Goal: Task Accomplishment & Management: Use online tool/utility

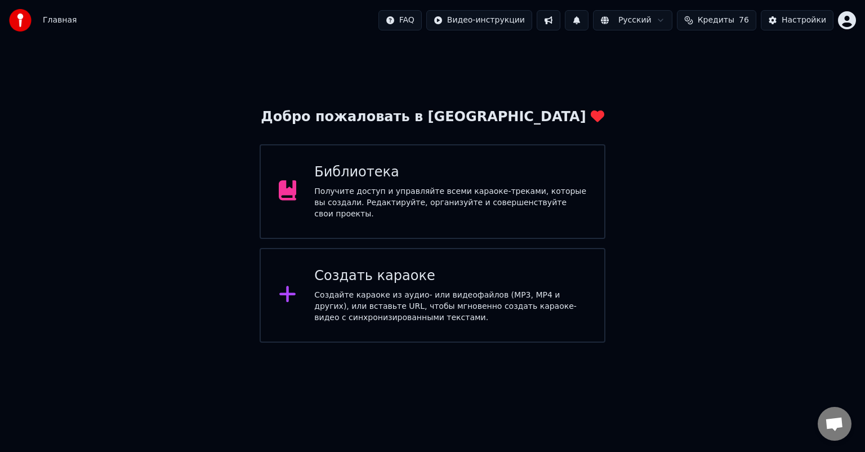
click at [407, 293] on div "Создайте караоке из аудио- или видеофайлов (MP3, MP4 и других), или вставьте UR…" at bounding box center [450, 306] width 272 height 34
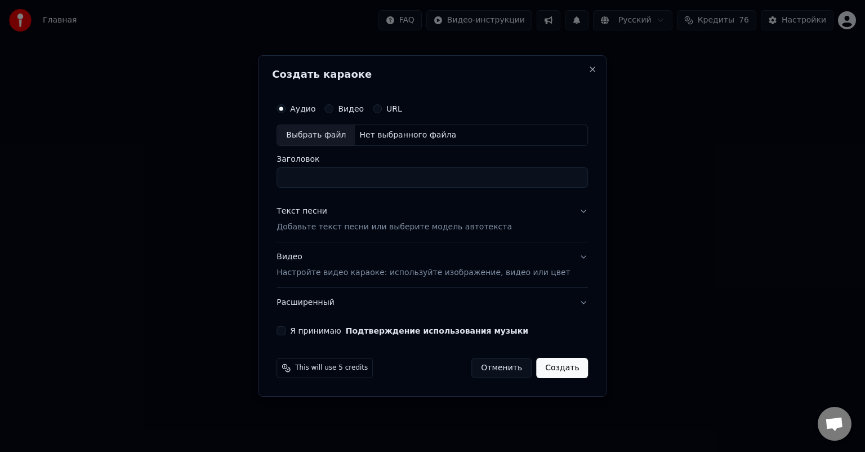
click at [341, 128] on div "Выбрать файл" at bounding box center [316, 135] width 78 height 20
type input "**********"
click at [359, 218] on div "Текст песни Добавьте текст песни или выберите модель автотекста" at bounding box center [393, 219] width 235 height 27
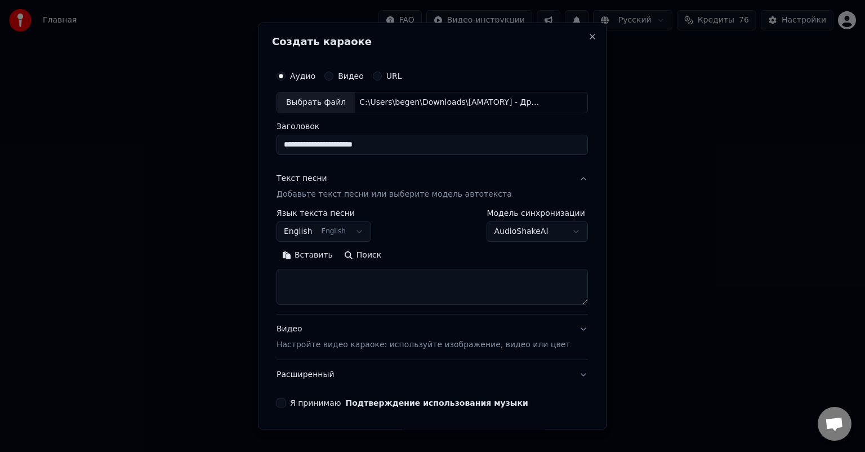
click at [338, 284] on textarea at bounding box center [431, 287] width 311 height 36
paste textarea "**********"
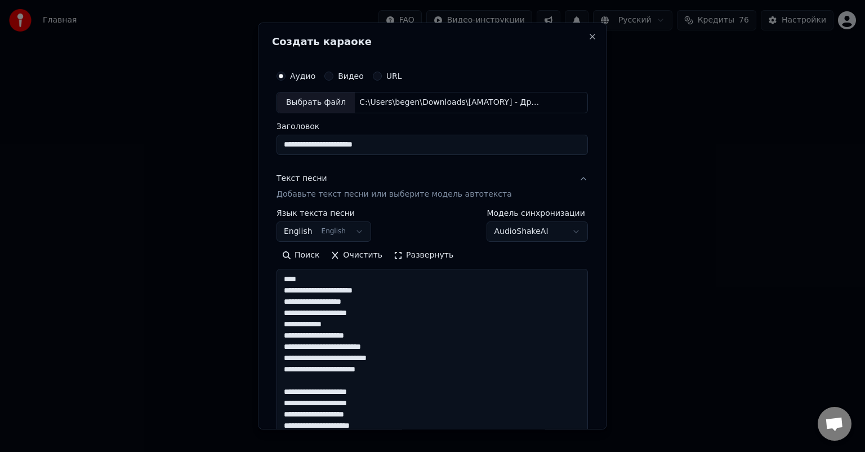
scroll to position [508, 0]
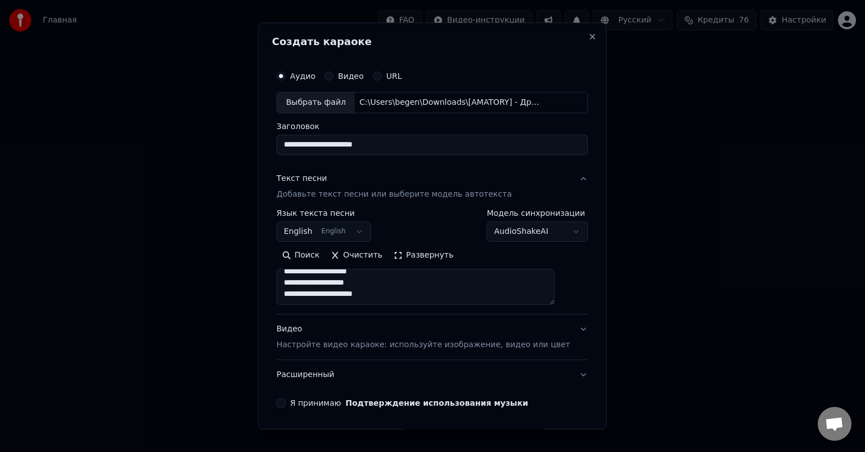
type textarea "**********"
click at [360, 236] on button "English English" at bounding box center [323, 231] width 95 height 20
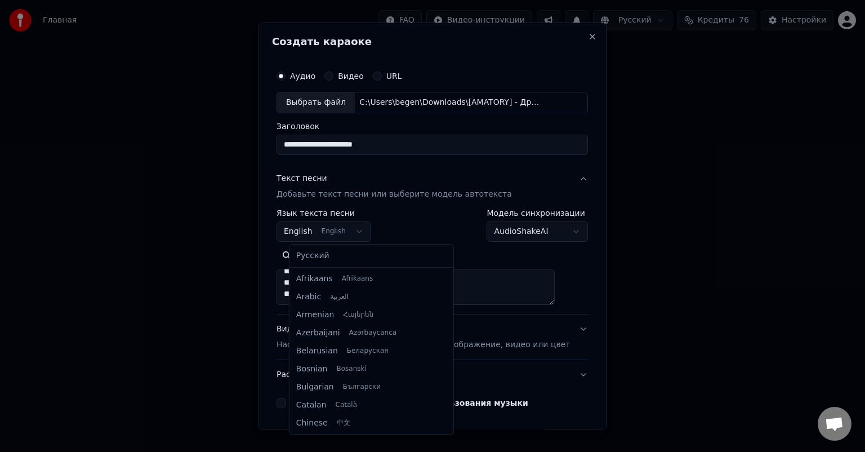
scroll to position [90, 0]
select select "**"
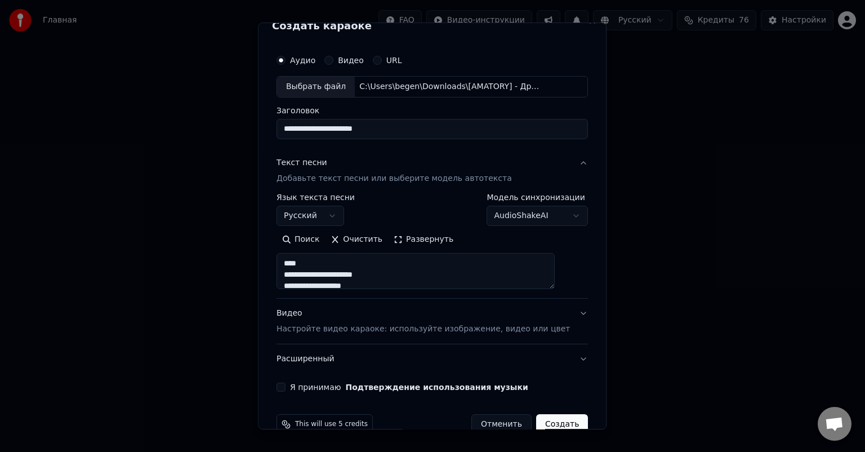
scroll to position [38, 0]
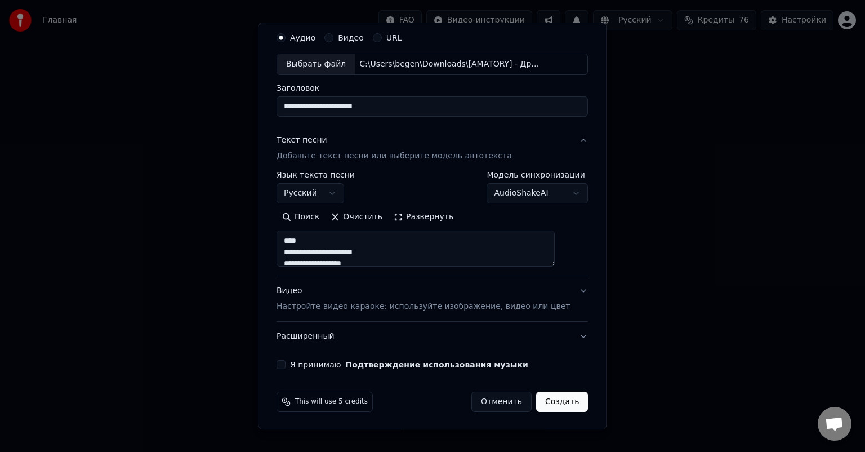
click at [285, 364] on button "Я принимаю Подтверждение использования музыки" at bounding box center [280, 364] width 9 height 9
click at [543, 403] on button "Создать" at bounding box center [562, 401] width 52 height 20
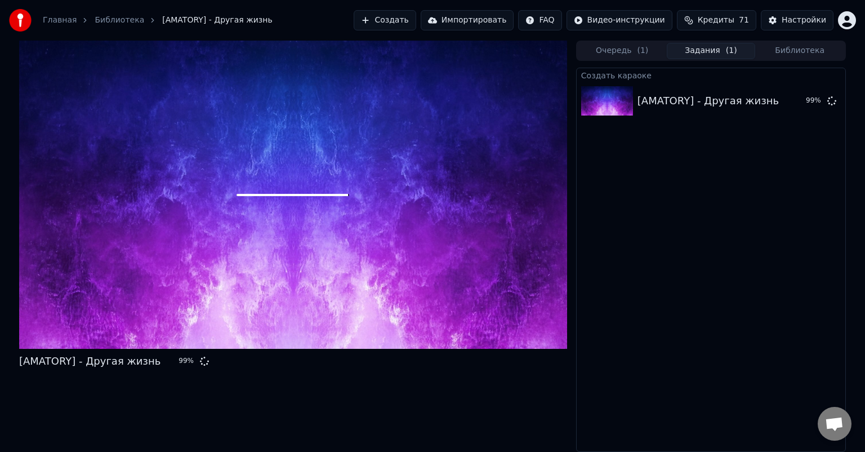
click at [411, 18] on button "Создать" at bounding box center [385, 20] width 62 height 20
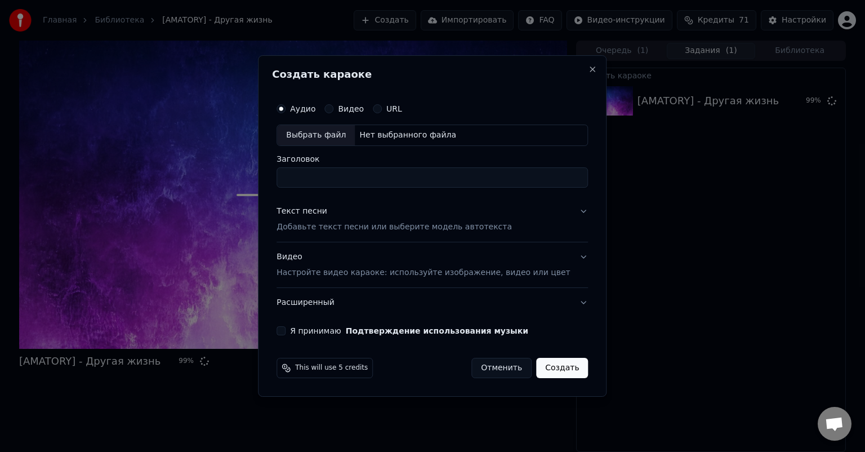
click at [338, 133] on div "Выбрать файл" at bounding box center [316, 135] width 78 height 20
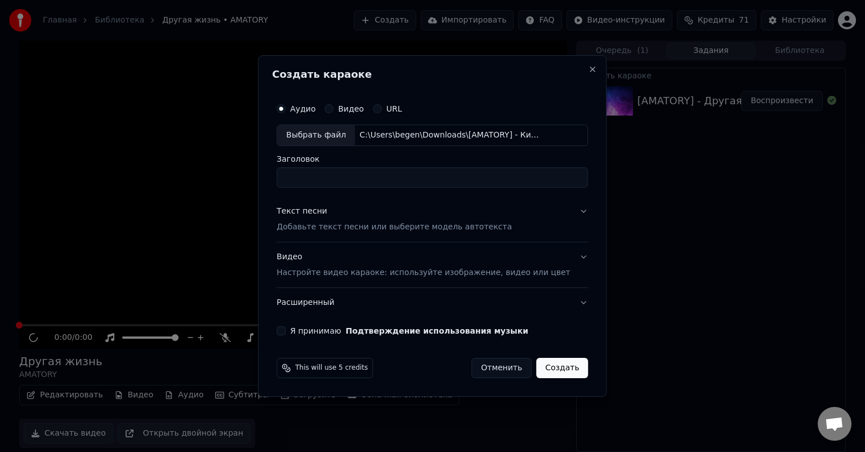
type input "**********"
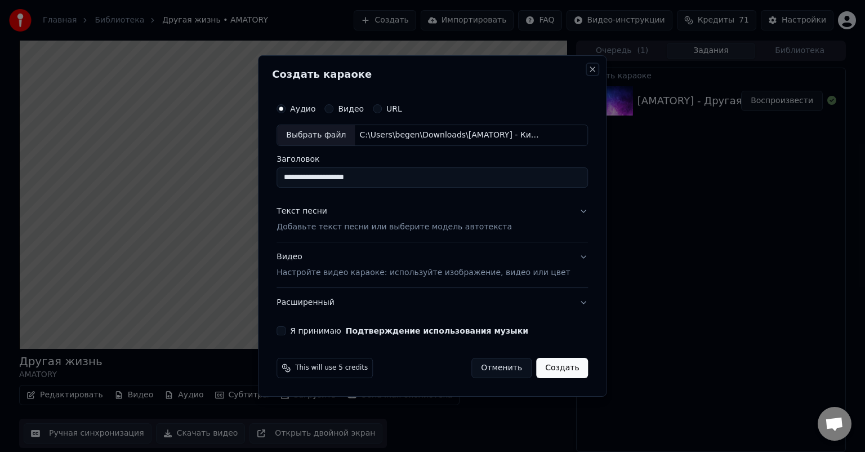
click at [588, 70] on button "Close" at bounding box center [592, 69] width 9 height 9
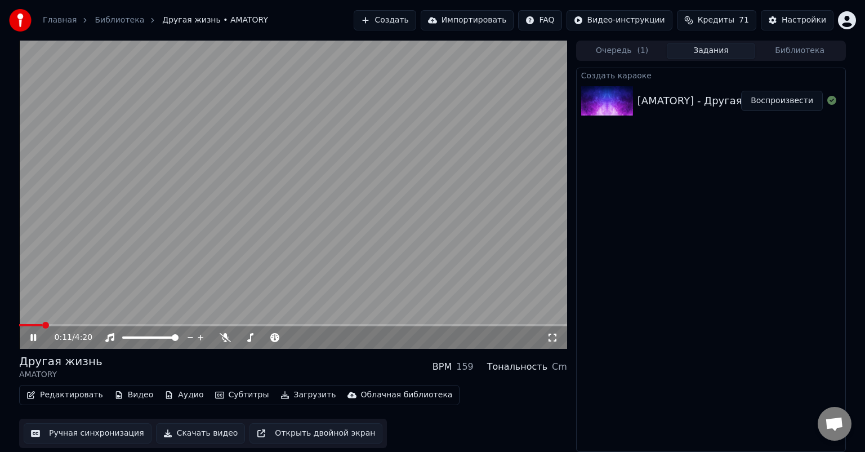
click at [37, 337] on icon at bounding box center [41, 337] width 26 height 9
click at [412, 17] on button "Создать" at bounding box center [385, 20] width 62 height 20
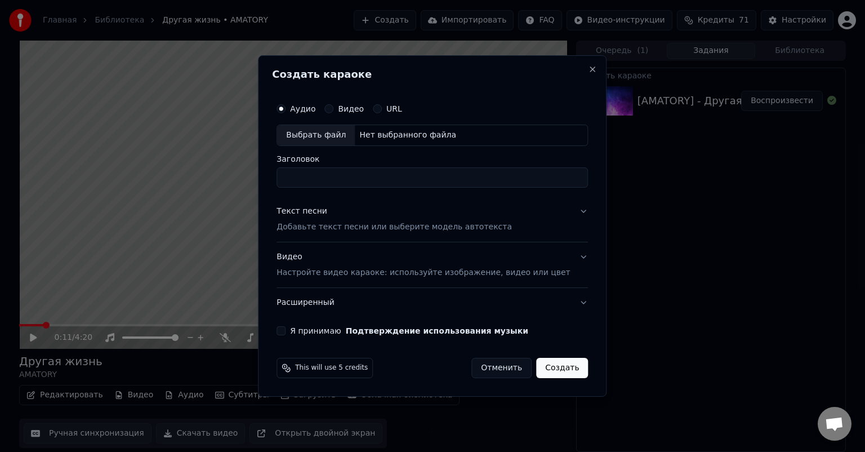
click at [334, 137] on div "Выбрать файл" at bounding box center [316, 135] width 78 height 20
type input "**********"
click at [360, 225] on p "Добавьте текст песни или выберите модель автотекста" at bounding box center [393, 226] width 235 height 11
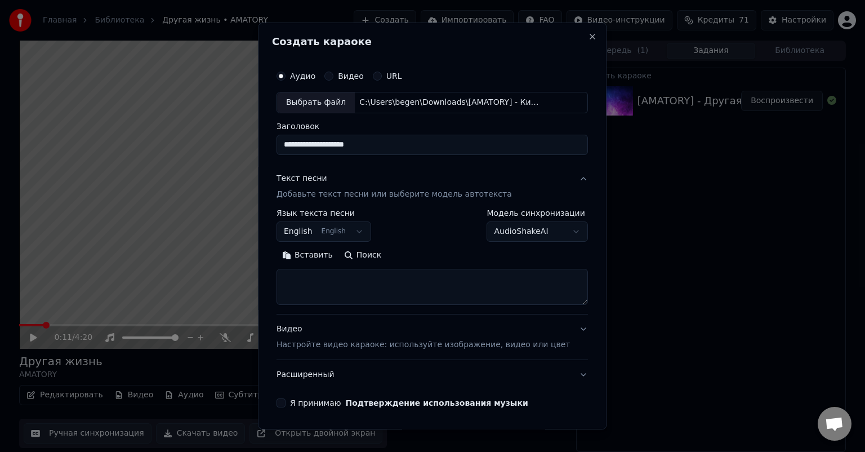
click at [375, 295] on textarea at bounding box center [431, 287] width 311 height 36
paste textarea "**********"
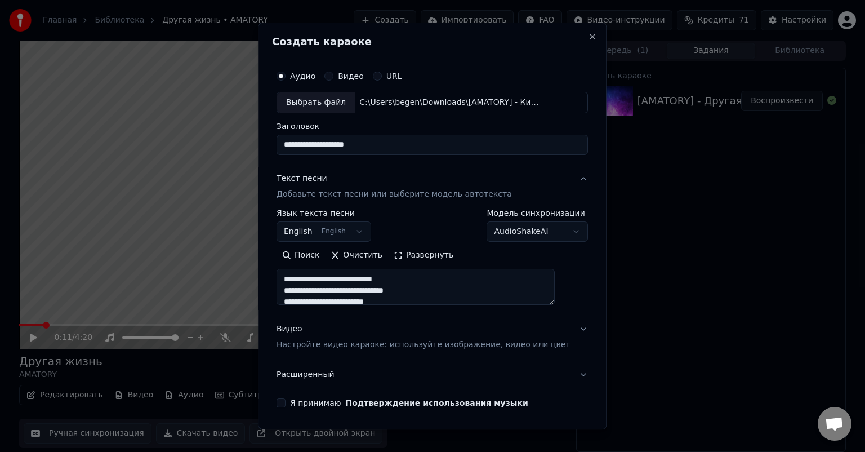
scroll to position [621, 0]
type textarea "**********"
click at [351, 234] on body "**********" at bounding box center [432, 226] width 865 height 452
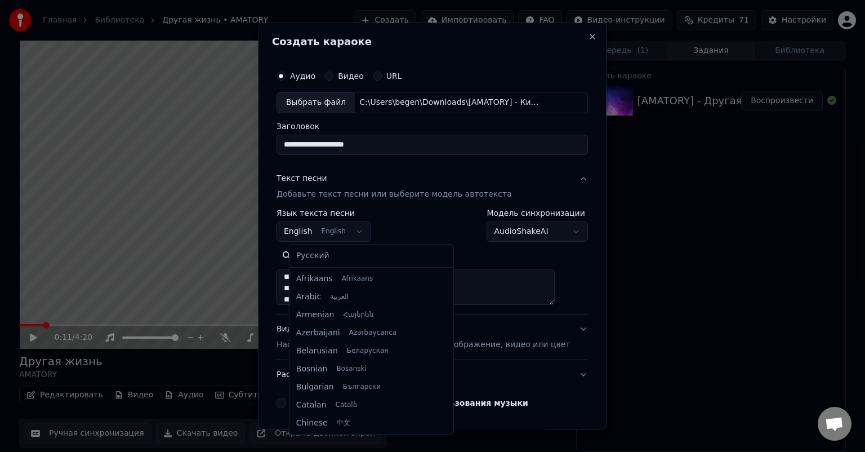
scroll to position [90, 0]
select select "**"
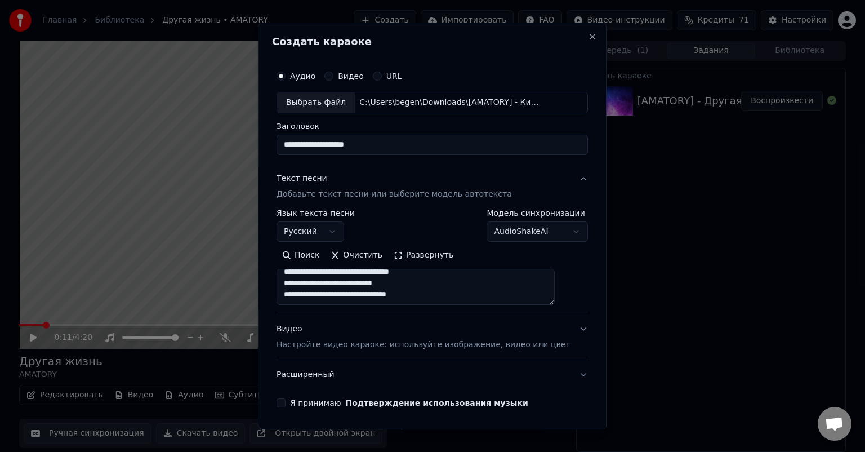
scroll to position [38, 0]
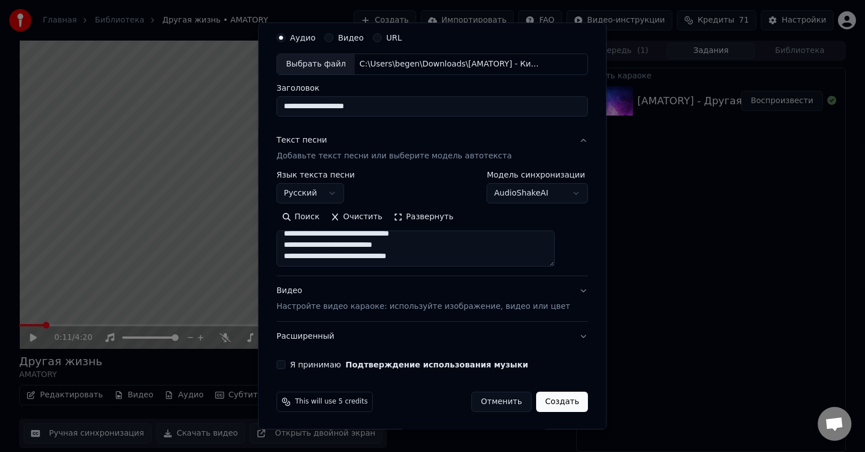
click at [285, 365] on button "Я принимаю Подтверждение использования музыки" at bounding box center [280, 364] width 9 height 9
click at [539, 401] on button "Создать" at bounding box center [562, 401] width 52 height 20
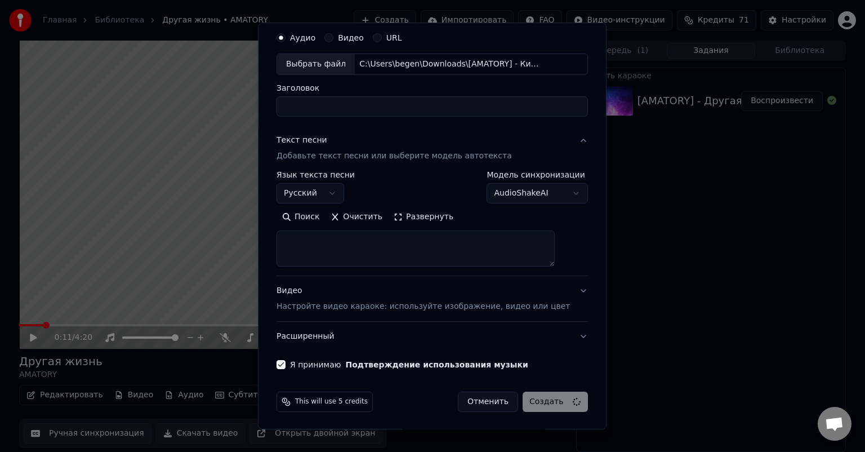
select select
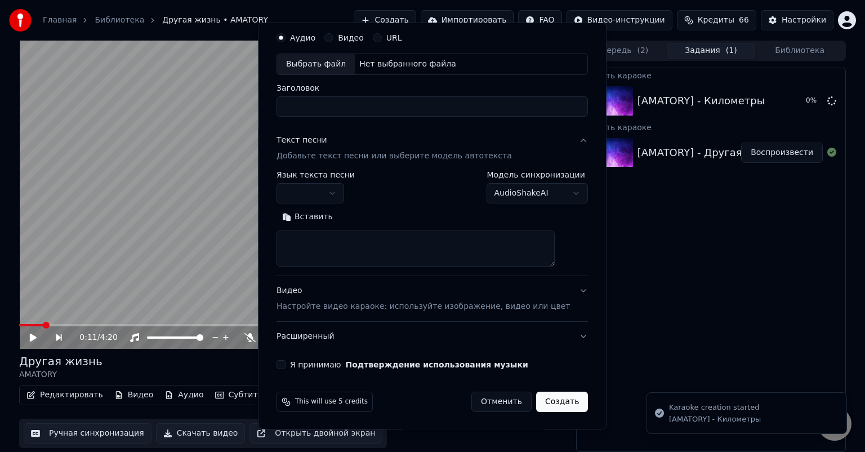
scroll to position [0, 0]
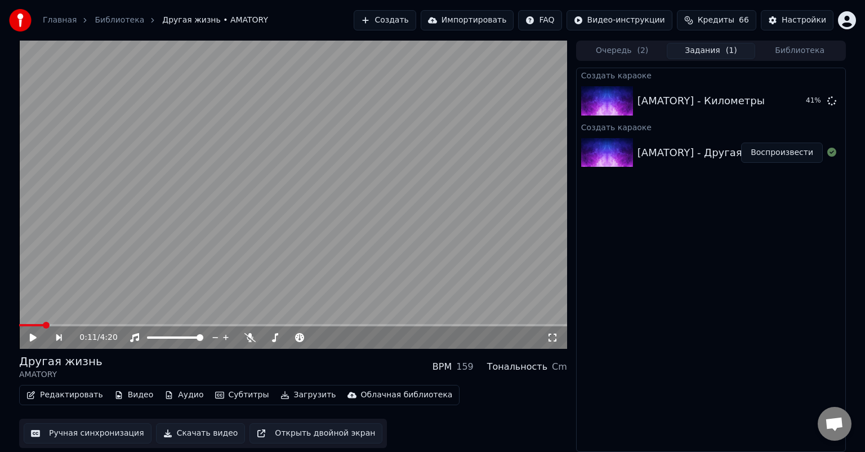
click at [416, 23] on button "Создать" at bounding box center [385, 20] width 62 height 20
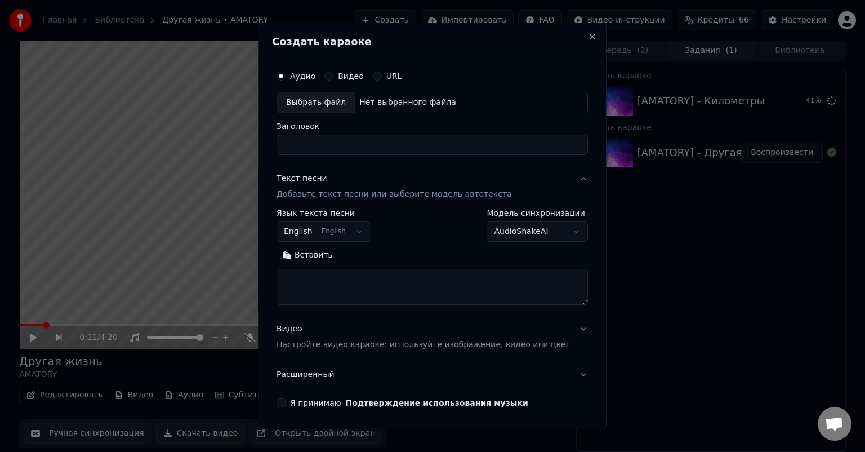
click at [339, 101] on div "Выбрать файл" at bounding box center [316, 102] width 78 height 20
type input "**********"
click at [369, 288] on textarea at bounding box center [431, 287] width 311 height 36
paste textarea "**********"
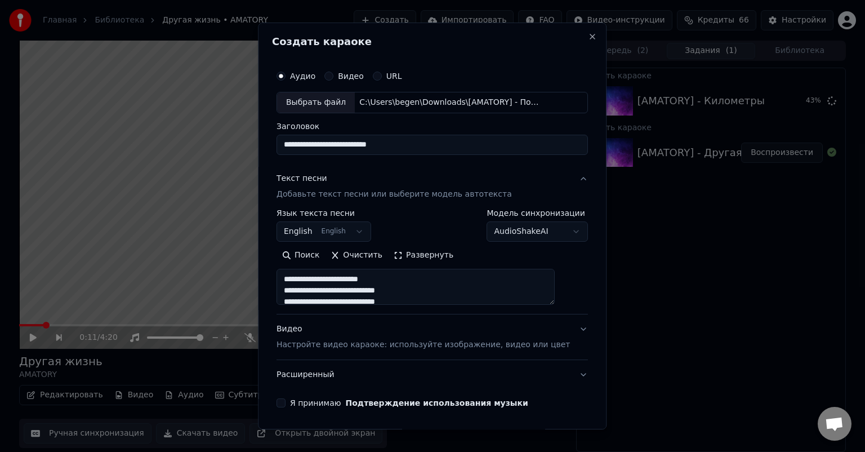
scroll to position [363, 0]
type textarea "**********"
click at [354, 232] on button "English English" at bounding box center [323, 231] width 95 height 20
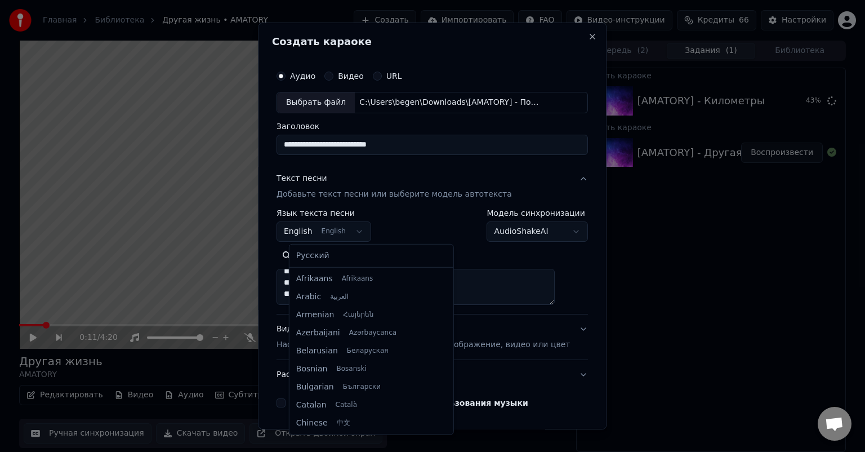
scroll to position [90, 0]
select select "**"
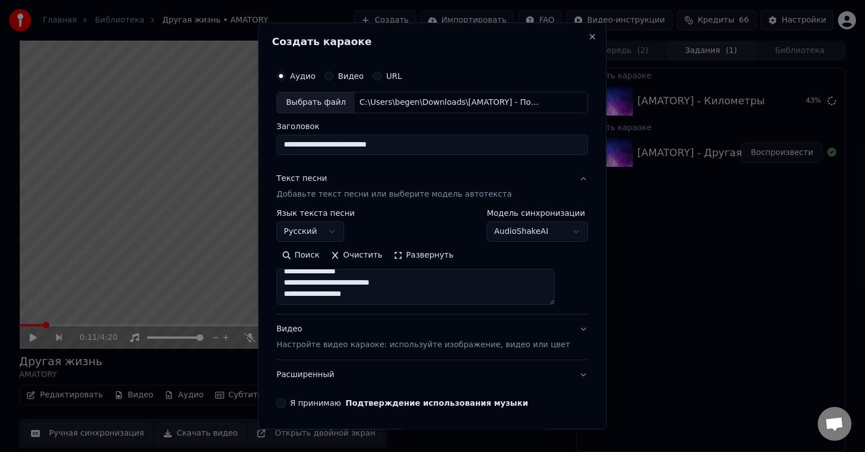
scroll to position [38, 0]
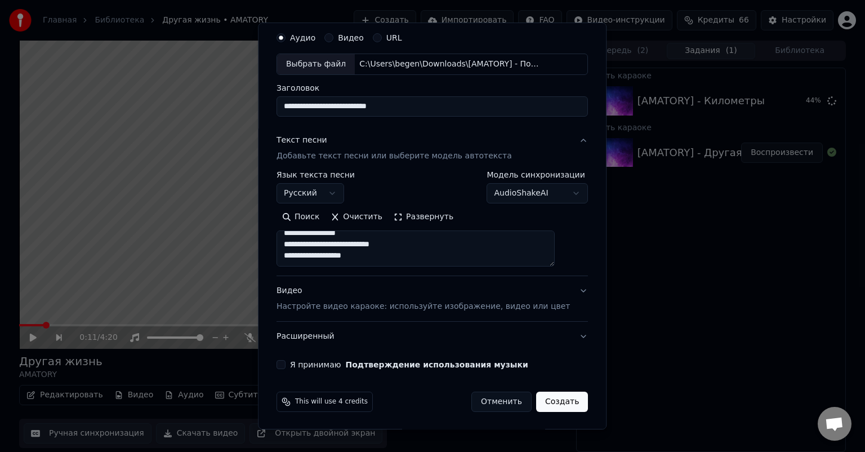
click at [285, 361] on button "Я принимаю Подтверждение использования музыки" at bounding box center [280, 364] width 9 height 9
click at [551, 401] on button "Создать" at bounding box center [562, 401] width 52 height 20
select select
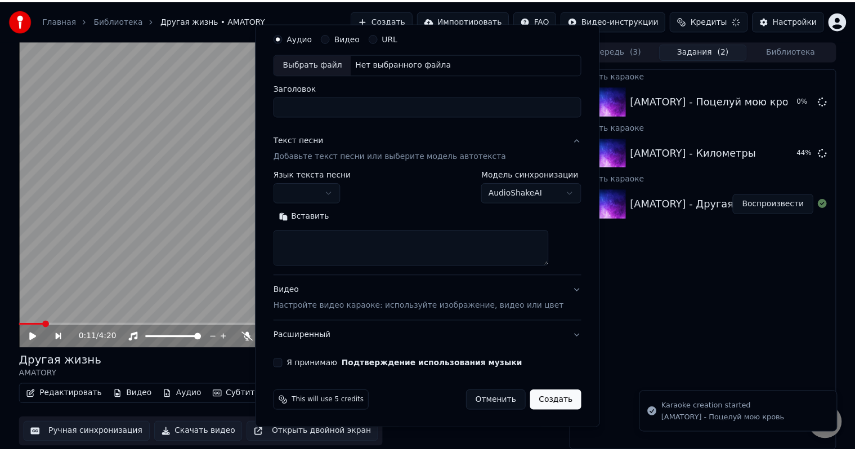
scroll to position [0, 0]
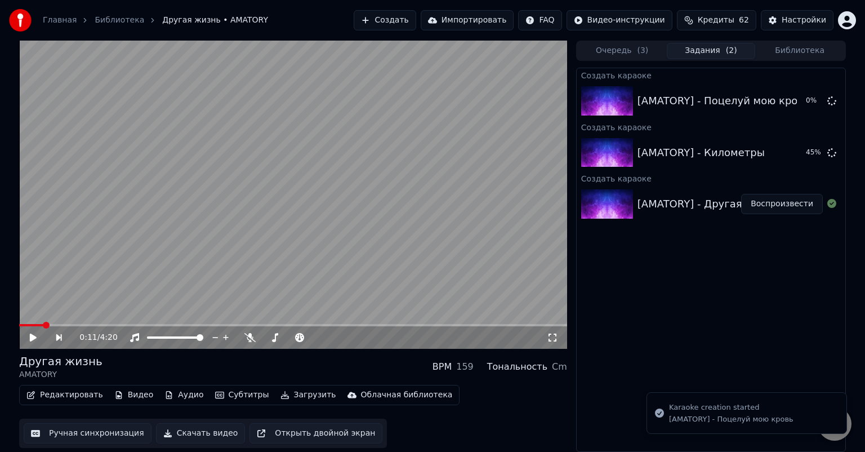
click at [32, 333] on icon at bounding box center [41, 337] width 26 height 9
click at [84, 398] on button "Редактировать" at bounding box center [65, 395] width 86 height 16
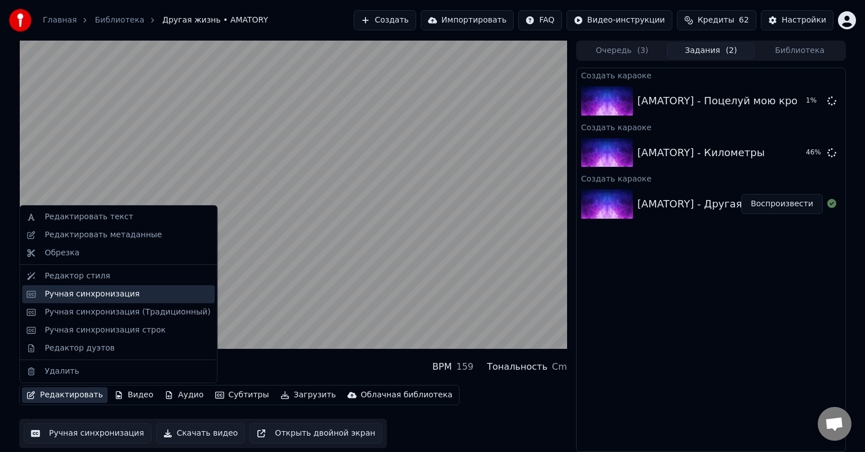
click at [124, 288] on div "Ручная синхронизация" at bounding box center [91, 293] width 95 height 11
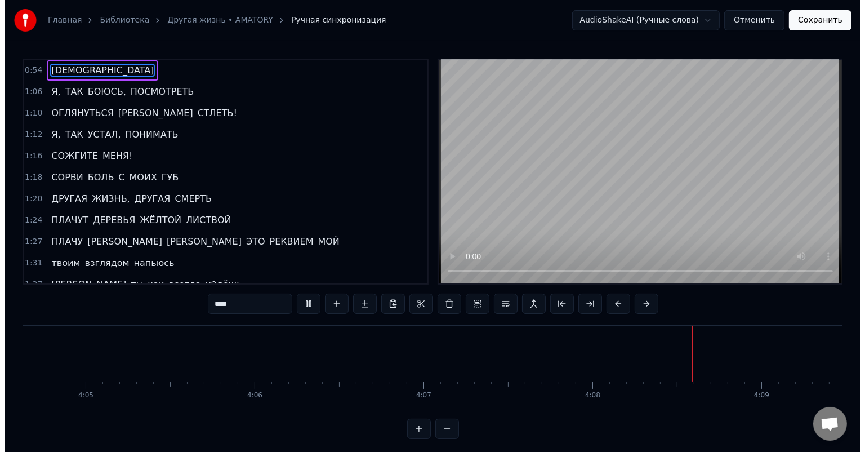
scroll to position [0, 41668]
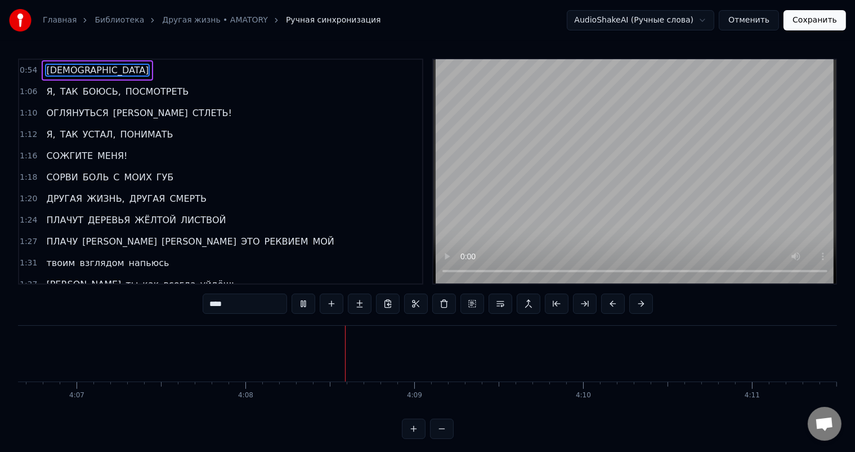
click at [755, 20] on button "Отменить" at bounding box center [749, 20] width 60 height 20
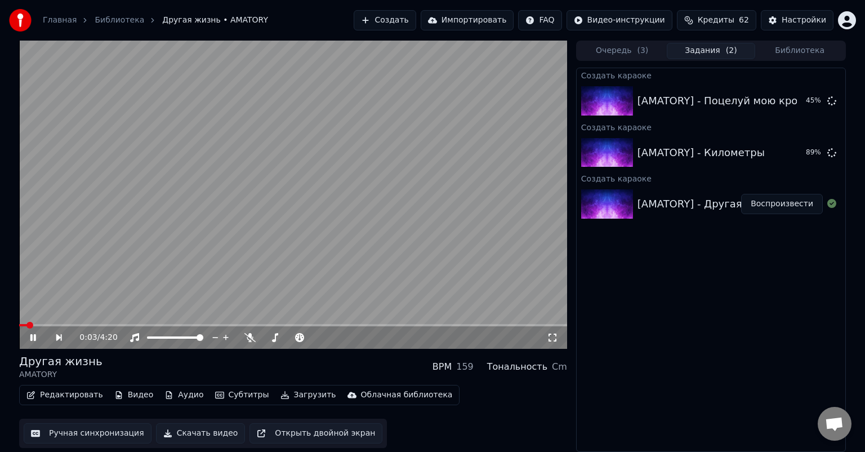
click at [33, 334] on icon at bounding box center [41, 337] width 26 height 9
click at [416, 23] on button "Создать" at bounding box center [385, 20] width 62 height 20
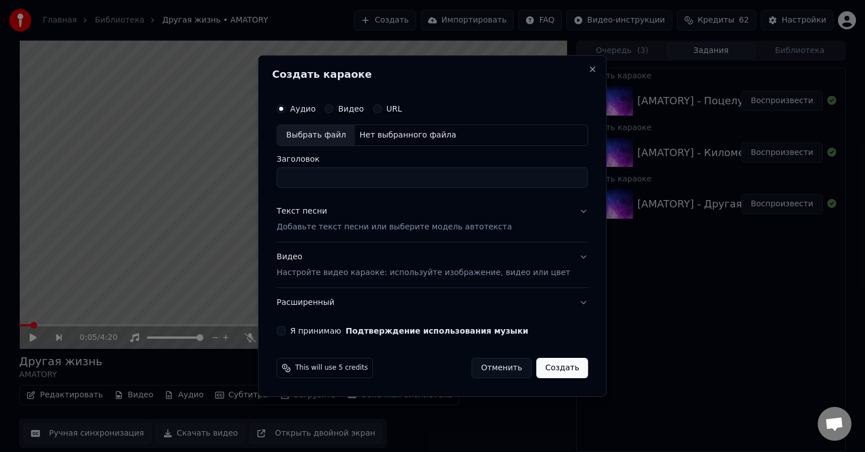
click at [322, 132] on div "Выбрать файл" at bounding box center [316, 135] width 78 height 20
type input "**********"
click at [389, 216] on div "Текст песни Добавьте текст песни или выберите модель автотекста" at bounding box center [393, 219] width 235 height 27
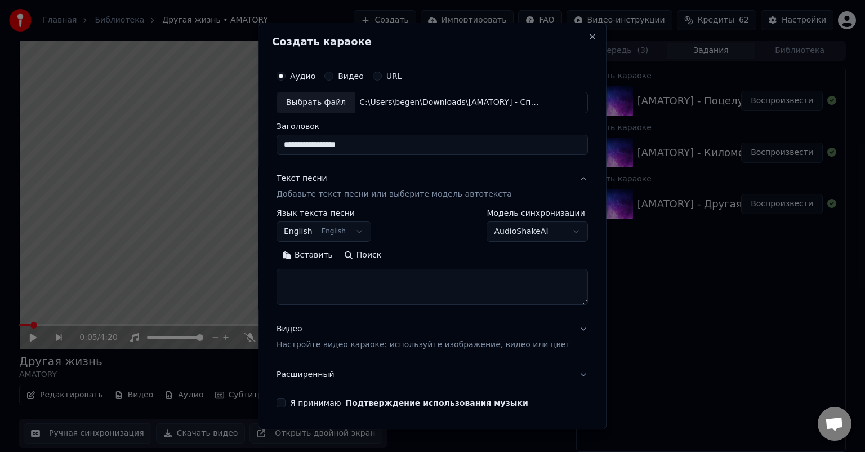
click at [319, 231] on button "English English" at bounding box center [323, 231] width 95 height 20
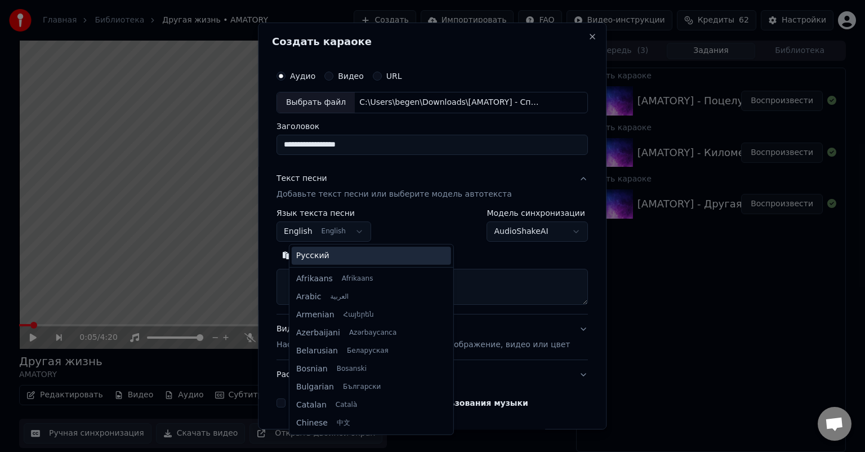
scroll to position [90, 0]
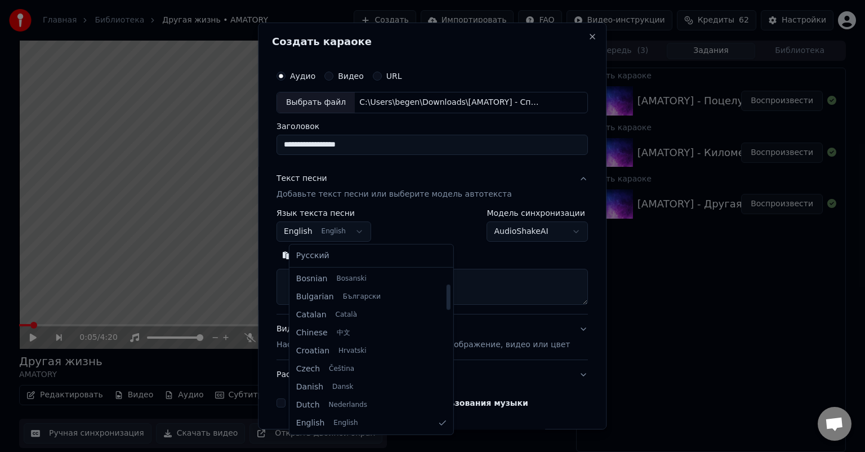
click at [337, 244] on div "Русский Afrikaans Afrikaans Arabic العربية Armenian Հայերեն Azerbaijani Azərbay…" at bounding box center [371, 339] width 164 height 190
select select "**"
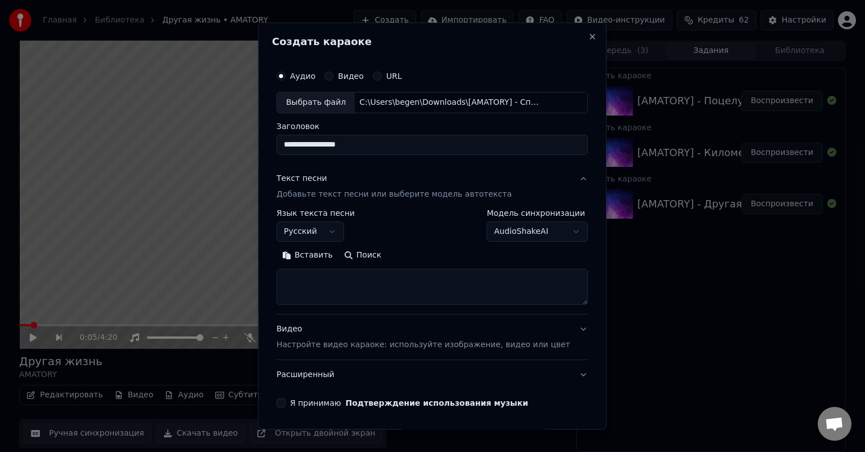
click at [353, 283] on textarea at bounding box center [431, 287] width 311 height 36
paste textarea "**********"
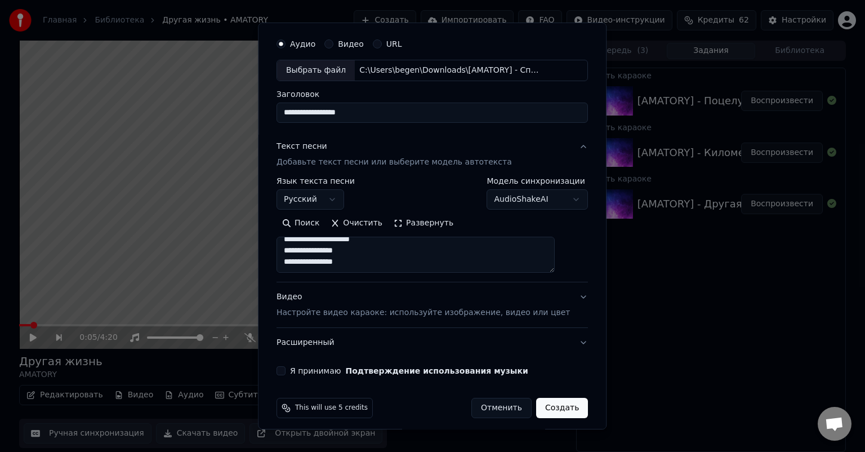
scroll to position [38, 0]
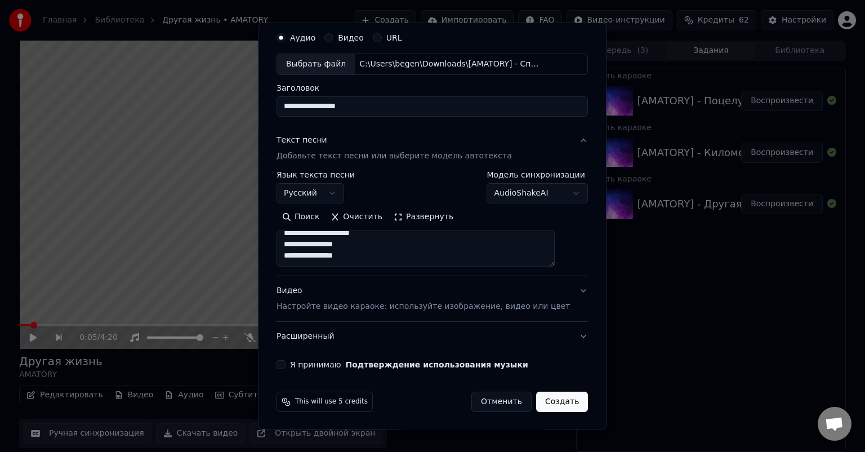
type textarea "**********"
click at [285, 366] on button "Я принимаю Подтверждение использования музыки" at bounding box center [280, 364] width 9 height 9
click at [540, 399] on button "Создать" at bounding box center [562, 401] width 52 height 20
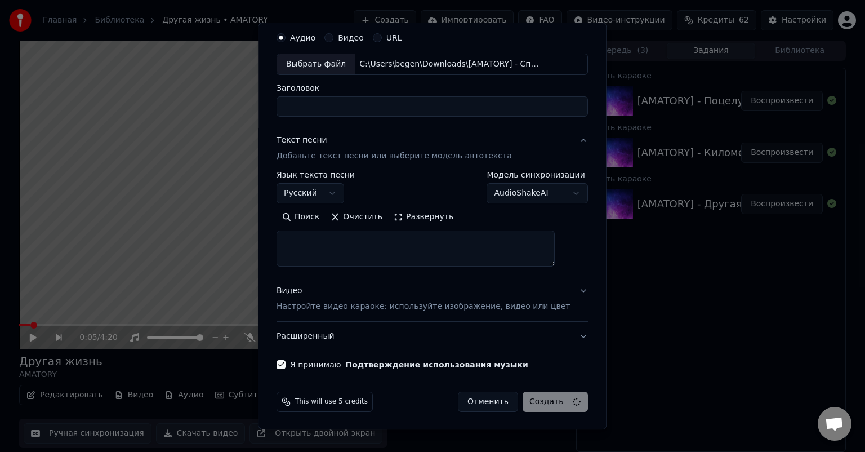
select select
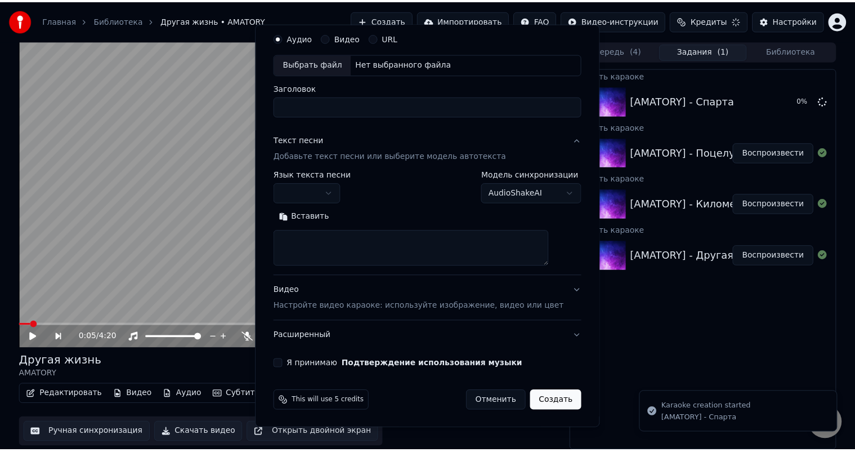
scroll to position [0, 0]
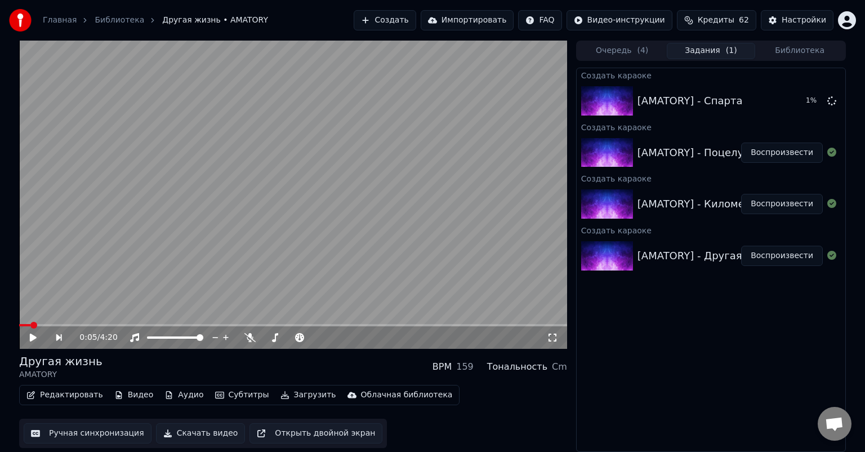
click at [667, 188] on div "[AMATORY] - Километры Воспроизвести" at bounding box center [711, 204] width 269 height 38
click at [770, 200] on button "Воспроизвести" at bounding box center [782, 204] width 82 height 20
click at [64, 397] on button "Редактировать" at bounding box center [65, 395] width 86 height 16
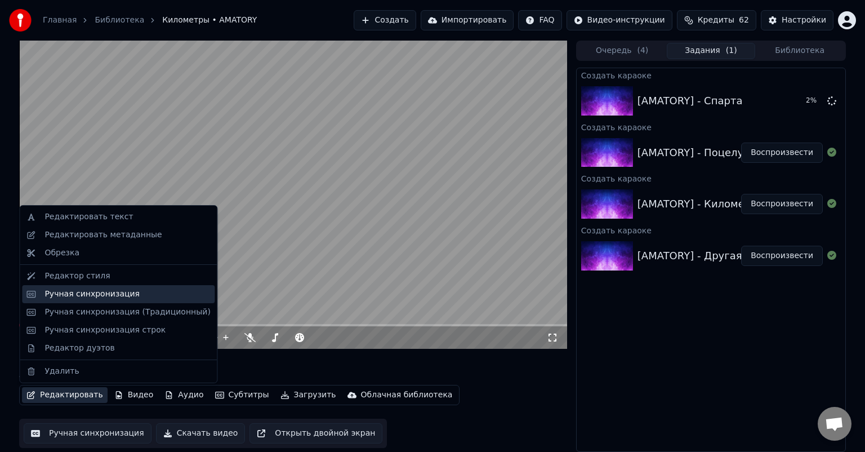
click at [130, 293] on div "Ручная синхронизация" at bounding box center [127, 293] width 166 height 11
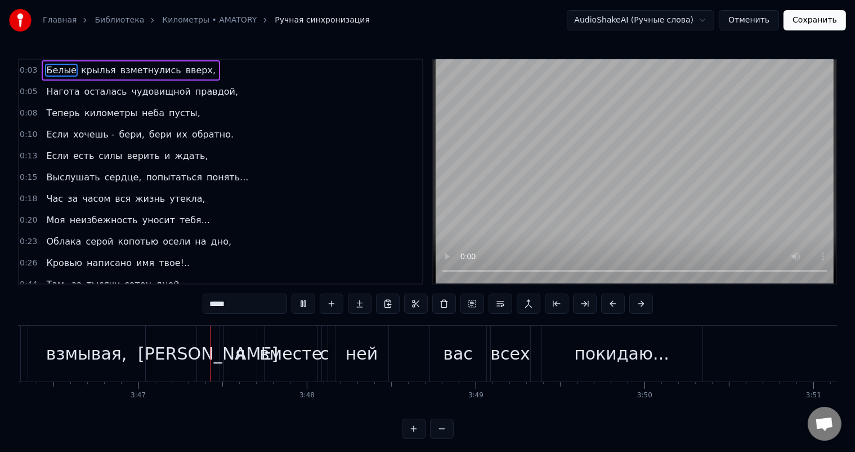
scroll to position [0, 38247]
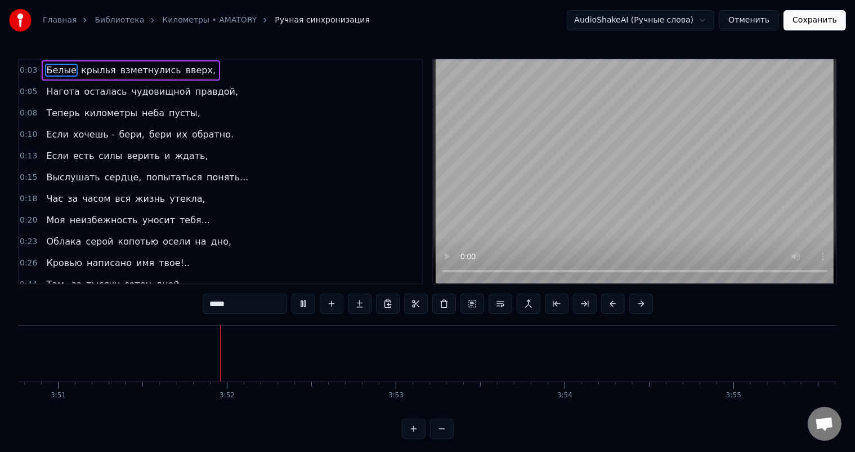
click at [758, 21] on button "Отменить" at bounding box center [749, 20] width 60 height 20
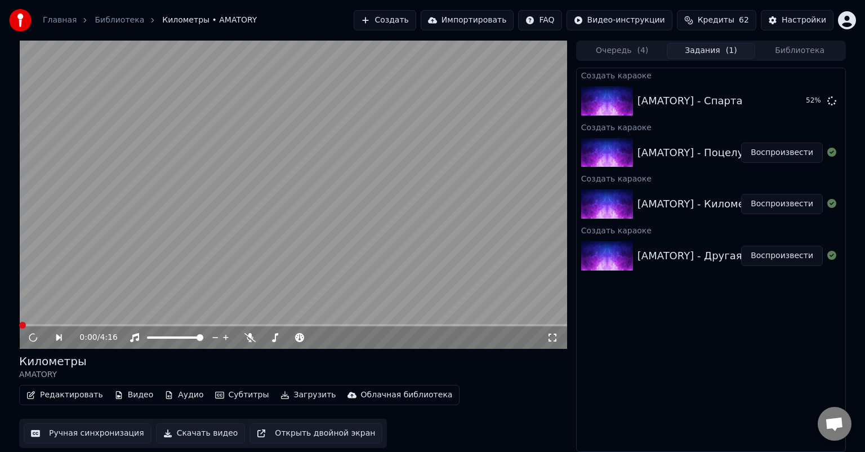
click at [725, 145] on div "[AMATORY] - Поцелуй мою кровь" at bounding box center [723, 153] width 172 height 16
click at [773, 155] on button "Воспроизвести" at bounding box center [782, 152] width 82 height 20
click at [31, 338] on icon at bounding box center [33, 337] width 6 height 7
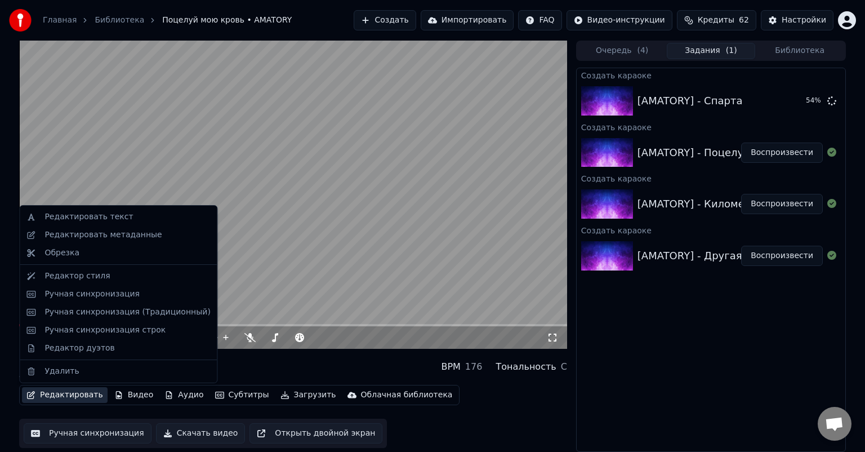
click at [66, 399] on button "Редактировать" at bounding box center [65, 395] width 86 height 16
click at [119, 297] on div "Ручная синхронизация" at bounding box center [91, 293] width 95 height 11
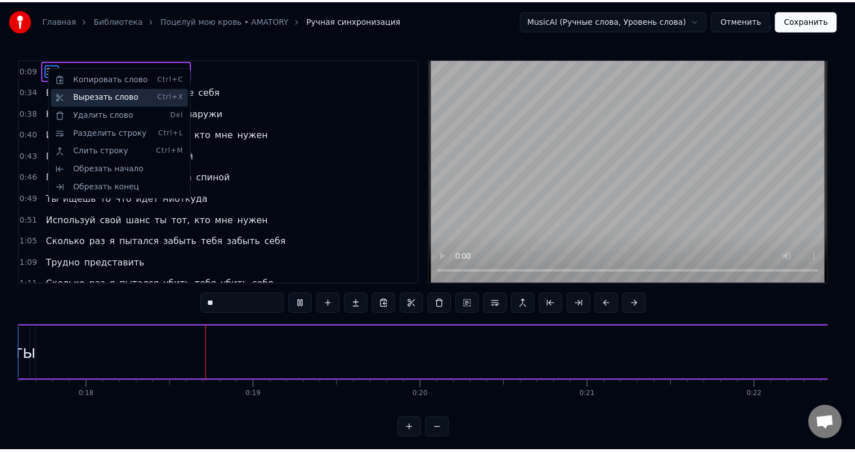
scroll to position [0, 2973]
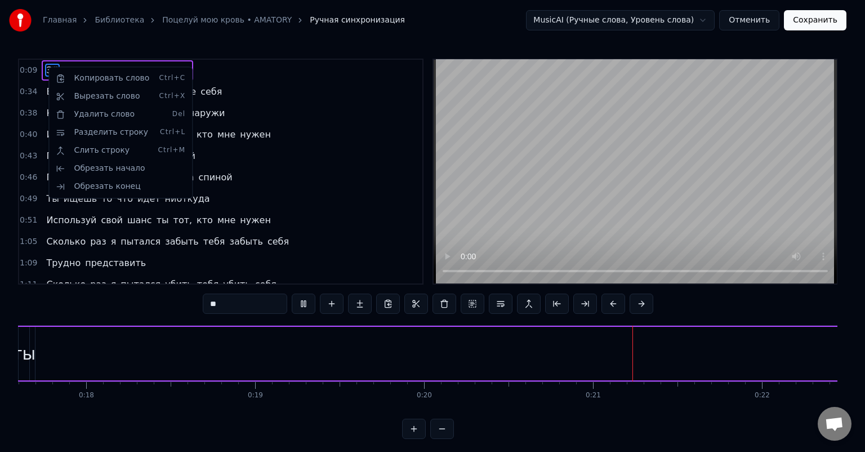
click at [274, 70] on html "Главная Библиотека Поцелуй мою кровь • AMATORY Ручная синхронизация MusicAI (Ру…" at bounding box center [432, 228] width 865 height 457
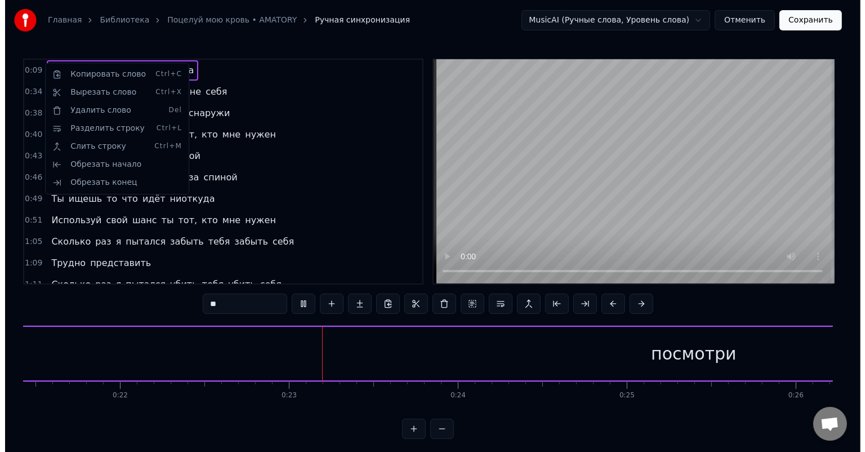
scroll to position [0, 3697]
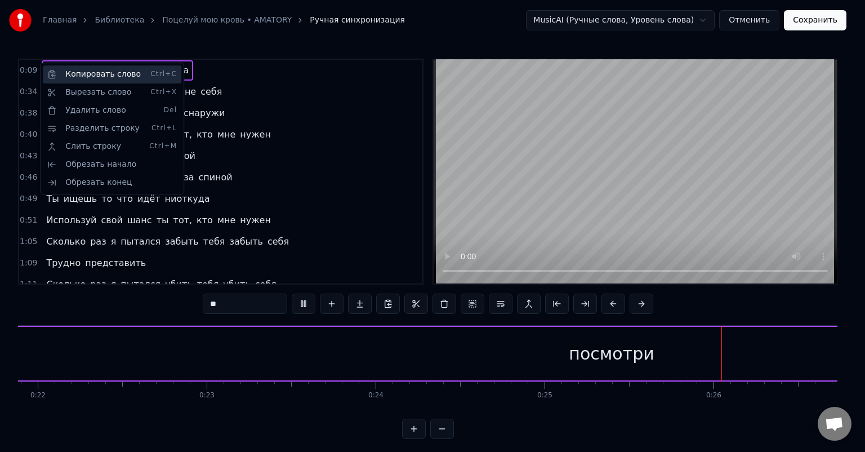
click at [72, 75] on div "Копировать слово Ctrl+C" at bounding box center [112, 74] width 139 height 18
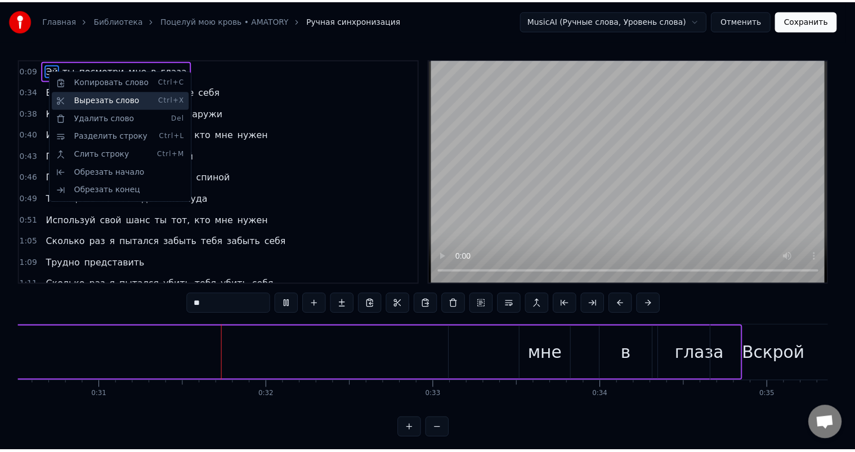
scroll to position [0, 5177]
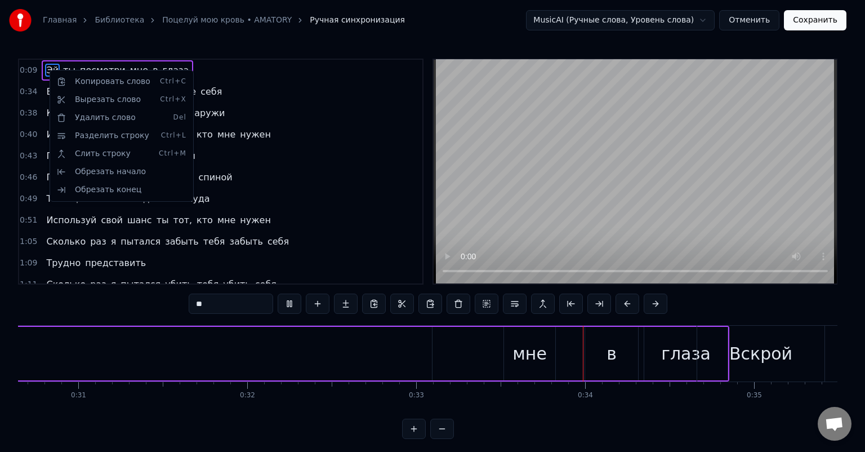
click at [291, 304] on html "Главная Библиотека Поцелуй мою кровь • AMATORY Ручная синхронизация MusicAI (Ру…" at bounding box center [432, 228] width 865 height 457
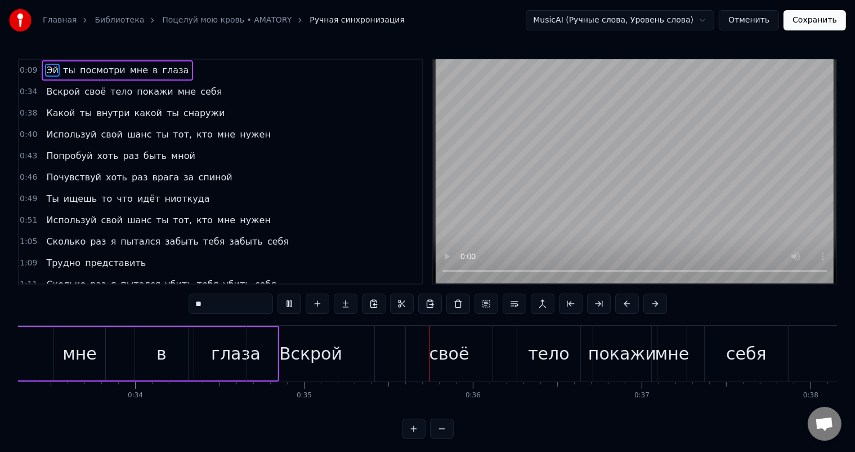
scroll to position [0, 5886]
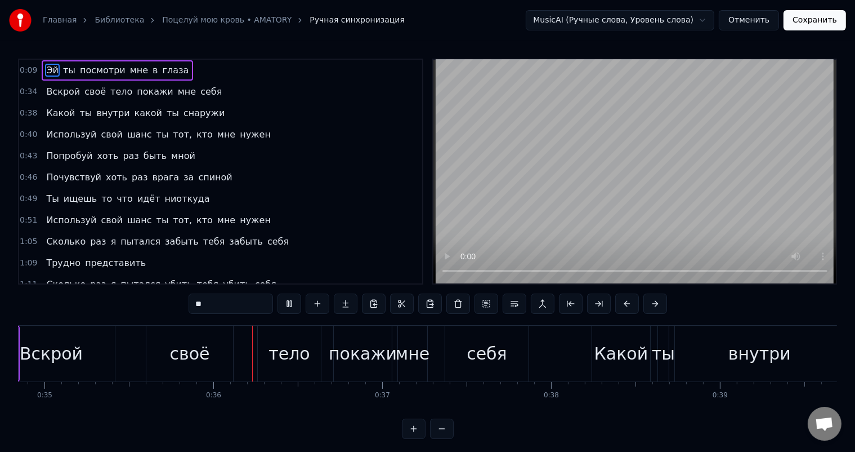
click at [291, 306] on button at bounding box center [290, 303] width 24 height 20
click at [47, 67] on span "Эй" at bounding box center [52, 70] width 15 height 13
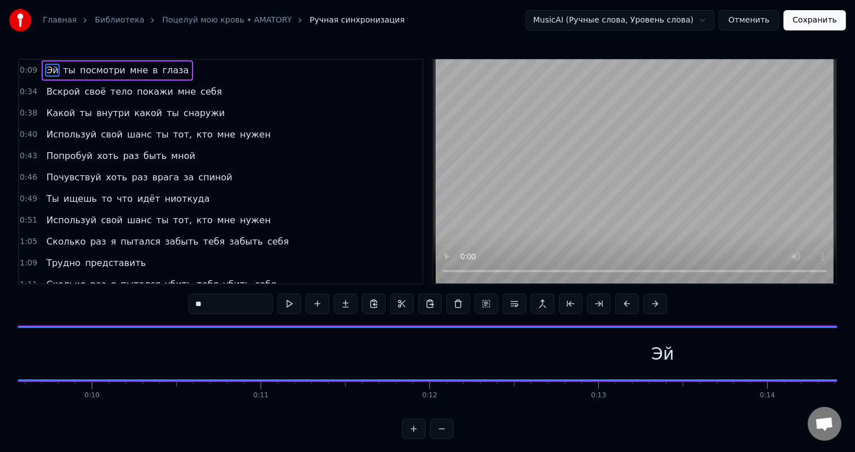
scroll to position [0, 1491]
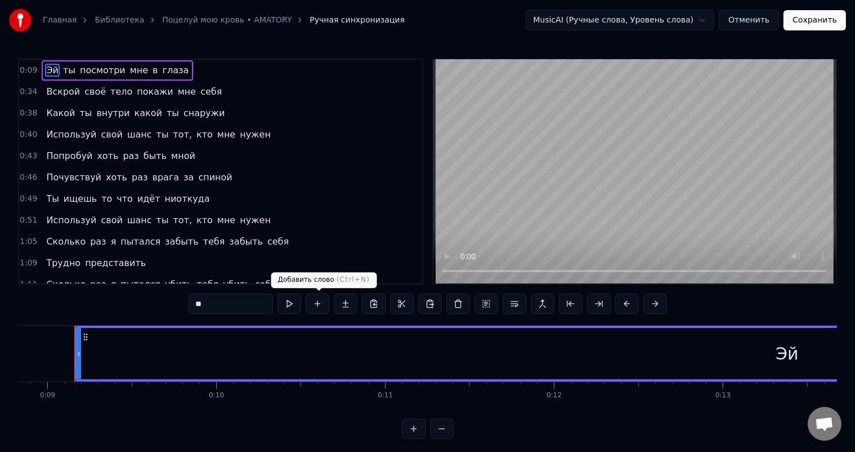
click at [322, 303] on button at bounding box center [318, 303] width 24 height 20
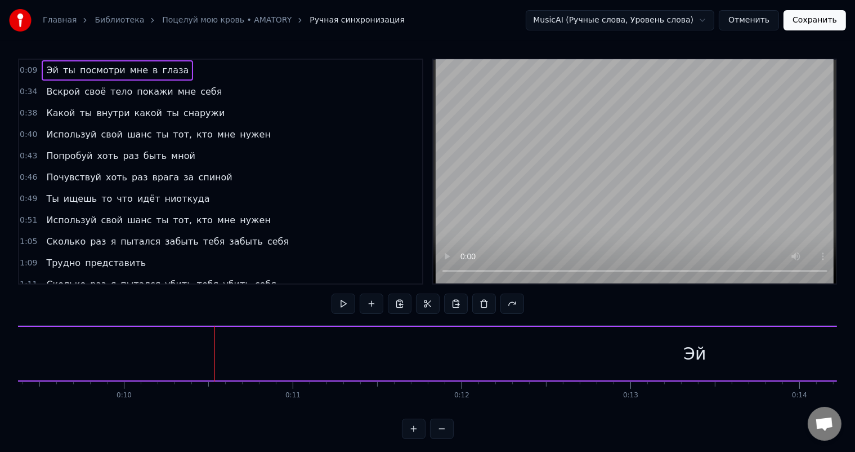
scroll to position [0, 1651]
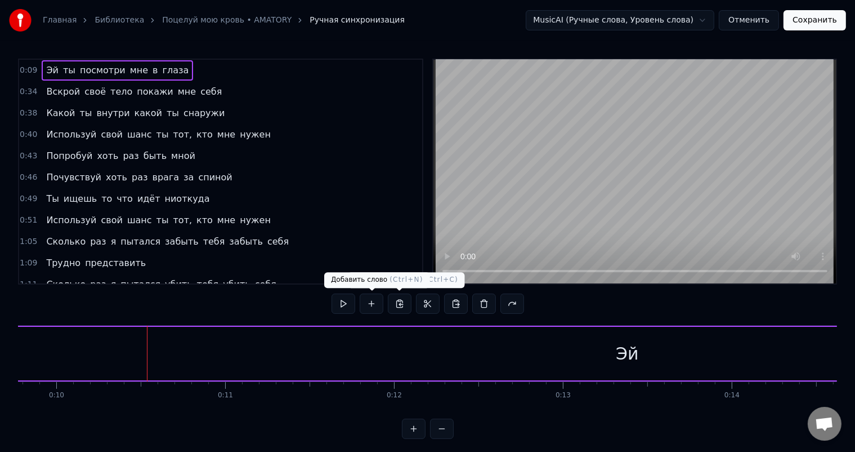
click at [375, 305] on button at bounding box center [372, 303] width 24 height 20
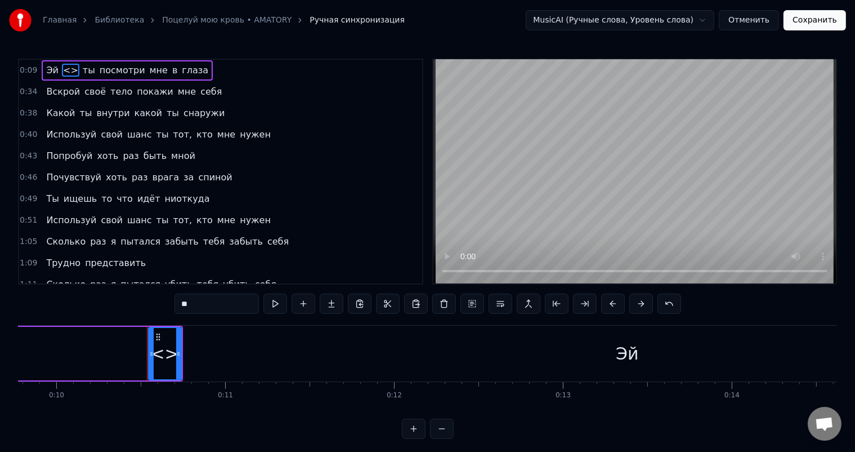
drag, startPoint x: 62, startPoint y: 70, endPoint x: 48, endPoint y: 71, distance: 14.1
click at [48, 71] on div "Эй <> ты посмотри мне в глаза" at bounding box center [127, 70] width 171 height 20
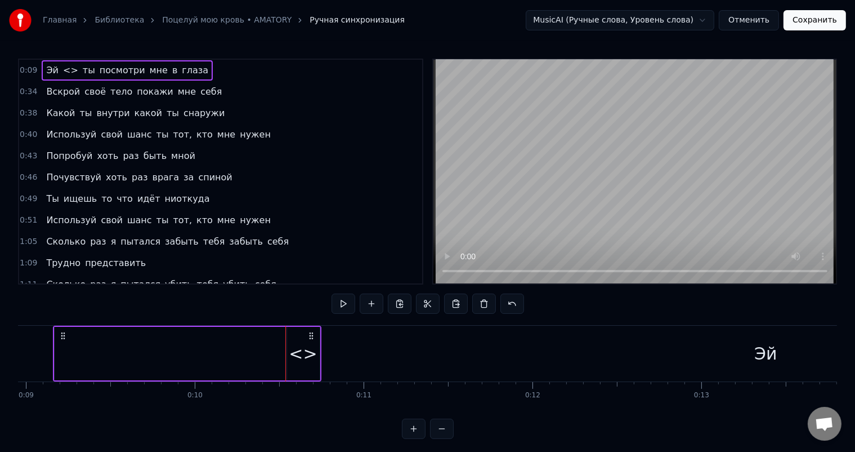
scroll to position [0, 1491]
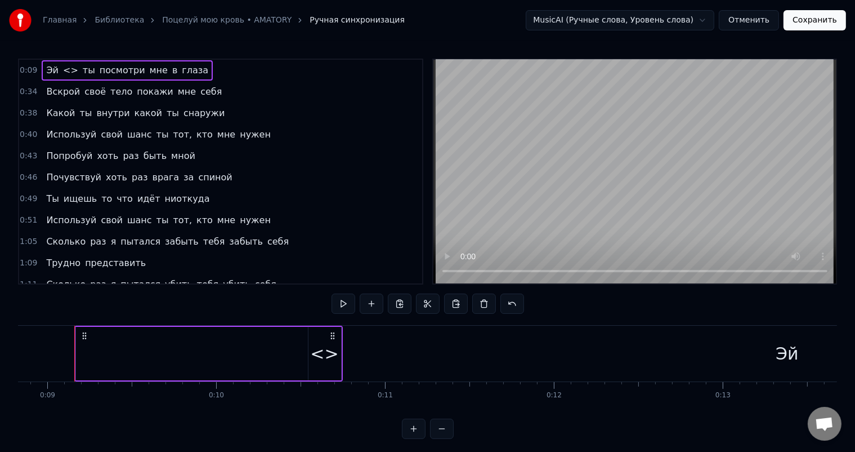
click at [271, 368] on div "Эй" at bounding box center [787, 353] width 1423 height 53
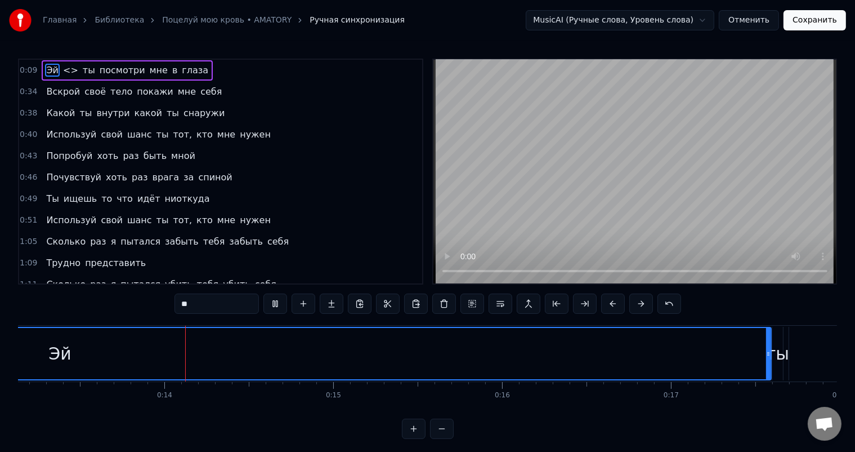
scroll to position [0, 2230]
click at [67, 352] on div "Эй" at bounding box center [49, 353] width 1422 height 51
click at [65, 352] on div "Эй" at bounding box center [57, 353] width 23 height 25
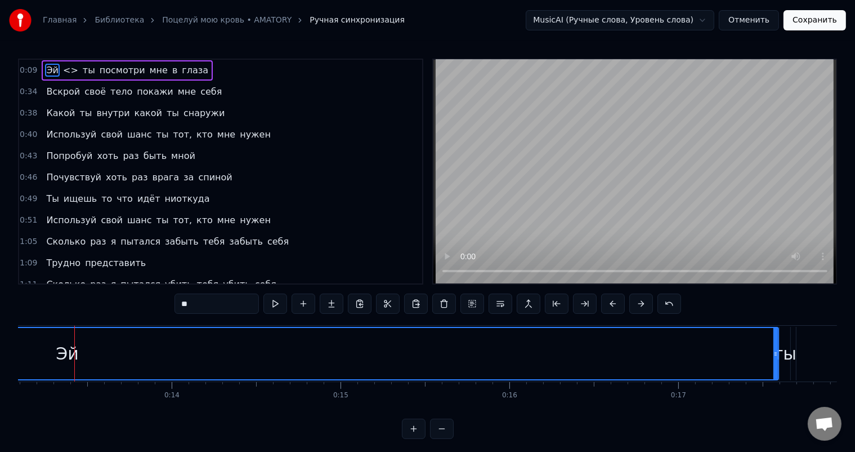
click at [48, 69] on span "Эй" at bounding box center [52, 70] width 15 height 13
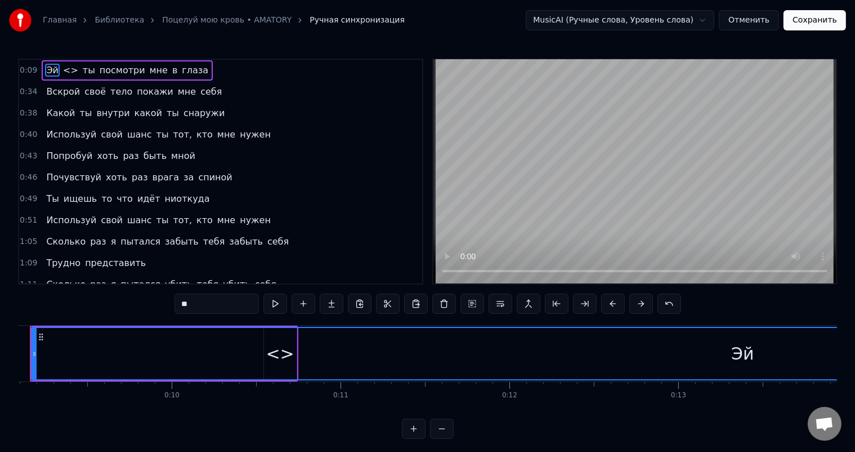
scroll to position [0, 1491]
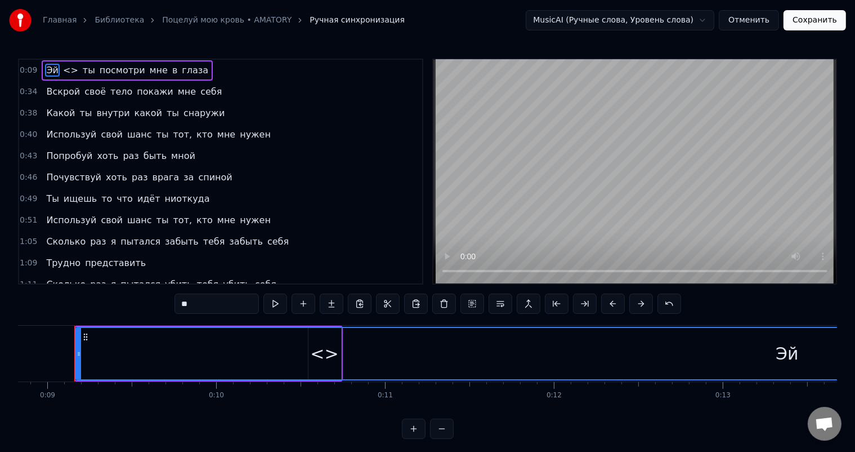
click at [48, 69] on span "Эй" at bounding box center [52, 70] width 15 height 13
click at [47, 70] on span "Эй" at bounding box center [52, 70] width 15 height 13
click at [47, 71] on span "Эй" at bounding box center [52, 70] width 15 height 13
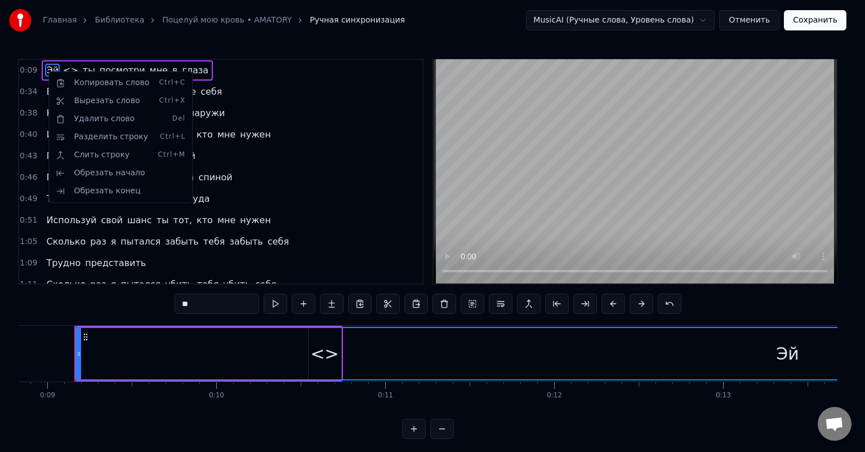
click at [43, 73] on html "Главная Библиотека Поцелуй мою кровь • AMATORY Ручная синхронизация MusicAI (Ру…" at bounding box center [432, 228] width 865 height 457
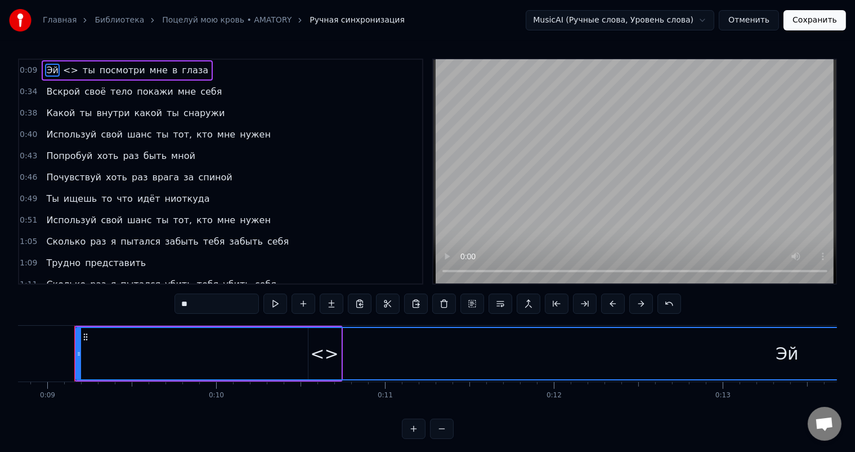
click at [285, 91] on div "0:34 Вскрой своё тело покажи мне себя" at bounding box center [220, 91] width 403 height 21
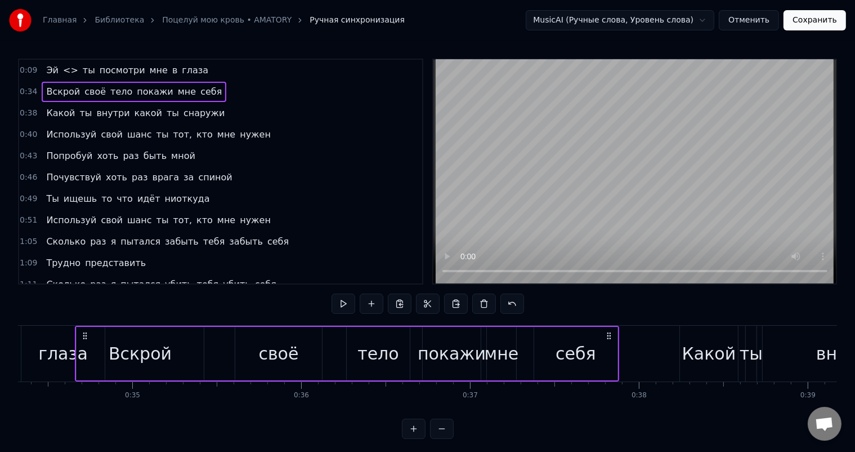
click at [63, 69] on span "<>" at bounding box center [70, 70] width 17 height 13
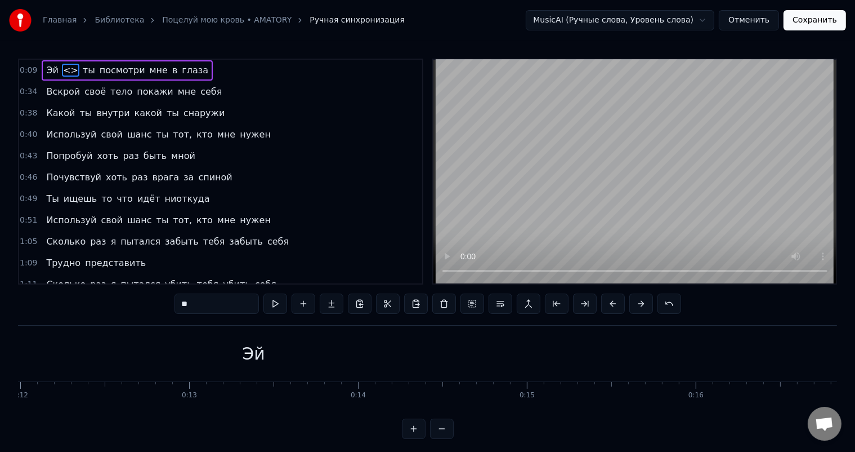
click at [45, 68] on span "Эй" at bounding box center [52, 70] width 15 height 13
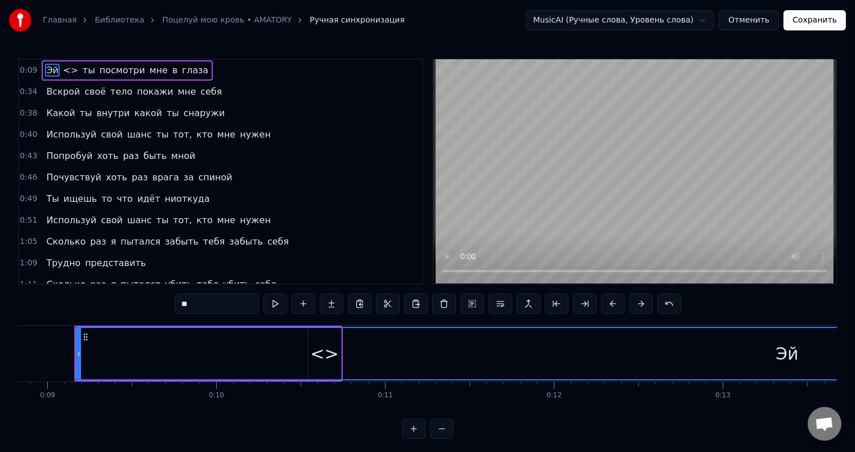
drag, startPoint x: 200, startPoint y: 304, endPoint x: 168, endPoint y: 301, distance: 32.8
click at [168, 301] on div "0:09 Эй <> ты посмотри мне в глаза 0:34 Вскрой своё тело покажи мне себя 0:38 К…" at bounding box center [427, 249] width 819 height 380
click at [74, 68] on span "<>" at bounding box center [82, 70] width 17 height 13
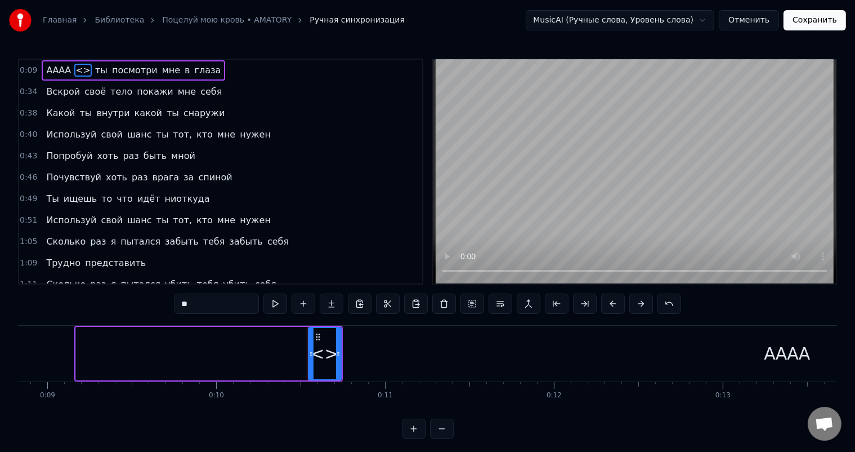
drag, startPoint x: 207, startPoint y: 301, endPoint x: 164, endPoint y: 301, distance: 42.8
click at [164, 301] on div "0:09 АААА <> ты посмотри мне в глаза 0:34 Вскрой своё тело покажи мне себя 0:38…" at bounding box center [427, 249] width 819 height 380
click at [546, 206] on video at bounding box center [635, 172] width 403 height 224
click at [376, 423] on div "0:09 АААА Эй ты посмотри мне в глаза 0:34 Вскрой своё тело покажи мне себя 0:38…" at bounding box center [427, 249] width 819 height 380
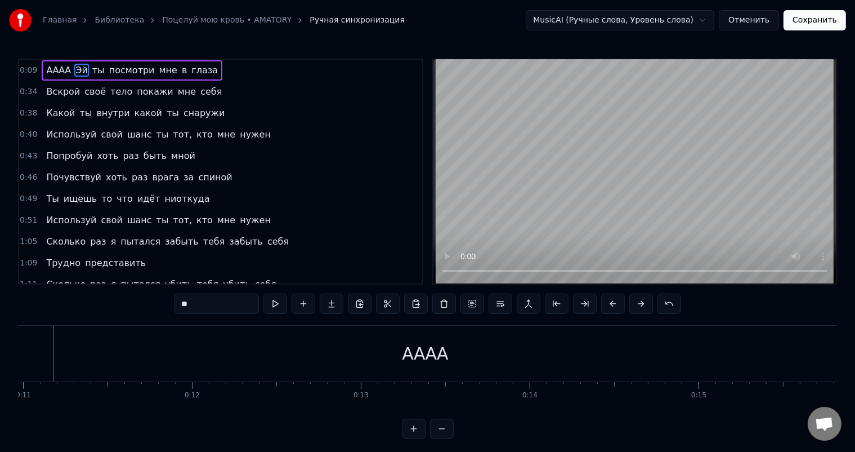
scroll to position [0, 1832]
click at [465, 270] on video at bounding box center [635, 172] width 403 height 224
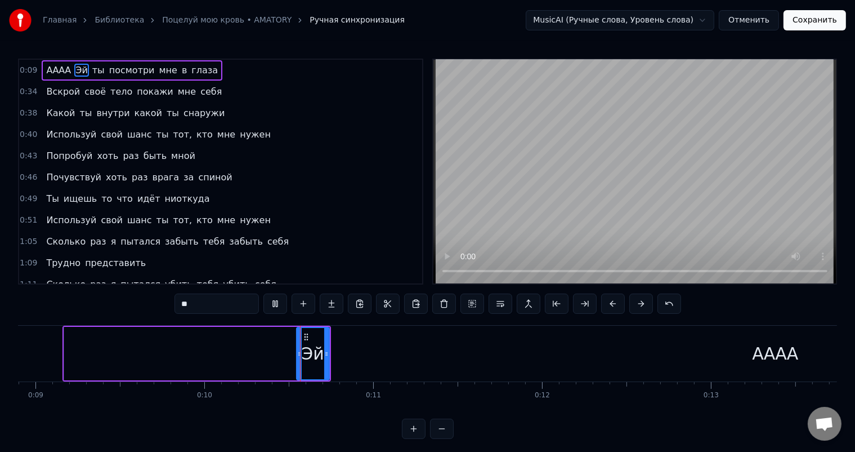
scroll to position [0, 1631]
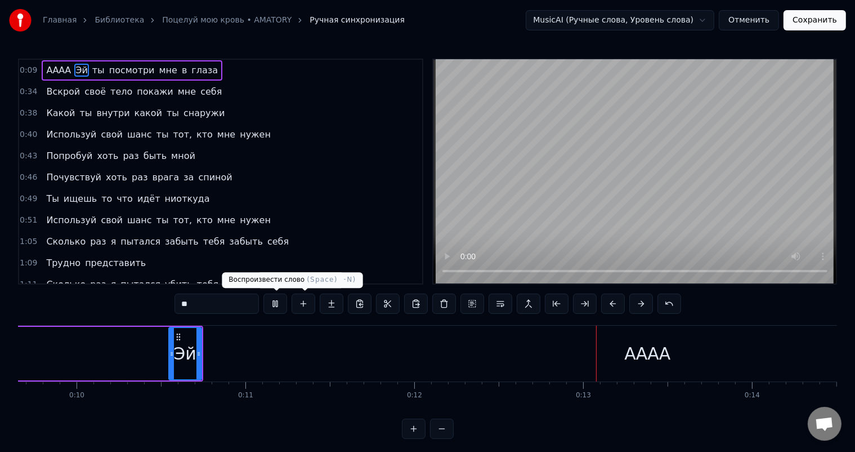
click at [272, 304] on button at bounding box center [276, 303] width 24 height 20
click at [135, 354] on div "АААА" at bounding box center [647, 353] width 1423 height 53
type input "****"
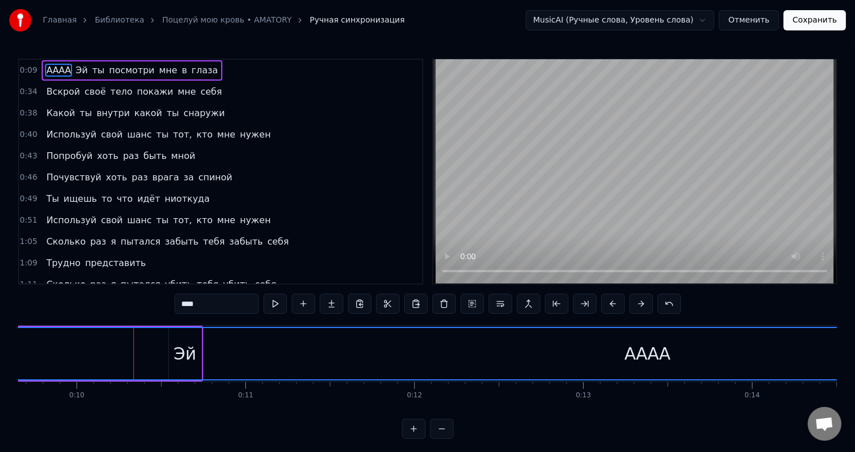
click at [184, 355] on div "АААА" at bounding box center [648, 353] width 1422 height 51
click at [202, 347] on div "АААА" at bounding box center [648, 353] width 1422 height 51
click at [214, 345] on div "АААА" at bounding box center [648, 353] width 1422 height 51
click at [225, 353] on div "АААА" at bounding box center [648, 353] width 1422 height 51
click at [301, 343] on div "АААА" at bounding box center [648, 353] width 1422 height 51
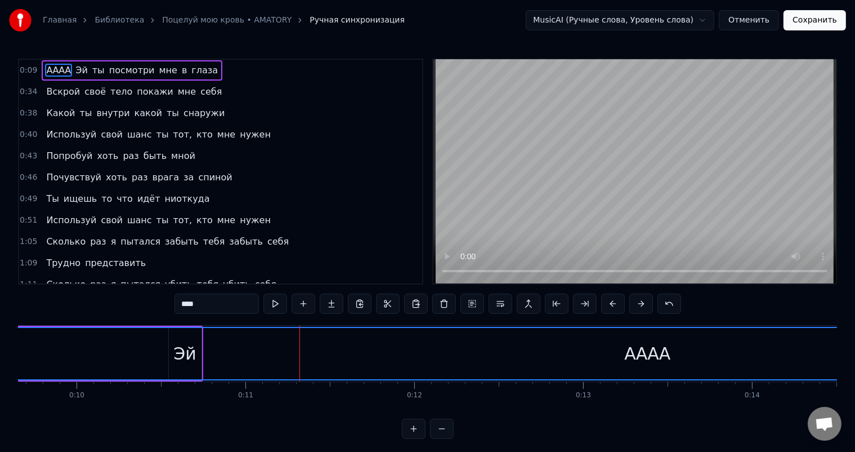
click at [647, 338] on div "АААА" at bounding box center [648, 353] width 1422 height 51
click at [633, 364] on div "АААА" at bounding box center [647, 353] width 46 height 25
click at [456, 344] on div "АААА" at bounding box center [648, 353] width 1422 height 51
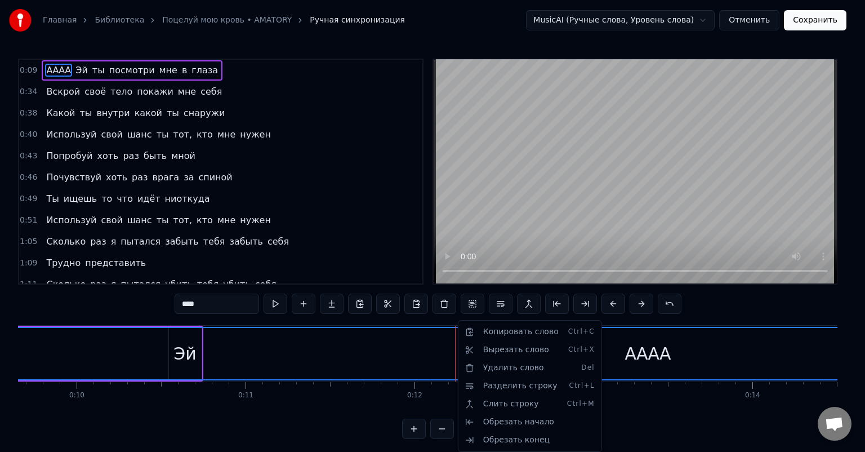
click at [697, 417] on html "Главная Библиотека Поцелуй мою кровь • AMATORY Ручная синхронизация MusicAI (Ру…" at bounding box center [432, 228] width 865 height 457
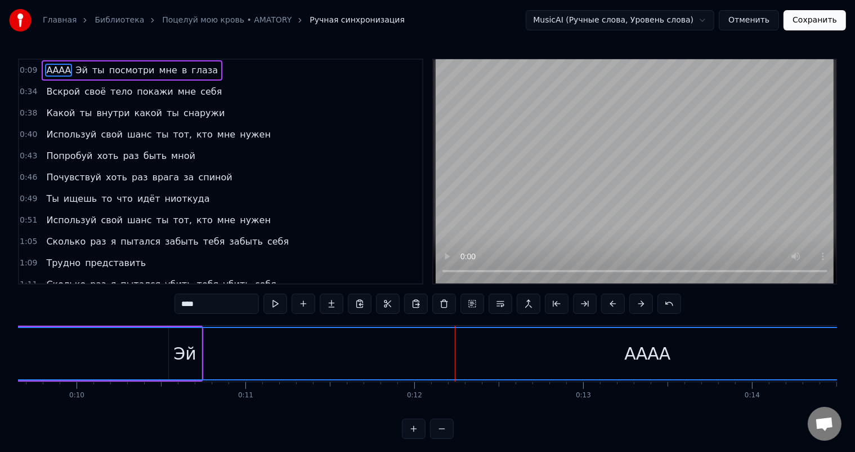
drag, startPoint x: 151, startPoint y: 342, endPoint x: 240, endPoint y: 355, distance: 89.4
click at [283, 381] on div "[PERSON_NAME] Эй ты посмотри мне в глаза Вскрой своё тело покажи мне себя Какой…" at bounding box center [427, 367] width 819 height 84
click at [164, 353] on div "АААА" at bounding box center [648, 353] width 1422 height 51
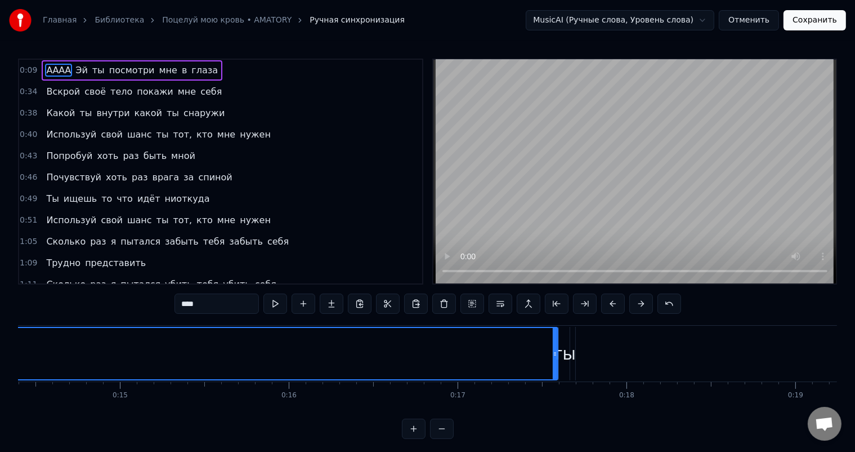
scroll to position [0, 2448]
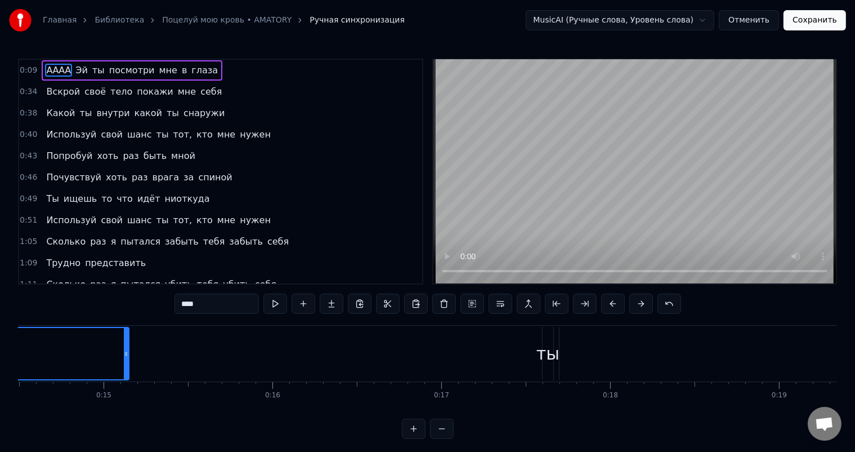
drag, startPoint x: 539, startPoint y: 350, endPoint x: 155, endPoint y: 346, distance: 383.5
click at [126, 333] on div at bounding box center [126, 353] width 5 height 51
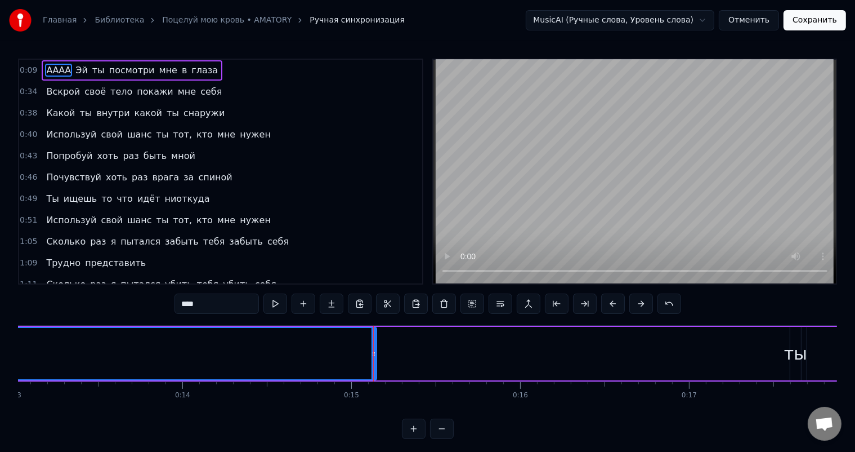
scroll to position [0, 2134]
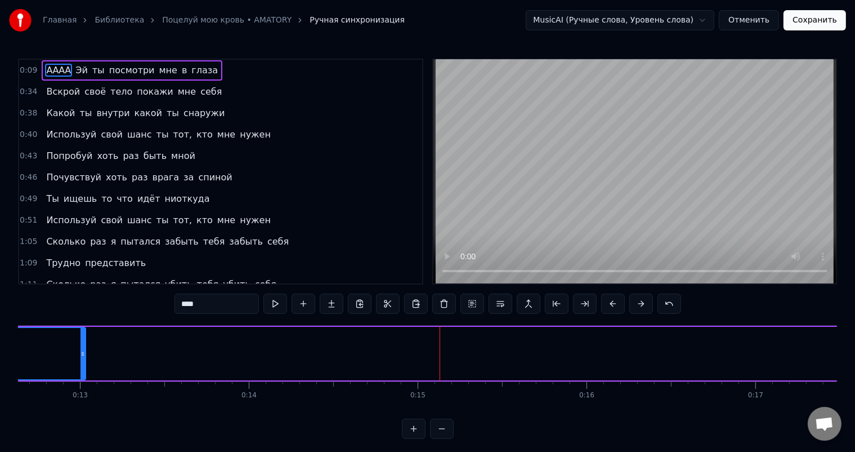
drag, startPoint x: 439, startPoint y: 352, endPoint x: 65, endPoint y: 319, distance: 375.3
click at [65, 319] on div "0:09 АААА Эй ты посмотри мне в глаза 0:34 Вскрой своё тело покажи мне себя 0:38…" at bounding box center [427, 249] width 819 height 380
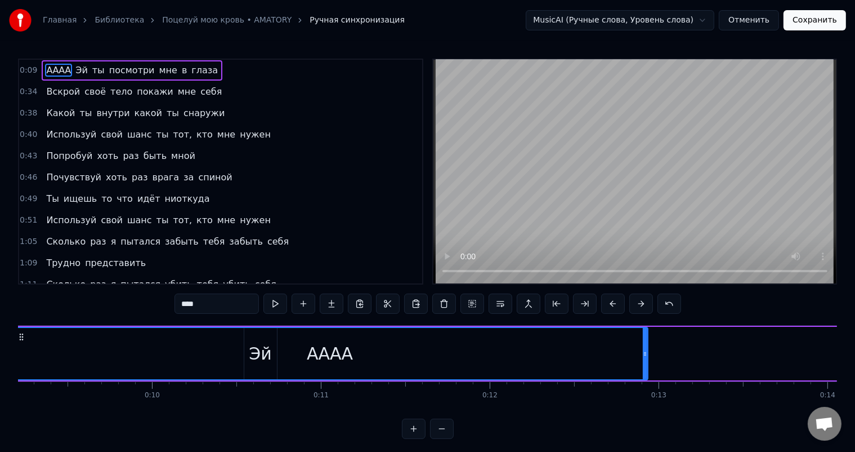
scroll to position [0, 1588]
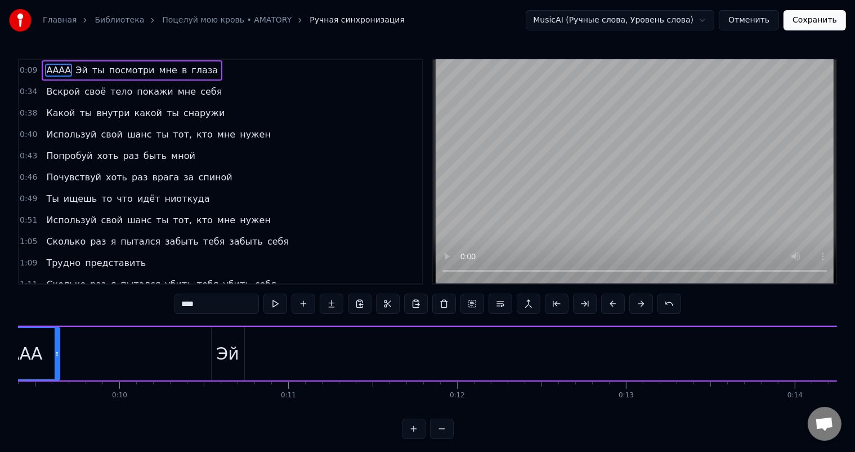
drag, startPoint x: 613, startPoint y: 346, endPoint x: 61, endPoint y: 336, distance: 551.4
click at [59, 334] on div at bounding box center [57, 353] width 5 height 51
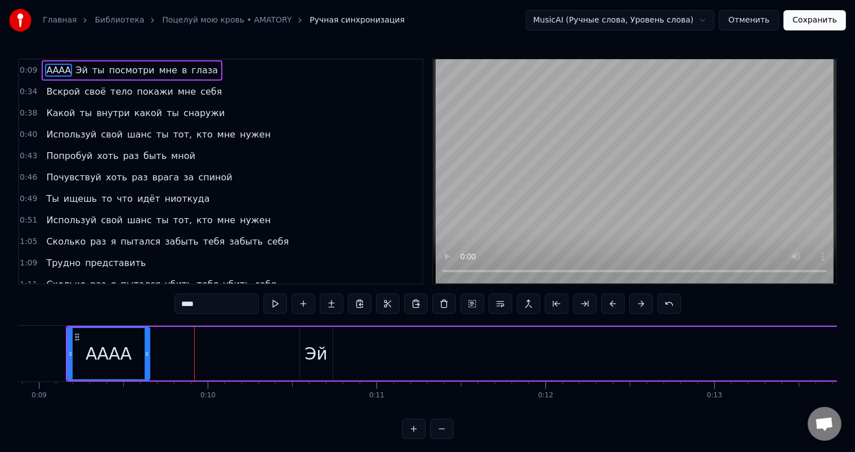
scroll to position [0, 1619]
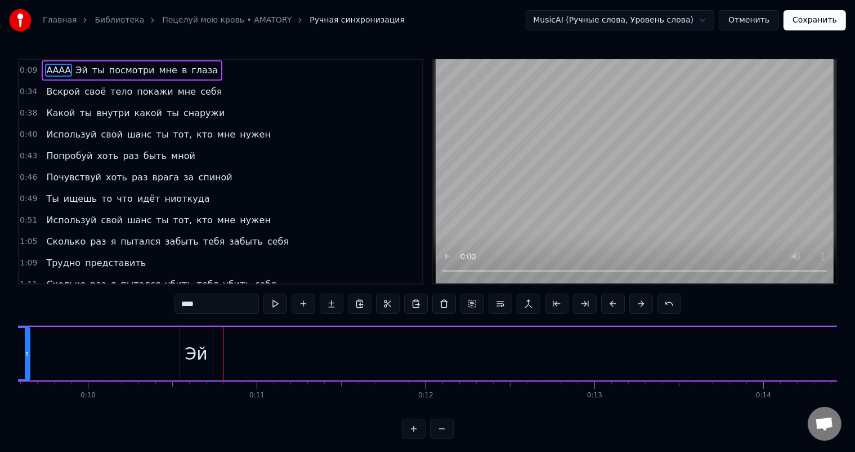
drag, startPoint x: 18, startPoint y: 358, endPoint x: 57, endPoint y: 363, distance: 39.1
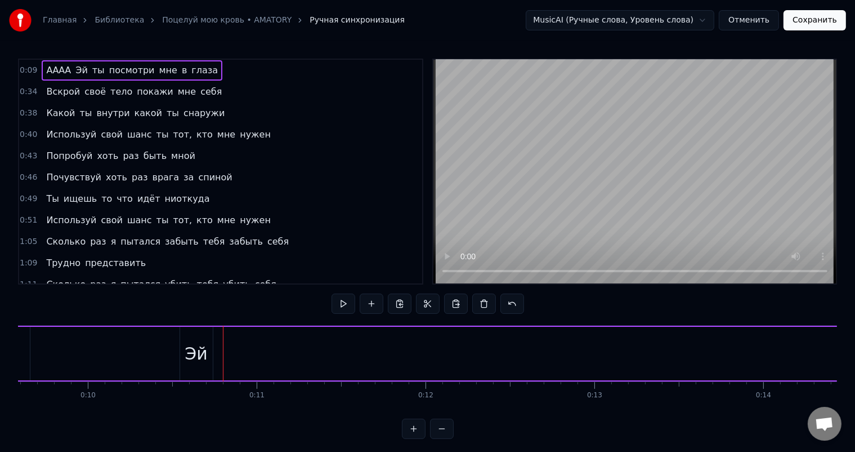
scroll to position [0, 1601]
click at [32, 353] on div "АААА" at bounding box center [7, 353] width 82 height 53
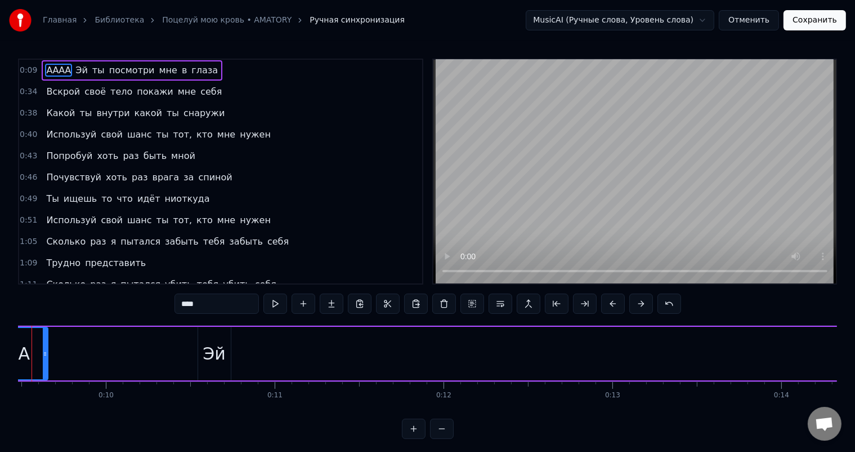
scroll to position [0, 1559]
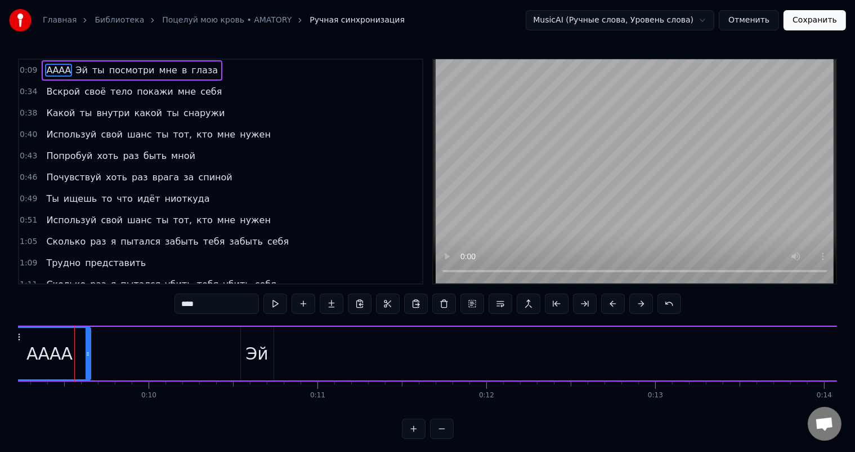
click at [254, 351] on div "Эй" at bounding box center [257, 353] width 23 height 25
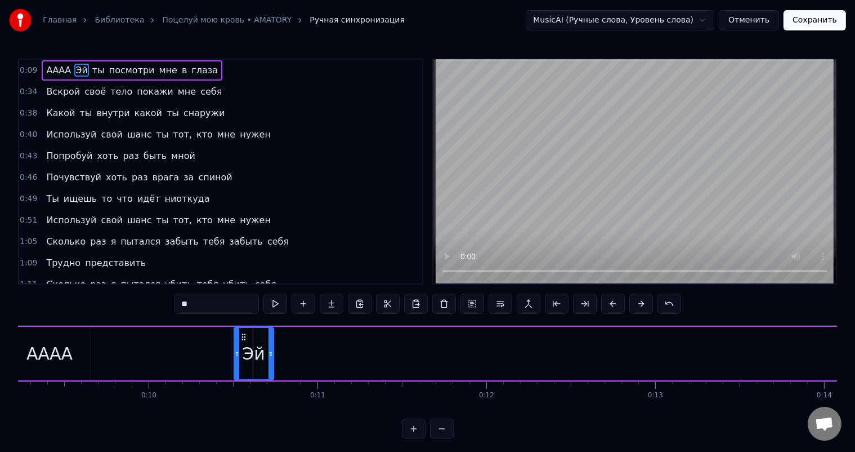
drag, startPoint x: 243, startPoint y: 352, endPoint x: 236, endPoint y: 347, distance: 8.1
click at [236, 347] on div at bounding box center [237, 353] width 5 height 51
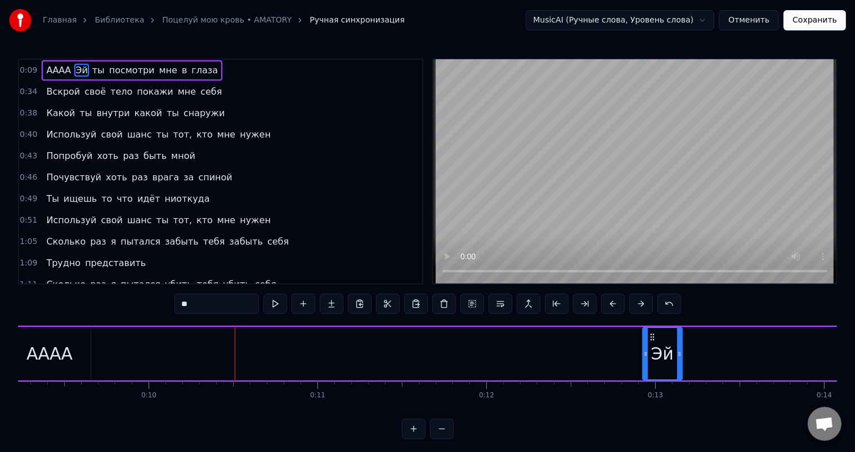
drag, startPoint x: 246, startPoint y: 339, endPoint x: 653, endPoint y: 350, distance: 407.3
click at [653, 350] on div "Эй" at bounding box center [663, 353] width 38 height 51
click at [63, 349] on div "АААА" at bounding box center [49, 353] width 46 height 25
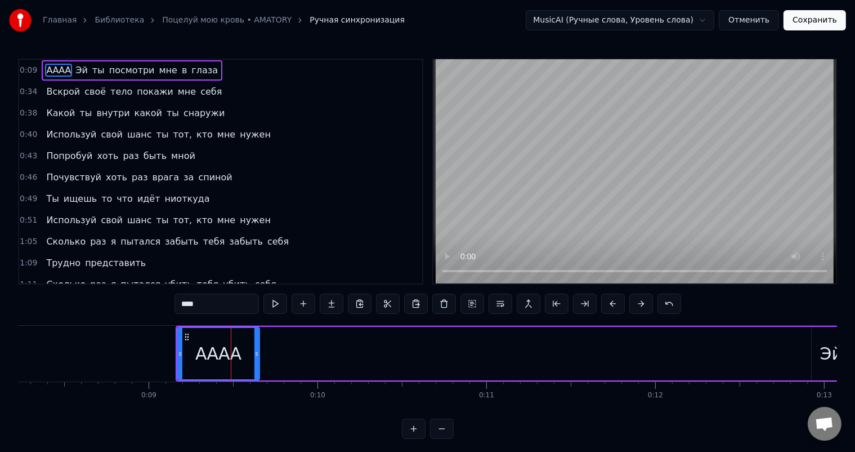
scroll to position [0, 1439]
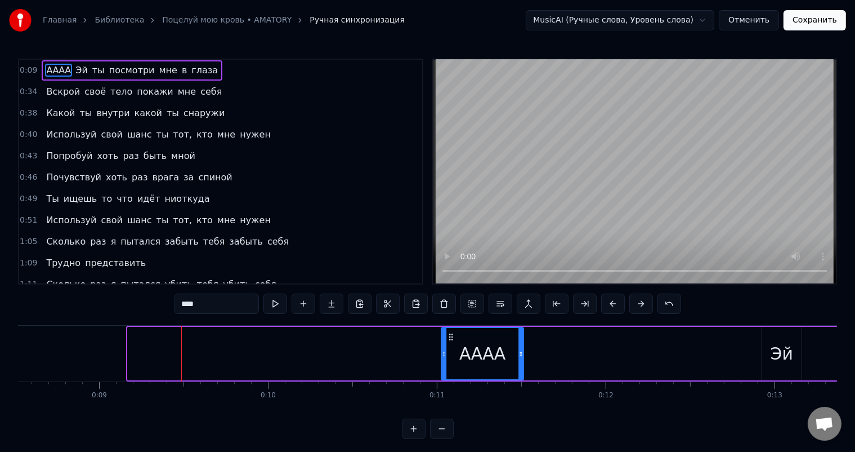
drag, startPoint x: 135, startPoint y: 334, endPoint x: 449, endPoint y: 345, distance: 314.4
click at [449, 345] on div "АААА" at bounding box center [483, 353] width 81 height 51
click at [211, 345] on div "АААА" at bounding box center [168, 353] width 83 height 53
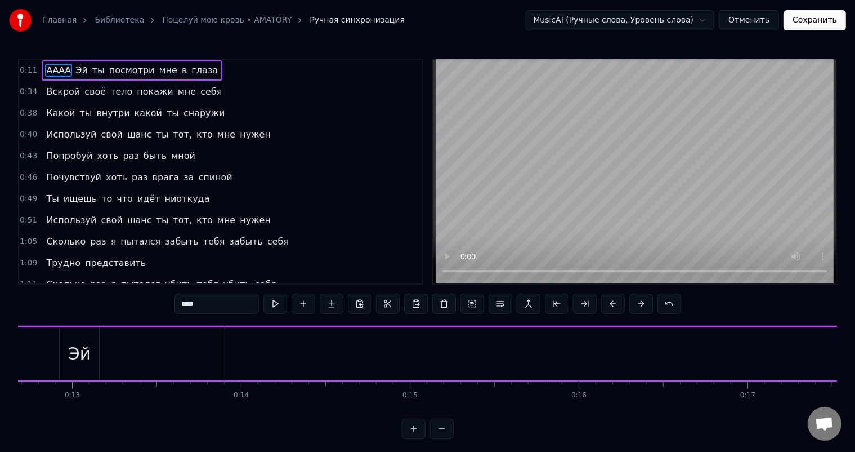
scroll to position [0, 2167]
click at [53, 328] on div "Эй" at bounding box center [54, 353] width 39 height 53
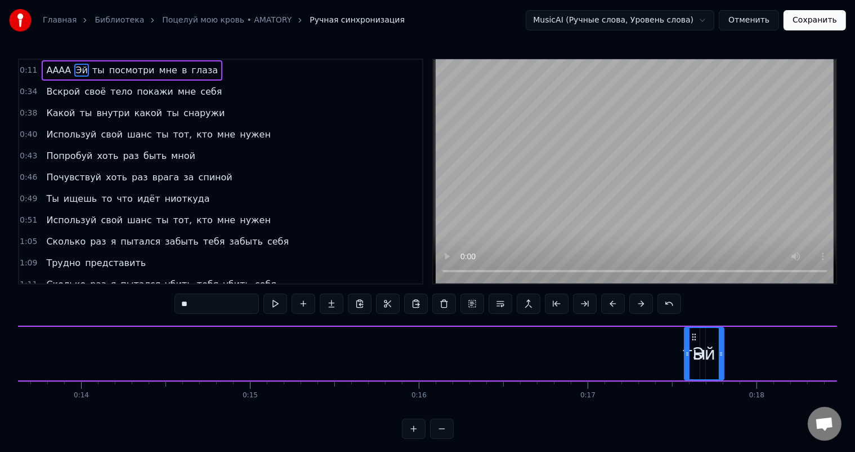
scroll to position [0, 2305]
drag, startPoint x: 65, startPoint y: 332, endPoint x: 654, endPoint y: 335, distance: 588.5
click at [654, 335] on icon at bounding box center [655, 336] width 9 height 9
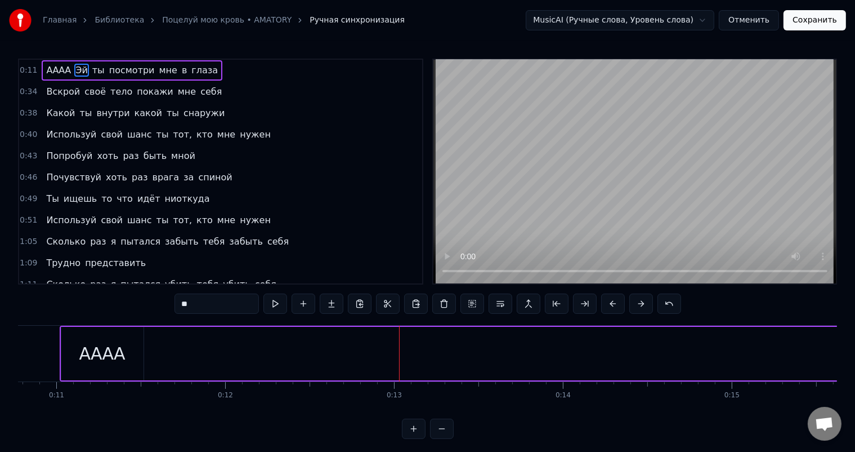
scroll to position [0, 1704]
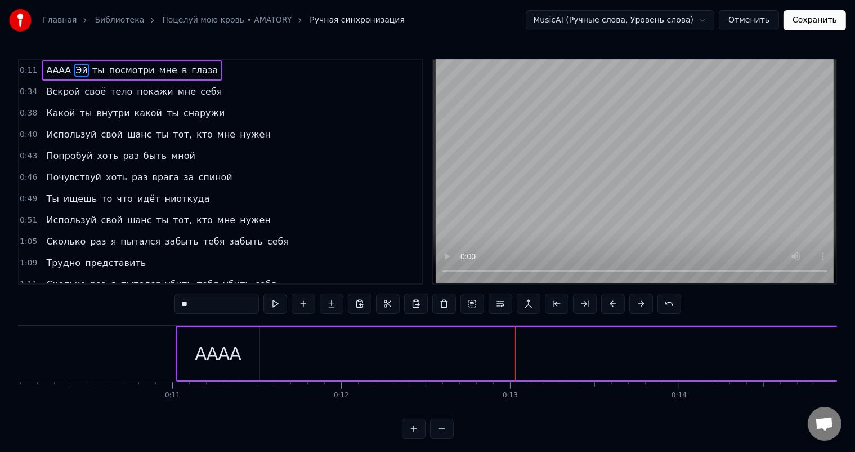
click at [209, 332] on div "АААА" at bounding box center [218, 353] width 82 height 53
type input "****"
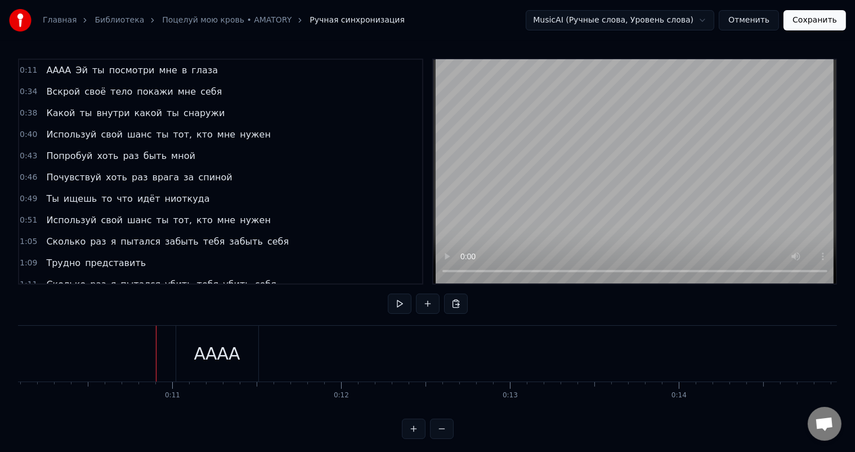
click at [196, 344] on div "АААА" at bounding box center [217, 353] width 46 height 25
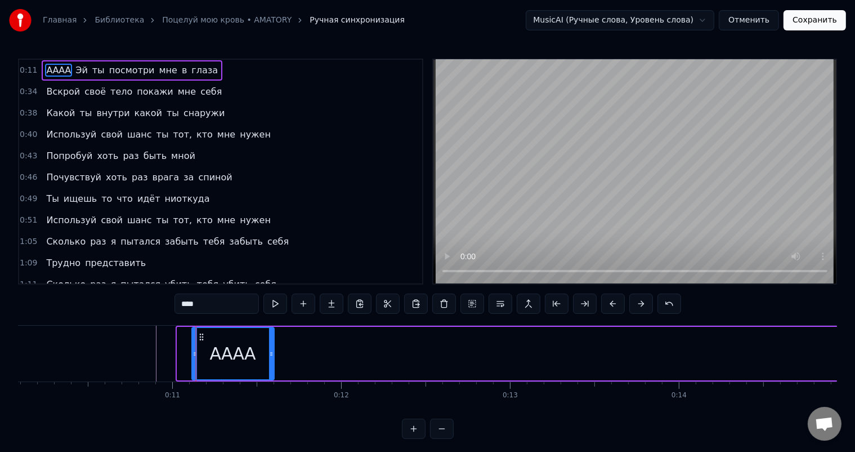
drag, startPoint x: 185, startPoint y: 335, endPoint x: 200, endPoint y: 336, distance: 15.8
click at [200, 336] on icon at bounding box center [201, 336] width 9 height 9
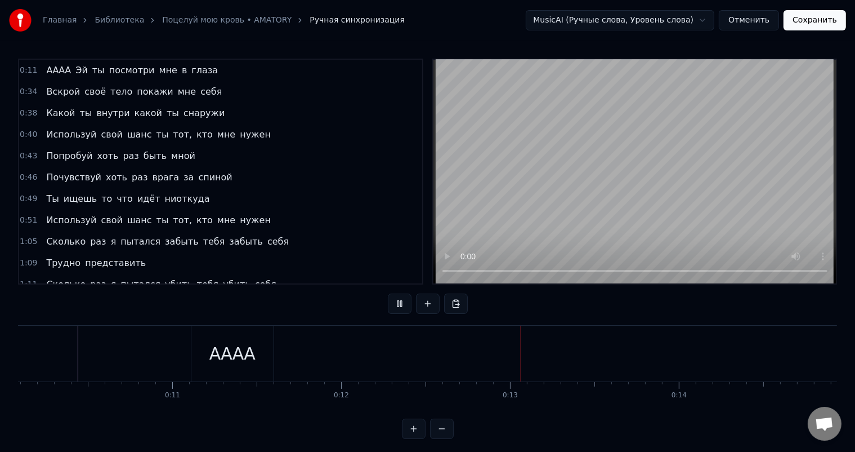
click at [211, 358] on div "АААА" at bounding box center [232, 353] width 46 height 25
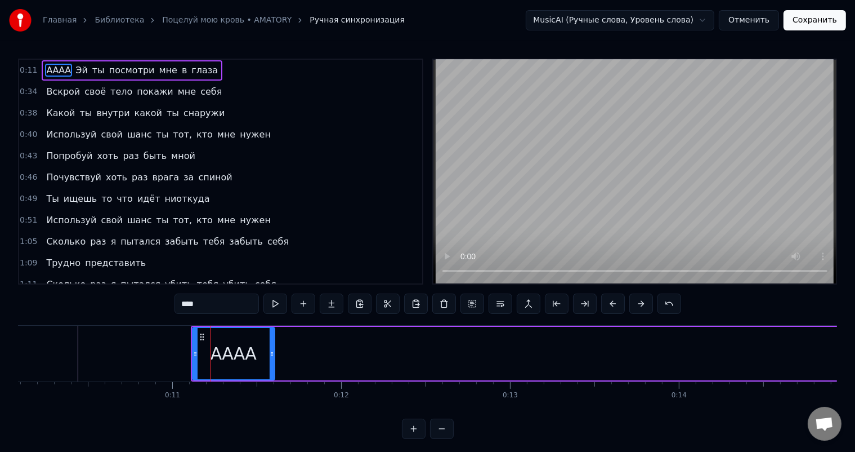
click at [45, 68] on span "АААА" at bounding box center [58, 70] width 27 height 13
click at [182, 306] on input "****" at bounding box center [217, 303] width 84 height 20
type input "*****"
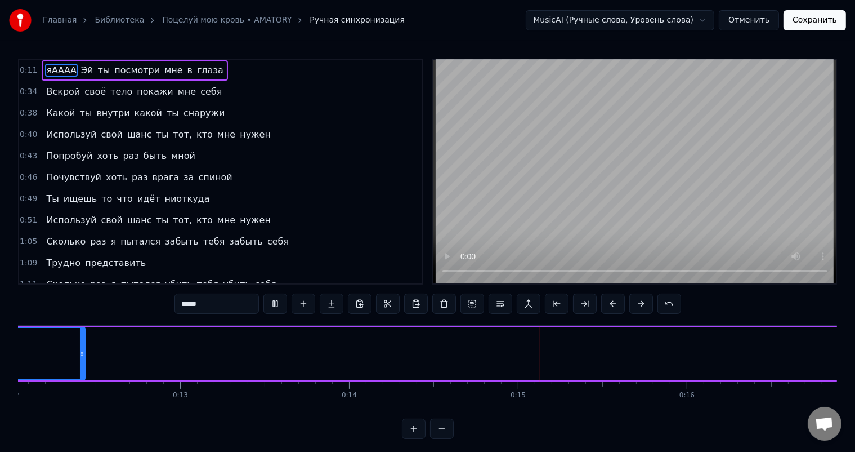
drag, startPoint x: 272, startPoint y: 356, endPoint x: 412, endPoint y: 356, distance: 140.2
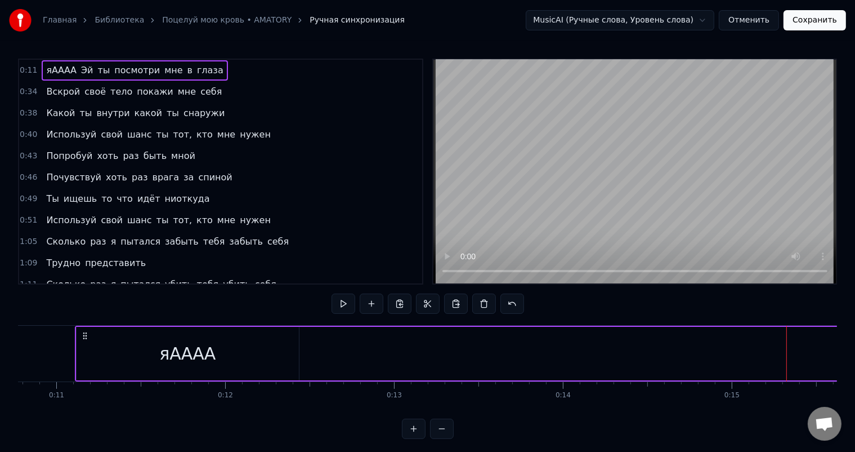
scroll to position [0, 1737]
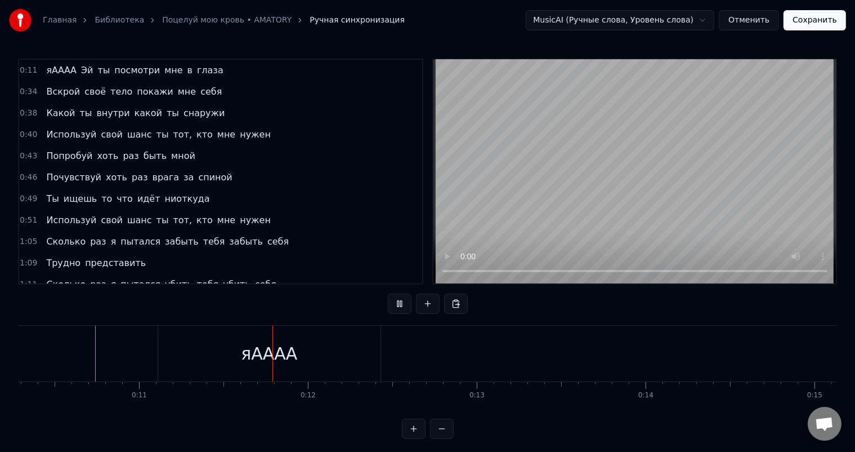
drag, startPoint x: 65, startPoint y: 356, endPoint x: 59, endPoint y: 356, distance: 6.2
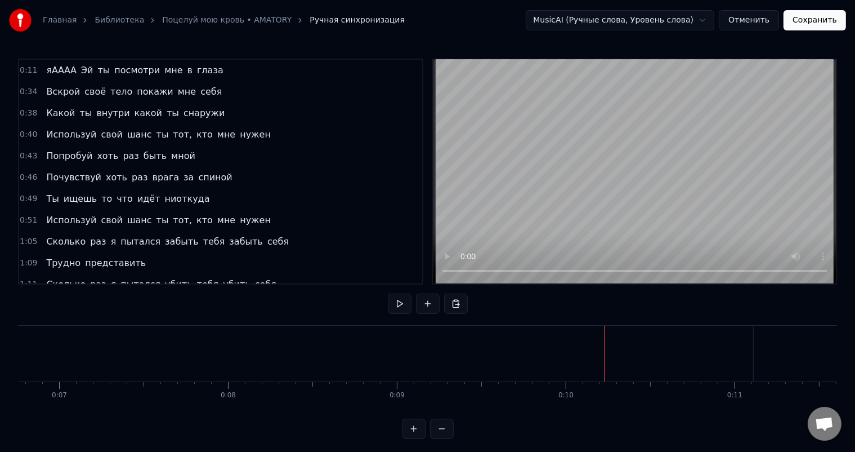
scroll to position [0, 1191]
click at [236, 338] on div "Эй" at bounding box center [239, 353] width 39 height 56
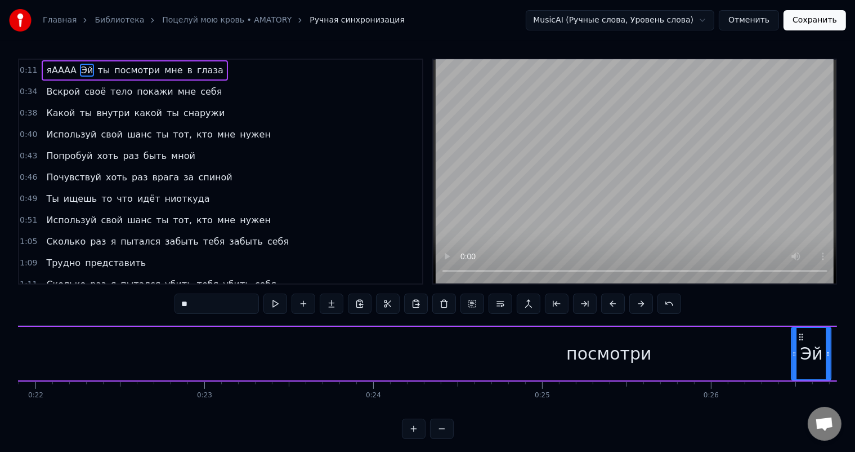
scroll to position [0, 3704]
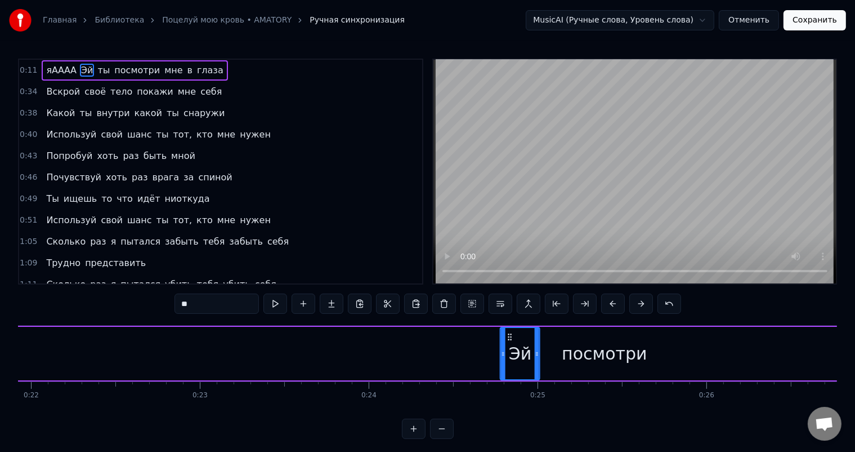
drag, startPoint x: 230, startPoint y: 333, endPoint x: 509, endPoint y: 334, distance: 279.3
click at [597, 340] on div "посмотри" at bounding box center [605, 353] width 2600 height 53
type input "********"
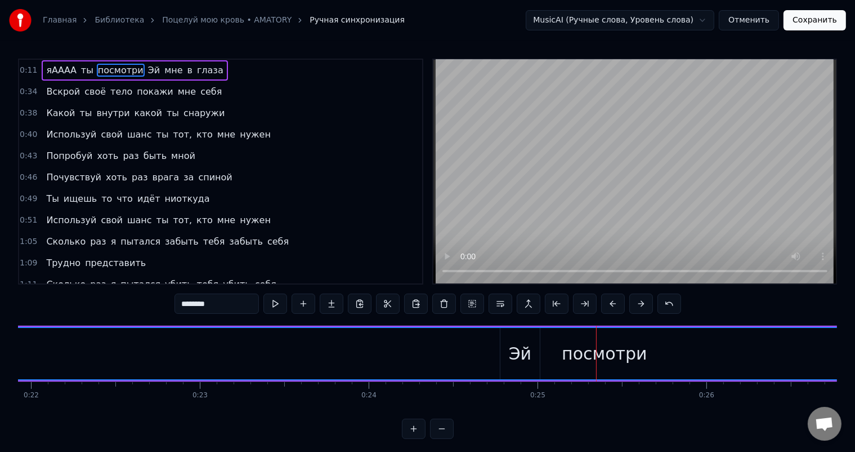
click at [392, 338] on div "посмотри" at bounding box center [604, 353] width 2599 height 51
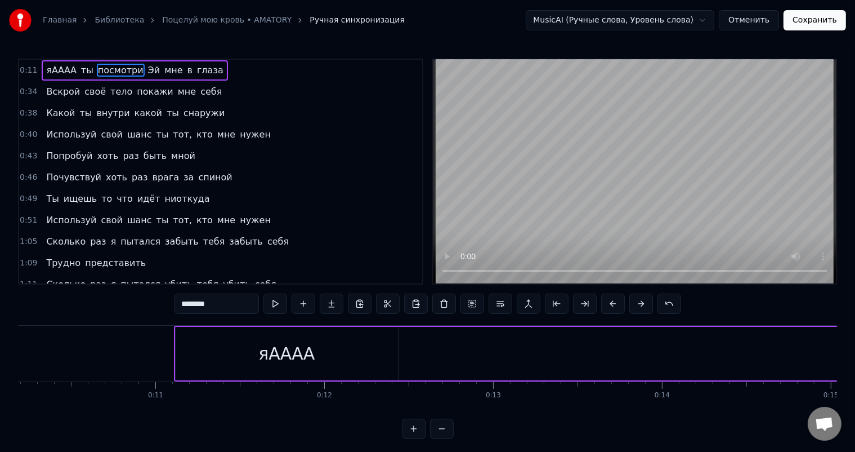
scroll to position [0, 1787]
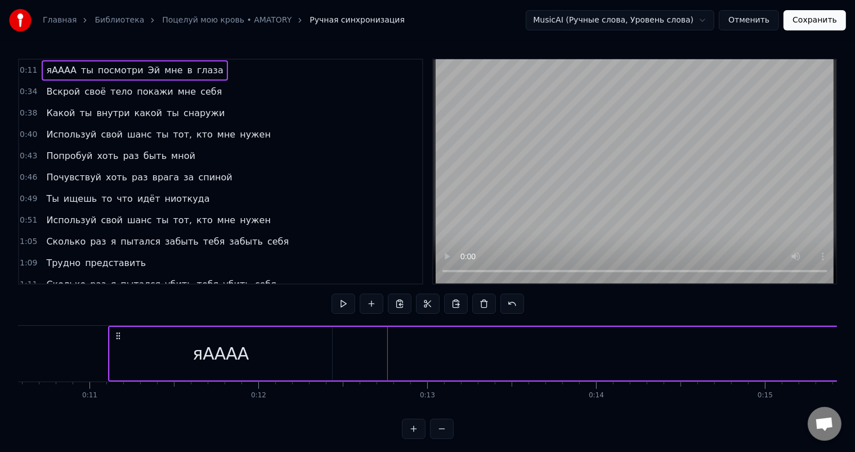
click at [305, 353] on div "яАААА" at bounding box center [221, 353] width 222 height 53
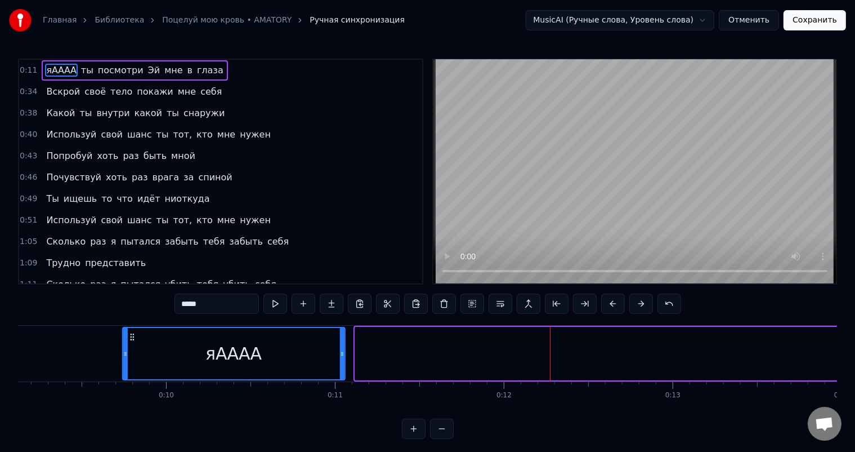
drag, startPoint x: 117, startPoint y: 338, endPoint x: 80, endPoint y: 345, distance: 37.8
click at [123, 345] on div "яАААА" at bounding box center [233, 353] width 221 height 51
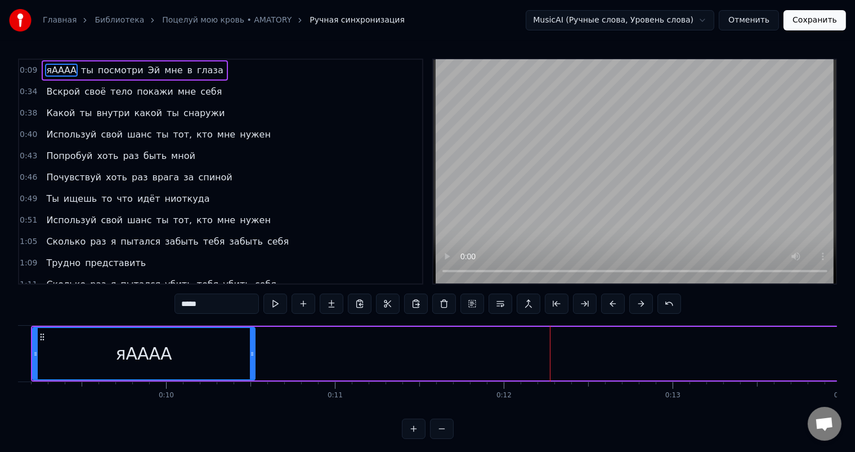
scroll to position [0, 1498]
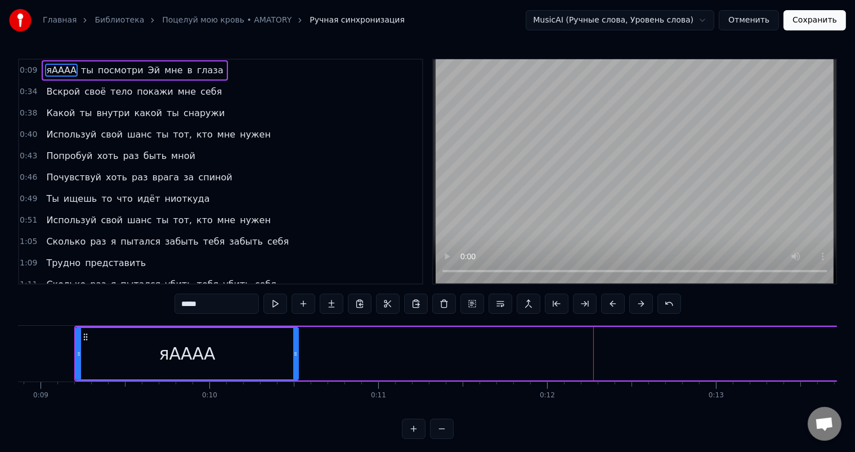
drag, startPoint x: 718, startPoint y: 329, endPoint x: 693, endPoint y: 350, distance: 33.2
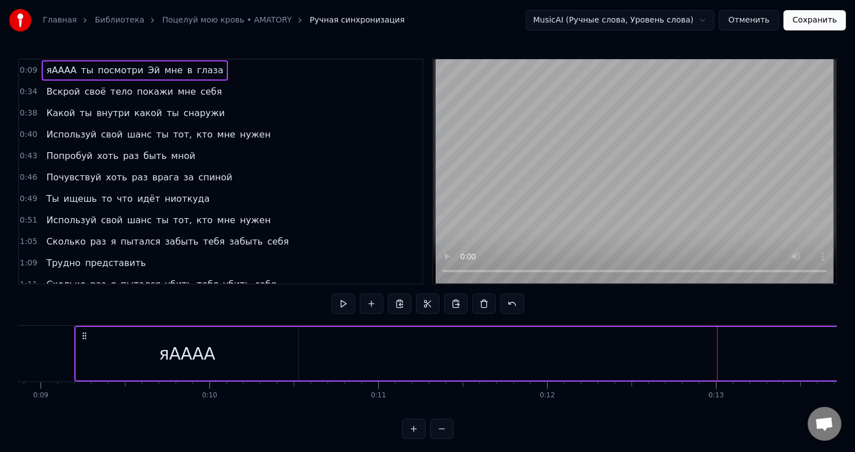
click at [186, 363] on div "яАААА" at bounding box center [187, 353] width 56 height 25
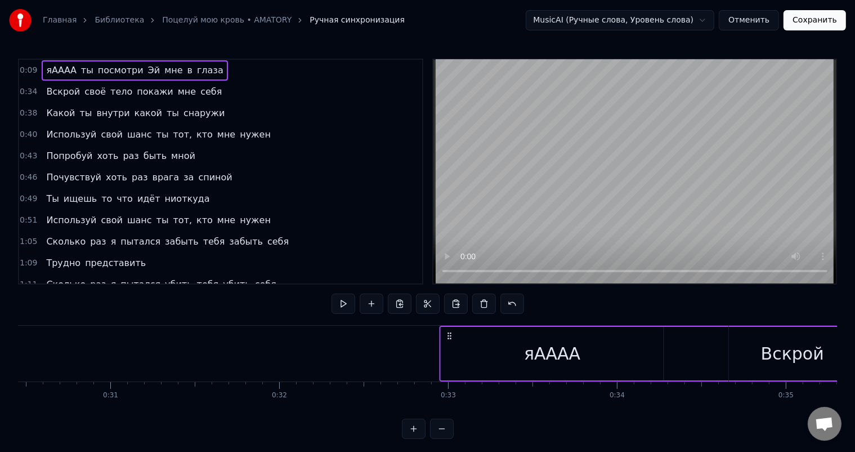
scroll to position [0, 5145]
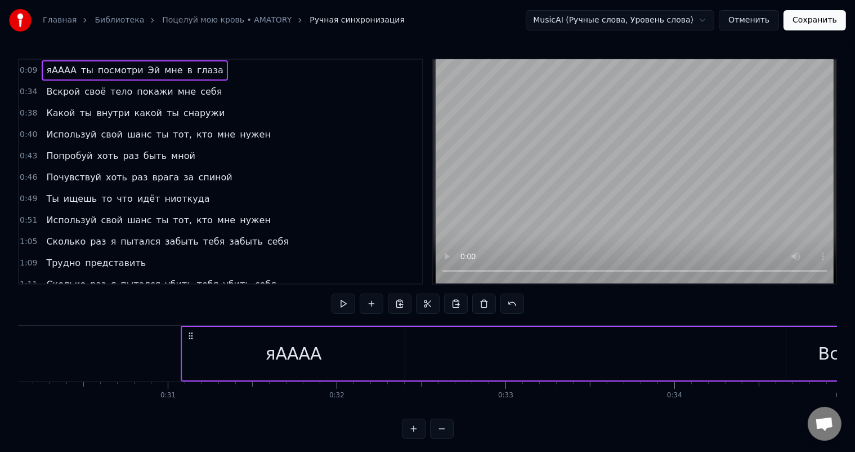
drag, startPoint x: 81, startPoint y: 334, endPoint x: 177, endPoint y: 357, distance: 98.3
click at [302, 338] on div "яАААА" at bounding box center [283, 353] width 222 height 53
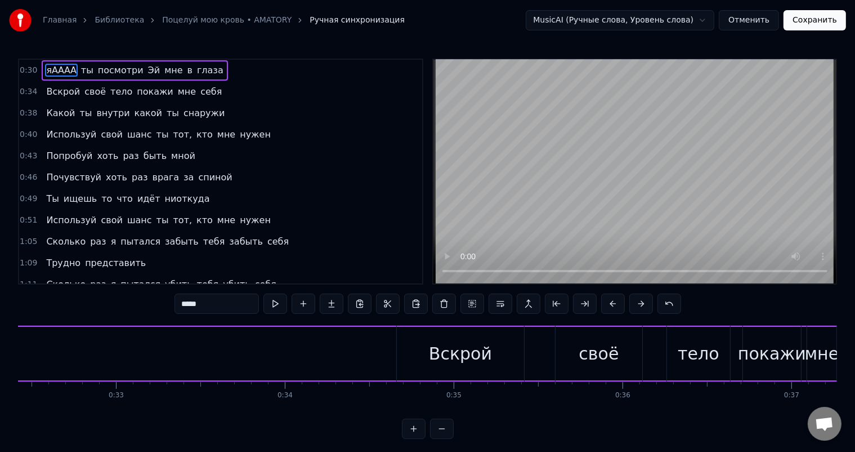
scroll to position [0, 5311]
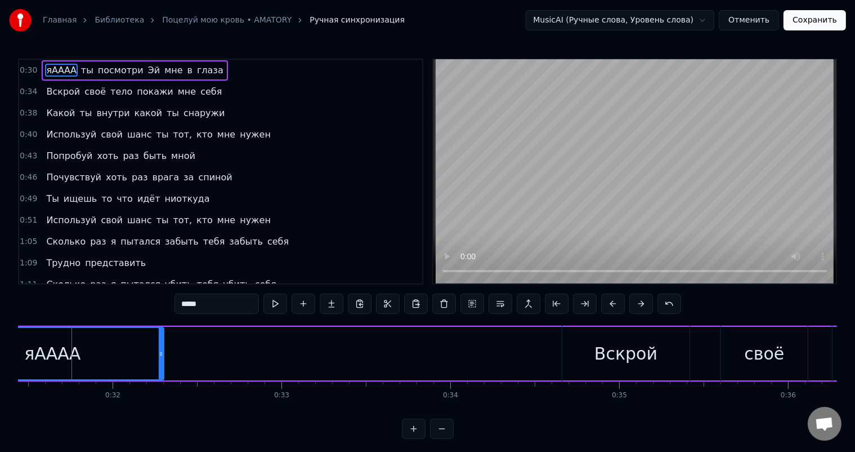
click at [120, 356] on div "яАААА" at bounding box center [52, 353] width 221 height 51
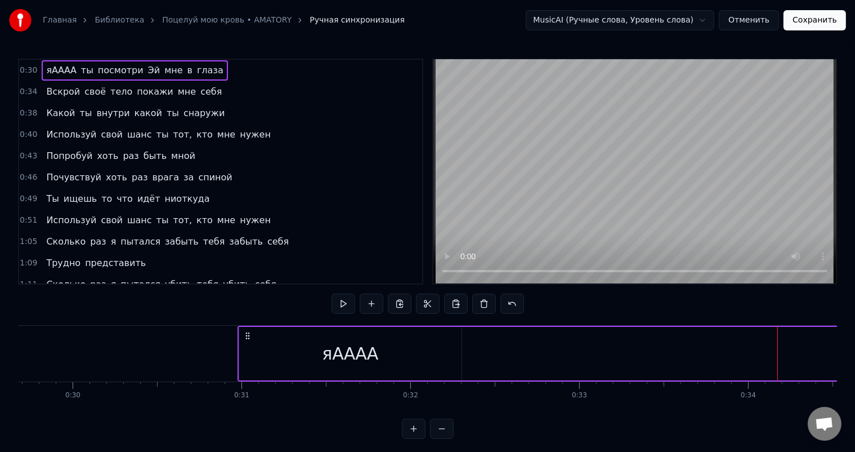
scroll to position [0, 4996]
click at [287, 358] on div "яАААА" at bounding box center [367, 353] width 222 height 53
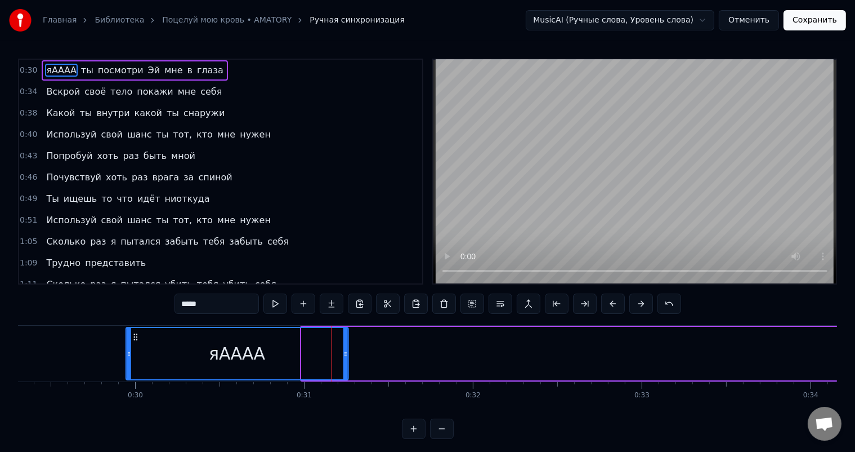
drag, startPoint x: 261, startPoint y: 337, endPoint x: 155, endPoint y: 334, distance: 106.5
click at [140, 335] on icon at bounding box center [135, 336] width 9 height 9
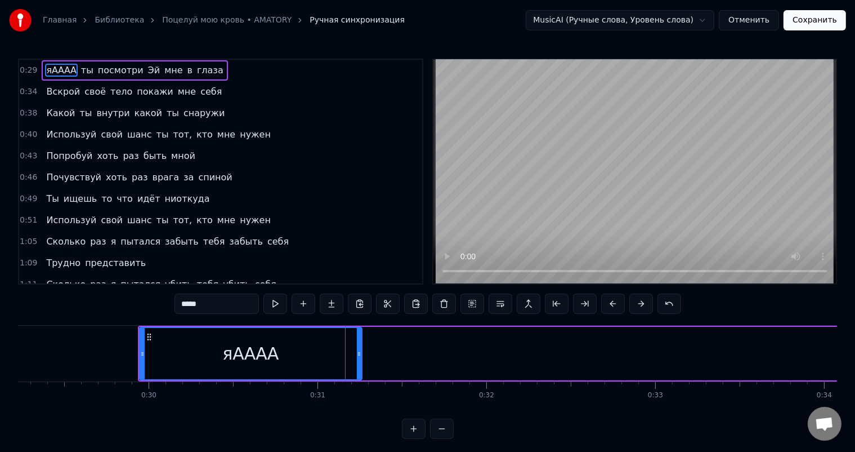
type input "******"
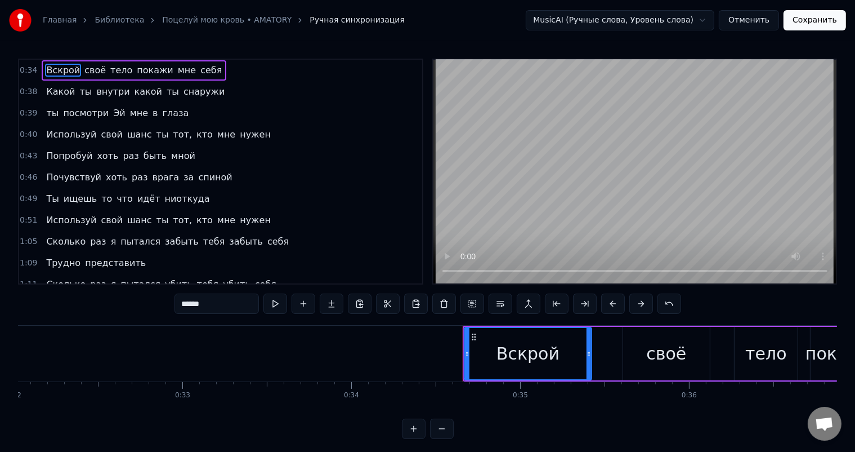
scroll to position [0, 5559]
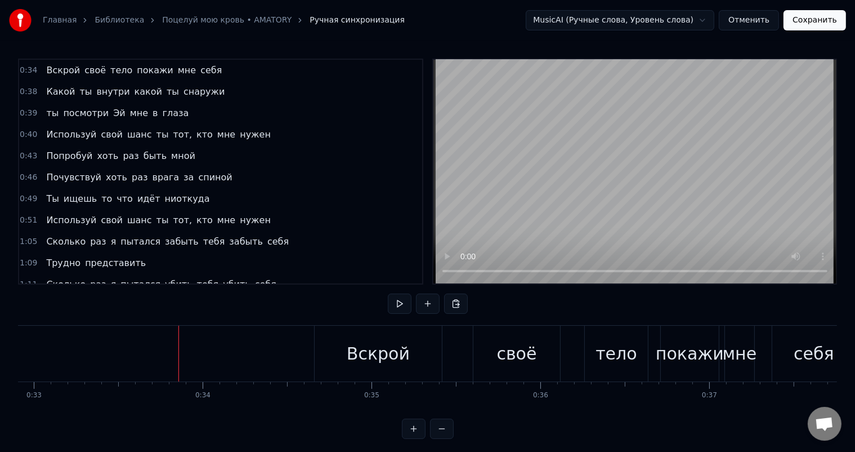
drag, startPoint x: 197, startPoint y: 419, endPoint x: 188, endPoint y: 417, distance: 9.2
click at [189, 418] on div "0:34 Вскрой своё тело покажи мне себя 0:38 Какой ты внутри какой ты снаружи 0:3…" at bounding box center [427, 249] width 819 height 380
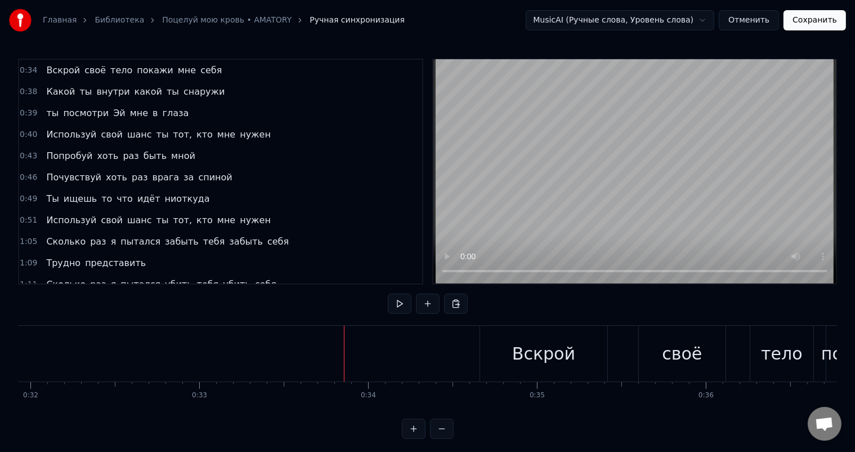
click at [421, 304] on button at bounding box center [428, 303] width 24 height 20
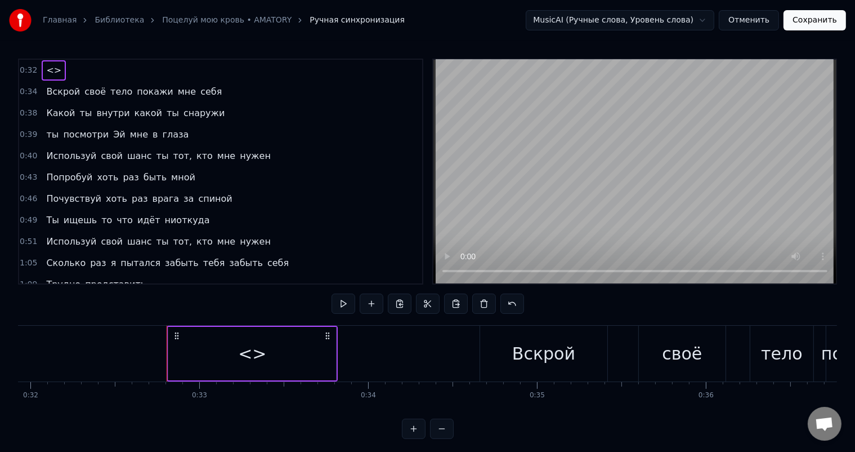
click at [190, 345] on div "<>" at bounding box center [252, 353] width 168 height 53
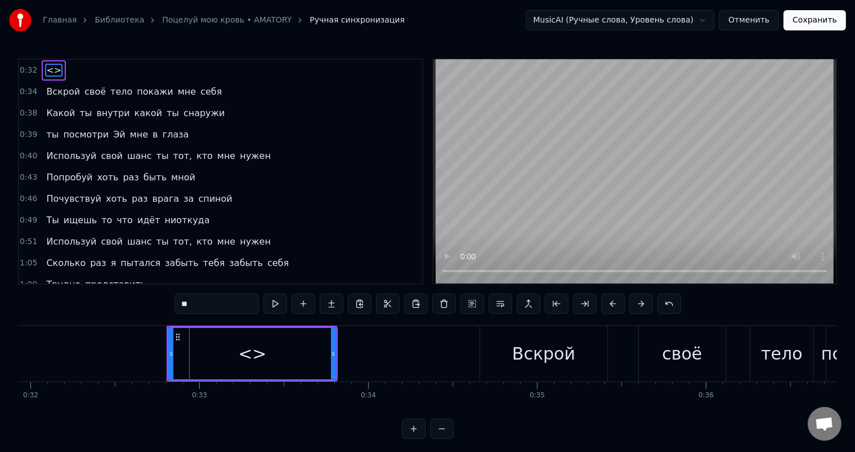
drag, startPoint x: 198, startPoint y: 304, endPoint x: 167, endPoint y: 297, distance: 31.7
click at [167, 297] on div "0:32 <> 0:34 Вскрой своё тело покажи мне себя 0:38 Какой ты внутри какой ты сна…" at bounding box center [427, 249] width 819 height 380
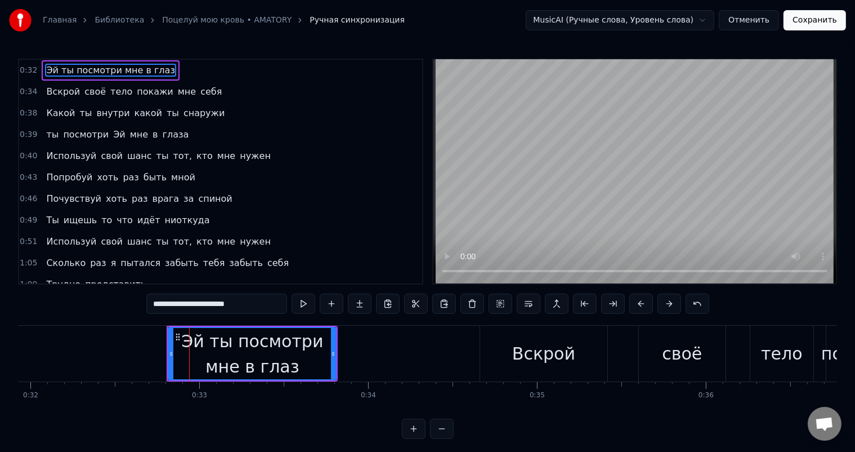
type input "**********"
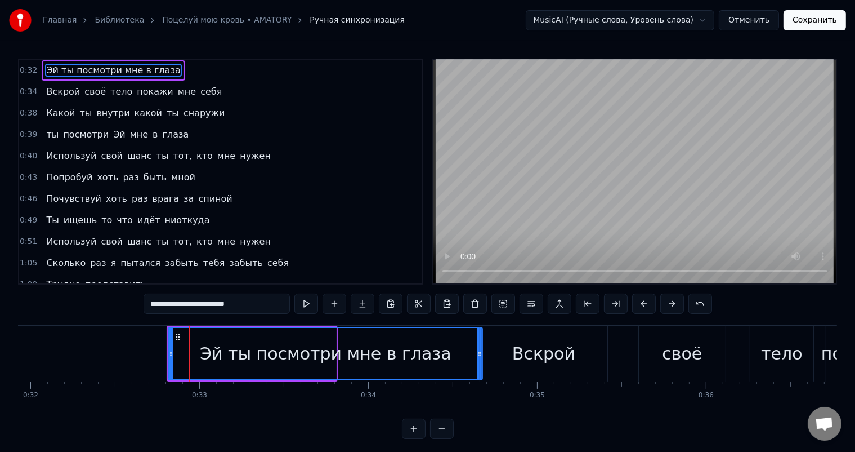
drag, startPoint x: 334, startPoint y: 358, endPoint x: 476, endPoint y: 355, distance: 141.9
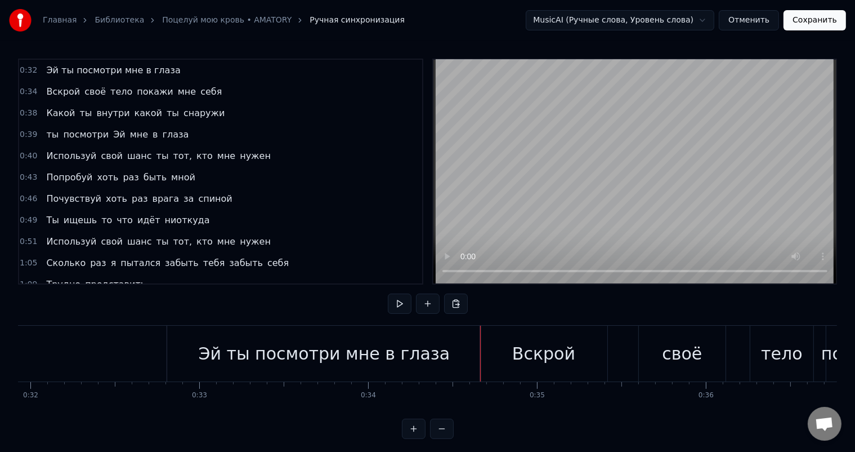
click at [418, 372] on div "Эй ты посмотри мне в глаза" at bounding box center [324, 353] width 314 height 56
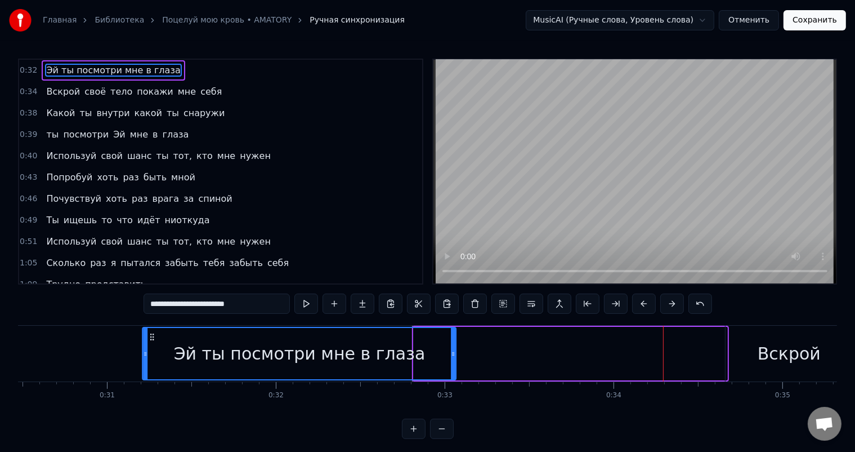
scroll to position [0, 5124]
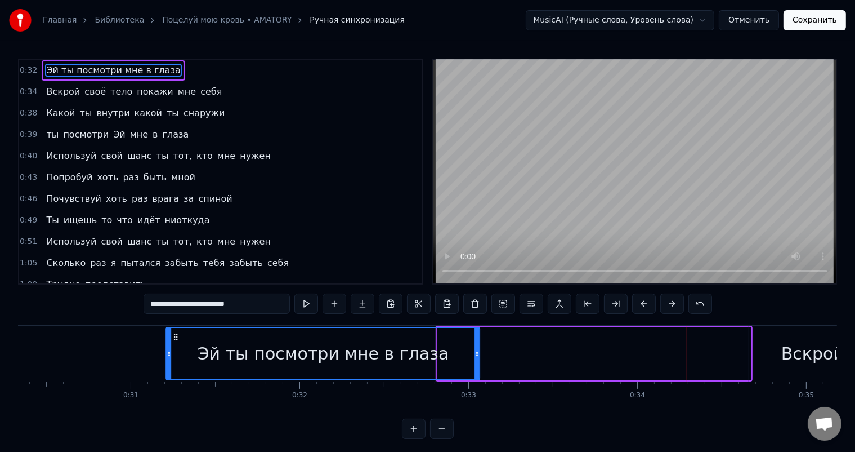
drag, startPoint x: 178, startPoint y: 337, endPoint x: 173, endPoint y: 320, distance: 17.1
click at [162, 323] on div "0:32 Эй ты посмотри мне в глаза 0:34 Вскрой своё тело покажи мне себя 0:38 Како…" at bounding box center [427, 249] width 819 height 380
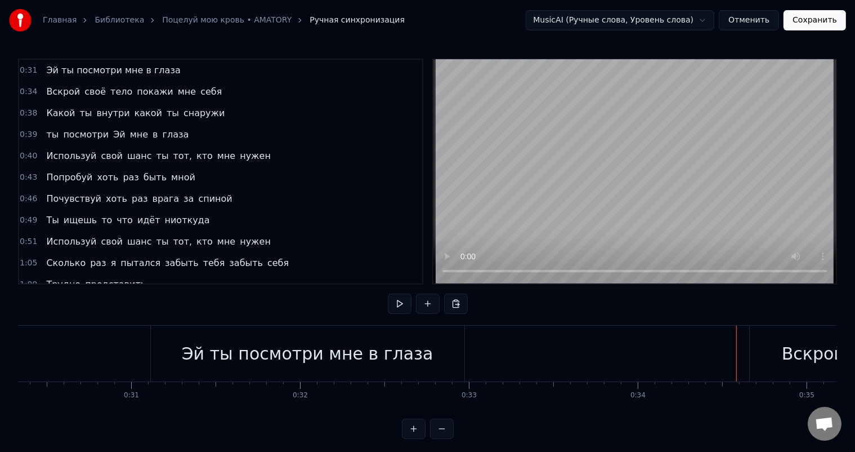
click at [788, 358] on div "Вскрой" at bounding box center [813, 353] width 63 height 25
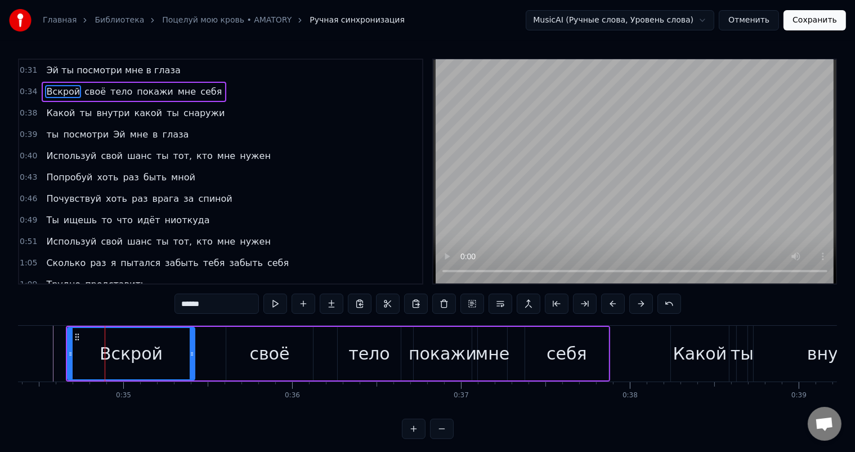
scroll to position [0, 5791]
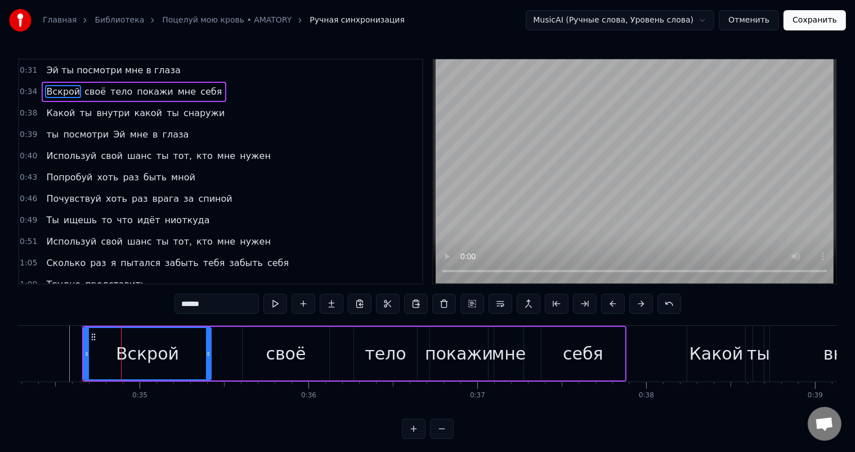
click at [101, 342] on div "Вскрой" at bounding box center [147, 353] width 126 height 51
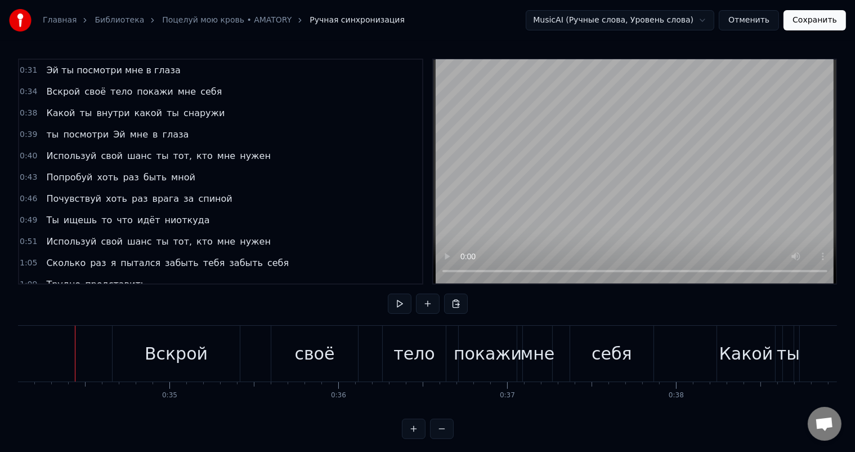
click at [167, 350] on div "Вскрой" at bounding box center [176, 353] width 63 height 25
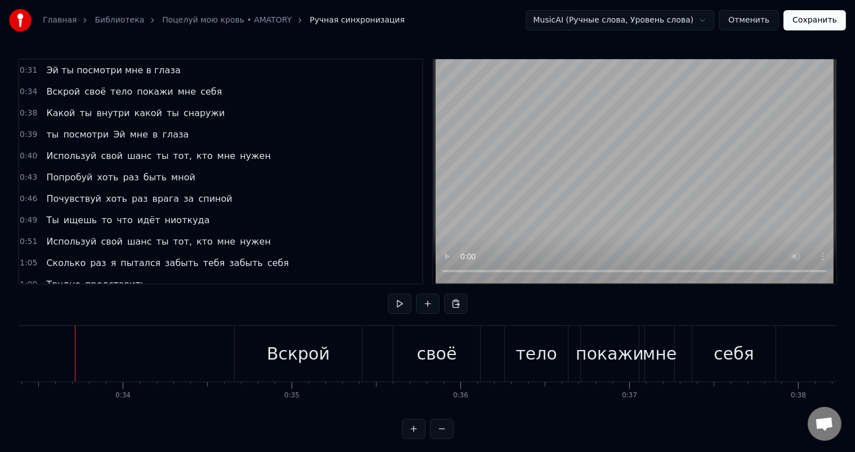
drag, startPoint x: 61, startPoint y: 353, endPoint x: 50, endPoint y: 355, distance: 11.4
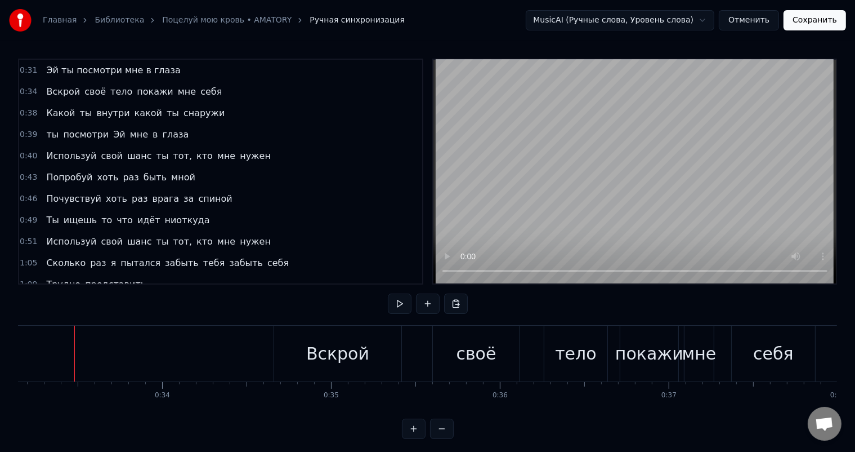
click at [48, 356] on div at bounding box center [48, 353] width 1 height 56
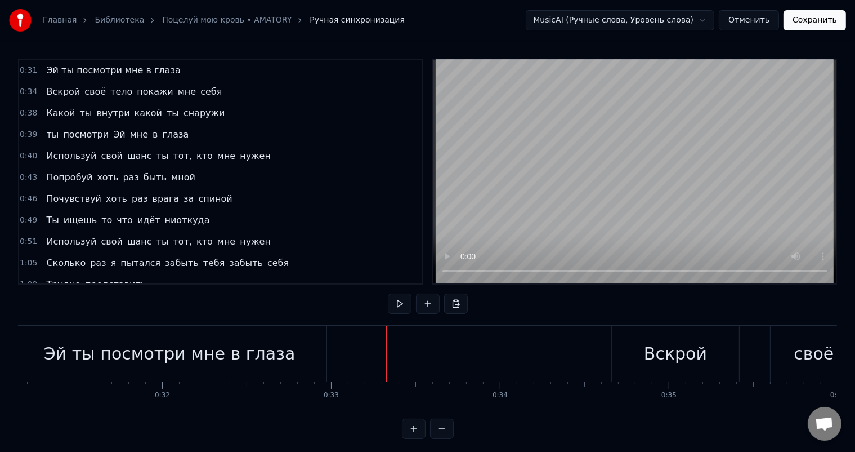
scroll to position [0, 5245]
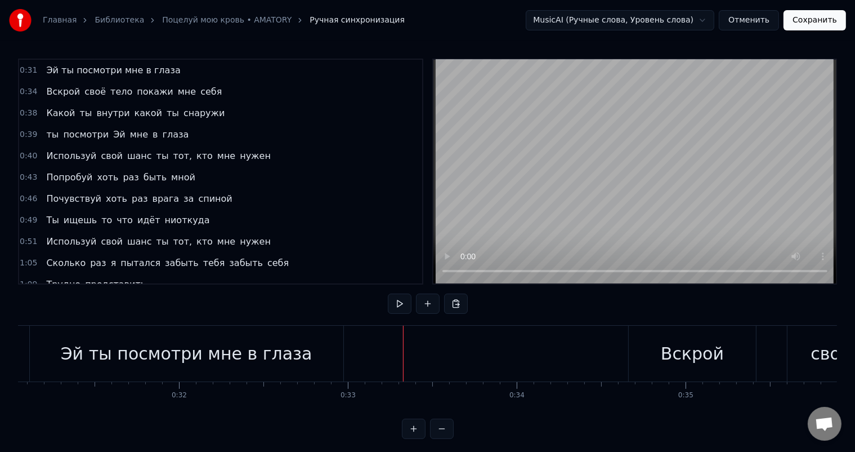
click at [60, 340] on div "Эй ты посмотри мне в глаза" at bounding box center [187, 353] width 314 height 56
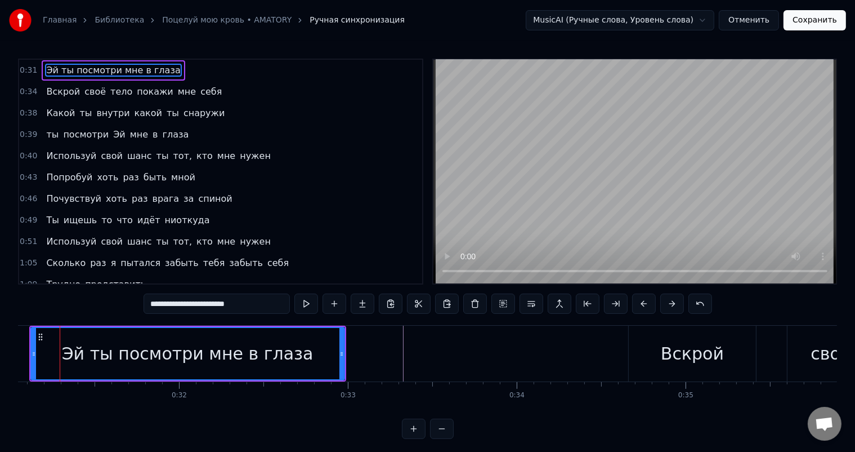
scroll to position [0, 5230]
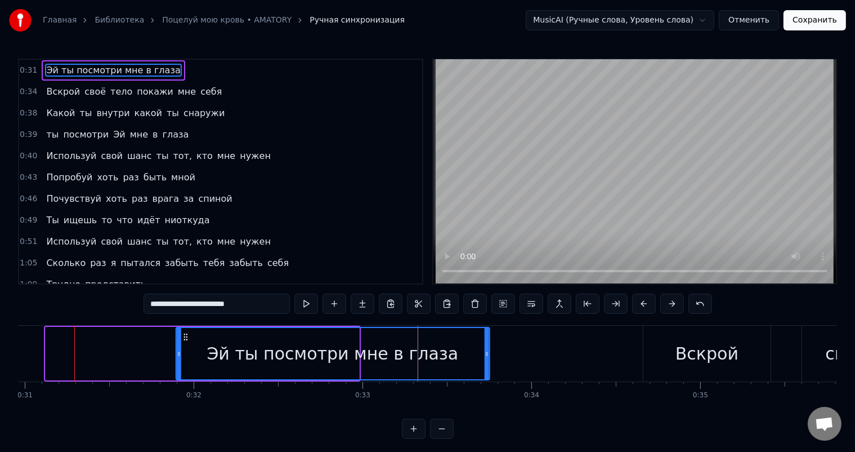
drag, startPoint x: 54, startPoint y: 333, endPoint x: 182, endPoint y: 331, distance: 128.4
click at [182, 331] on div "Эй ты посмотри мне в глаза" at bounding box center [333, 353] width 313 height 51
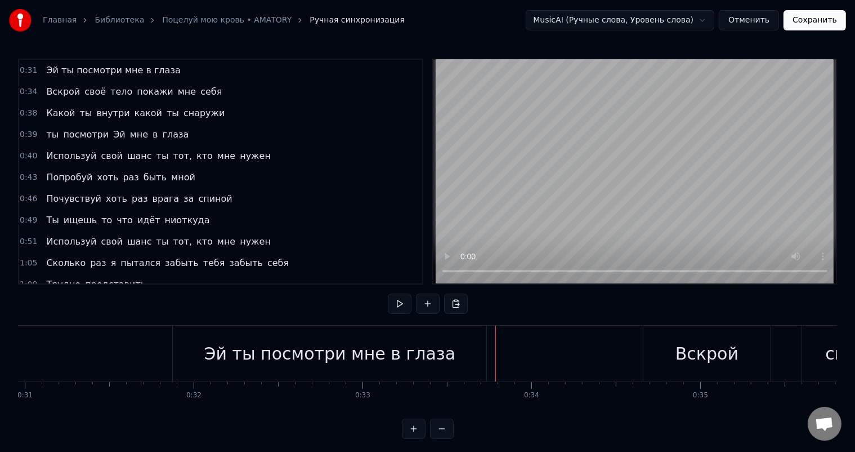
click at [429, 350] on div "Эй ты посмотри мне в глаза" at bounding box center [330, 353] width 252 height 25
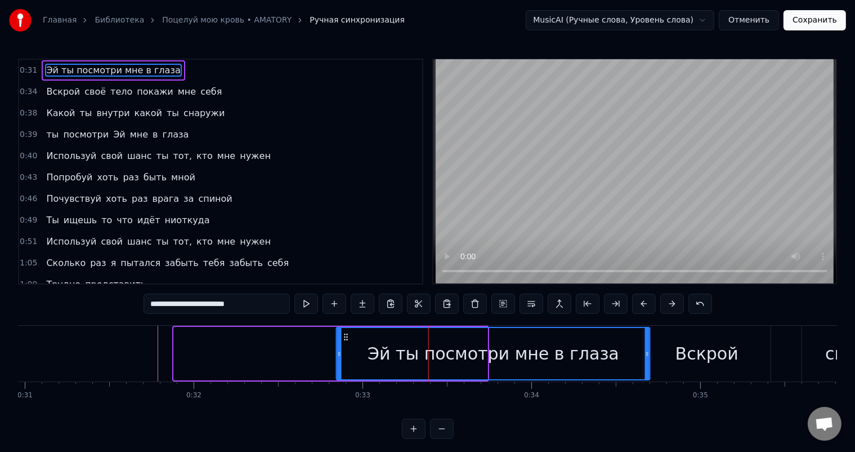
drag, startPoint x: 190, startPoint y: 336, endPoint x: 346, endPoint y: 337, distance: 156.0
click at [346, 338] on icon at bounding box center [346, 336] width 9 height 9
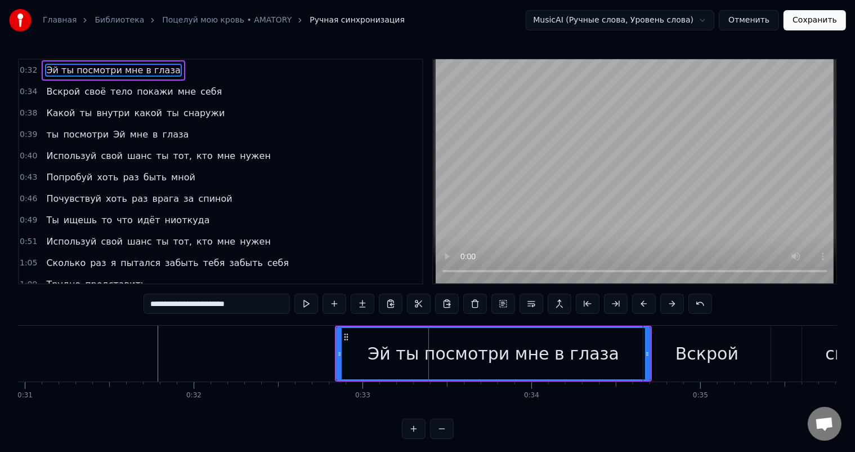
click at [680, 338] on div "Вскрой" at bounding box center [707, 353] width 127 height 56
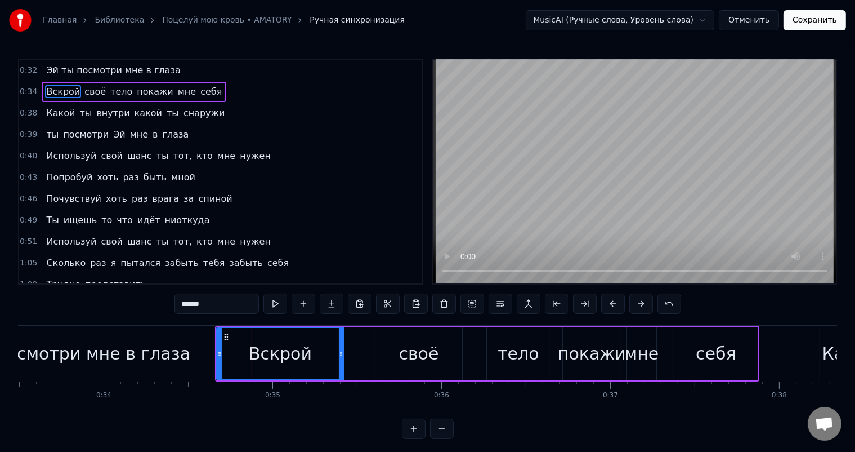
scroll to position [0, 5675]
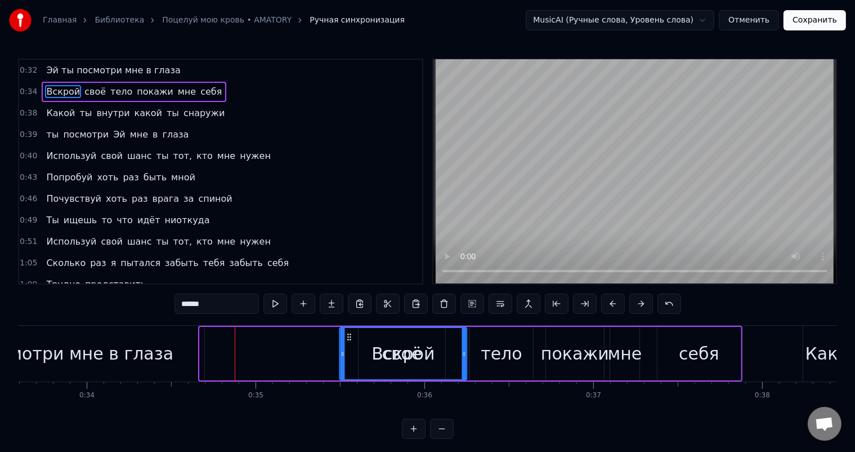
drag, startPoint x: 208, startPoint y: 333, endPoint x: 345, endPoint y: 341, distance: 137.6
click at [347, 341] on div "Вскрой" at bounding box center [404, 353] width 126 height 51
click at [177, 361] on div "Эй ты посмотри мне в глаза" at bounding box center [48, 353] width 314 height 56
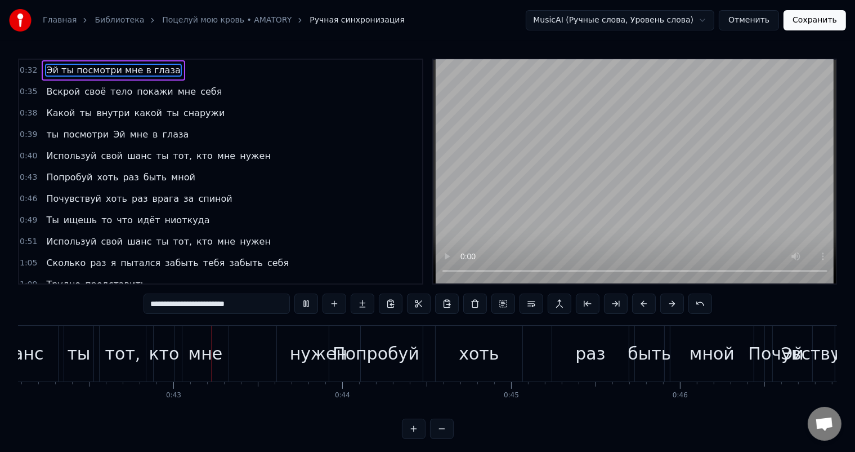
scroll to position [0, 7122]
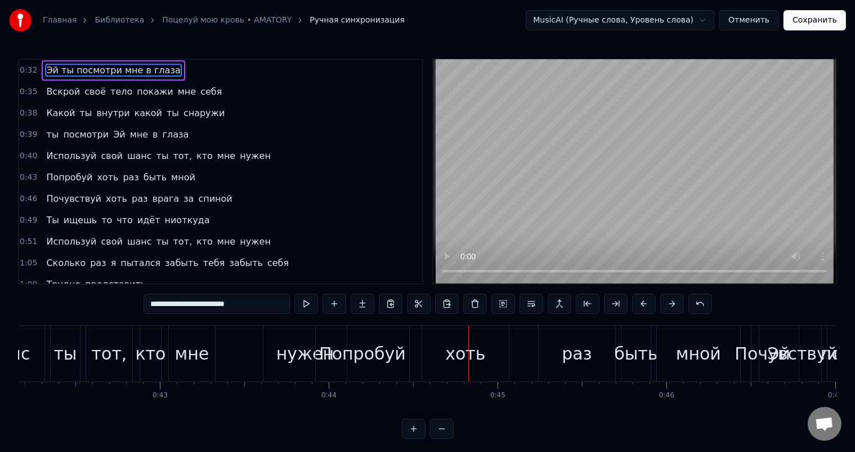
click at [351, 347] on div "Попробуй" at bounding box center [362, 353] width 87 height 25
type input "********"
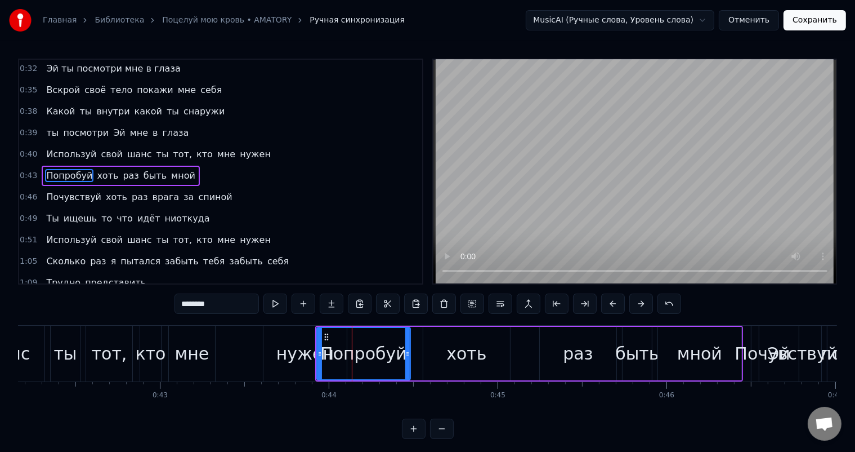
click at [766, 21] on button "Отменить" at bounding box center [749, 20] width 60 height 20
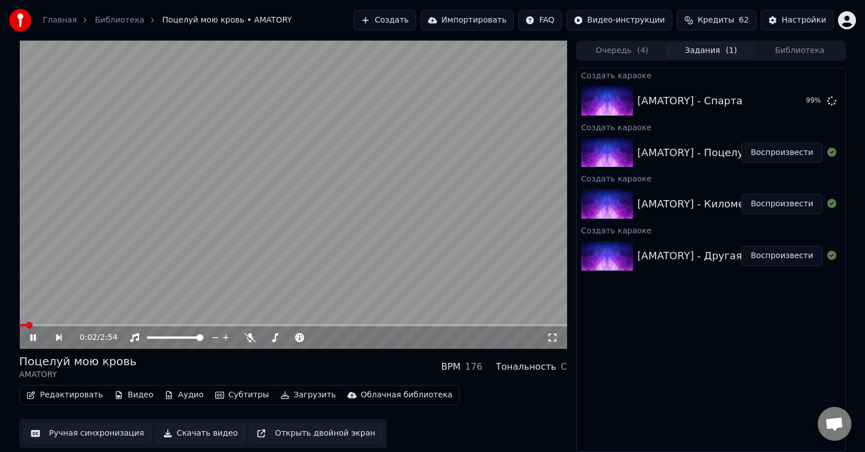
click at [33, 340] on icon at bounding box center [41, 337] width 26 height 9
click at [56, 401] on button "Редактировать" at bounding box center [65, 395] width 86 height 16
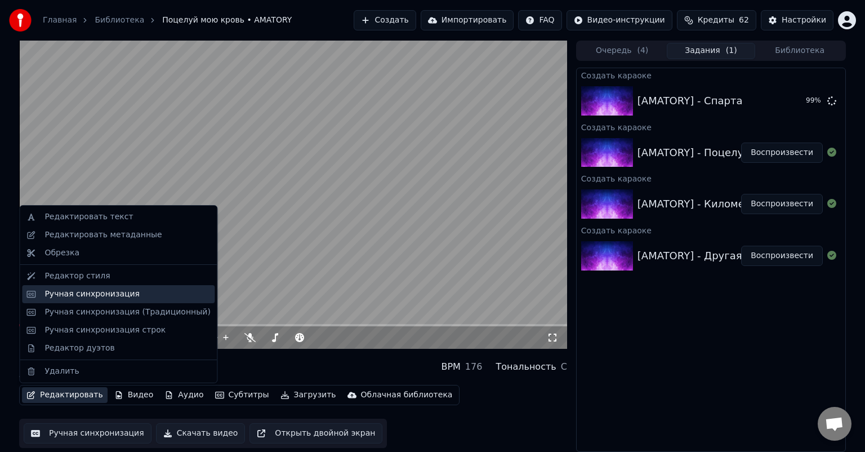
click at [150, 295] on div "Ручная синхронизация" at bounding box center [127, 293] width 166 height 11
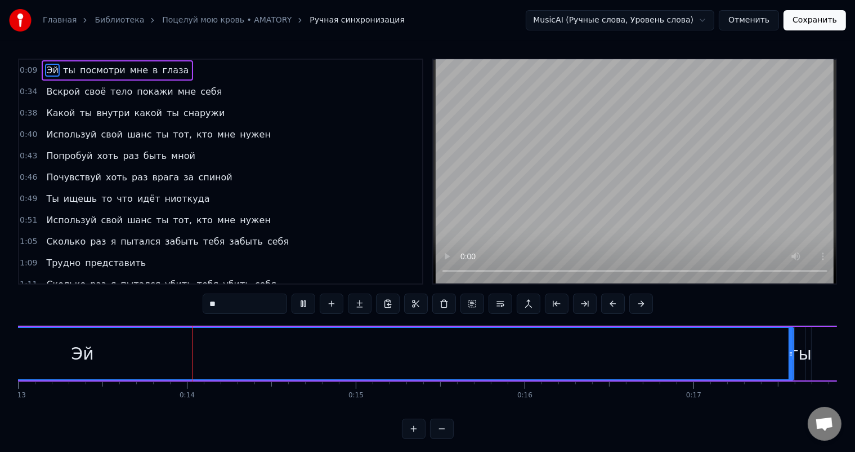
scroll to position [0, 2210]
click at [743, 349] on div "Эй" at bounding box center [68, 353] width 1422 height 51
type input "********"
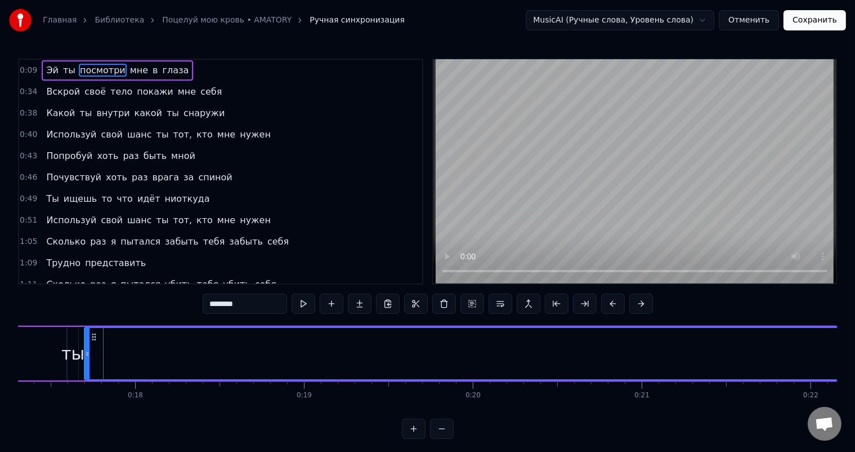
scroll to position [0, 2952]
click at [715, 309] on div "0:09 Эй ты посмотри мне в глаза 0:34 Вскрой своё тело покажи мне себя 0:38 Како…" at bounding box center [427, 249] width 819 height 380
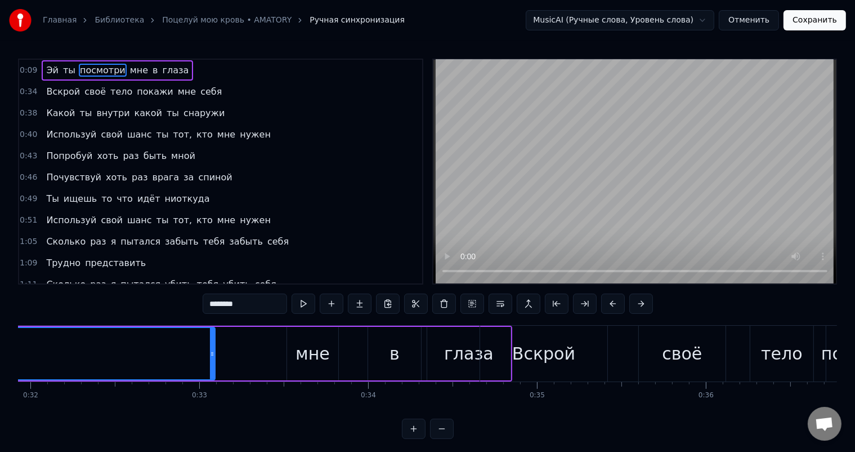
scroll to position [0, 5328]
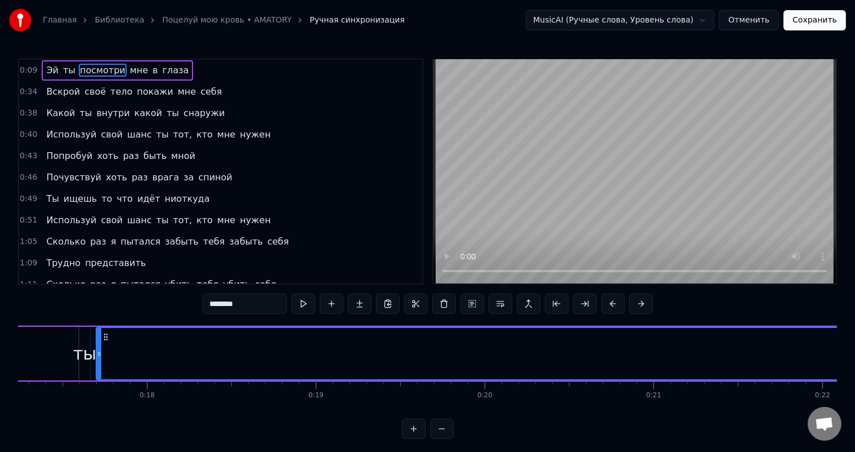
scroll to position [0, 2714]
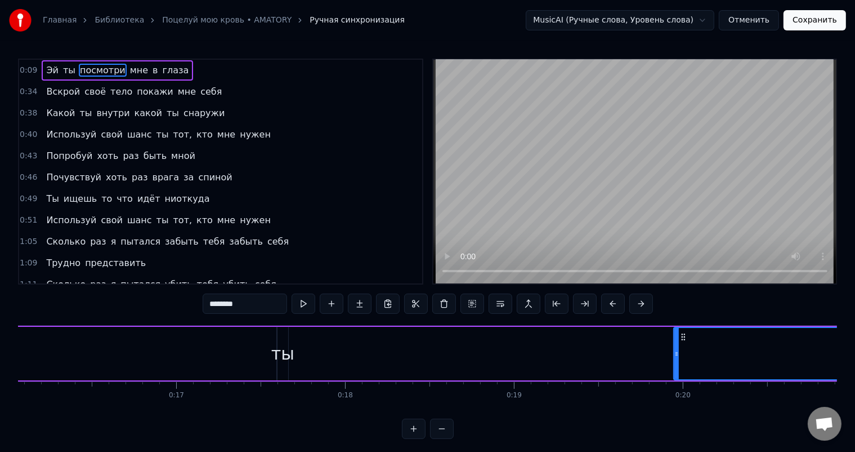
drag, startPoint x: 297, startPoint y: 354, endPoint x: 677, endPoint y: 346, distance: 379.6
click at [677, 346] on div at bounding box center [677, 353] width 5 height 51
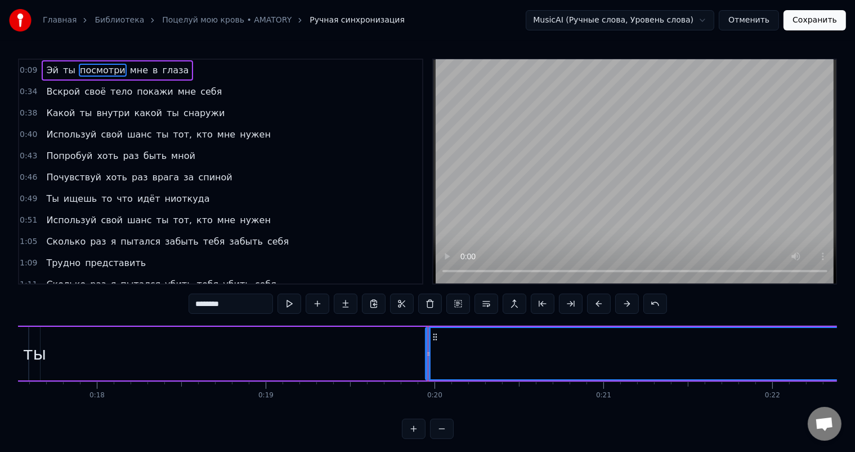
scroll to position [0, 3227]
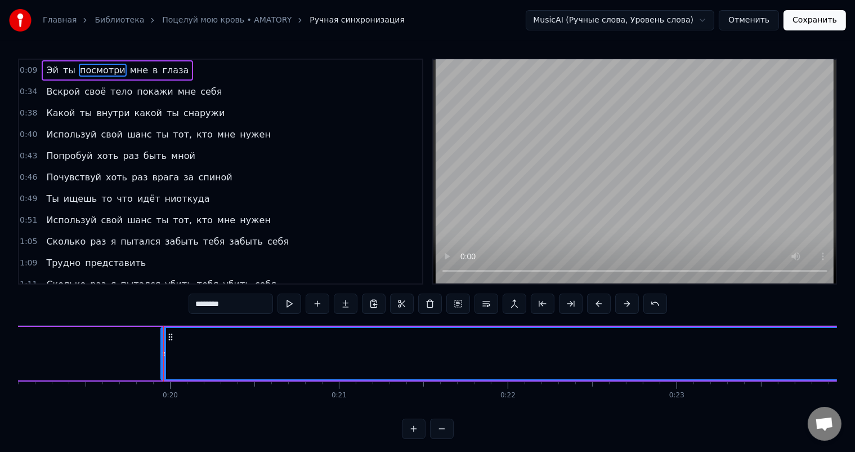
drag, startPoint x: 164, startPoint y: 357, endPoint x: 164, endPoint y: 351, distance: 5.7
click at [164, 353] on icon at bounding box center [164, 353] width 5 height 9
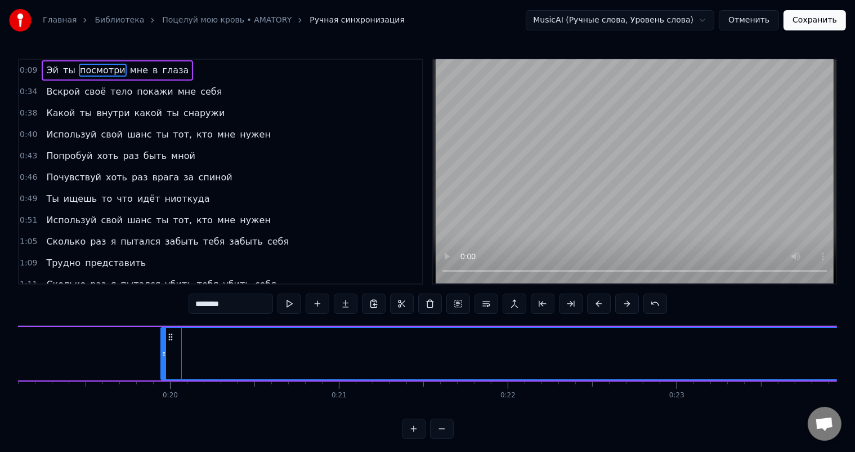
drag, startPoint x: 164, startPoint y: 349, endPoint x: 262, endPoint y: 353, distance: 98.1
click at [166, 347] on div at bounding box center [164, 353] width 5 height 51
click at [151, 348] on div "Эй ты посмотри мне в глаза" at bounding box center [509, 353] width 4340 height 56
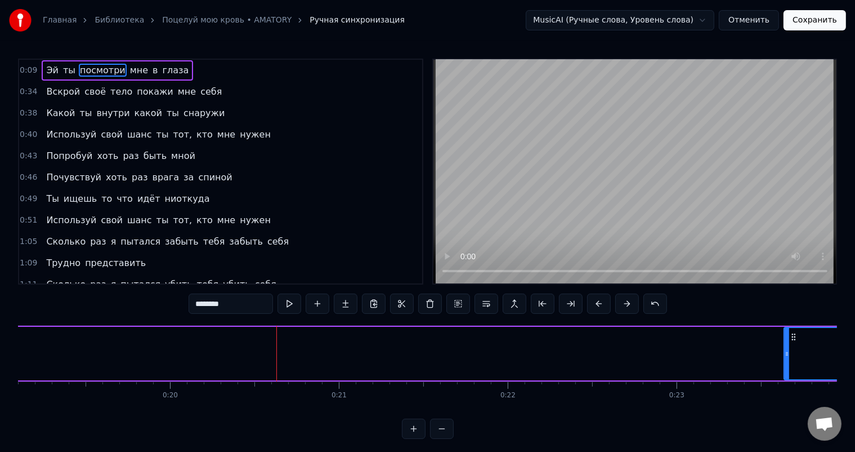
drag, startPoint x: 267, startPoint y: 351, endPoint x: 786, endPoint y: 353, distance: 519.2
click at [786, 353] on icon at bounding box center [787, 353] width 5 height 9
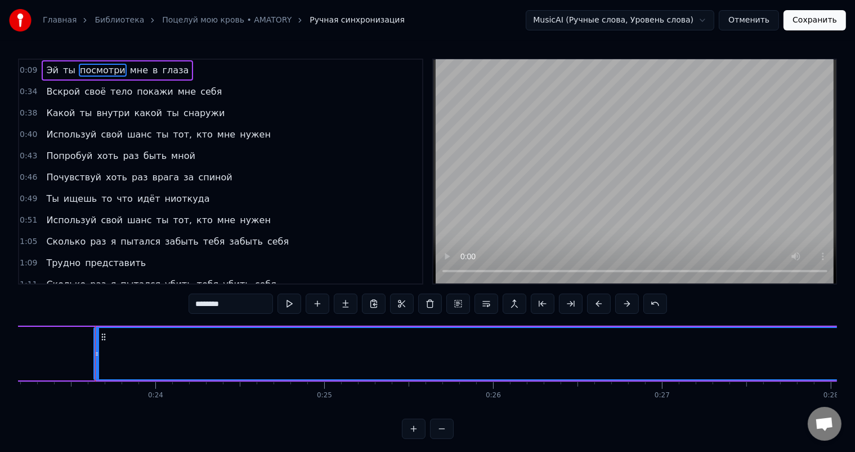
scroll to position [0, 3937]
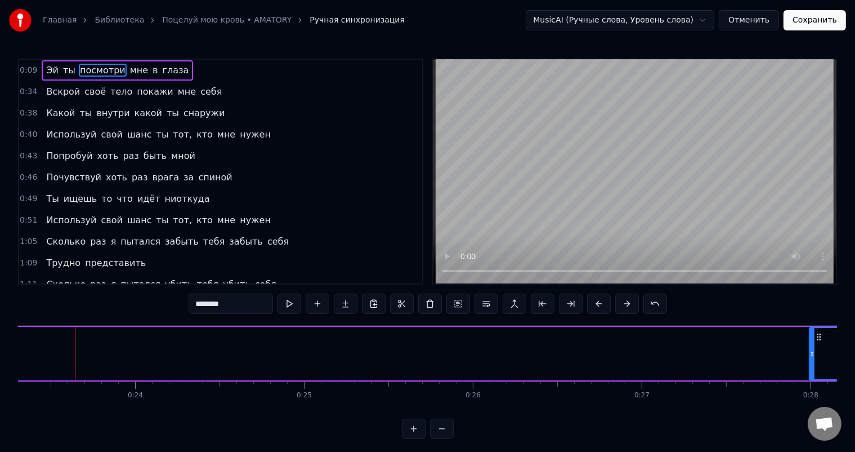
drag, startPoint x: 77, startPoint y: 351, endPoint x: 813, endPoint y: 358, distance: 736.0
click at [813, 358] on div at bounding box center [812, 353] width 5 height 51
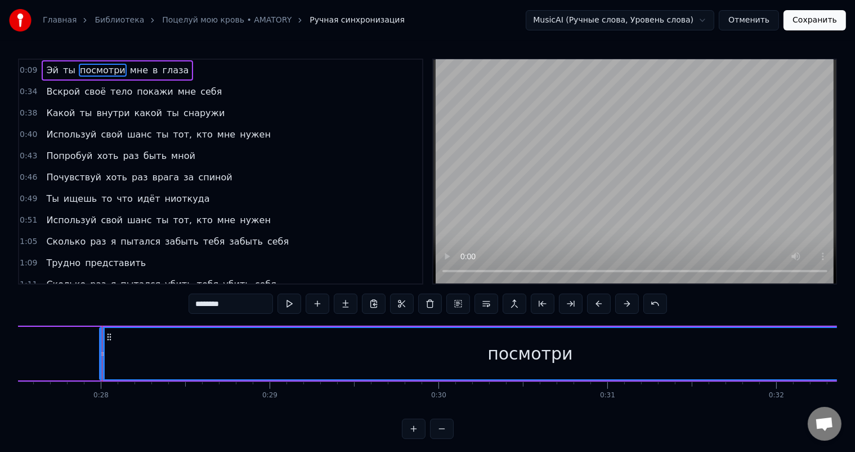
scroll to position [0, 4674]
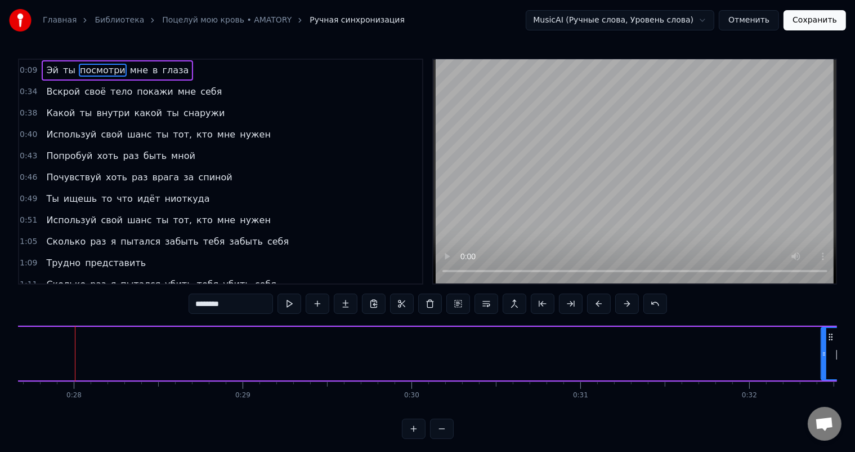
drag, startPoint x: 74, startPoint y: 352, endPoint x: 822, endPoint y: 350, distance: 748.4
click at [822, 350] on icon at bounding box center [824, 353] width 5 height 9
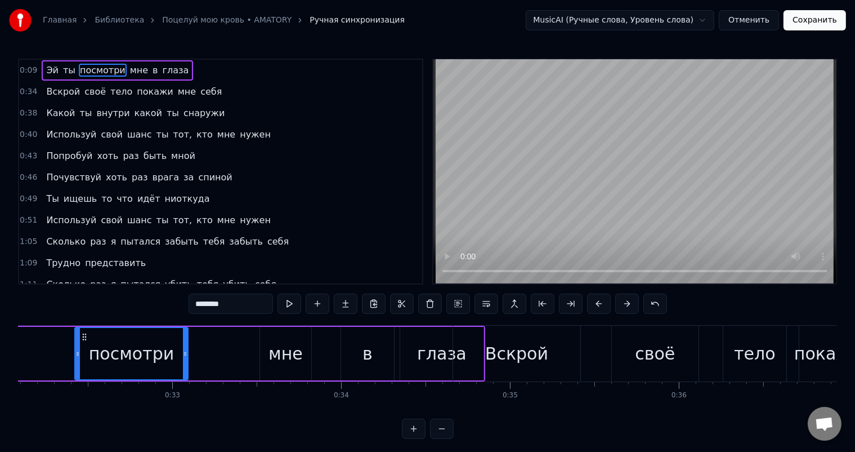
scroll to position [0, 5421]
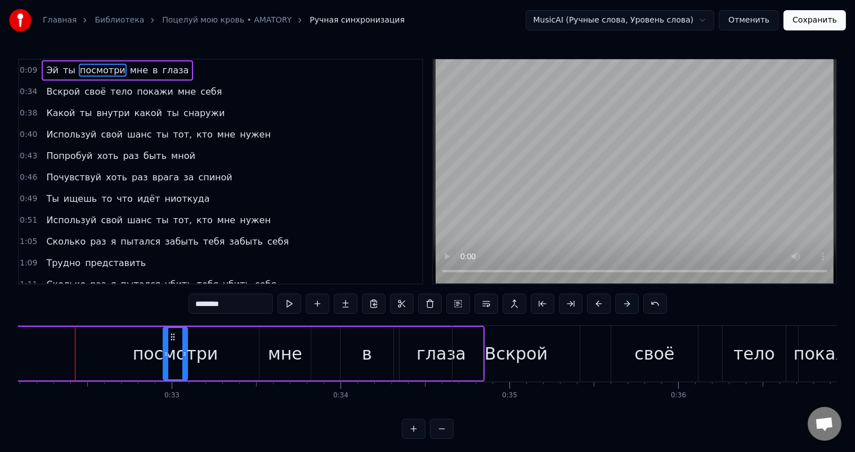
drag, startPoint x: 78, startPoint y: 352, endPoint x: 178, endPoint y: 353, distance: 100.2
click at [167, 353] on icon at bounding box center [166, 353] width 5 height 9
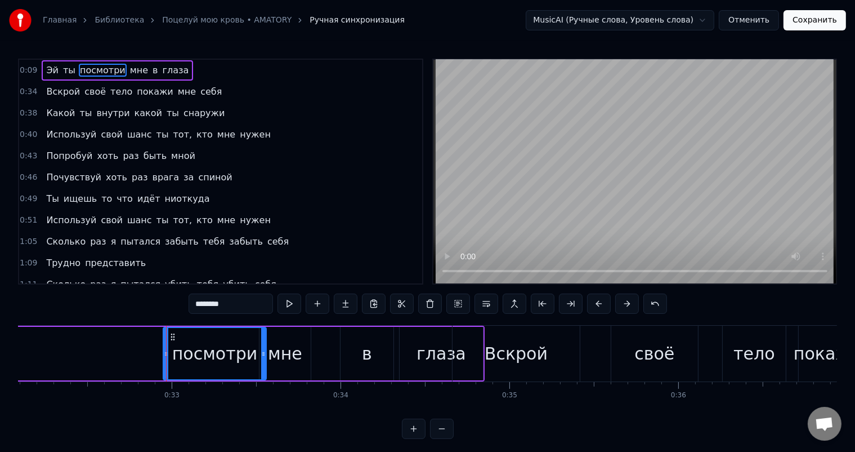
drag, startPoint x: 189, startPoint y: 354, endPoint x: 257, endPoint y: 349, distance: 67.7
click at [263, 348] on div at bounding box center [263, 353] width 5 height 51
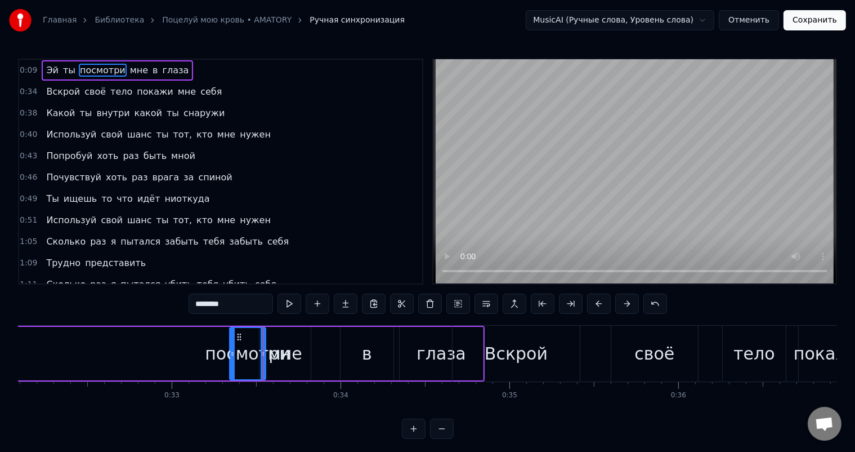
drag, startPoint x: 166, startPoint y: 353, endPoint x: 230, endPoint y: 353, distance: 63.6
click at [230, 354] on icon at bounding box center [232, 353] width 5 height 9
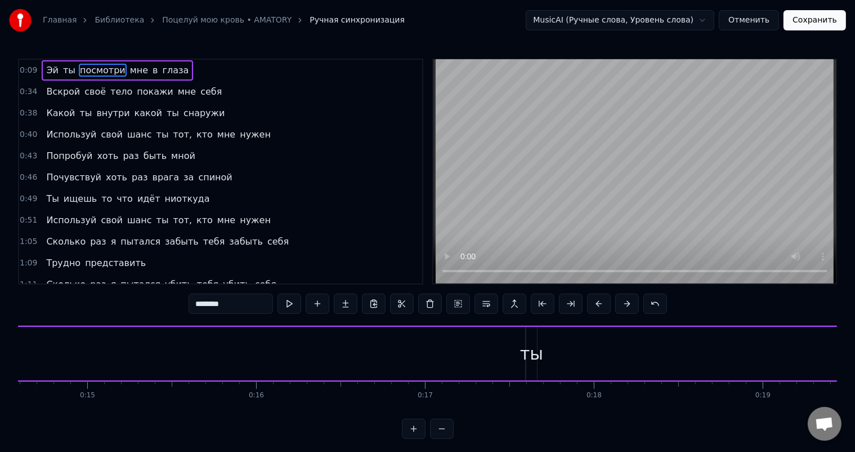
scroll to position [0, 2631]
click at [364, 344] on div "ты" at bounding box center [365, 353] width 23 height 25
drag, startPoint x: 369, startPoint y: 334, endPoint x: 380, endPoint y: 333, distance: 10.8
click at [379, 333] on div at bounding box center [376, 353] width 5 height 51
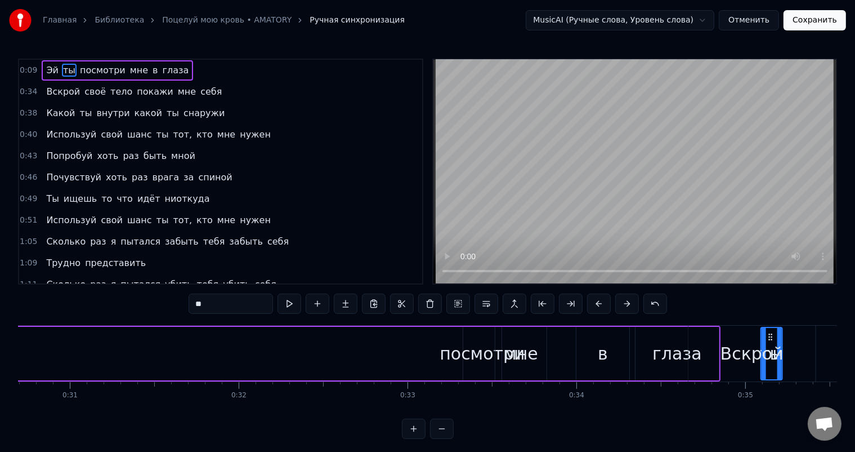
scroll to position [0, 5192]
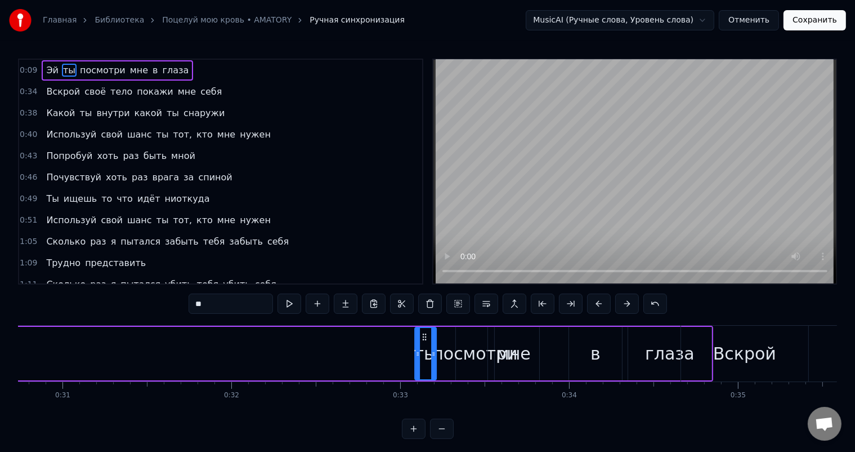
drag, startPoint x: 369, startPoint y: 333, endPoint x: 423, endPoint y: 342, distance: 54.8
click at [423, 342] on div "ты" at bounding box center [426, 353] width 20 height 51
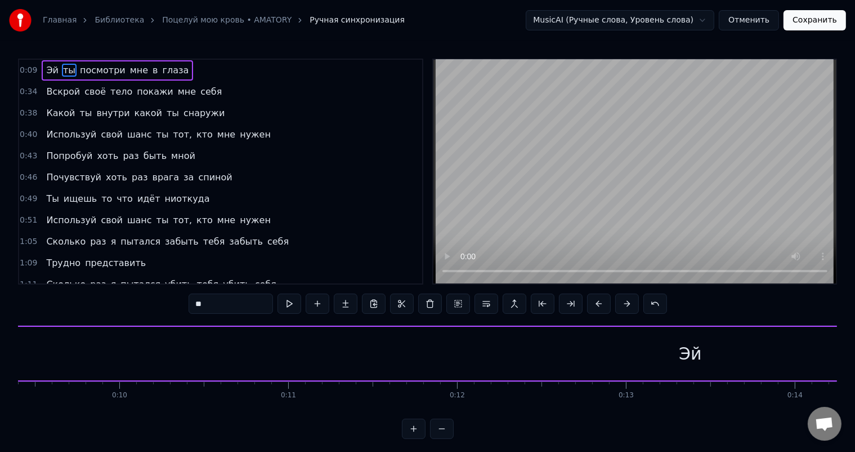
scroll to position [0, 1969]
click at [359, 344] on div "Эй" at bounding box center [310, 353] width 1423 height 53
type input "**"
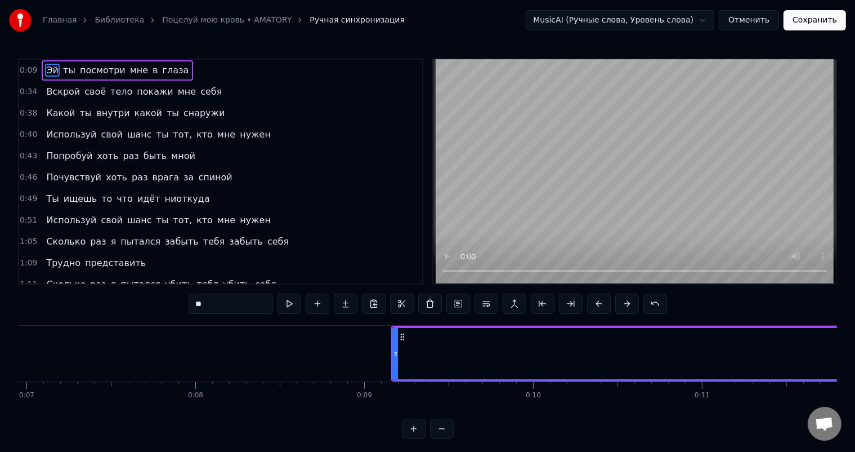
scroll to position [0, 1522]
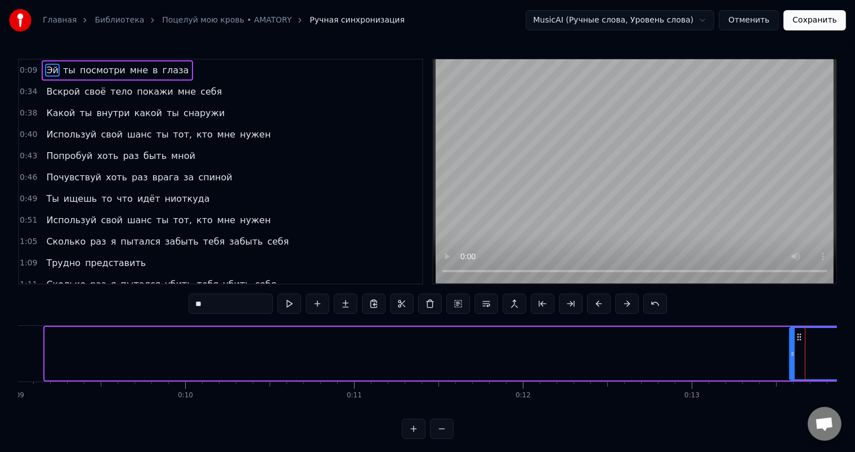
drag, startPoint x: 48, startPoint y: 355, endPoint x: 793, endPoint y: 343, distance: 745.1
click at [793, 343] on div at bounding box center [793, 353] width 5 height 51
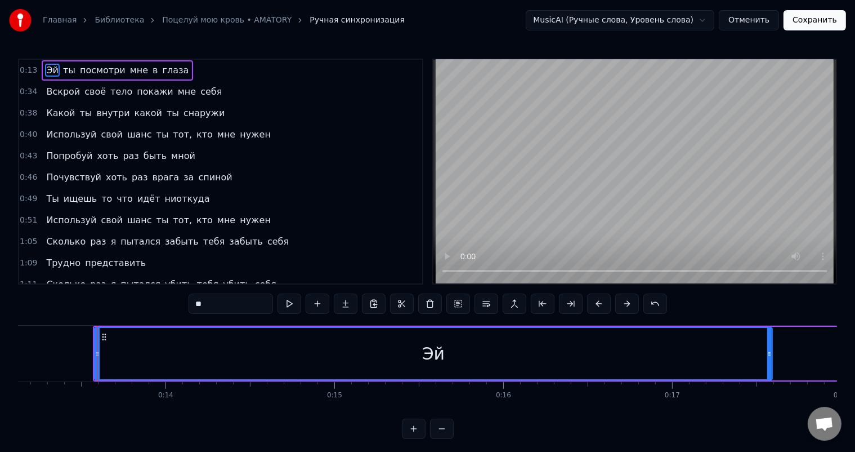
scroll to position [0, 2239]
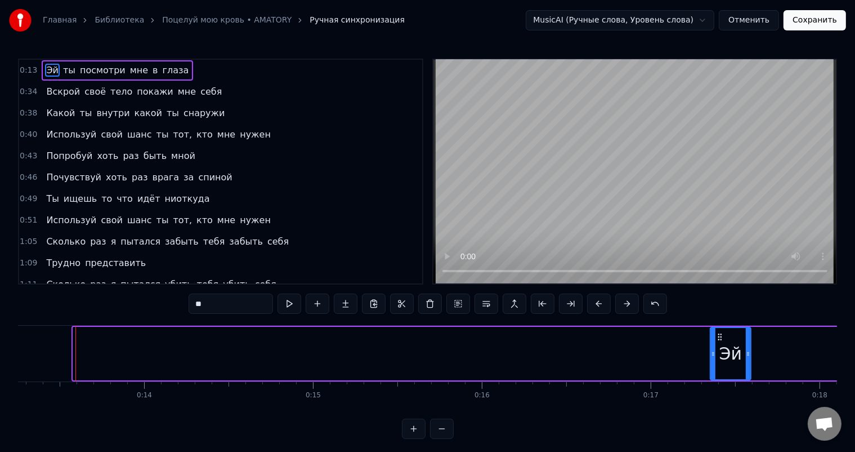
drag, startPoint x: 73, startPoint y: 350, endPoint x: 711, endPoint y: 356, distance: 637.5
click at [711, 356] on icon at bounding box center [713, 353] width 5 height 9
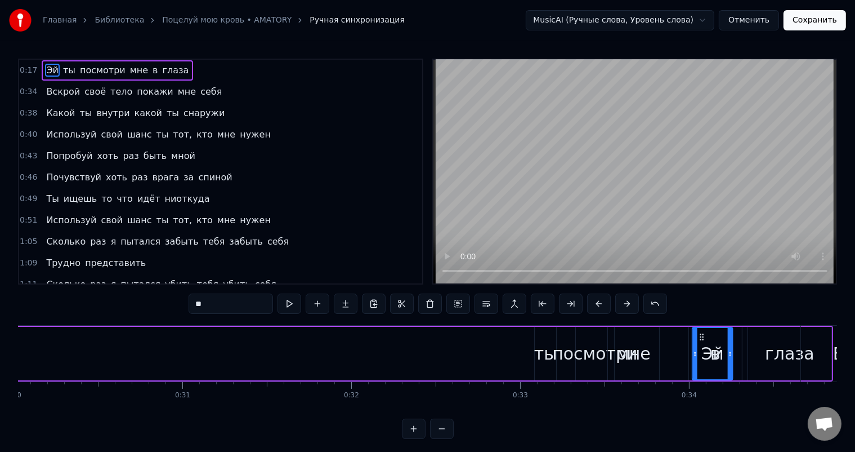
scroll to position [0, 5076]
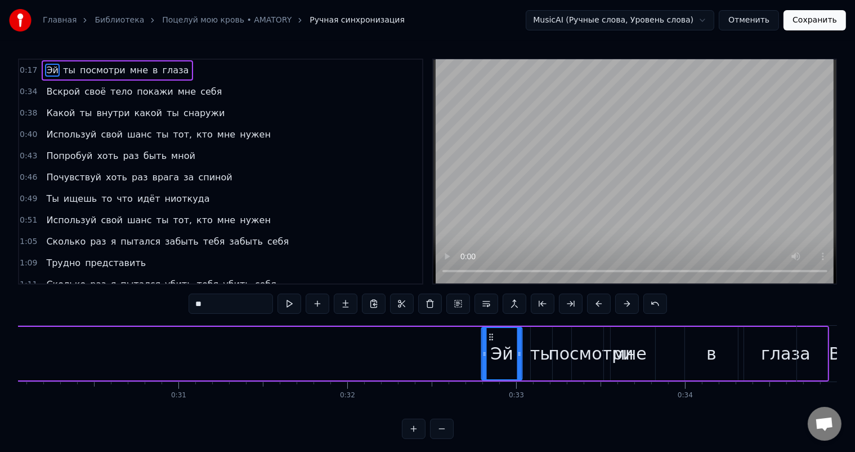
drag, startPoint x: 716, startPoint y: 335, endPoint x: 488, endPoint y: 341, distance: 228.1
click at [488, 341] on div "Эй" at bounding box center [502, 353] width 39 height 51
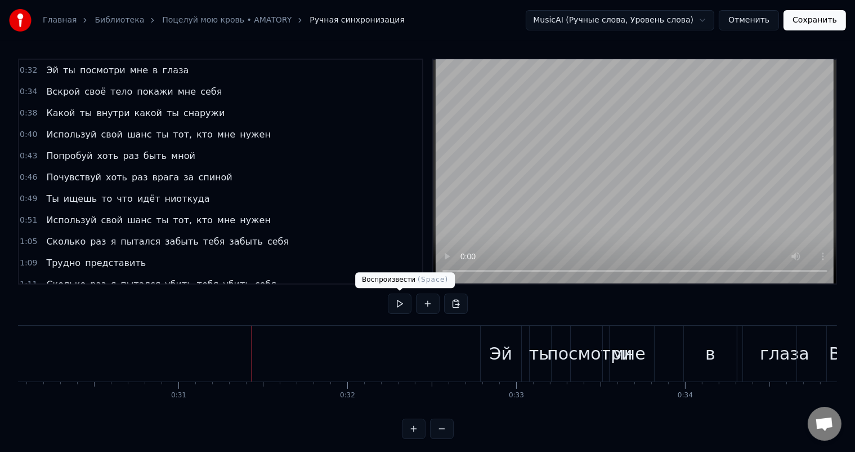
click at [401, 309] on button at bounding box center [400, 303] width 24 height 20
click at [399, 303] on button at bounding box center [400, 303] width 24 height 20
click at [493, 322] on div "0:32 Эй ты посмотри мне в глаза 0:34 Вскрой своё тело покажи мне себя 0:38 Како…" at bounding box center [427, 249] width 819 height 380
click at [500, 347] on div "Эй" at bounding box center [501, 353] width 23 height 25
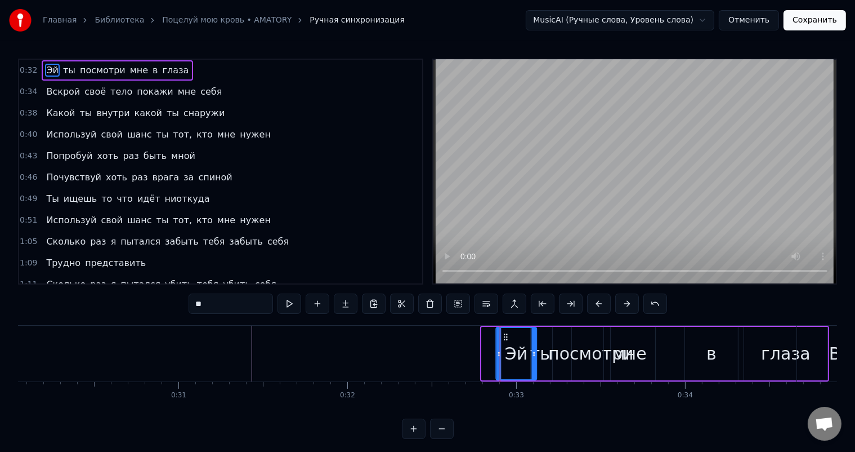
drag, startPoint x: 490, startPoint y: 333, endPoint x: 505, endPoint y: 334, distance: 14.1
click at [505, 334] on icon at bounding box center [505, 336] width 9 height 9
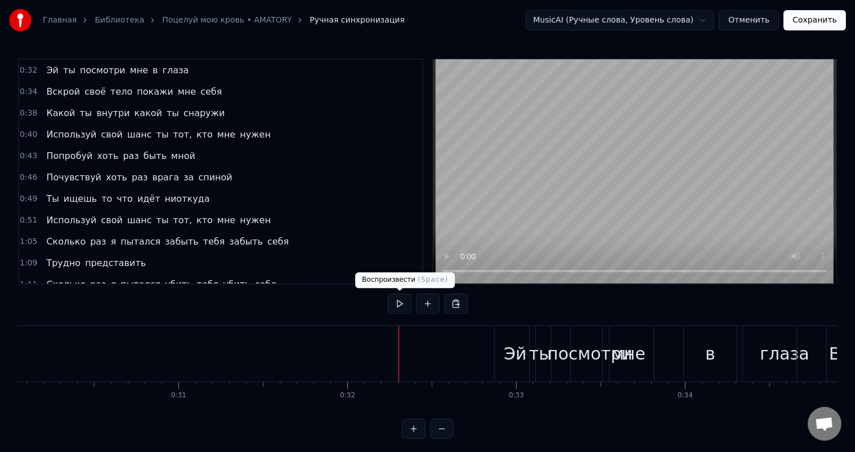
click at [400, 304] on button at bounding box center [400, 303] width 24 height 20
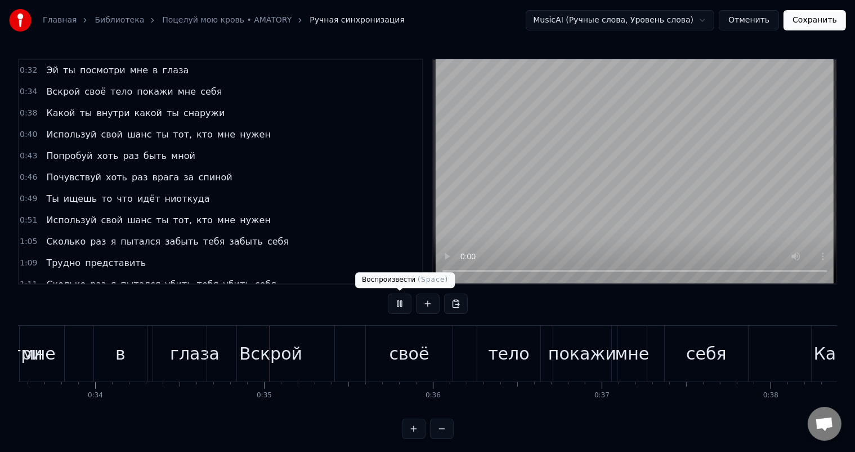
click at [402, 302] on button at bounding box center [400, 303] width 24 height 20
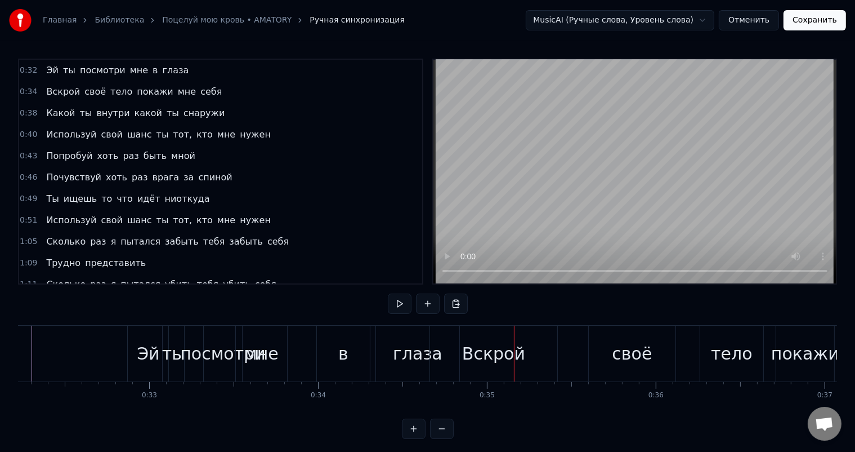
scroll to position [0, 5393]
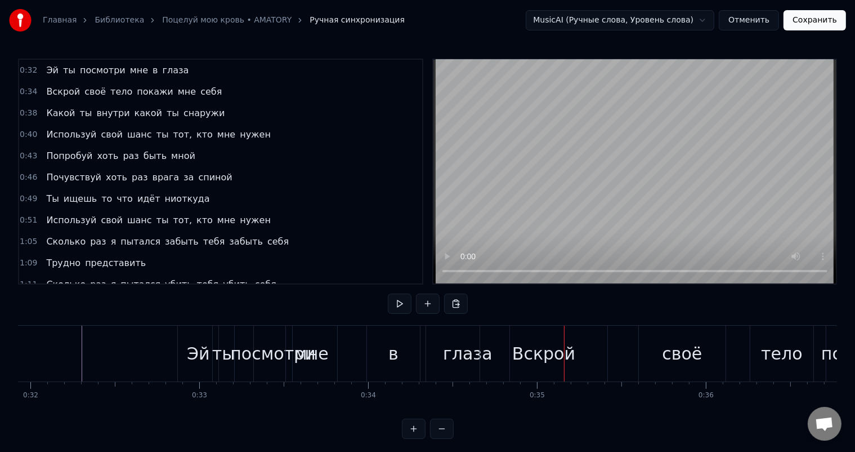
click at [253, 342] on div "посмотри" at bounding box center [272, 353] width 85 height 25
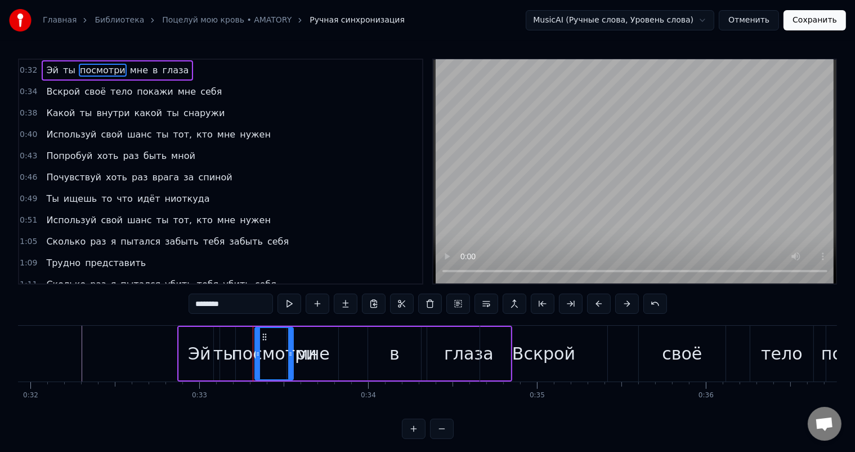
click at [233, 349] on div "ты" at bounding box center [224, 353] width 23 height 25
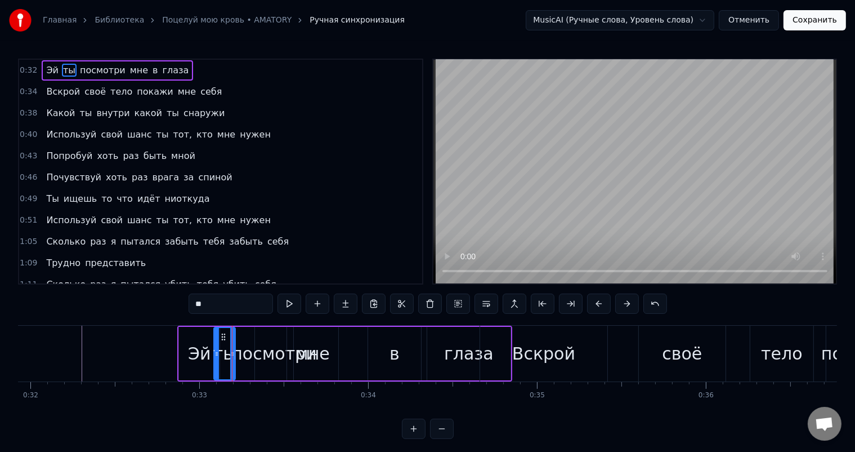
click at [248, 341] on div "посмотри" at bounding box center [273, 353] width 85 height 25
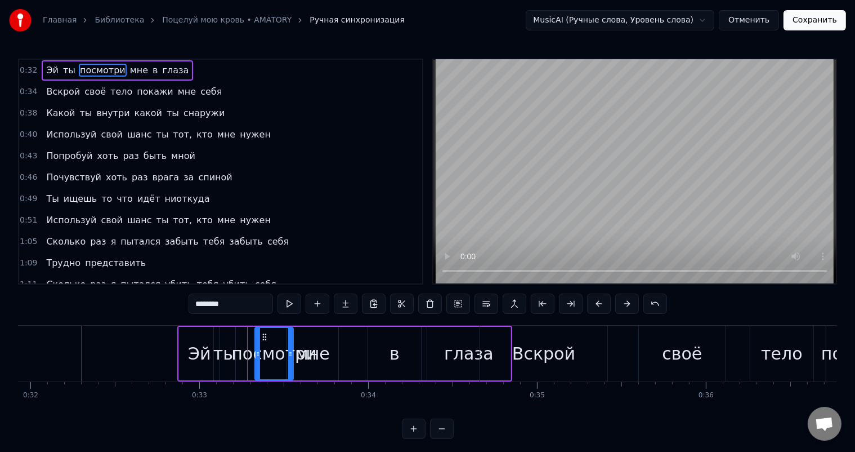
click at [244, 342] on div "посмотри" at bounding box center [273, 353] width 85 height 25
click at [268, 341] on div "посмотри" at bounding box center [273, 353] width 85 height 25
drag, startPoint x: 264, startPoint y: 336, endPoint x: 280, endPoint y: 331, distance: 16.9
click at [280, 332] on icon at bounding box center [278, 336] width 9 height 9
click at [313, 341] on div "посмотри" at bounding box center [290, 353] width 85 height 25
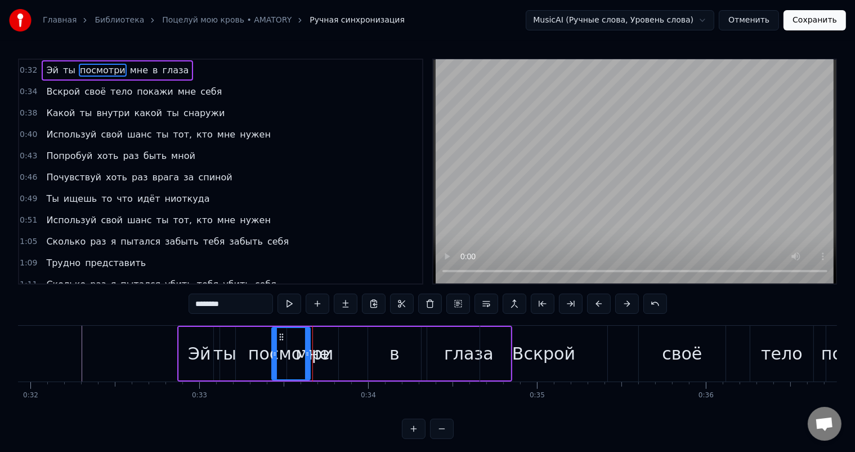
click at [325, 337] on div "мне" at bounding box center [312, 353] width 51 height 53
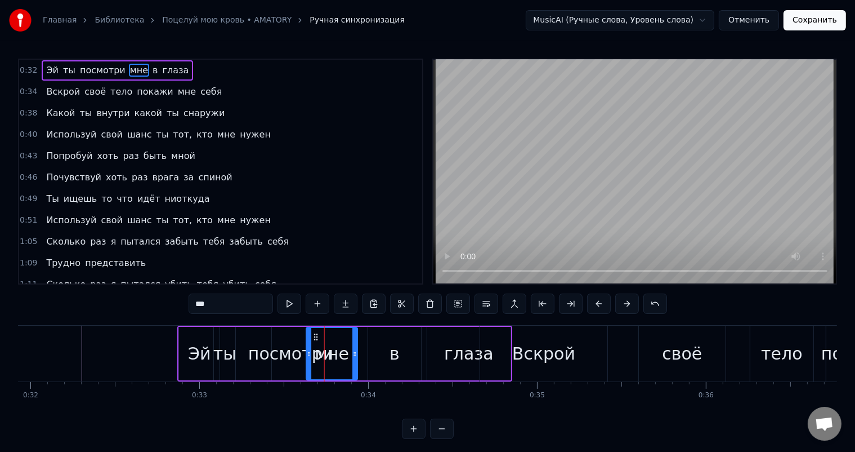
drag, startPoint x: 295, startPoint y: 334, endPoint x: 314, endPoint y: 332, distance: 19.2
click at [315, 332] on icon at bounding box center [315, 336] width 9 height 9
click at [383, 354] on div "в" at bounding box center [394, 353] width 53 height 53
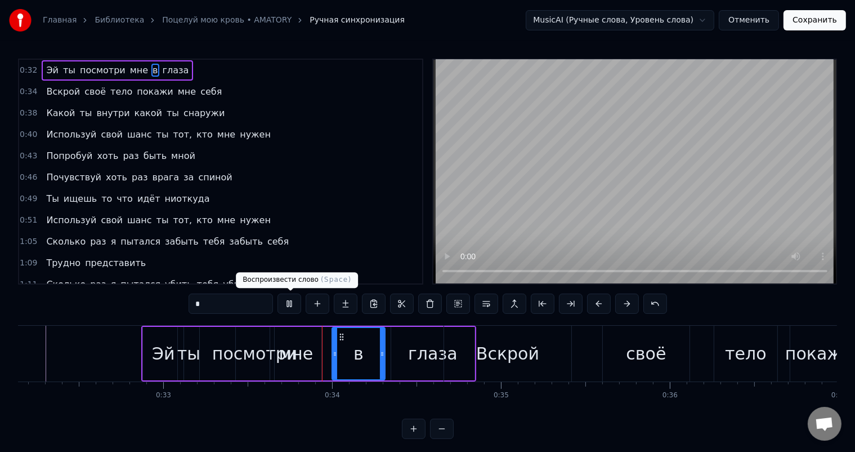
scroll to position [0, 5574]
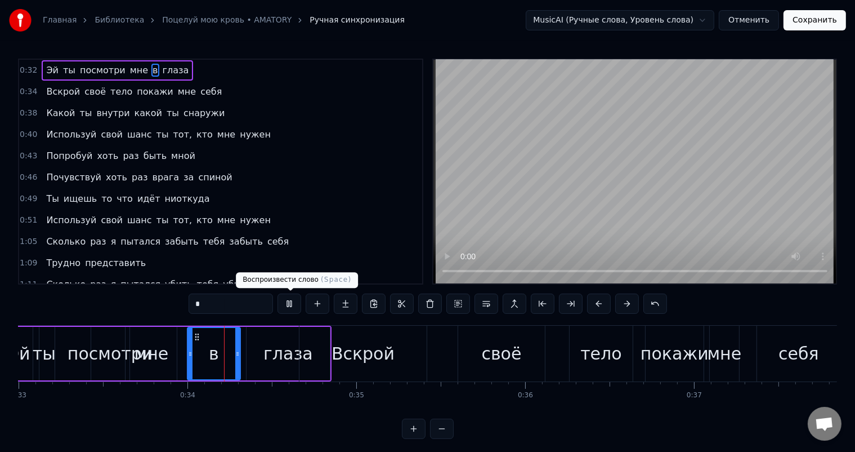
click at [291, 302] on button at bounding box center [290, 303] width 24 height 20
click at [105, 351] on div "посмотри" at bounding box center [110, 353] width 85 height 25
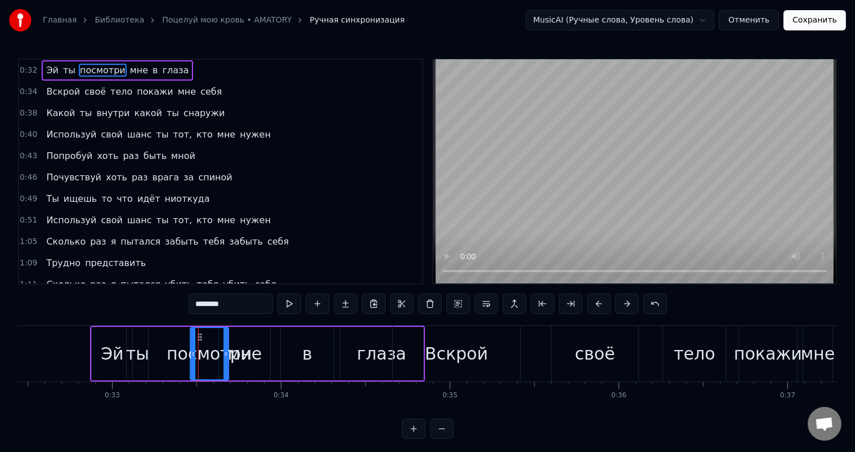
scroll to position [0, 5480]
drag, startPoint x: 98, startPoint y: 336, endPoint x: 231, endPoint y: 341, distance: 133.0
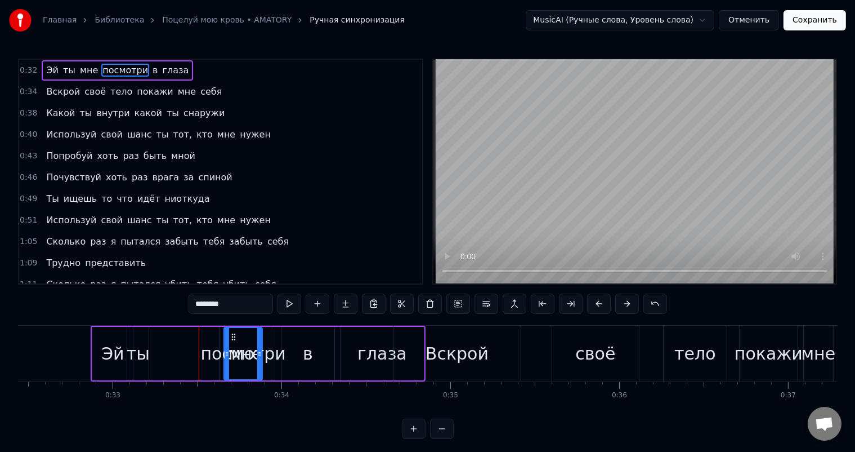
click at [265, 353] on div "посмотри" at bounding box center [242, 353] width 85 height 25
drag, startPoint x: 233, startPoint y: 333, endPoint x: 212, endPoint y: 331, distance: 21.6
click at [212, 332] on icon at bounding box center [216, 336] width 9 height 9
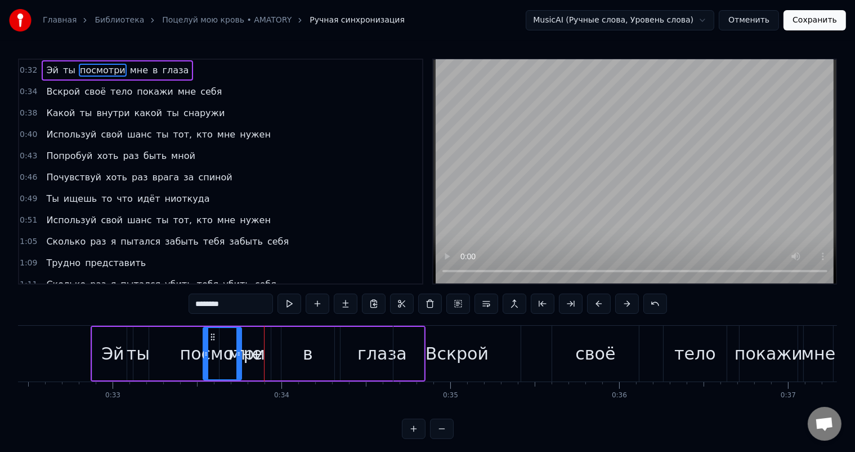
click at [252, 341] on div "посмотри" at bounding box center [222, 353] width 85 height 25
click at [257, 359] on div "посмотри" at bounding box center [222, 353] width 85 height 25
click at [239, 367] on div at bounding box center [239, 353] width 5 height 51
click at [249, 358] on div "посмотри" at bounding box center [222, 353] width 85 height 25
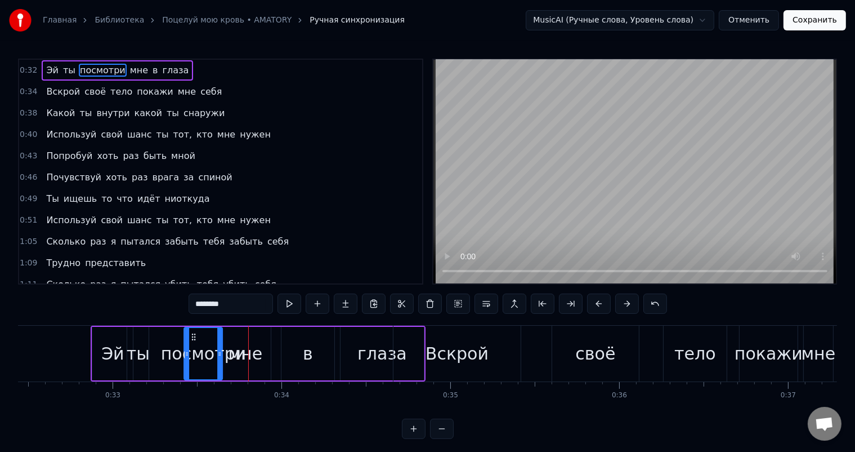
drag, startPoint x: 213, startPoint y: 333, endPoint x: 194, endPoint y: 331, distance: 19.3
click at [194, 331] on div "посмотри" at bounding box center [203, 353] width 37 height 51
click at [246, 341] on div "мне" at bounding box center [246, 353] width 34 height 25
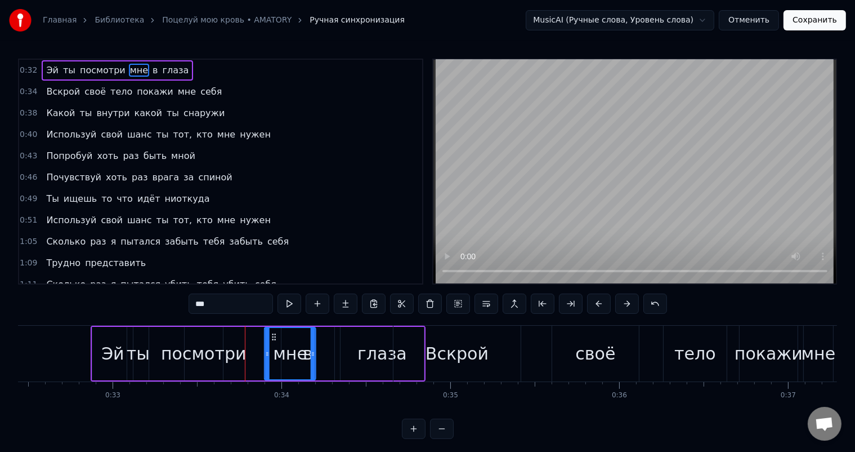
drag, startPoint x: 229, startPoint y: 334, endPoint x: 274, endPoint y: 332, distance: 45.1
click at [274, 332] on icon at bounding box center [274, 336] width 9 height 9
click at [191, 337] on div "посмотри" at bounding box center [204, 353] width 38 height 53
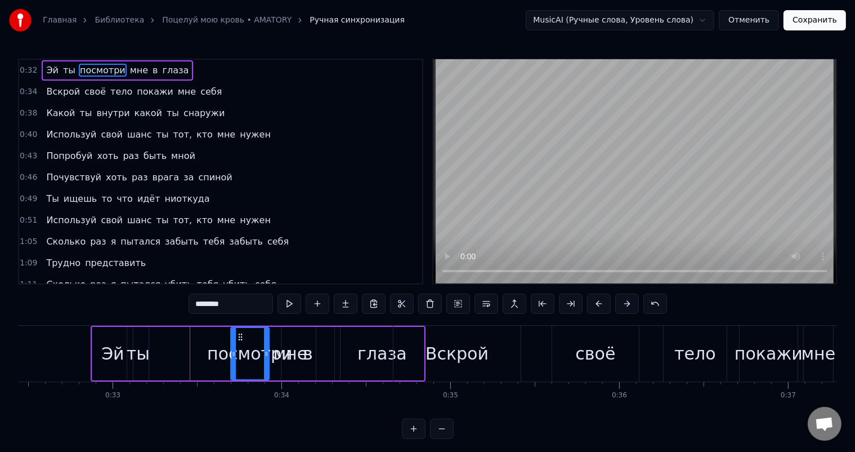
drag, startPoint x: 194, startPoint y: 332, endPoint x: 240, endPoint y: 333, distance: 46.2
click at [240, 333] on icon at bounding box center [240, 336] width 9 height 9
click at [155, 313] on div "0:32 Эй ты посмотри мне в глаза 0:34 Вскрой своё тело покажи мне себя 0:38 Како…" at bounding box center [427, 249] width 819 height 380
click at [136, 341] on div "ты" at bounding box center [138, 353] width 23 height 25
type input "**"
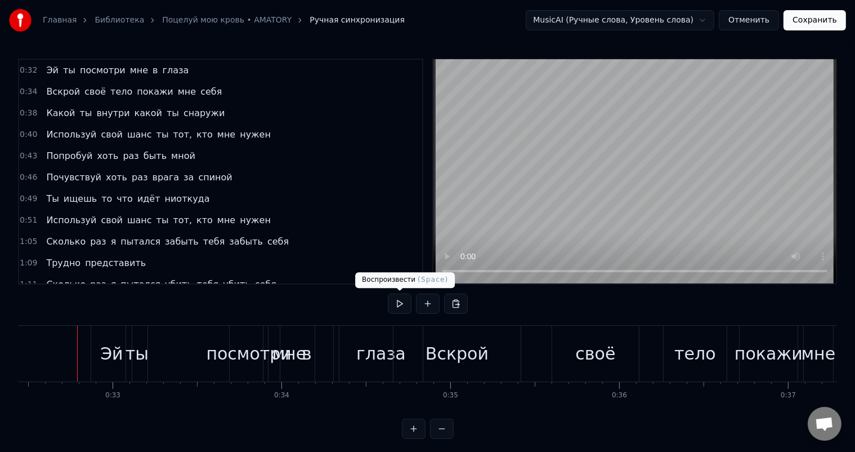
click at [399, 301] on button at bounding box center [400, 303] width 24 height 20
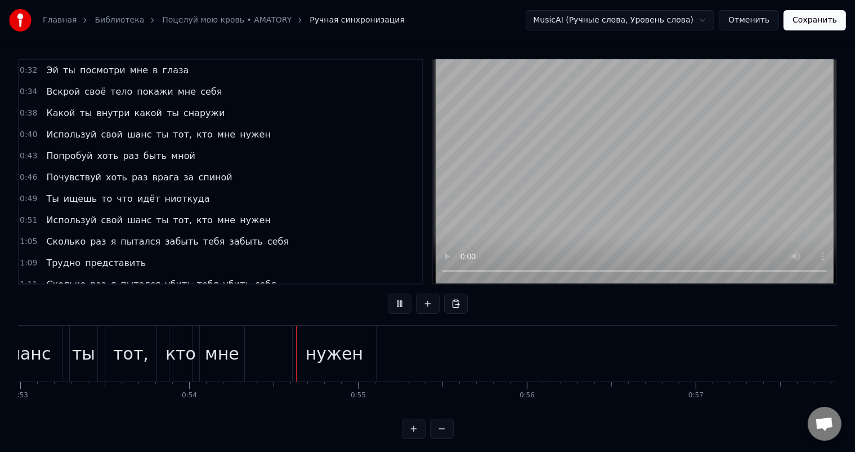
scroll to position [0, 9089]
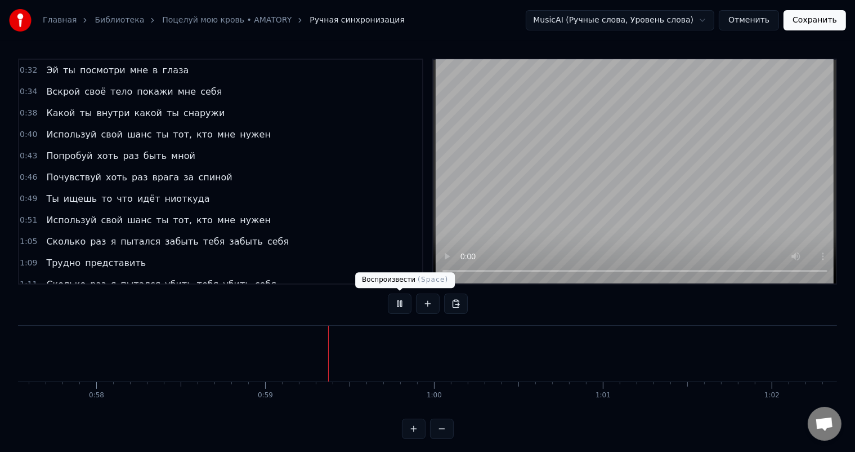
click at [412, 300] on div at bounding box center [428, 303] width 80 height 20
click at [405, 301] on button at bounding box center [400, 303] width 24 height 20
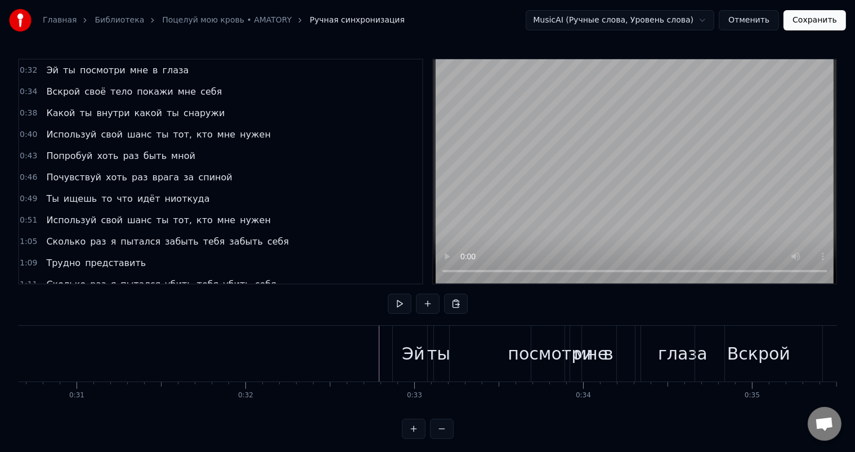
scroll to position [0, 5162]
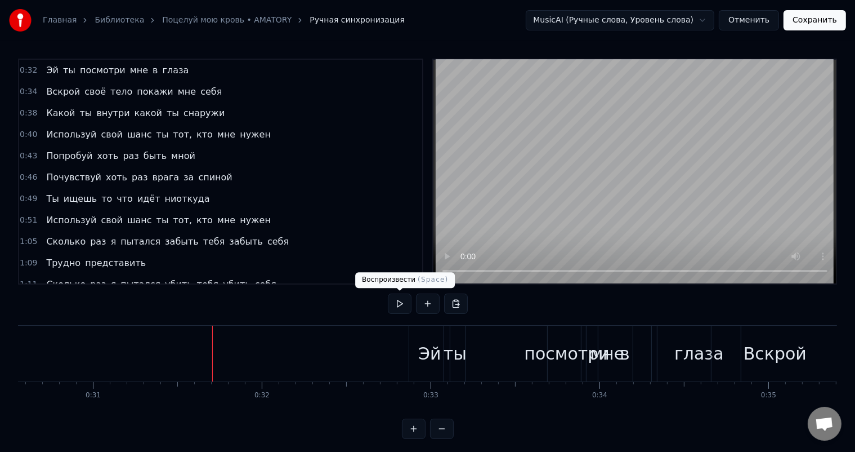
click at [394, 306] on button at bounding box center [400, 303] width 24 height 20
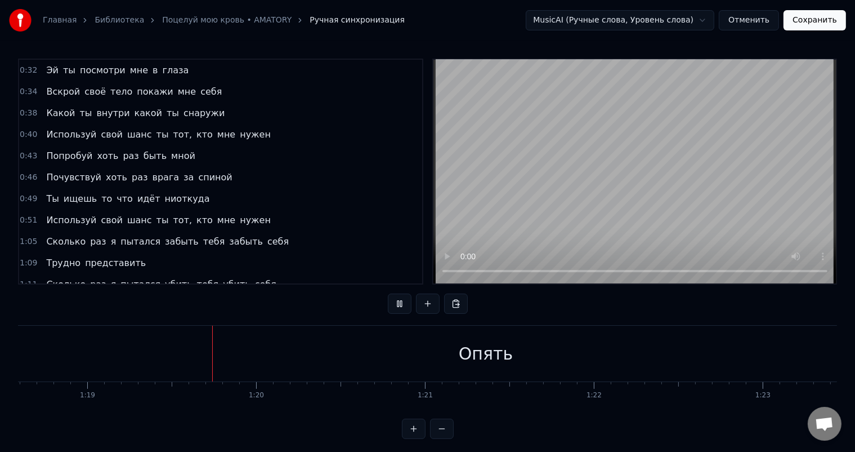
scroll to position [0, 13315]
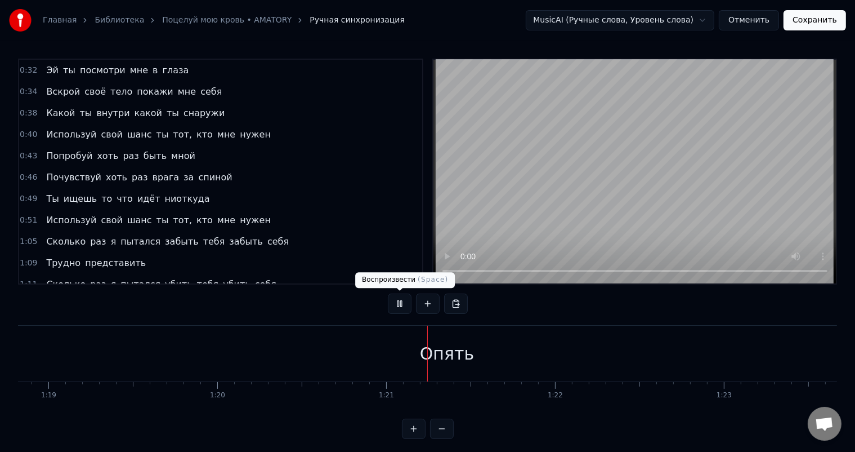
click at [403, 304] on button at bounding box center [400, 303] width 24 height 20
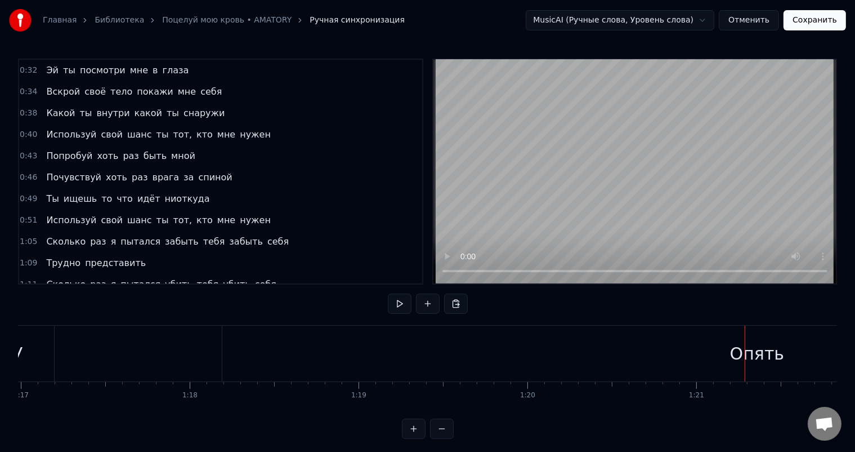
scroll to position [0, 12823]
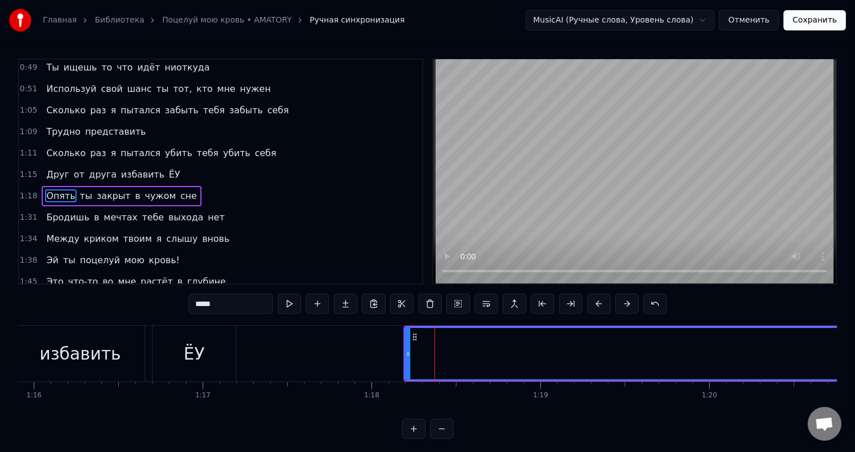
scroll to position [146, 0]
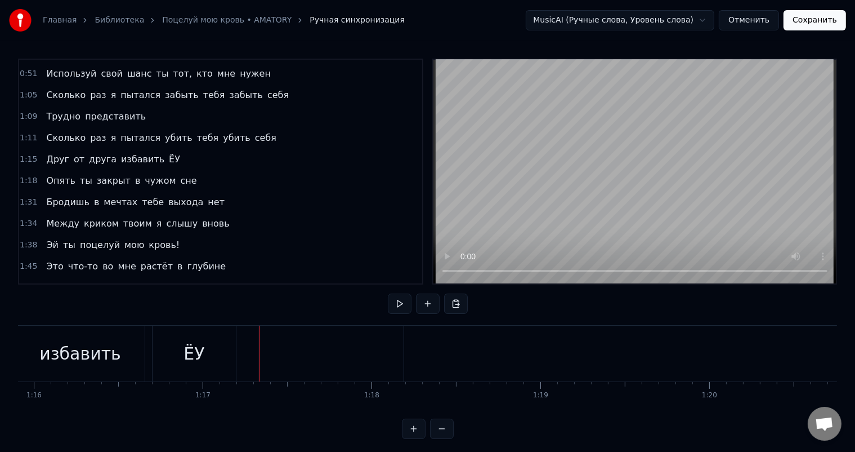
click at [171, 332] on div "ЁУ" at bounding box center [194, 353] width 83 height 56
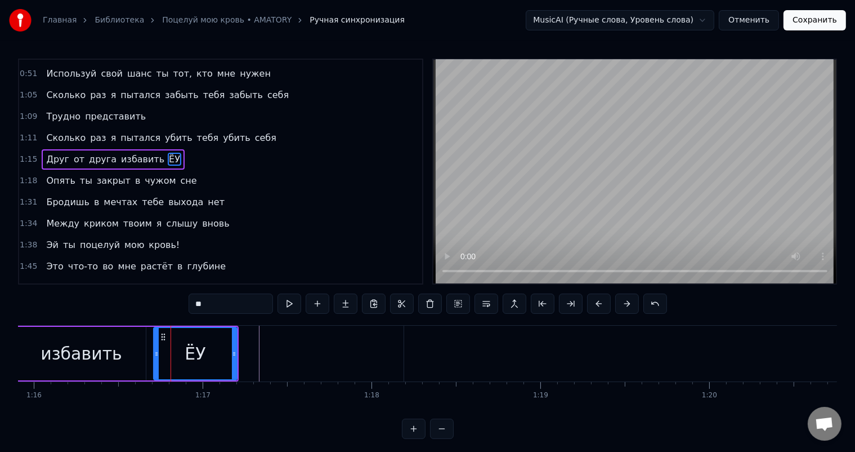
scroll to position [126, 0]
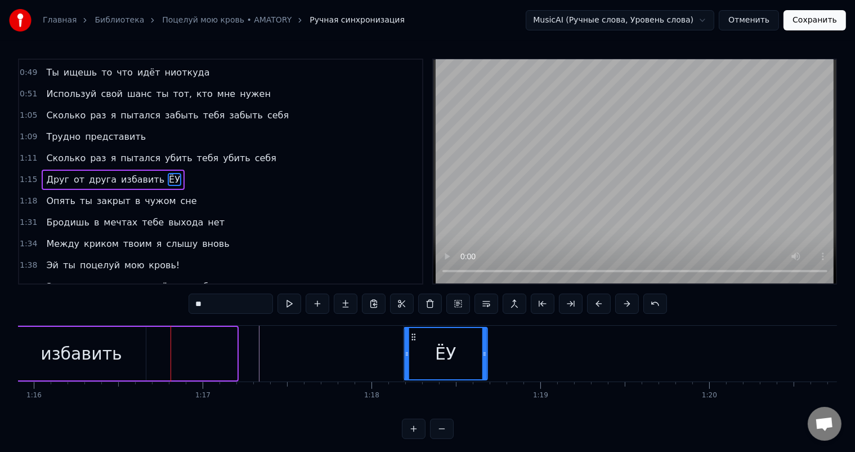
drag, startPoint x: 160, startPoint y: 335, endPoint x: 410, endPoint y: 331, distance: 250.1
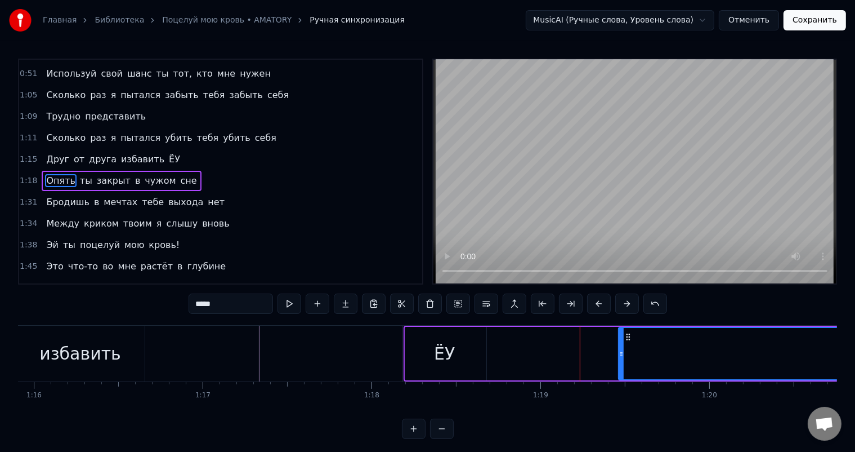
drag, startPoint x: 408, startPoint y: 352, endPoint x: 621, endPoint y: 353, distance: 213.4
click at [621, 353] on icon at bounding box center [621, 353] width 5 height 9
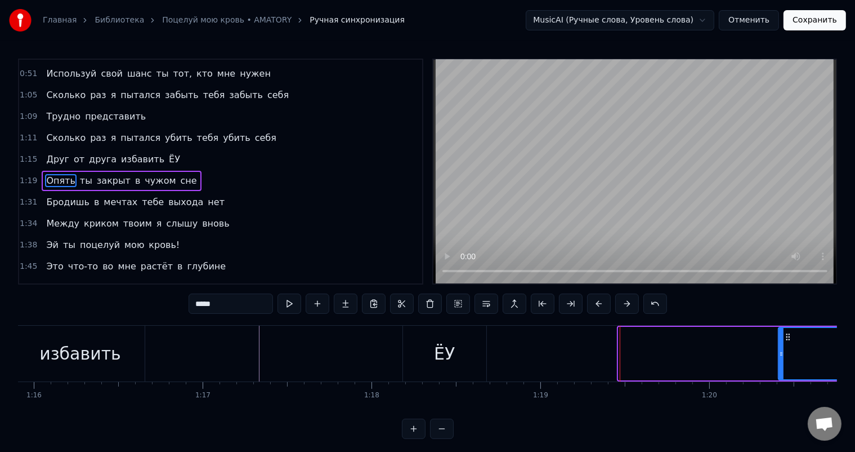
drag, startPoint x: 622, startPoint y: 351, endPoint x: 764, endPoint y: 365, distance: 142.6
click at [779, 364] on div at bounding box center [781, 353] width 5 height 51
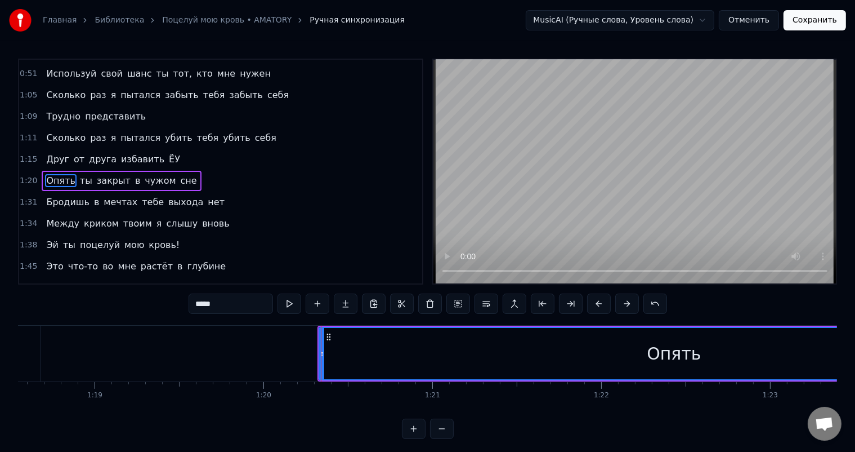
scroll to position [0, 13435]
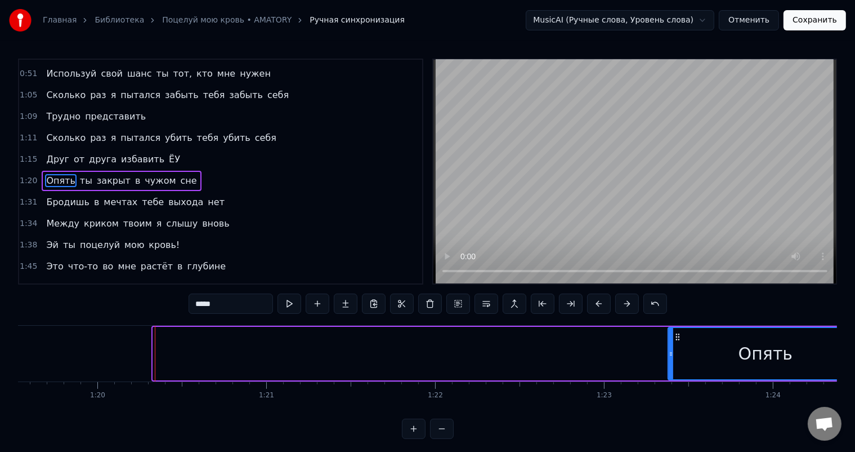
drag, startPoint x: 172, startPoint y: 352, endPoint x: 678, endPoint y: 353, distance: 506.2
click at [673, 353] on icon at bounding box center [671, 353] width 5 height 9
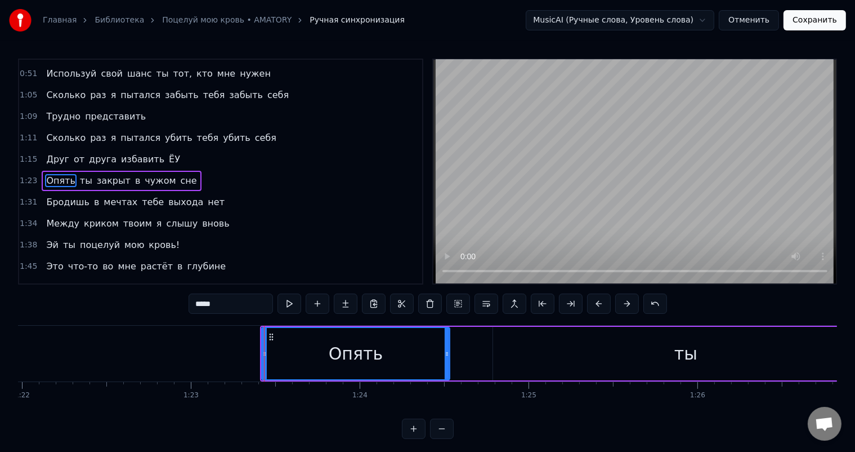
scroll to position [0, 14081]
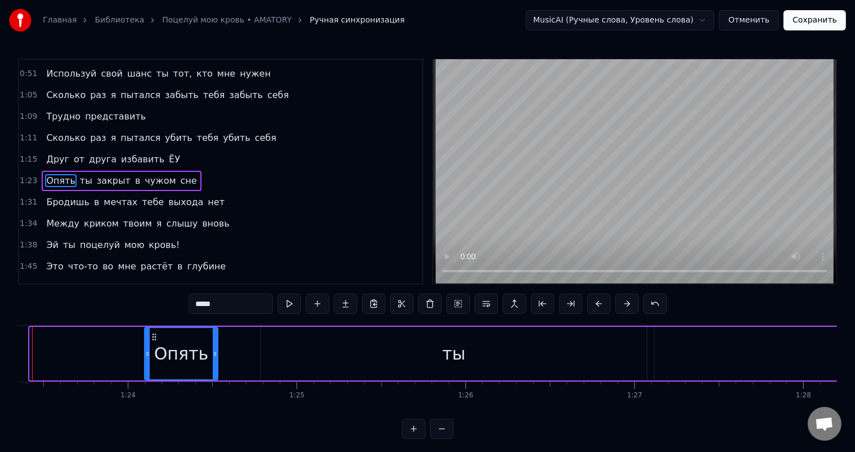
drag, startPoint x: 34, startPoint y: 354, endPoint x: 150, endPoint y: 349, distance: 116.1
click at [149, 350] on icon at bounding box center [147, 353] width 5 height 9
click at [327, 328] on div "ты" at bounding box center [454, 353] width 386 height 53
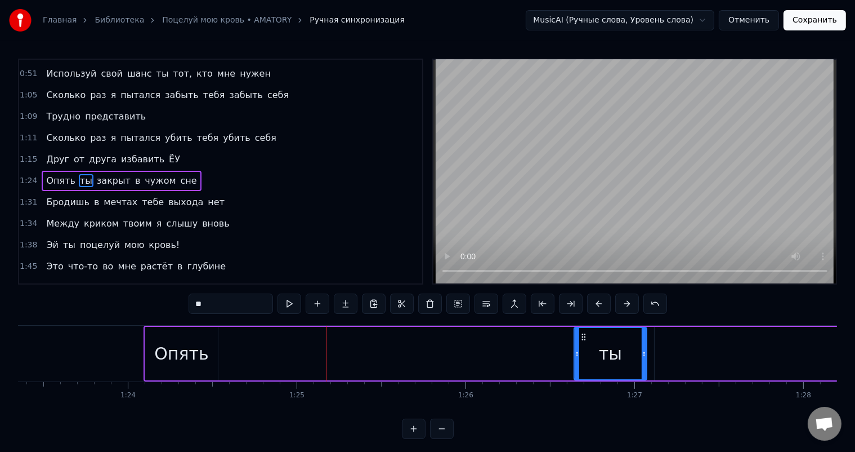
drag, startPoint x: 266, startPoint y: 354, endPoint x: 577, endPoint y: 345, distance: 311.0
click at [577, 345] on div at bounding box center [577, 353] width 5 height 51
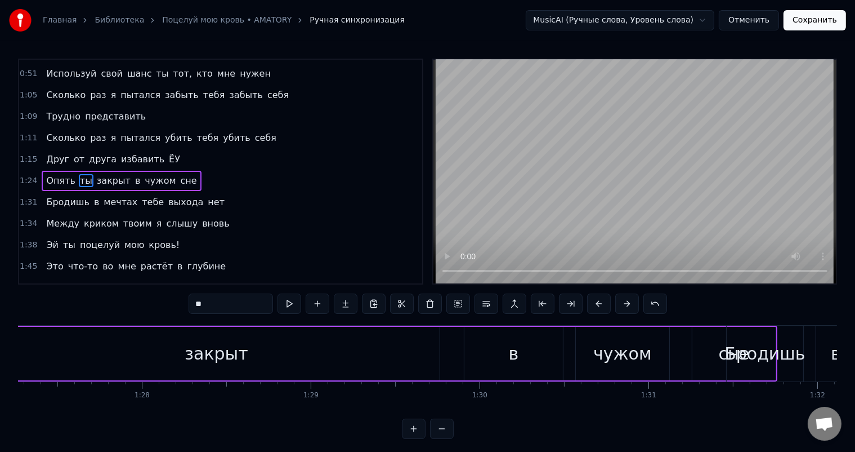
scroll to position [0, 14577]
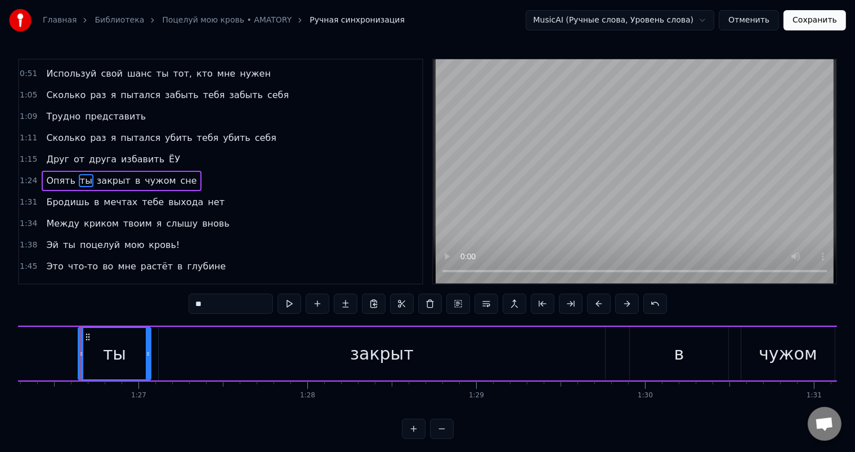
click at [268, 340] on div "закрыт" at bounding box center [382, 353] width 447 height 53
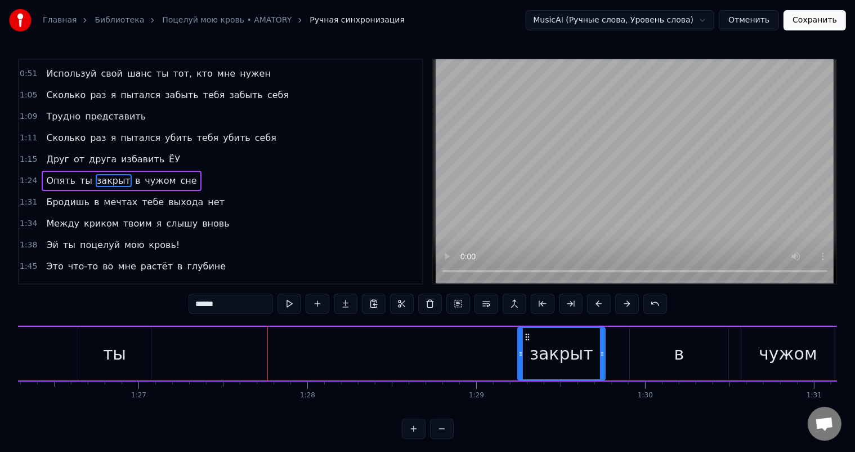
drag, startPoint x: 164, startPoint y: 351, endPoint x: 520, endPoint y: 352, distance: 355.9
click at [520, 352] on icon at bounding box center [521, 353] width 5 height 9
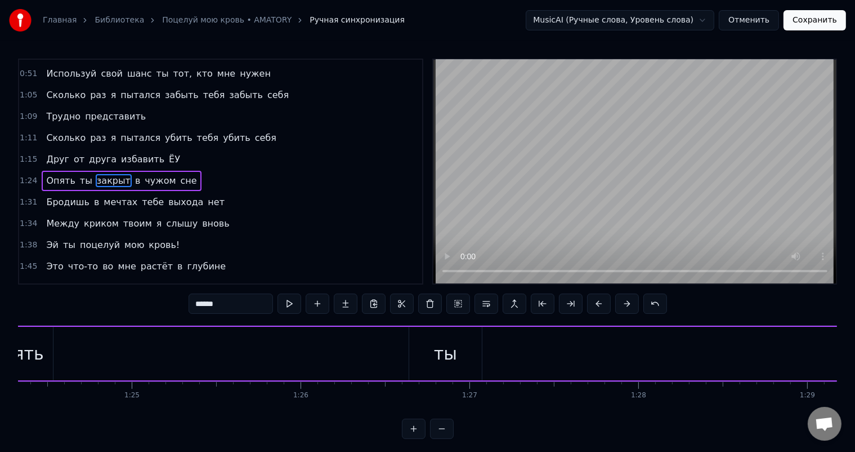
scroll to position [0, 14114]
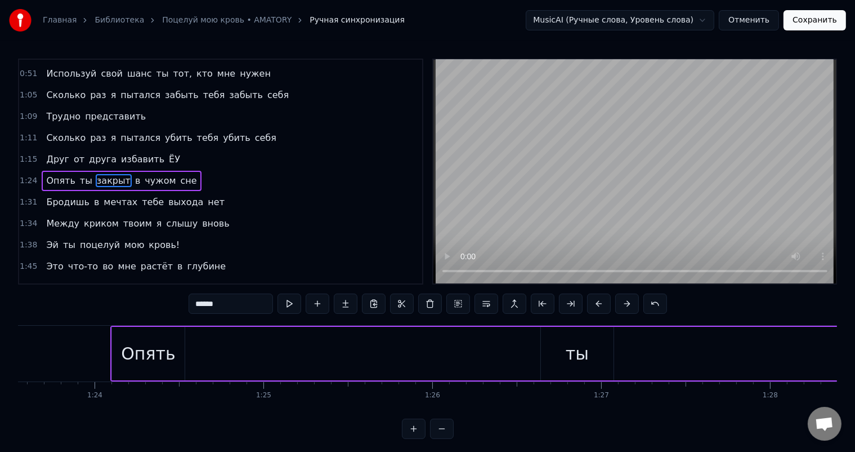
click at [145, 338] on div "Опять" at bounding box center [148, 353] width 73 height 53
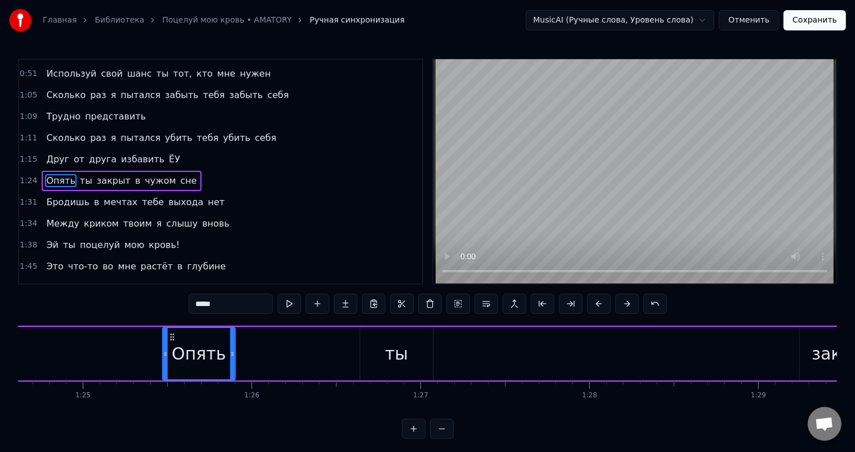
scroll to position [0, 14293]
drag, startPoint x: 121, startPoint y: 336, endPoint x: 194, endPoint y: 359, distance: 76.8
click at [194, 359] on div "Опять" at bounding box center [222, 353] width 72 height 51
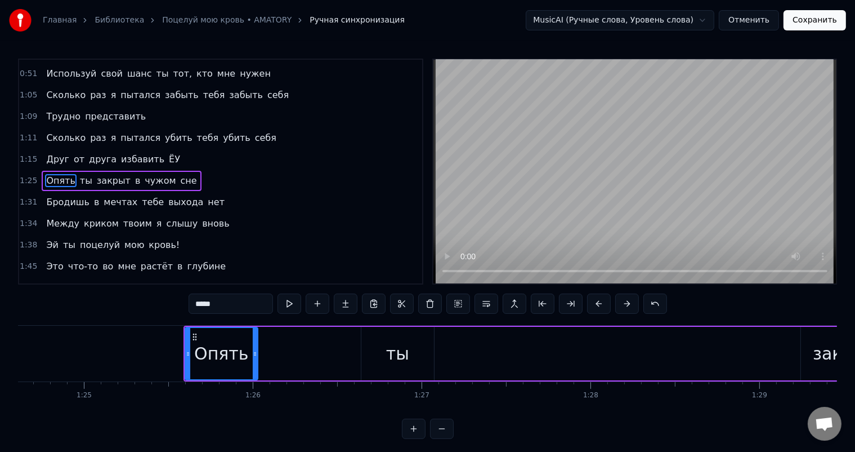
click at [367, 338] on div "ты" at bounding box center [398, 353] width 73 height 53
type input "**"
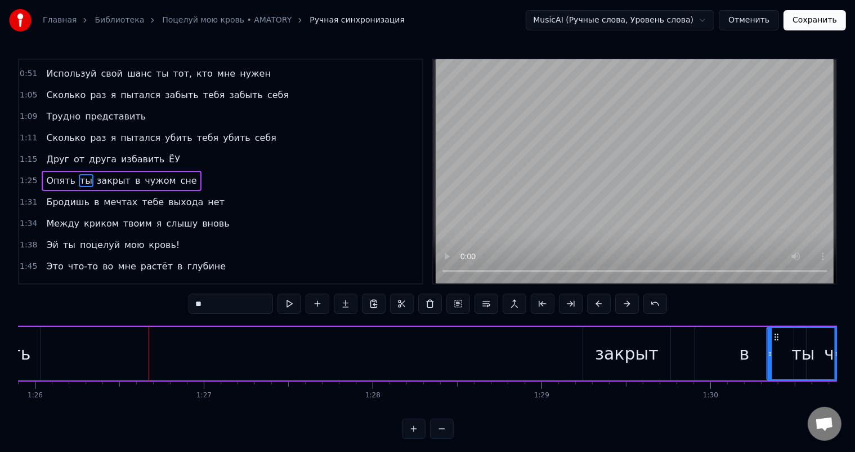
scroll to position [0, 14511]
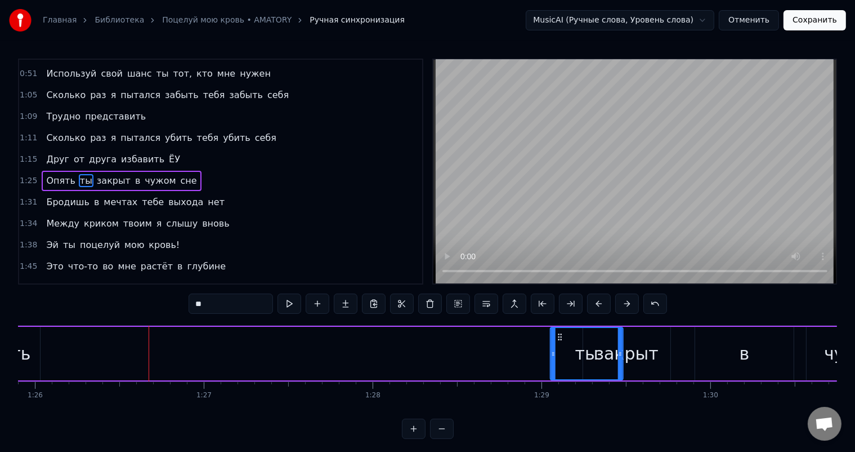
drag, startPoint x: 369, startPoint y: 334, endPoint x: 559, endPoint y: 342, distance: 189.3
click at [559, 342] on div "ты" at bounding box center [587, 353] width 72 height 51
click at [114, 377] on div "Опять ты закрыт в чужом сне" at bounding box center [487, 353] width 1043 height 56
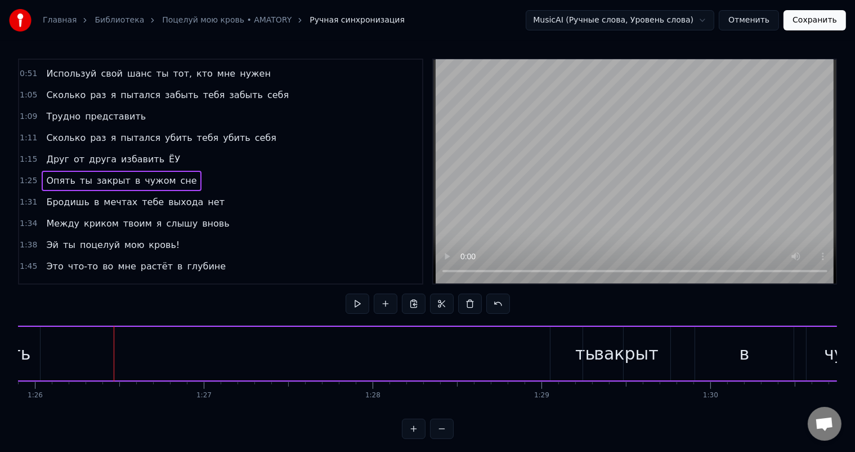
click at [109, 364] on div "Опять ты закрыт в чужом сне" at bounding box center [487, 353] width 1043 height 56
click at [54, 350] on div "Опять ты закрыт в чужом сне" at bounding box center [487, 353] width 1043 height 56
click at [43, 346] on div "Опять" at bounding box center [24, 353] width 54 height 25
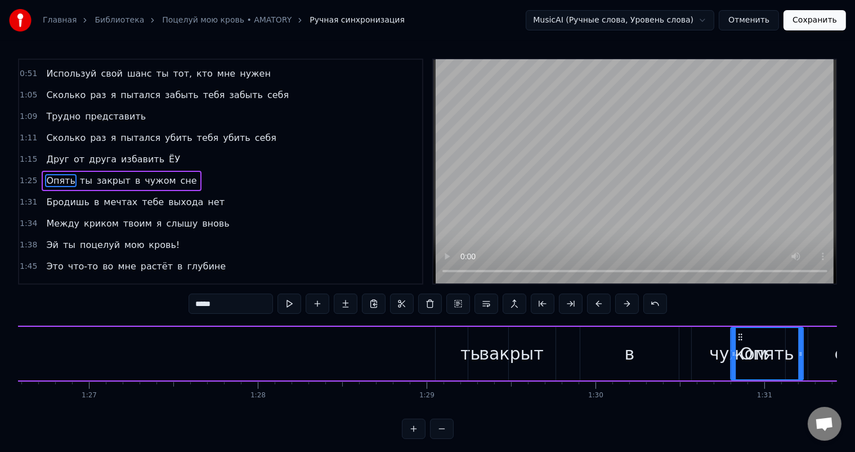
scroll to position [0, 14629]
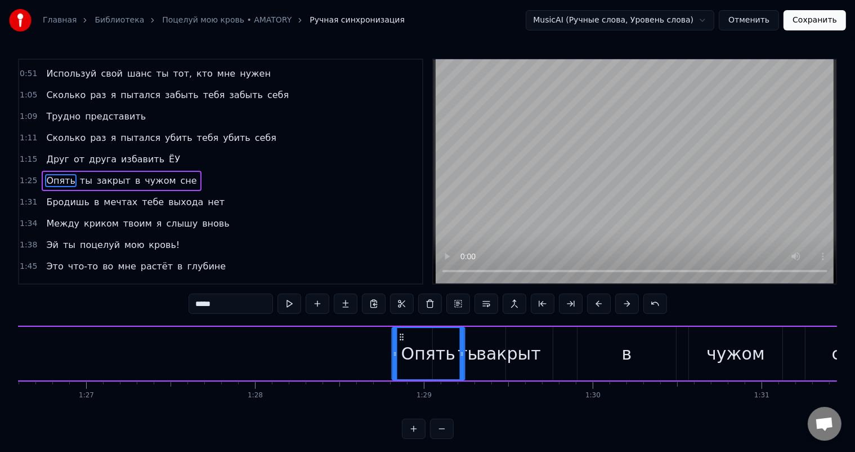
drag, startPoint x: 456, startPoint y: 334, endPoint x: 401, endPoint y: 329, distance: 55.4
click at [401, 329] on div "Опять" at bounding box center [429, 353] width 72 height 51
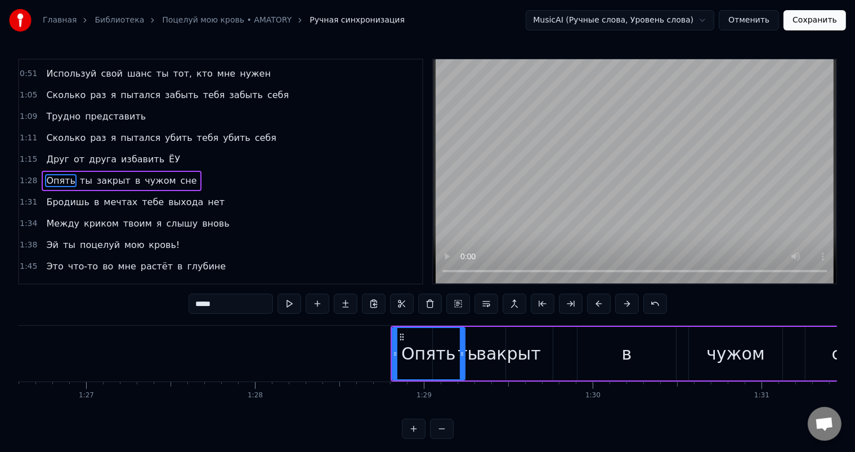
click at [485, 344] on div "закрыт" at bounding box center [510, 353] width 64 height 25
type input "******"
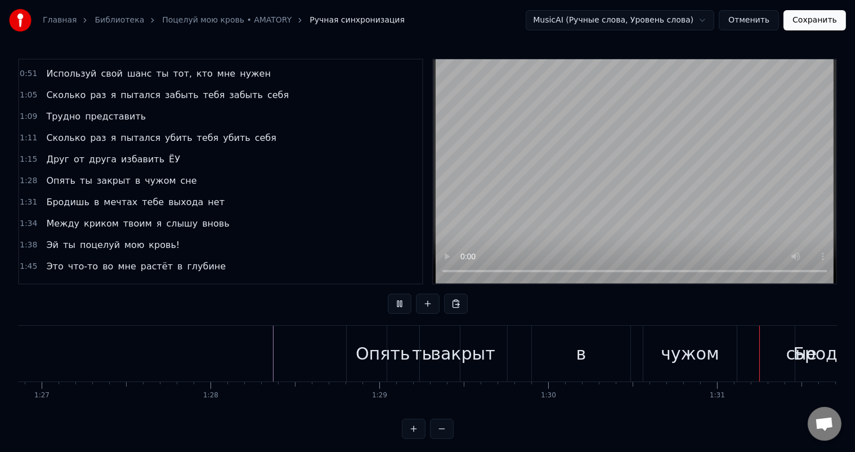
click at [208, 354] on div at bounding box center [42, 353] width 29394 height 56
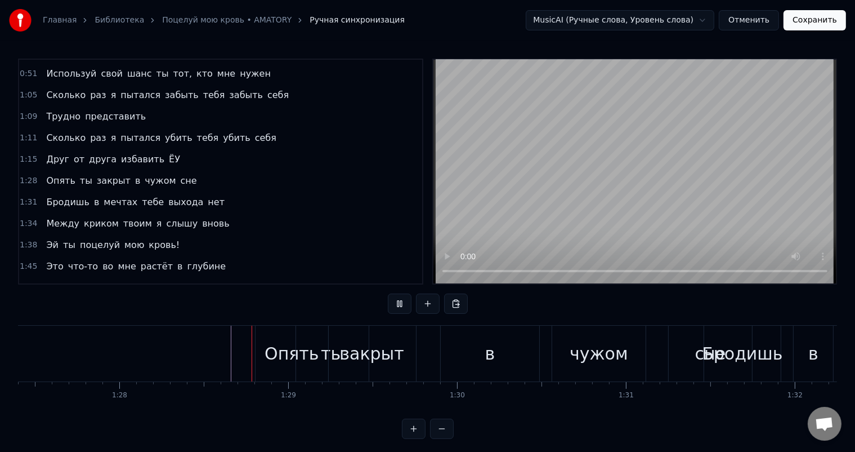
scroll to position [0, 14853]
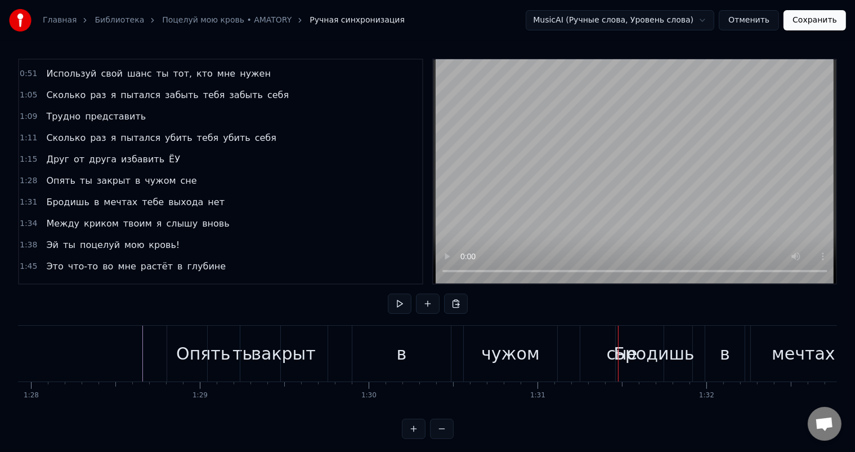
click at [661, 343] on div "Бродишь" at bounding box center [654, 353] width 81 height 25
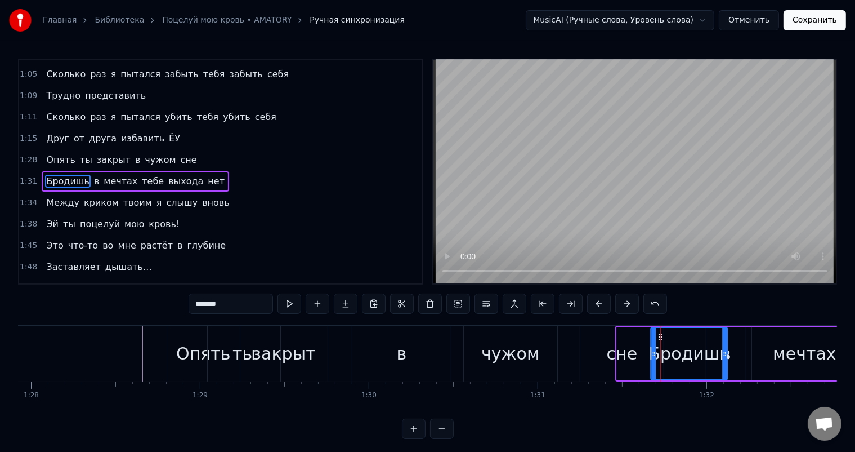
drag, startPoint x: 626, startPoint y: 336, endPoint x: 660, endPoint y: 336, distance: 34.4
click at [660, 336] on icon at bounding box center [661, 336] width 9 height 9
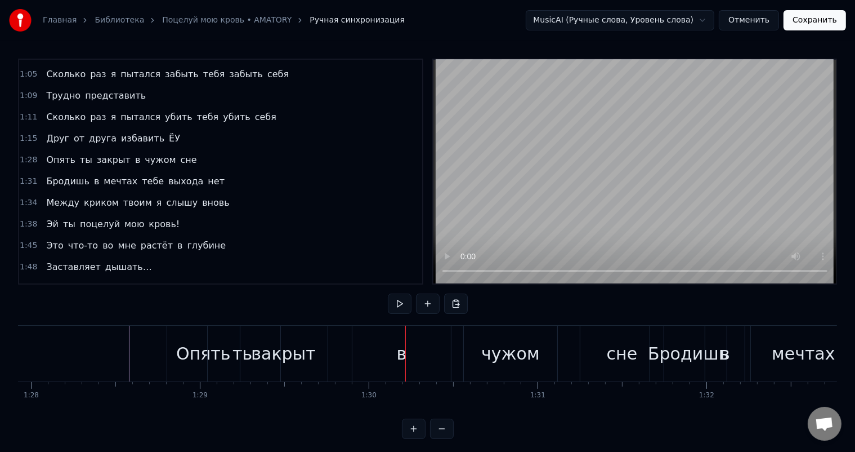
click at [180, 341] on div "Опять" at bounding box center [203, 353] width 54 height 25
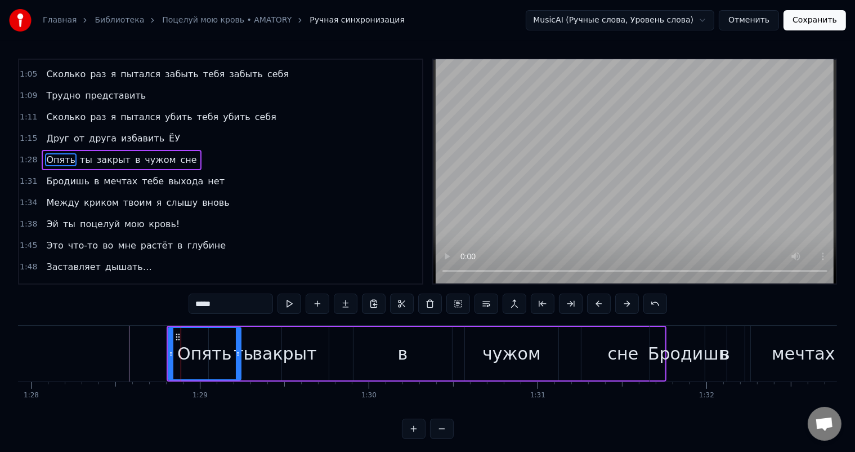
scroll to position [146, 0]
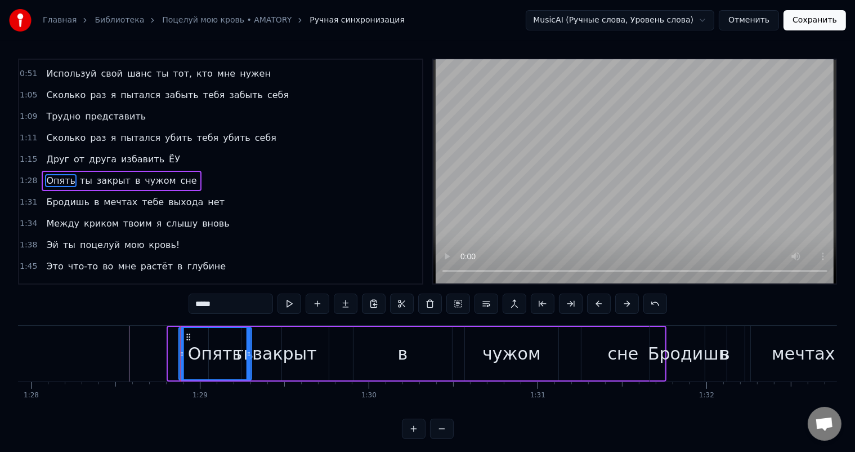
drag, startPoint x: 176, startPoint y: 335, endPoint x: 187, endPoint y: 335, distance: 10.7
click at [187, 335] on icon at bounding box center [188, 336] width 9 height 9
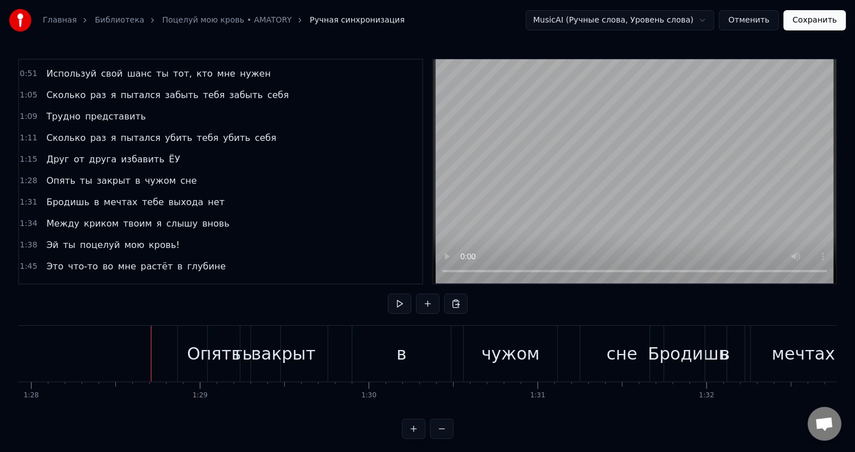
click at [314, 363] on div "закрыт" at bounding box center [283, 353] width 87 height 56
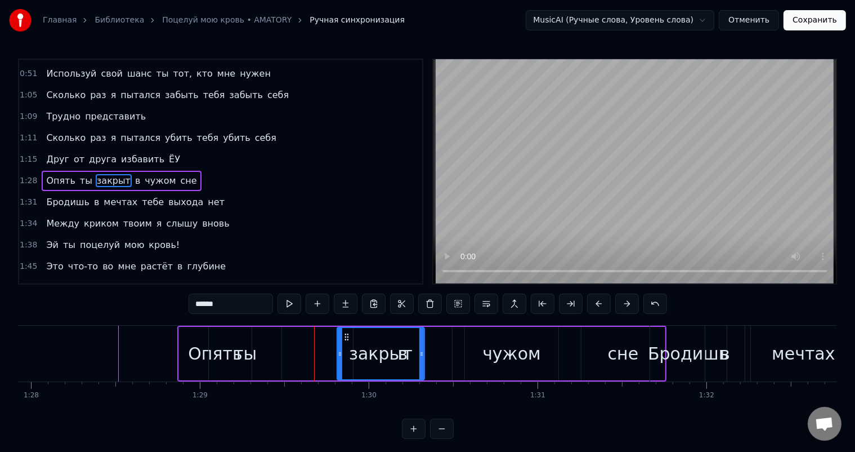
drag, startPoint x: 250, startPoint y: 336, endPoint x: 345, endPoint y: 328, distance: 95.4
click at [345, 328] on div "закрыт" at bounding box center [381, 353] width 86 height 51
click at [237, 346] on div "ты" at bounding box center [245, 353] width 23 height 25
type input "**"
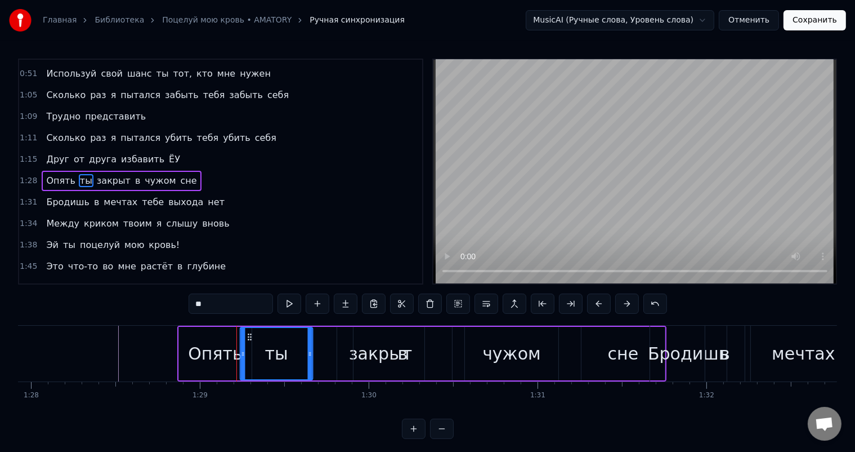
drag, startPoint x: 217, startPoint y: 332, endPoint x: 249, endPoint y: 331, distance: 31.5
click at [249, 331] on div "ты" at bounding box center [277, 353] width 72 height 51
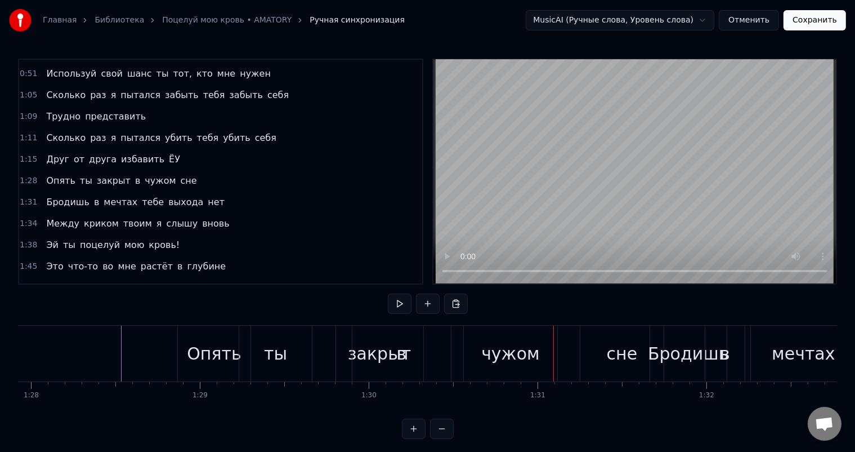
click at [401, 347] on div "в" at bounding box center [402, 353] width 10 height 25
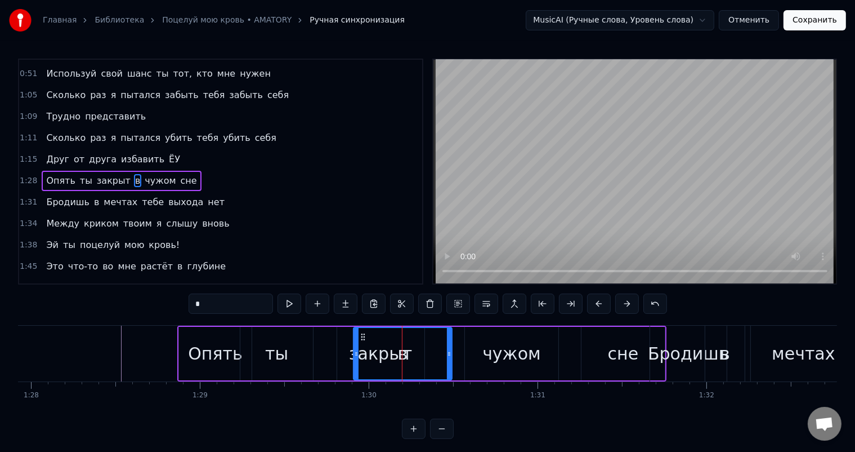
click at [419, 343] on div "в" at bounding box center [402, 353] width 97 height 51
drag, startPoint x: 362, startPoint y: 334, endPoint x: 347, endPoint y: 333, distance: 14.7
click at [347, 334] on icon at bounding box center [350, 336] width 9 height 9
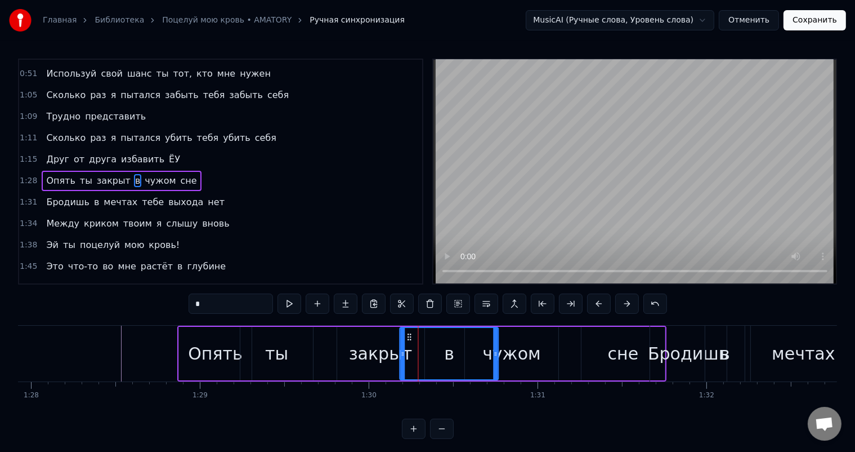
drag, startPoint x: 347, startPoint y: 335, endPoint x: 408, endPoint y: 336, distance: 61.4
click at [408, 336] on icon at bounding box center [409, 336] width 9 height 9
click at [376, 354] on div "закрыт" at bounding box center [381, 353] width 64 height 25
type input "******"
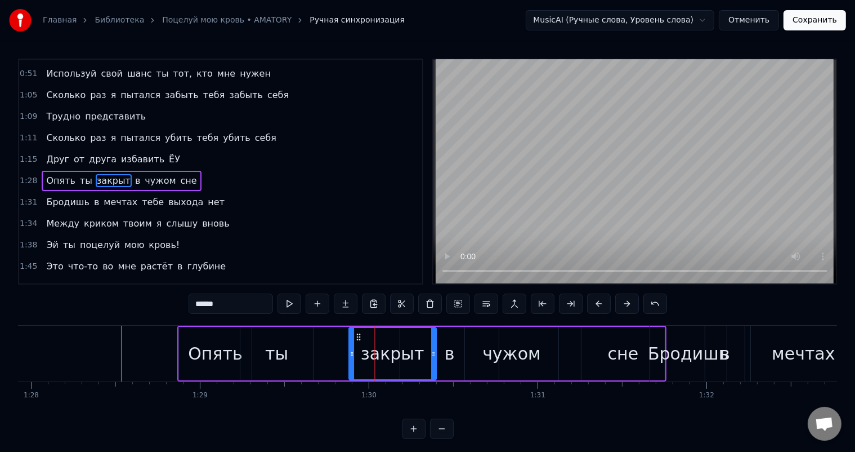
drag, startPoint x: 345, startPoint y: 336, endPoint x: 356, endPoint y: 334, distance: 11.9
click at [356, 334] on icon at bounding box center [358, 336] width 9 height 9
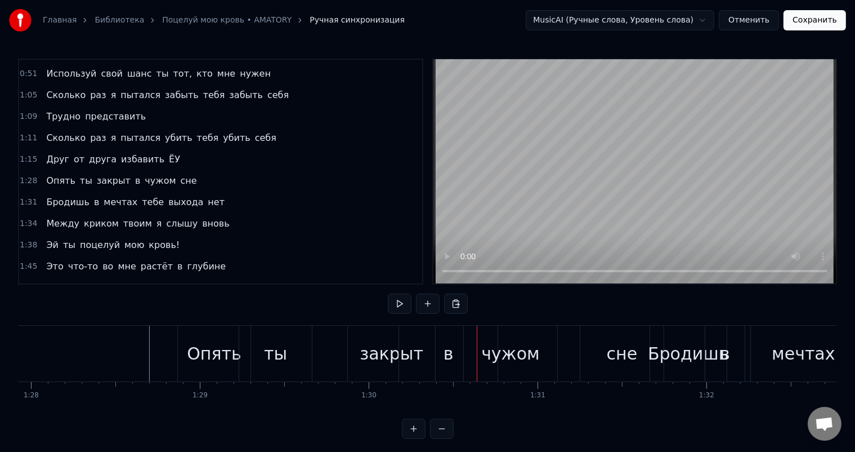
click at [400, 341] on div "в" at bounding box center [448, 353] width 99 height 56
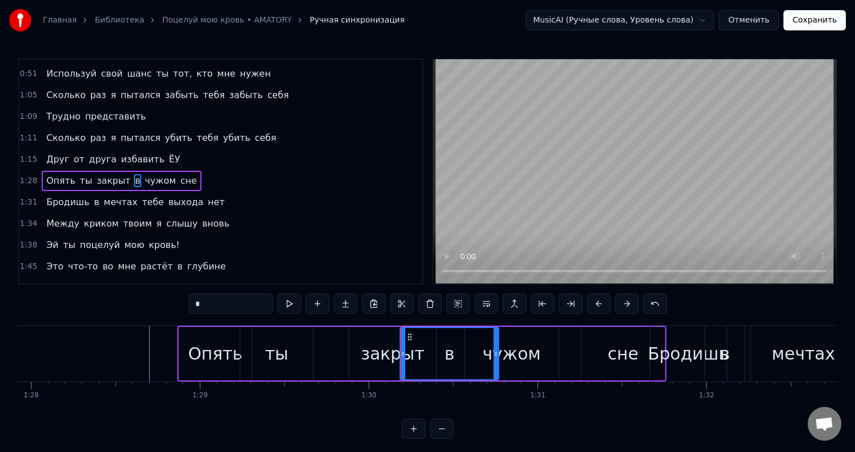
click at [371, 342] on div "закрыт" at bounding box center [393, 353] width 64 height 25
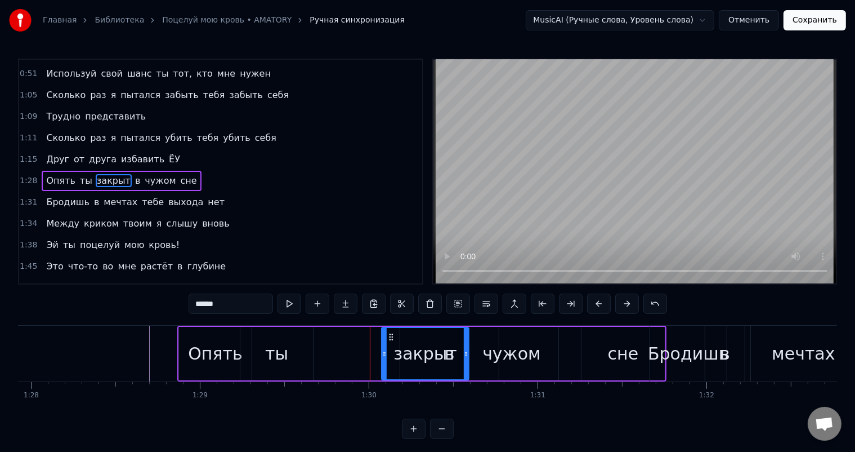
drag, startPoint x: 357, startPoint y: 336, endPoint x: 390, endPoint y: 337, distance: 32.7
click at [390, 337] on icon at bounding box center [391, 336] width 9 height 9
click at [456, 335] on div "закрыт" at bounding box center [426, 353] width 86 height 51
click at [500, 356] on div "чужом" at bounding box center [512, 353] width 59 height 25
type input "*****"
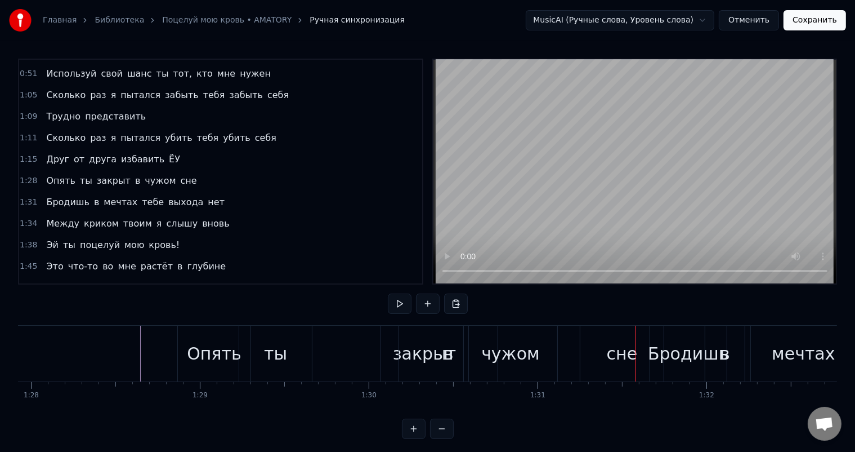
click at [544, 353] on div "чужом" at bounding box center [510, 353] width 93 height 56
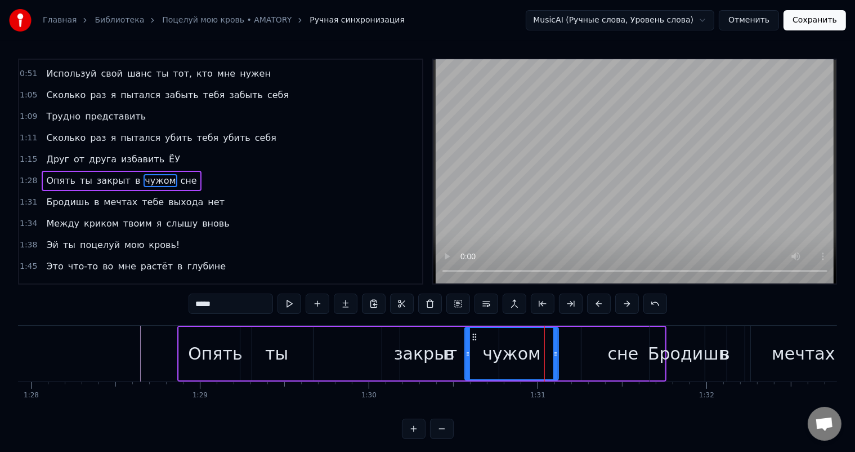
click at [441, 363] on div "в" at bounding box center [449, 353] width 99 height 53
type input "*"
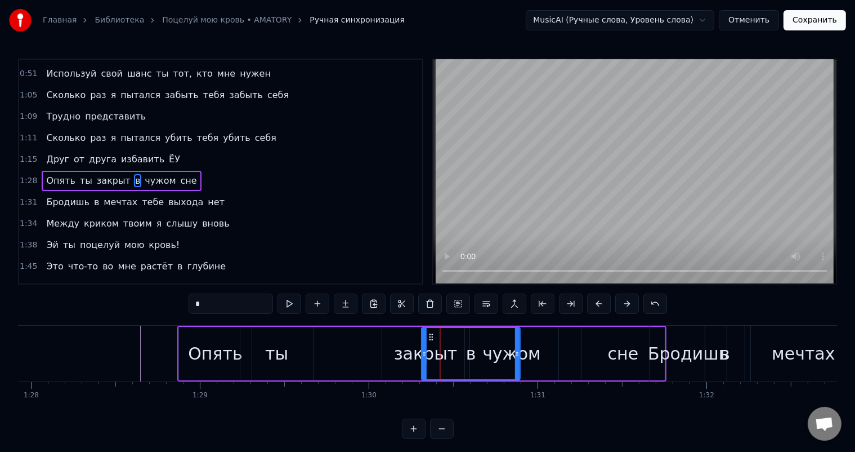
drag, startPoint x: 407, startPoint y: 335, endPoint x: 429, endPoint y: 337, distance: 21.5
click at [429, 337] on icon at bounding box center [431, 336] width 9 height 9
click at [91, 324] on div "0:32 Эй ты посмотри мне в глаза 0:34 Вскрой своё тело покажи мне себя 0:38 Како…" at bounding box center [427, 249] width 819 height 380
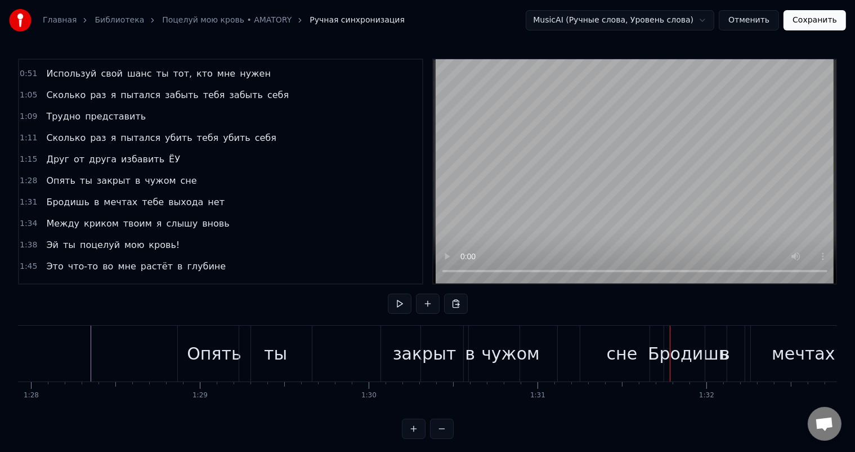
drag, startPoint x: 618, startPoint y: 345, endPoint x: 658, endPoint y: 347, distance: 40.0
click at [699, 347] on div "Бродишь" at bounding box center [688, 353] width 81 height 25
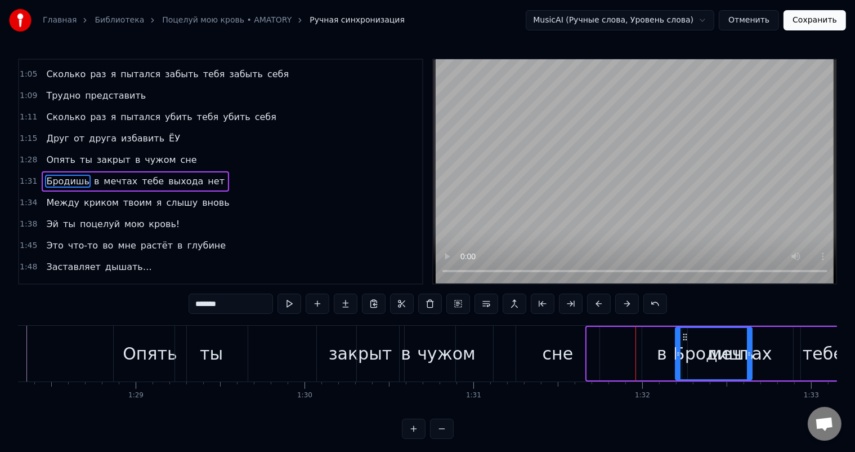
drag, startPoint x: 660, startPoint y: 338, endPoint x: 688, endPoint y: 335, distance: 28.3
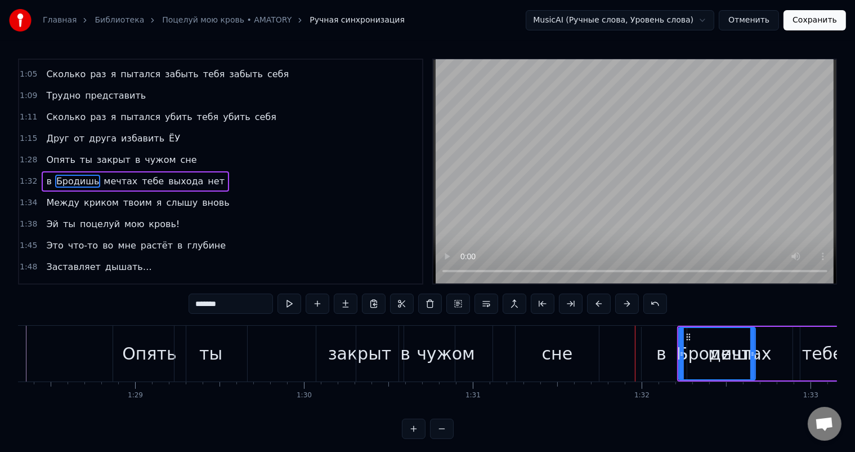
click at [551, 347] on div "сне" at bounding box center [557, 353] width 31 height 25
type input "***"
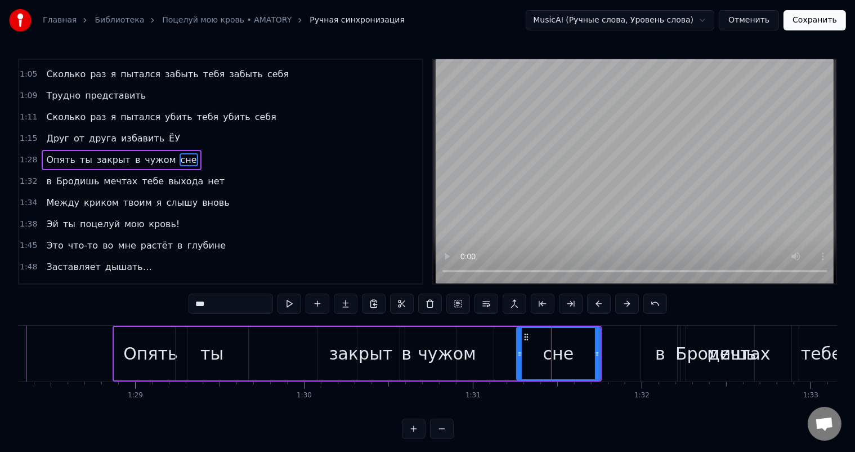
scroll to position [146, 0]
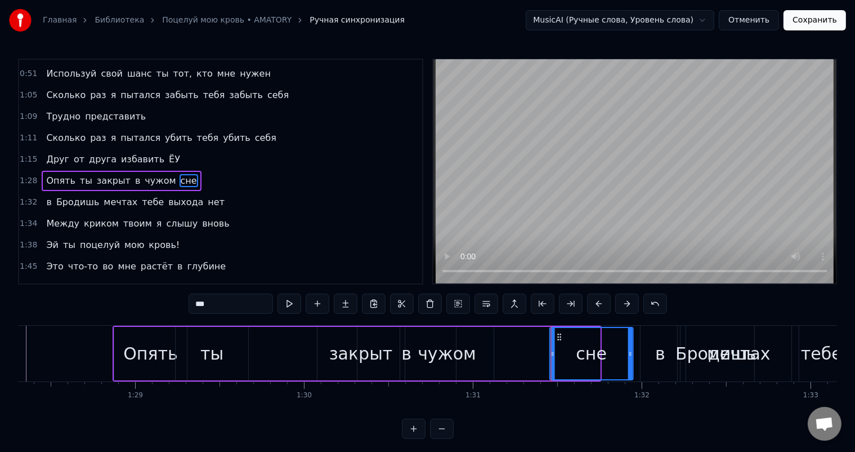
drag, startPoint x: 525, startPoint y: 333, endPoint x: 556, endPoint y: 334, distance: 31.0
click at [558, 334] on icon at bounding box center [559, 336] width 9 height 9
click at [282, 333] on div "Опять ты закрыт в чужом сне" at bounding box center [374, 353] width 523 height 56
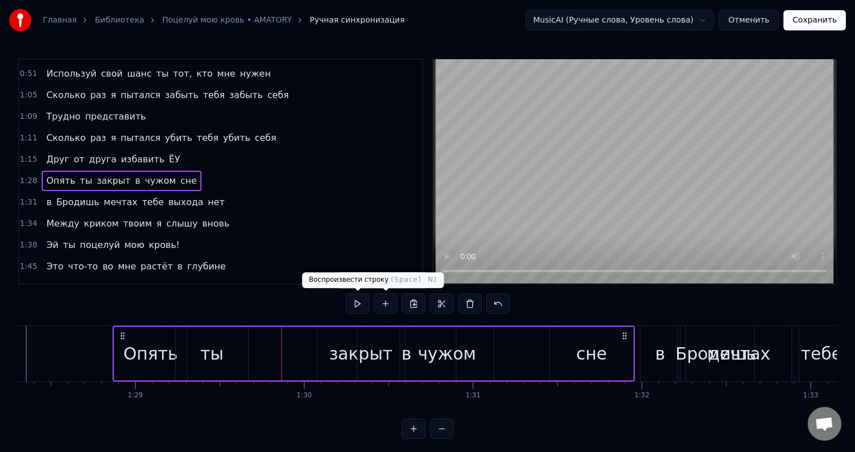
click at [354, 303] on button at bounding box center [358, 303] width 24 height 20
click at [364, 304] on button at bounding box center [358, 303] width 24 height 20
click at [362, 301] on button at bounding box center [358, 303] width 24 height 20
click at [658, 341] on div "в" at bounding box center [660, 353] width 10 height 25
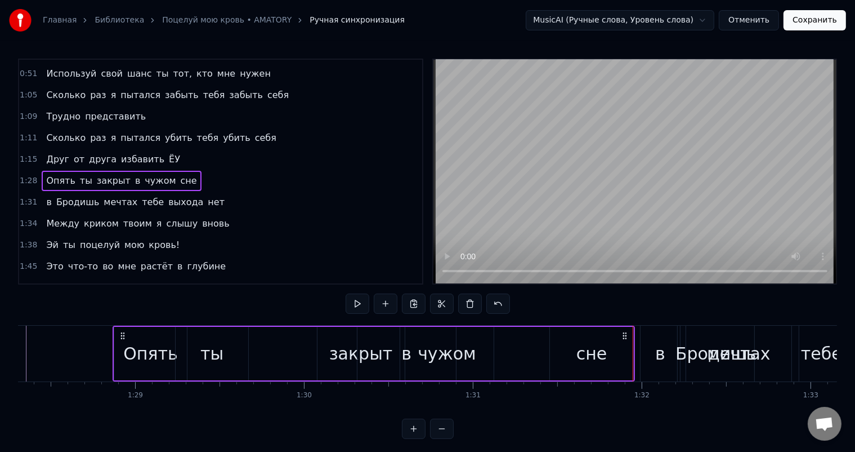
scroll to position [167, 0]
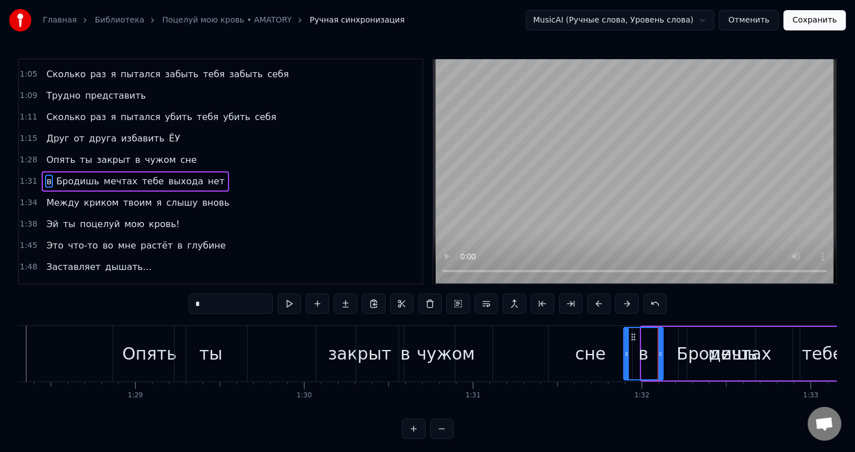
drag, startPoint x: 648, startPoint y: 334, endPoint x: 631, endPoint y: 333, distance: 17.5
click at [631, 333] on icon at bounding box center [634, 336] width 9 height 9
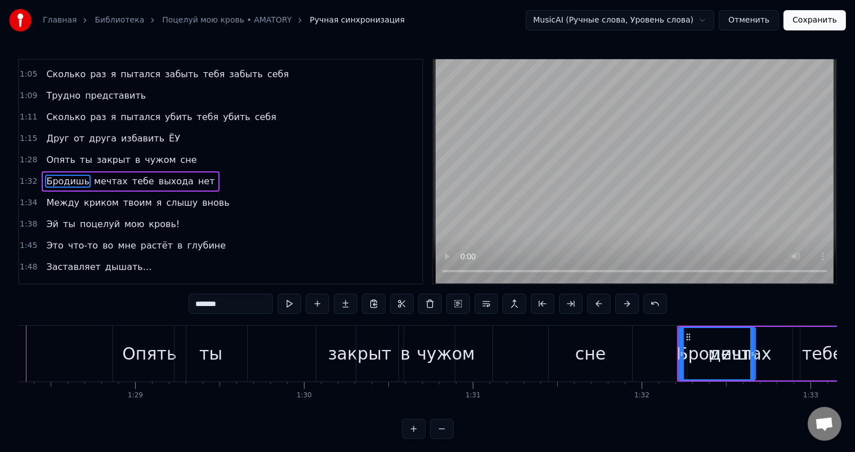
click at [701, 347] on div "Бродишь" at bounding box center [717, 353] width 81 height 25
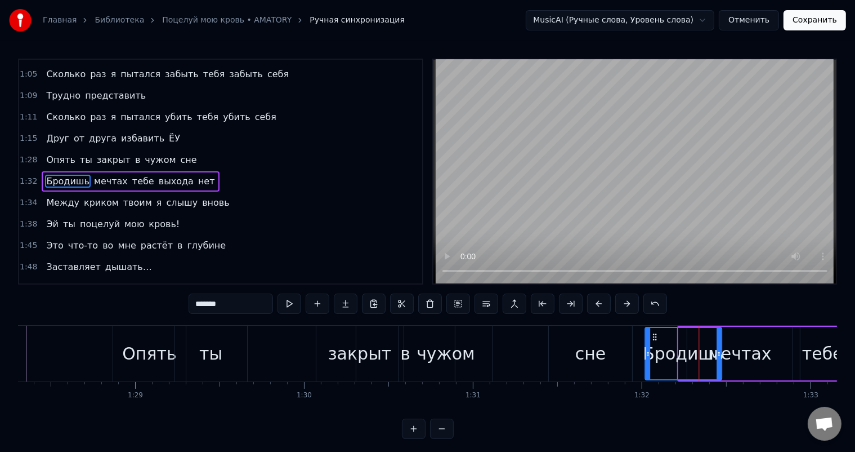
drag, startPoint x: 687, startPoint y: 333, endPoint x: 654, endPoint y: 324, distance: 33.9
click at [654, 324] on div "0:32 Эй ты посмотри мне в глаза 0:34 Вскрой своё тело покажи мне себя 0:38 Како…" at bounding box center [427, 249] width 819 height 380
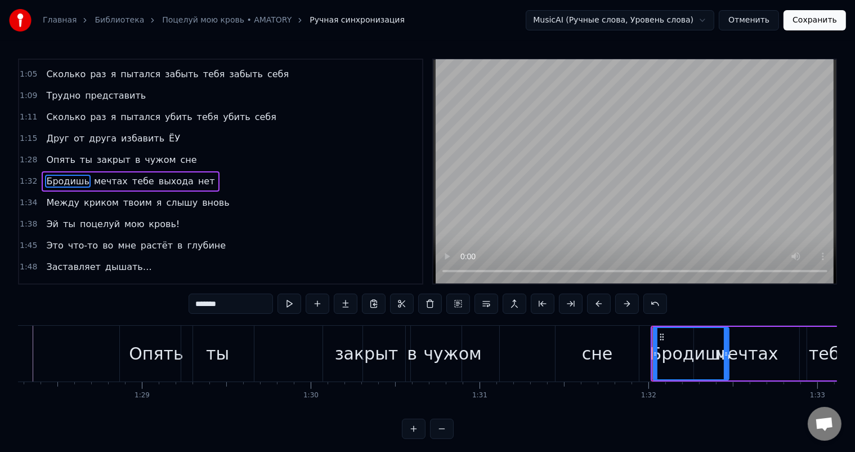
click at [587, 346] on div "сне" at bounding box center [597, 353] width 31 height 25
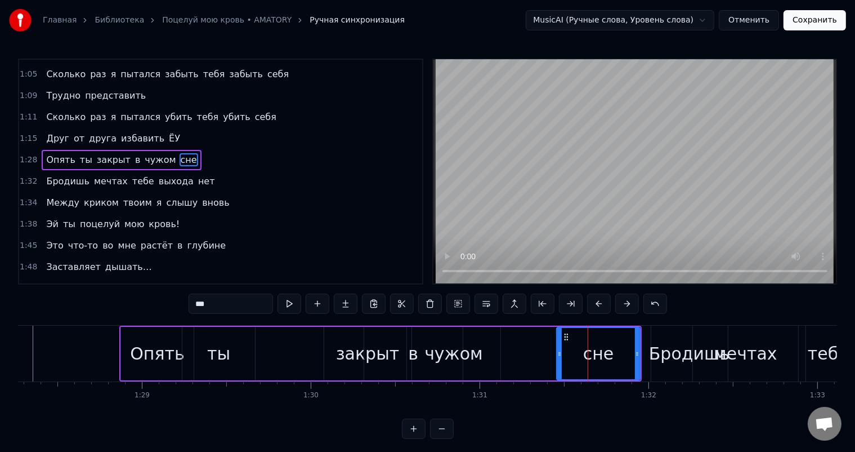
scroll to position [146, 0]
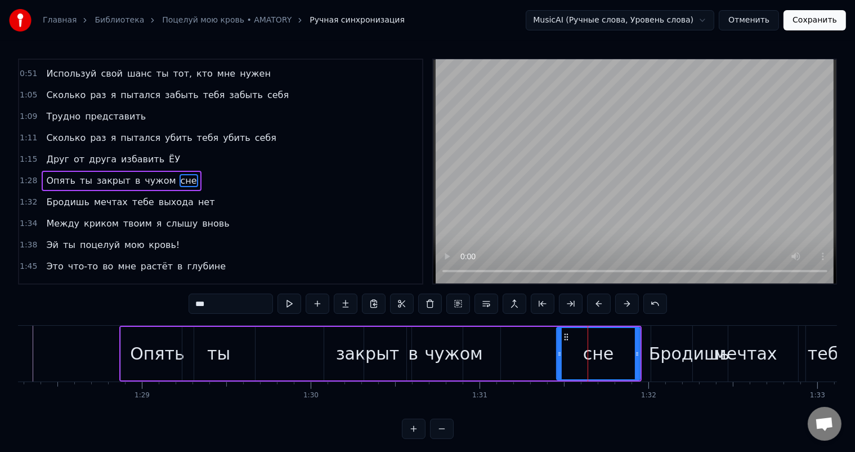
click at [565, 336] on circle at bounding box center [565, 336] width 1 height 1
drag, startPoint x: 558, startPoint y: 349, endPoint x: 533, endPoint y: 338, distance: 27.5
click at [533, 338] on div at bounding box center [534, 353] width 5 height 51
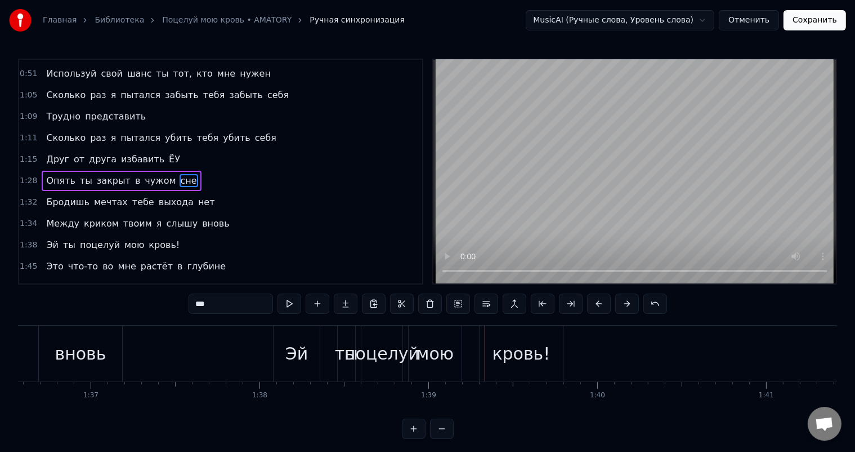
scroll to position [0, 16248]
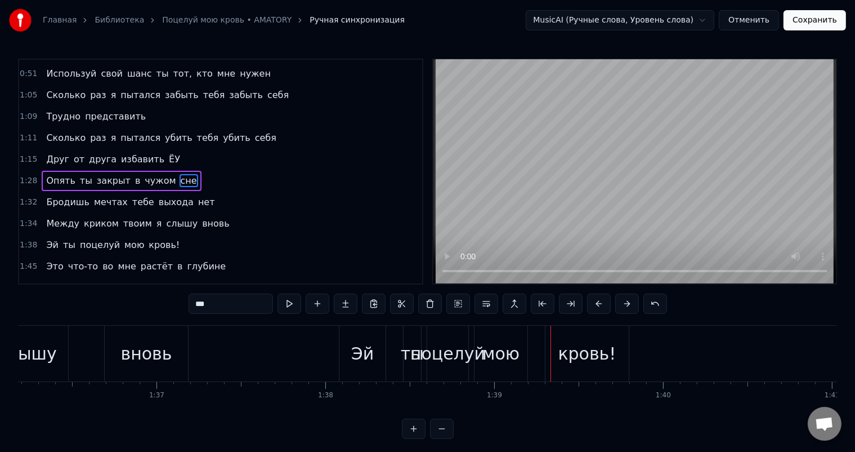
click at [346, 341] on div "Эй" at bounding box center [363, 353] width 46 height 56
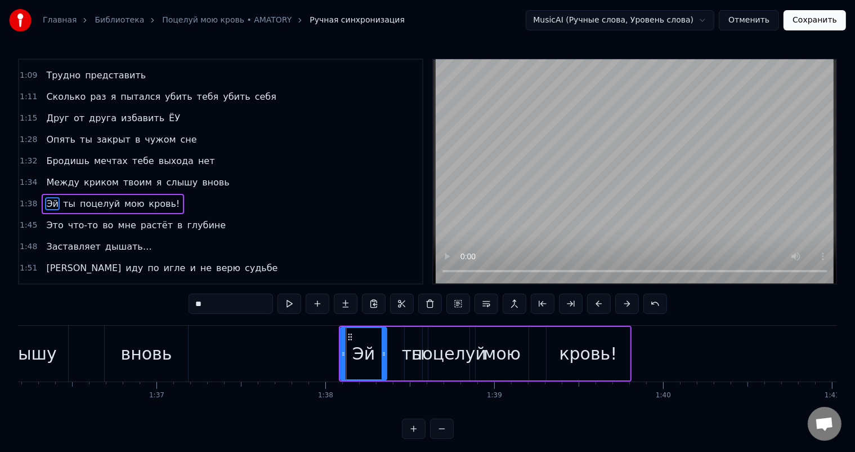
scroll to position [209, 0]
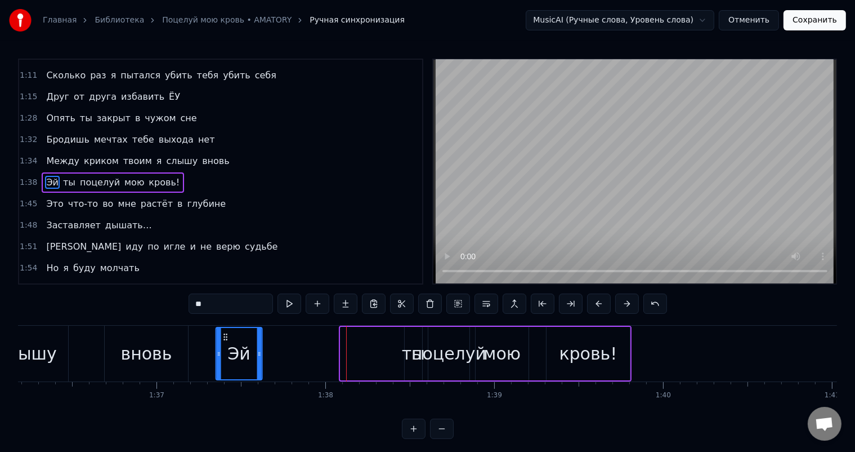
drag, startPoint x: 353, startPoint y: 335, endPoint x: 228, endPoint y: 331, distance: 125.1
click at [228, 331] on div "Эй" at bounding box center [238, 353] width 45 height 51
click at [426, 342] on div "поцелуй" at bounding box center [449, 353] width 75 height 25
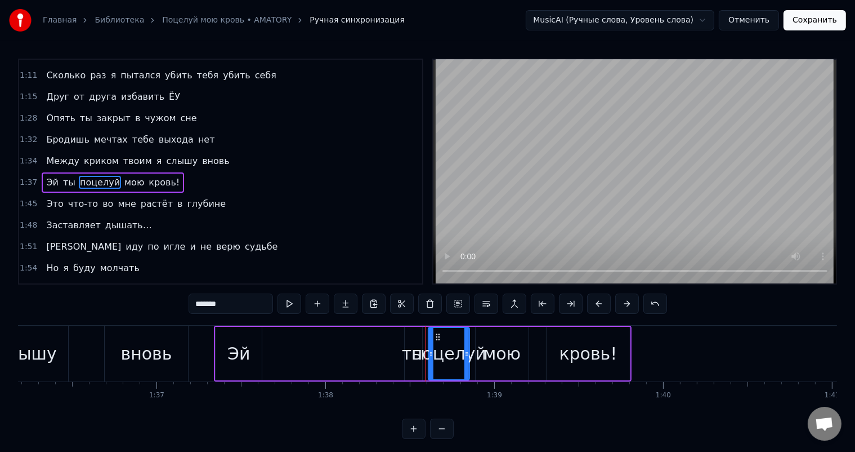
click at [409, 332] on div "ты" at bounding box center [413, 353] width 17 height 53
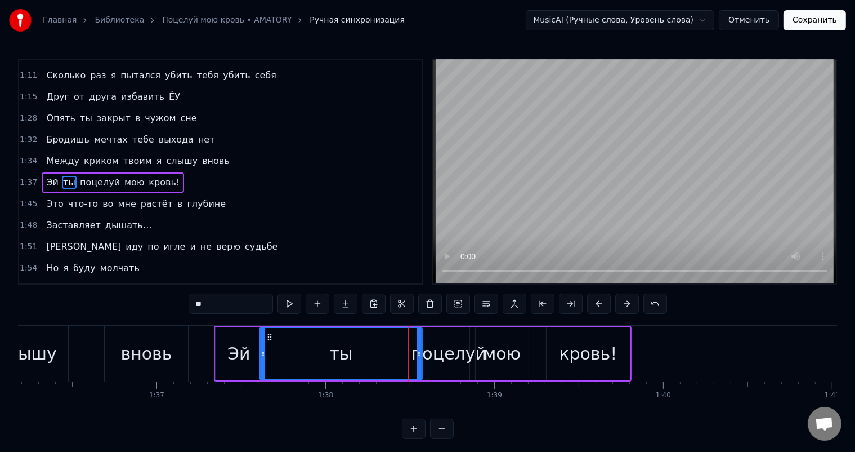
drag, startPoint x: 409, startPoint y: 333, endPoint x: 273, endPoint y: 329, distance: 135.8
click at [264, 329] on div at bounding box center [263, 353] width 5 height 51
click at [479, 337] on div "мою" at bounding box center [502, 353] width 53 height 53
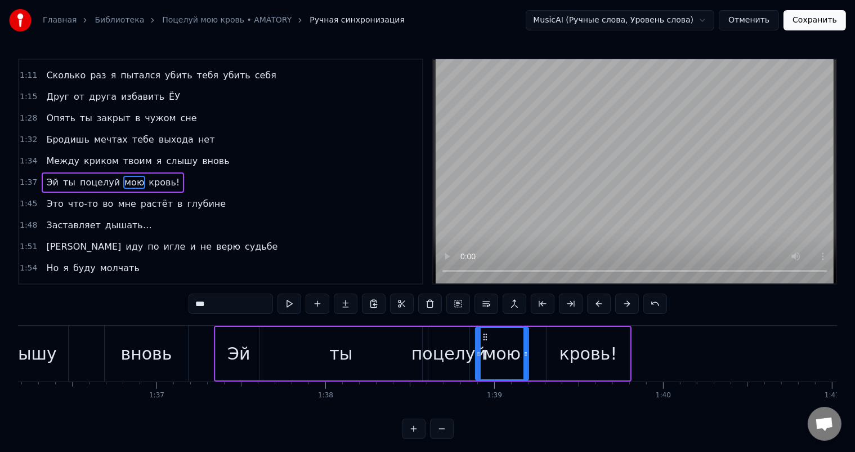
click at [440, 333] on div "поцелуй" at bounding box center [449, 353] width 41 height 53
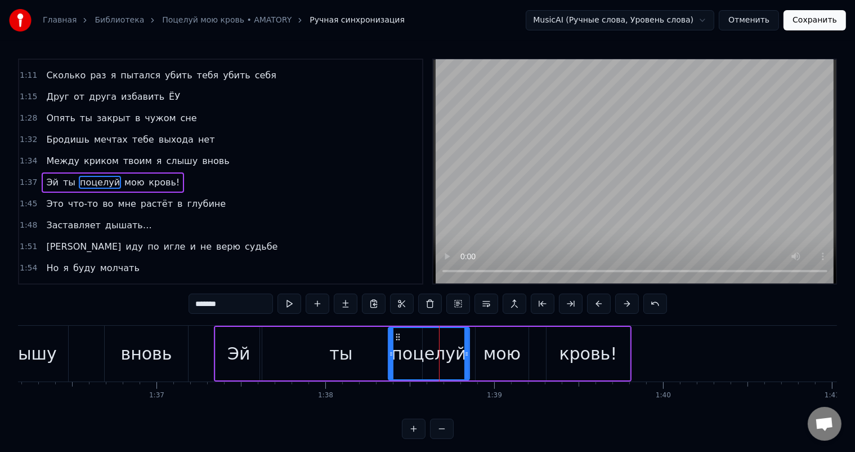
drag, startPoint x: 432, startPoint y: 334, endPoint x: 387, endPoint y: 329, distance: 44.8
click at [389, 329] on div at bounding box center [391, 353] width 5 height 51
click at [626, 334] on div "кровь!" at bounding box center [588, 353] width 83 height 53
type input "******"
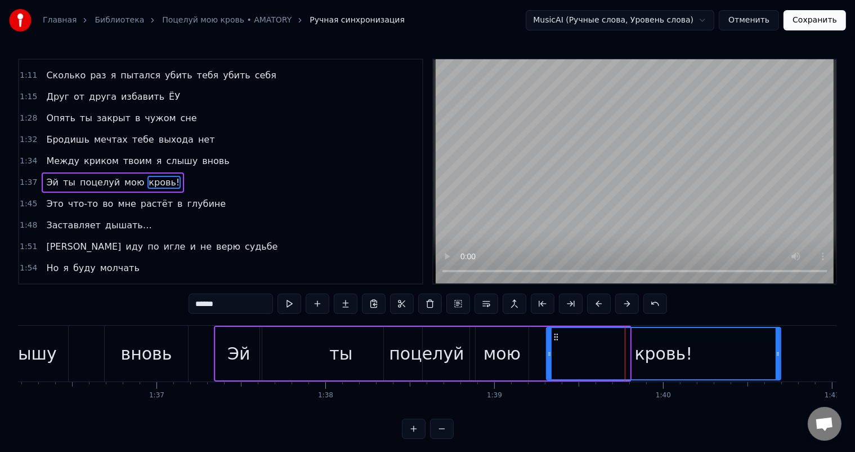
drag, startPoint x: 628, startPoint y: 344, endPoint x: 775, endPoint y: 343, distance: 147.0
click at [776, 343] on div at bounding box center [778, 353] width 5 height 51
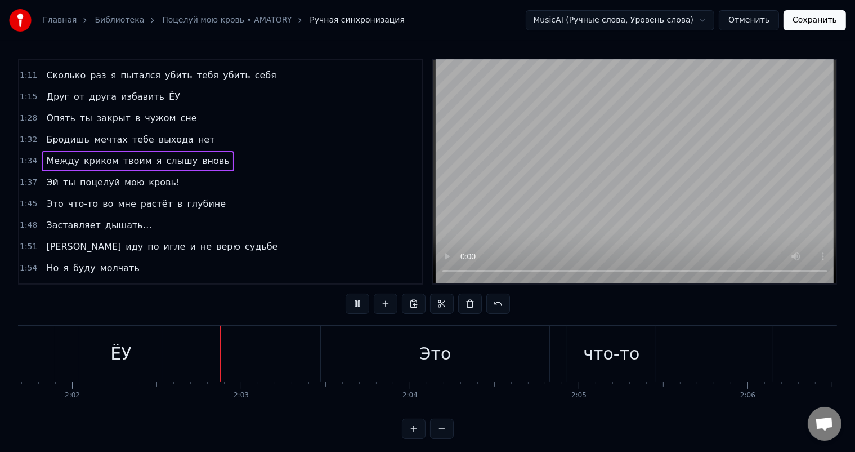
scroll to position [0, 20587]
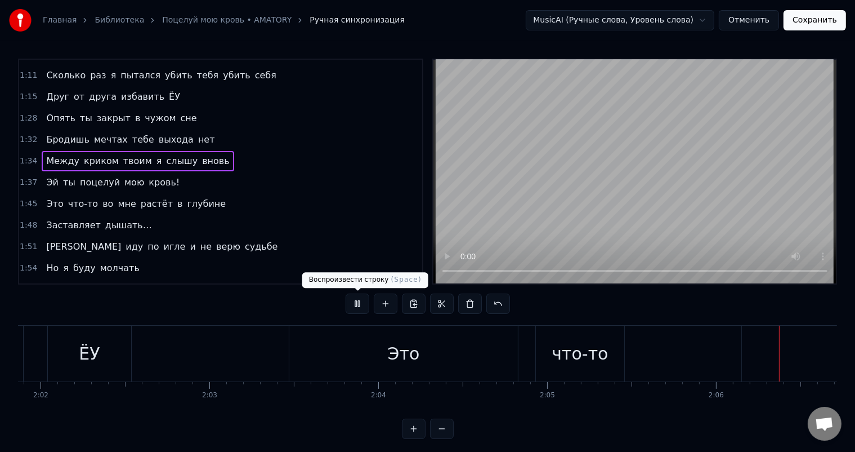
click at [364, 303] on button at bounding box center [358, 303] width 24 height 20
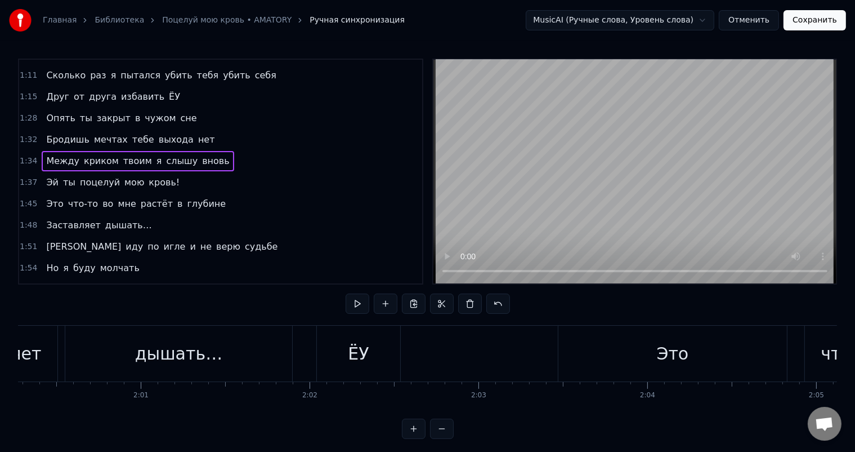
scroll to position [0, 20467]
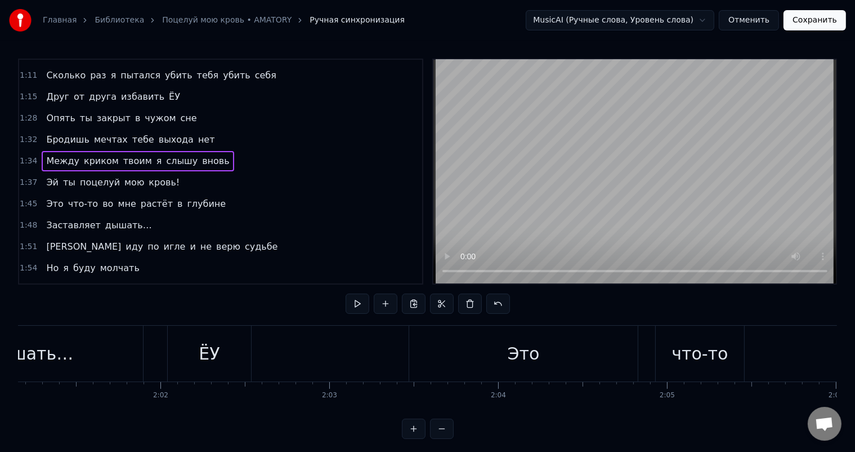
click at [444, 349] on div "Это" at bounding box center [523, 353] width 229 height 56
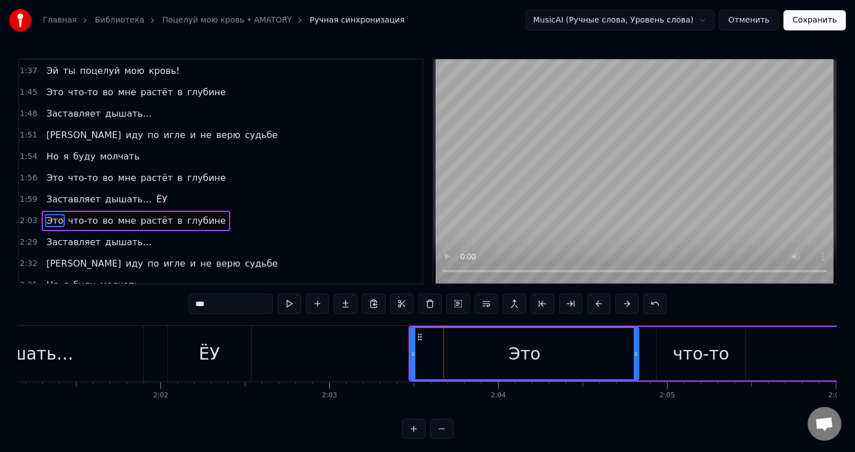
scroll to position [354, 0]
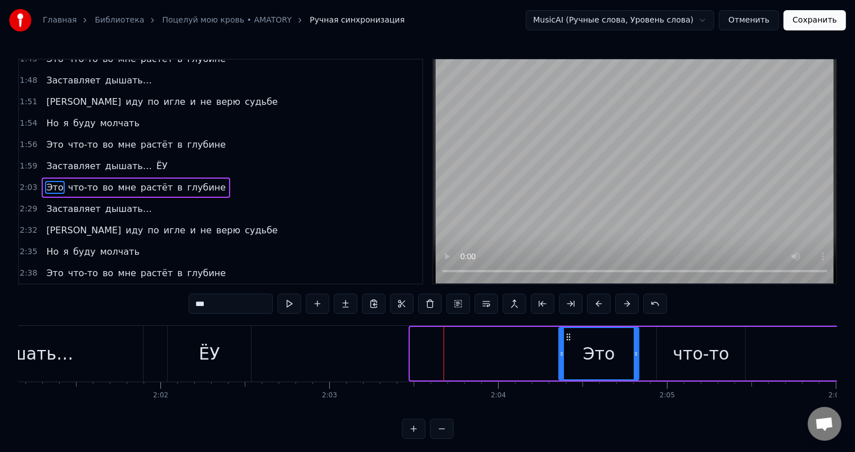
drag, startPoint x: 412, startPoint y: 354, endPoint x: 561, endPoint y: 352, distance: 148.7
click at [561, 352] on icon at bounding box center [562, 353] width 5 height 9
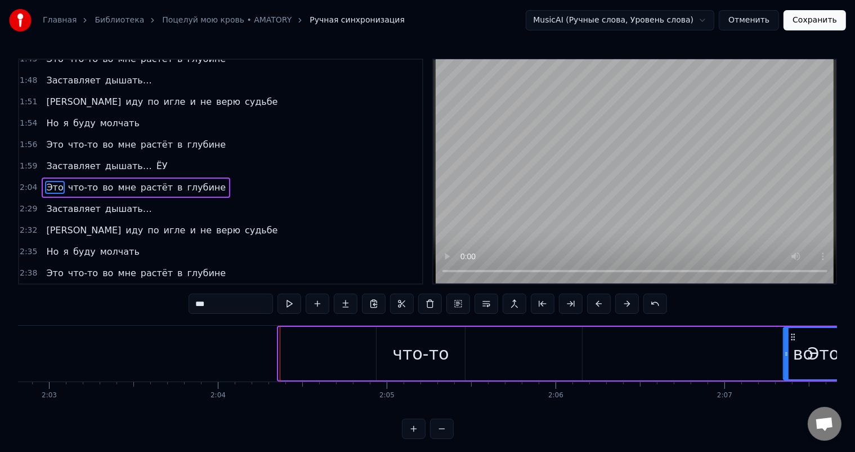
scroll to position [0, 20797]
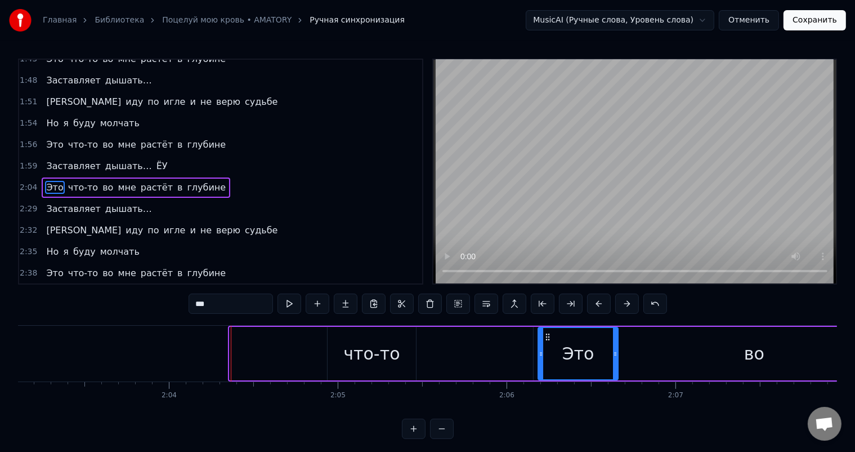
drag, startPoint x: 569, startPoint y: 336, endPoint x: 547, endPoint y: 324, distance: 24.7
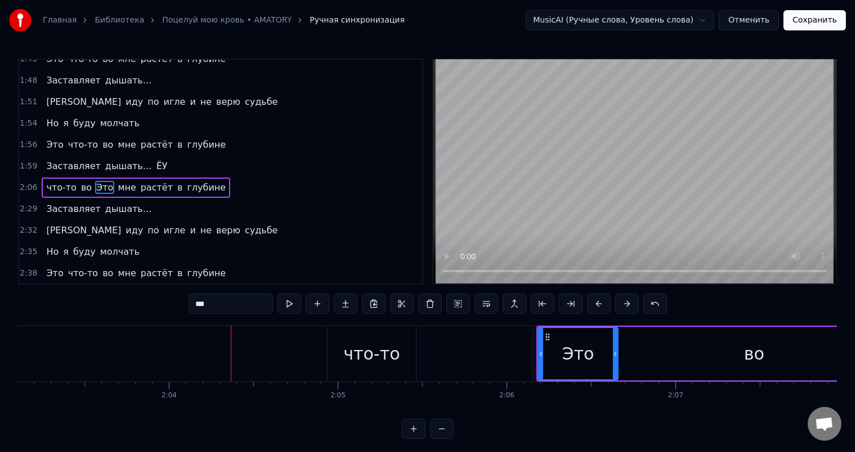
click at [349, 339] on div "что-то" at bounding box center [372, 353] width 88 height 53
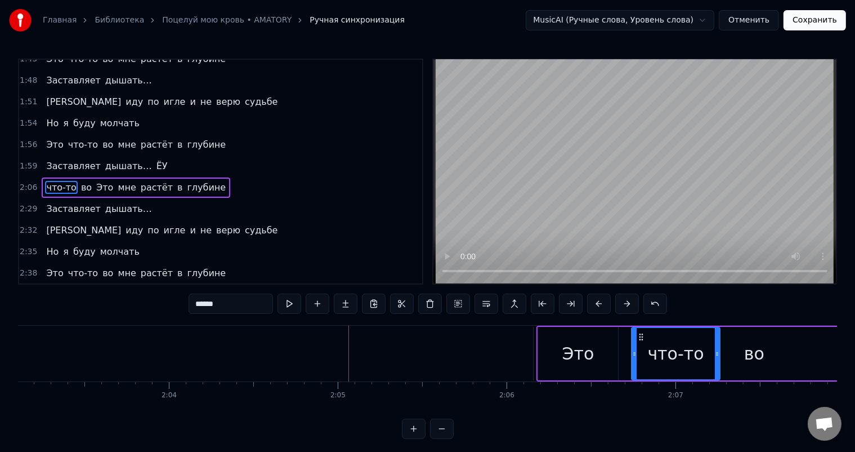
drag, startPoint x: 350, startPoint y: 337, endPoint x: 639, endPoint y: 340, distance: 288.3
click at [756, 341] on div "во" at bounding box center [754, 353] width 20 height 25
type input "**"
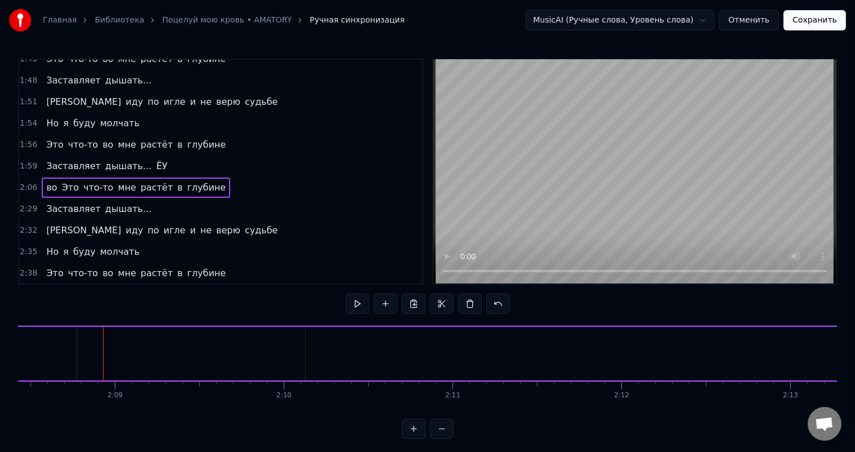
scroll to position [0, 21724]
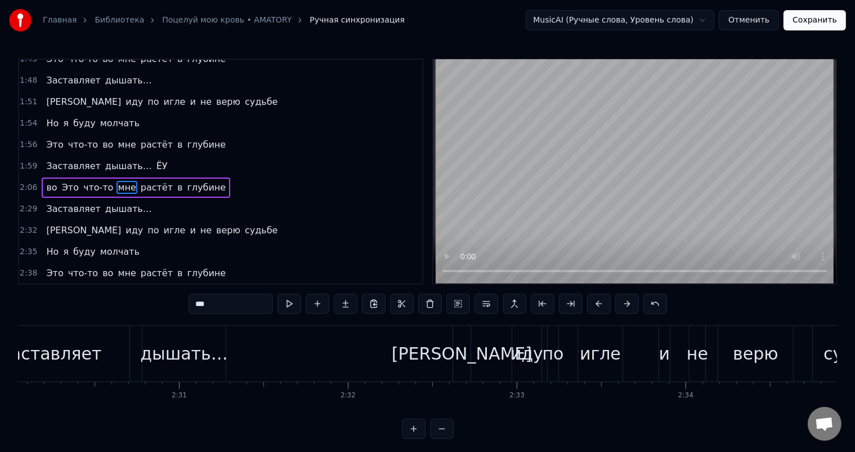
scroll to position [0, 25083]
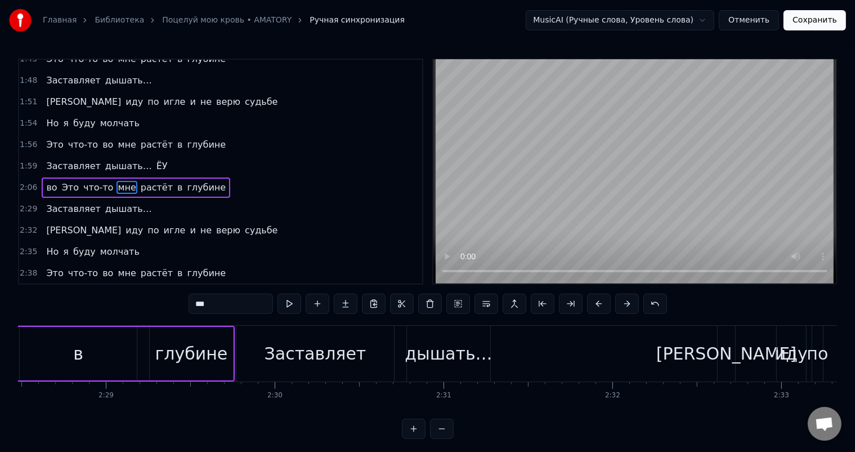
click at [455, 347] on div "дышать…" at bounding box center [448, 353] width 87 height 25
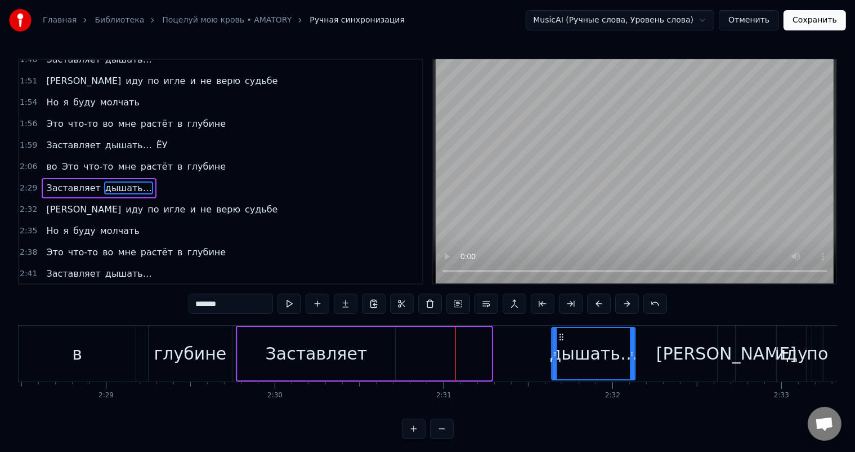
drag, startPoint x: 417, startPoint y: 333, endPoint x: 560, endPoint y: 331, distance: 143.6
click at [560, 332] on icon at bounding box center [561, 336] width 9 height 9
click at [314, 329] on div "Заставляет" at bounding box center [317, 353] width 158 height 53
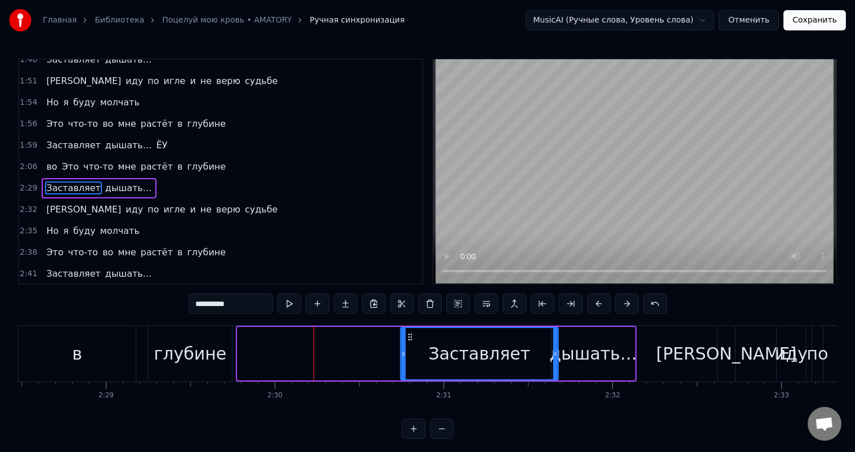
drag, startPoint x: 248, startPoint y: 332, endPoint x: 408, endPoint y: 333, distance: 159.9
click at [408, 333] on icon at bounding box center [410, 336] width 9 height 9
click at [171, 336] on div "глубине" at bounding box center [190, 353] width 83 height 56
type input "*******"
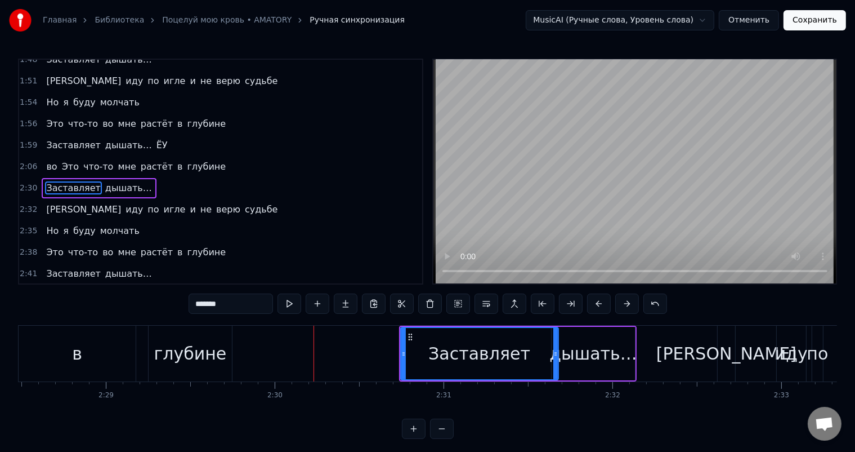
scroll to position [354, 0]
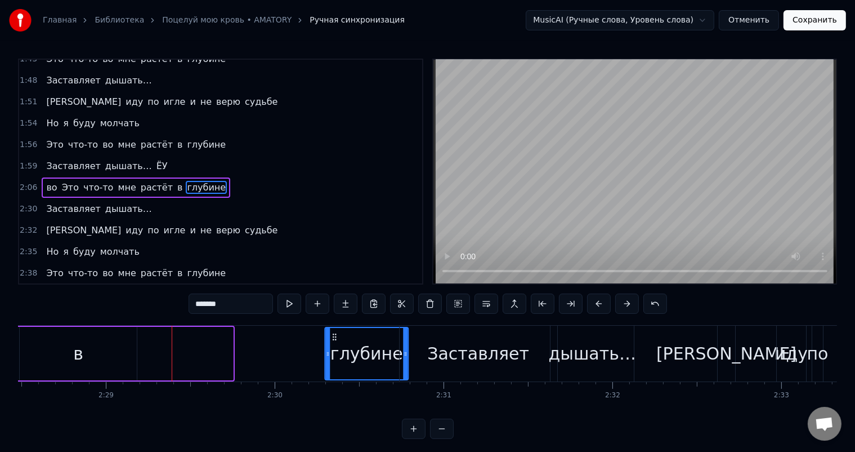
drag, startPoint x: 156, startPoint y: 333, endPoint x: 331, endPoint y: 330, distance: 175.2
click at [331, 330] on div "глубине" at bounding box center [366, 353] width 82 height 51
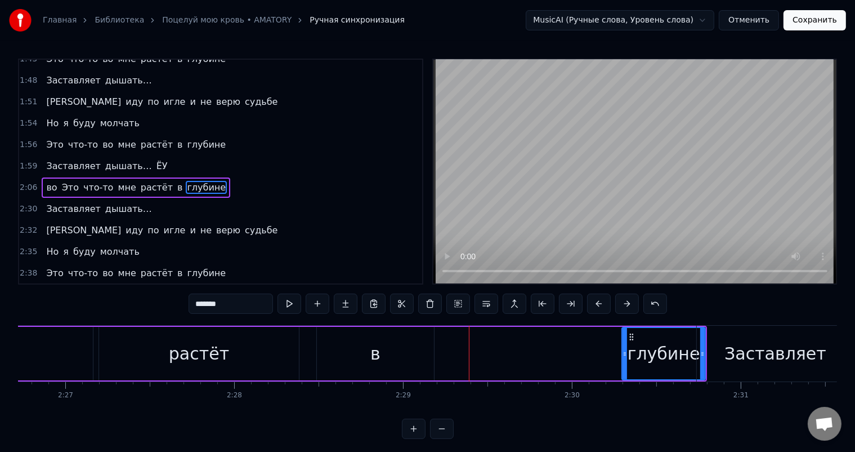
scroll to position [0, 24670]
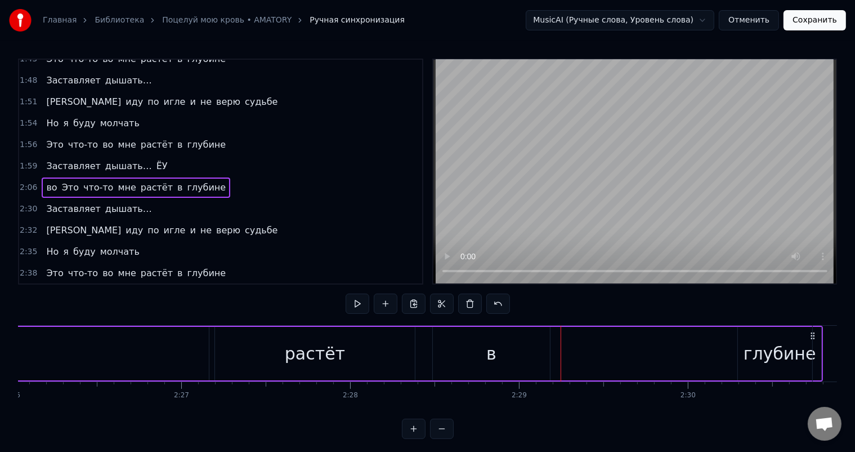
click at [466, 340] on div "в" at bounding box center [491, 353] width 117 height 53
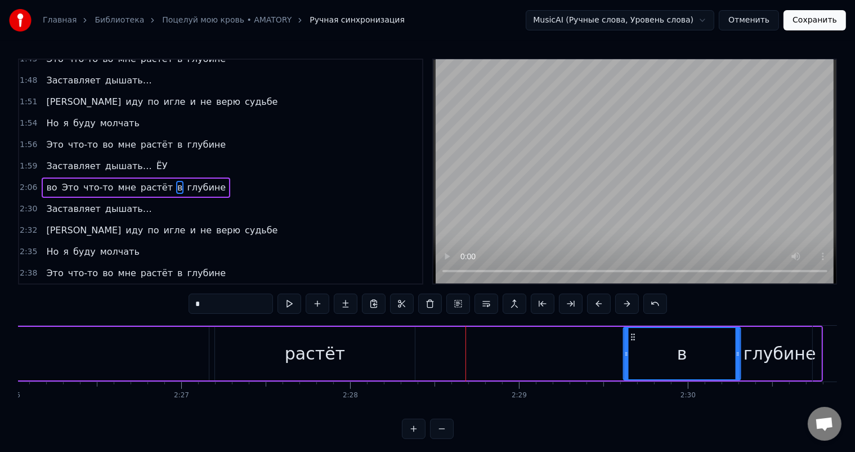
drag, startPoint x: 441, startPoint y: 335, endPoint x: 631, endPoint y: 342, distance: 190.5
click at [631, 342] on div "в" at bounding box center [682, 353] width 116 height 51
click at [313, 344] on div "растёт" at bounding box center [315, 353] width 60 height 25
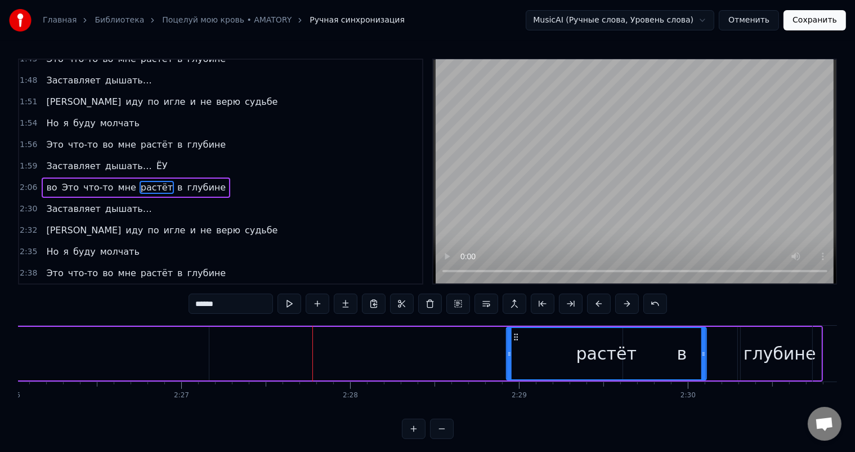
drag, startPoint x: 223, startPoint y: 333, endPoint x: 514, endPoint y: 337, distance: 290.6
click at [514, 337] on icon at bounding box center [516, 336] width 9 height 9
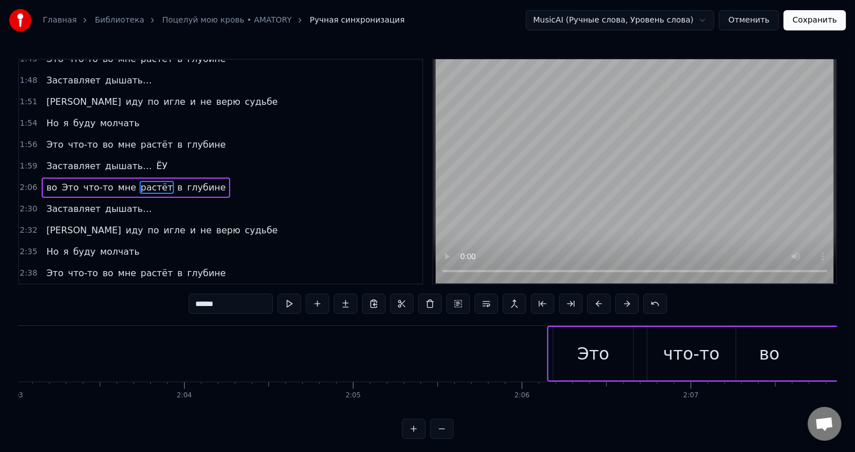
scroll to position [0, 20847]
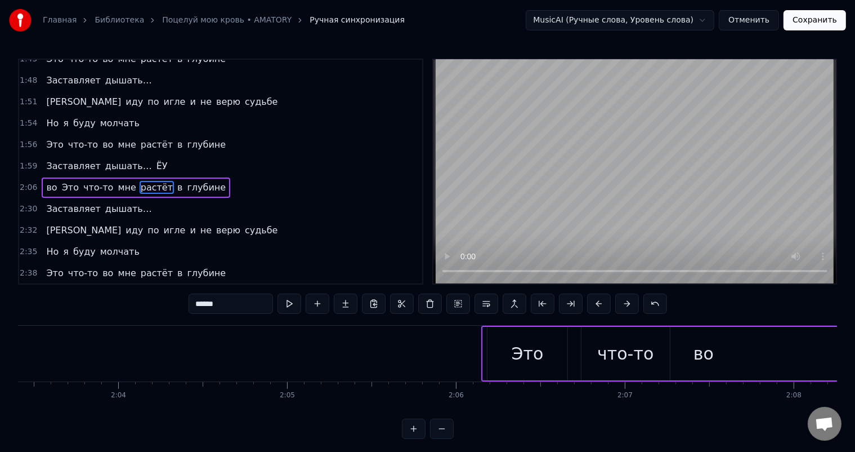
click at [493, 337] on div "Это" at bounding box center [528, 353] width 80 height 53
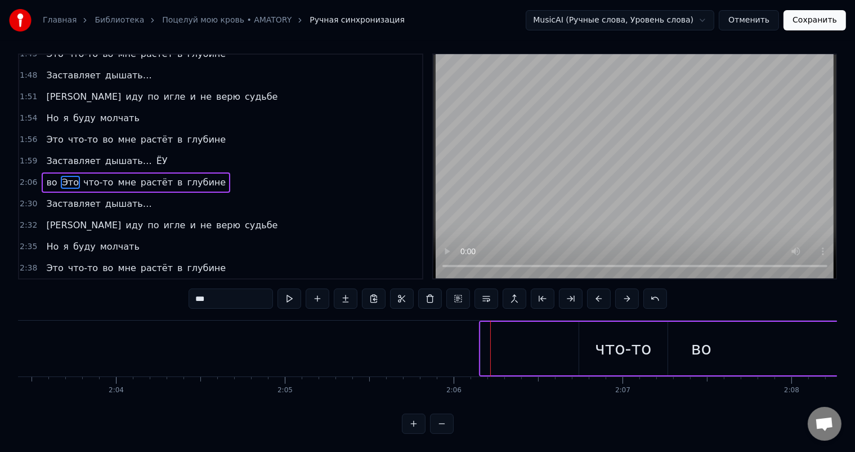
scroll to position [15, 0]
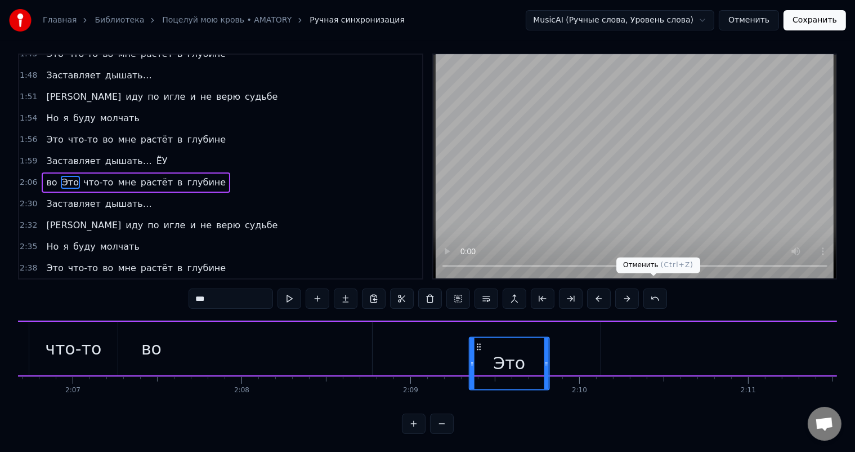
drag, startPoint x: 494, startPoint y: 334, endPoint x: 644, endPoint y: 306, distance: 152.3
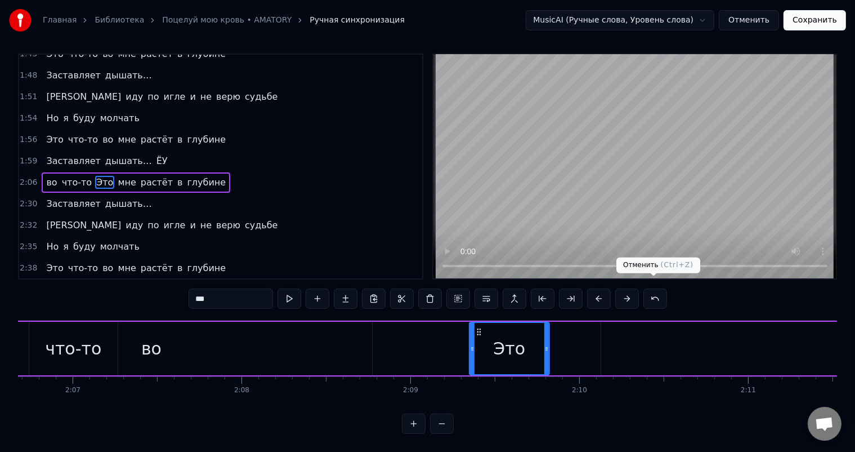
click at [644, 306] on div "0:32 Эй ты посмотри мне в глаза 0:34 Вскрой своё тело покажи мне себя 0:38 Како…" at bounding box center [427, 243] width 819 height 380
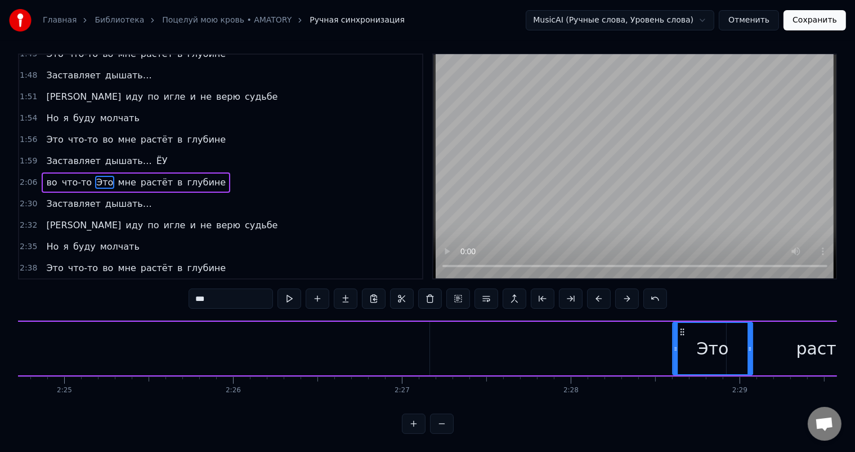
scroll to position [0, 24466]
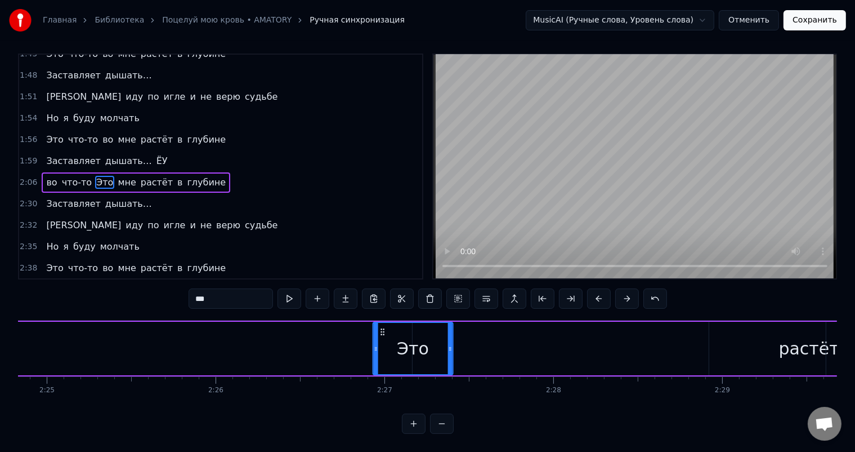
drag, startPoint x: 477, startPoint y: 320, endPoint x: 475, endPoint y: 332, distance: 11.4
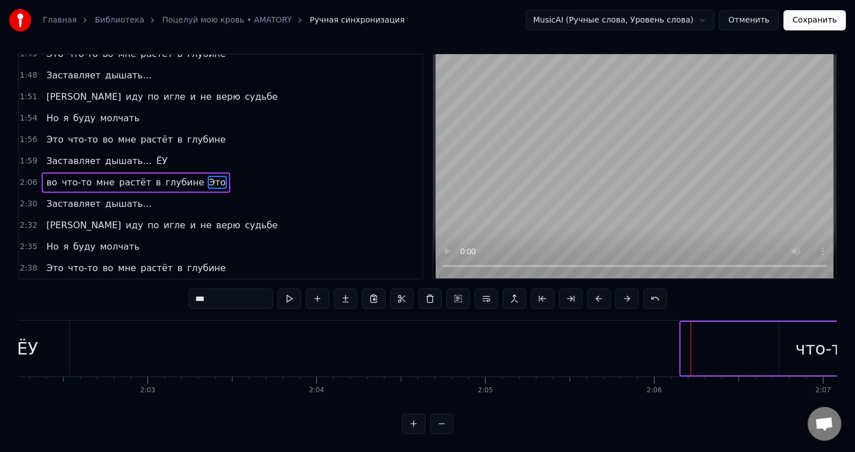
scroll to position [0, 20947]
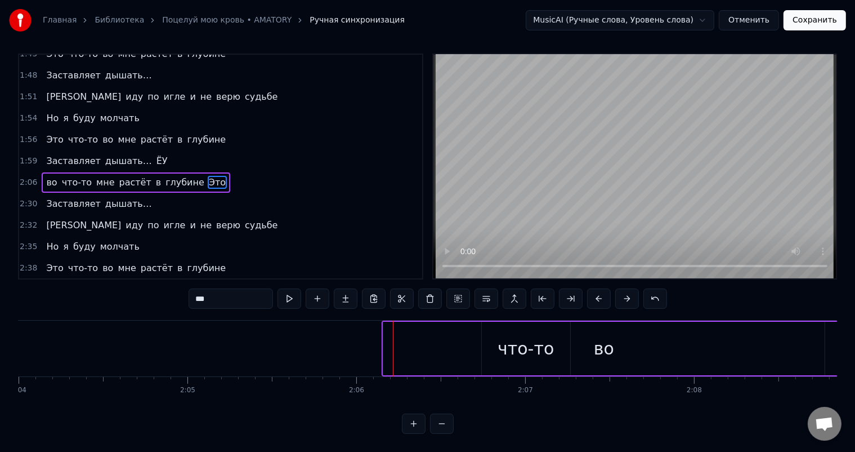
click at [487, 336] on div "что-то" at bounding box center [526, 348] width 88 height 53
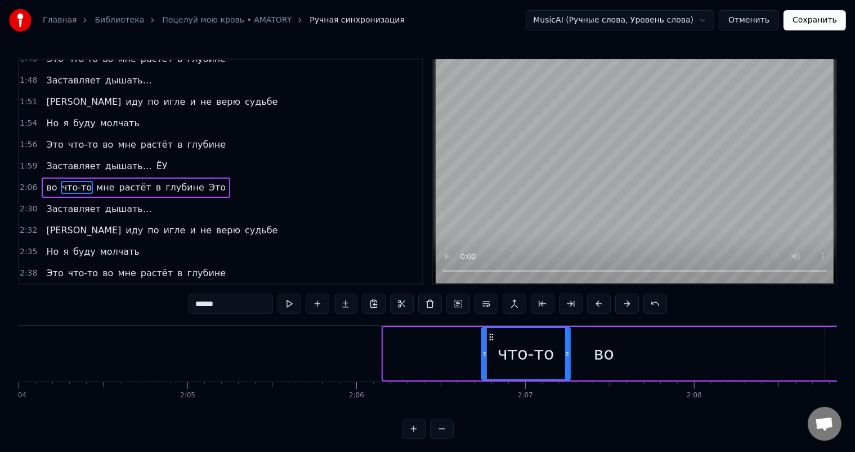
click at [408, 348] on div "во" at bounding box center [603, 353] width 441 height 53
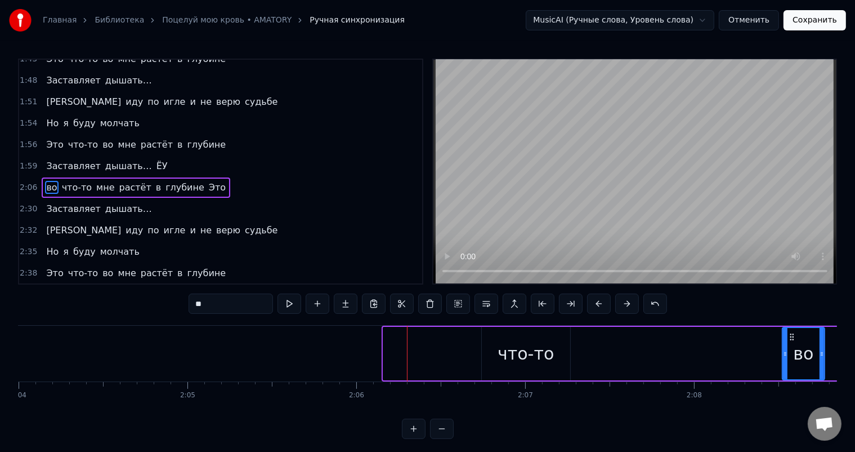
drag, startPoint x: 385, startPoint y: 349, endPoint x: 784, endPoint y: 356, distance: 399.3
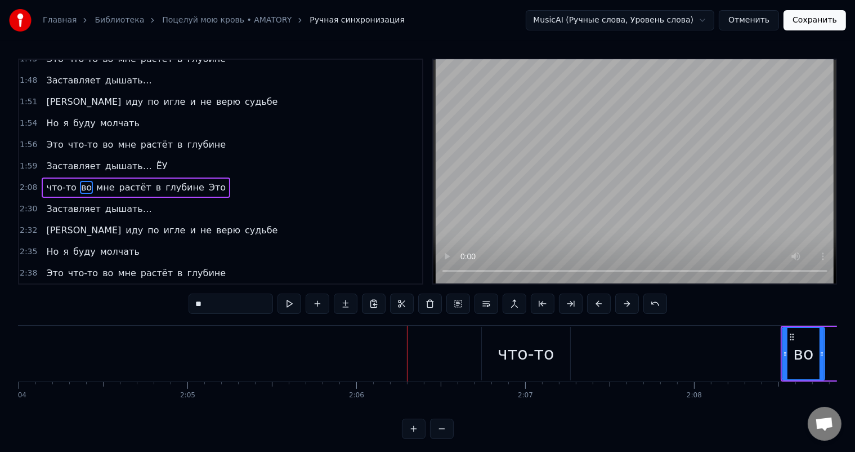
click at [483, 346] on div "что-то" at bounding box center [526, 353] width 88 height 53
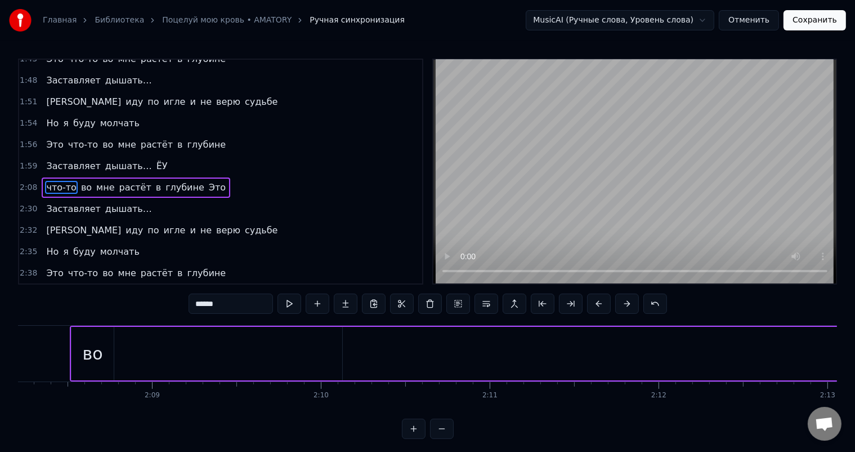
scroll to position [0, 21626]
drag, startPoint x: 548, startPoint y: 360, endPoint x: 475, endPoint y: 342, distance: 74.8
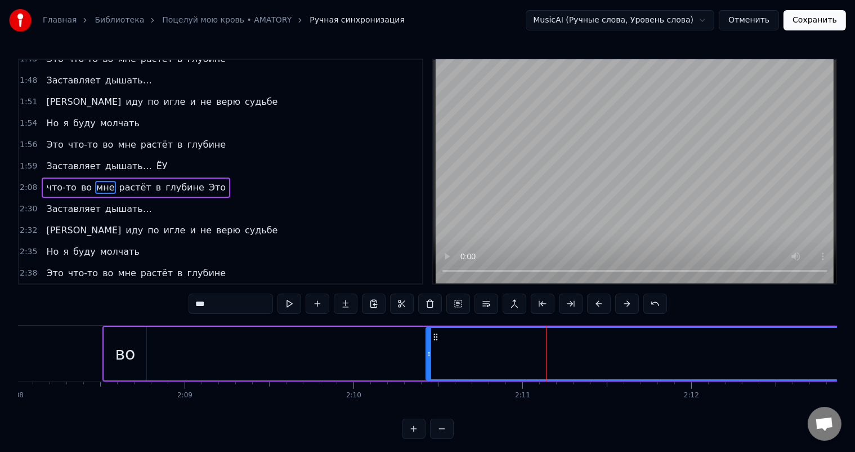
drag, startPoint x: 378, startPoint y: 353, endPoint x: 429, endPoint y: 349, distance: 50.8
click at [429, 349] on icon at bounding box center [429, 353] width 5 height 9
click at [435, 336] on icon at bounding box center [435, 336] width 9 height 9
click at [430, 350] on icon at bounding box center [429, 353] width 5 height 9
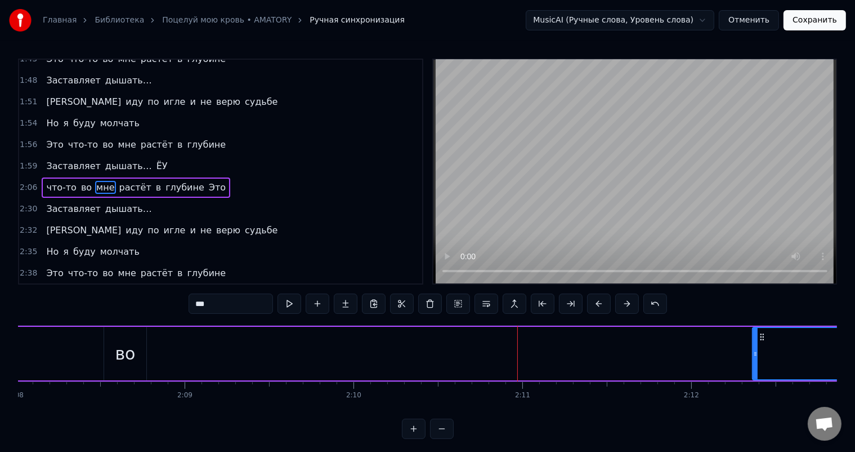
drag, startPoint x: 430, startPoint y: 350, endPoint x: 757, endPoint y: 375, distance: 327.6
click at [757, 375] on div at bounding box center [755, 353] width 5 height 51
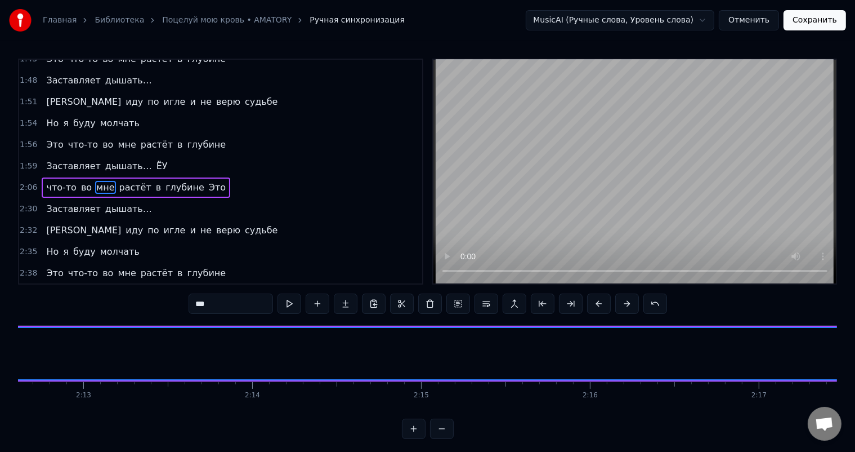
scroll to position [0, 22055]
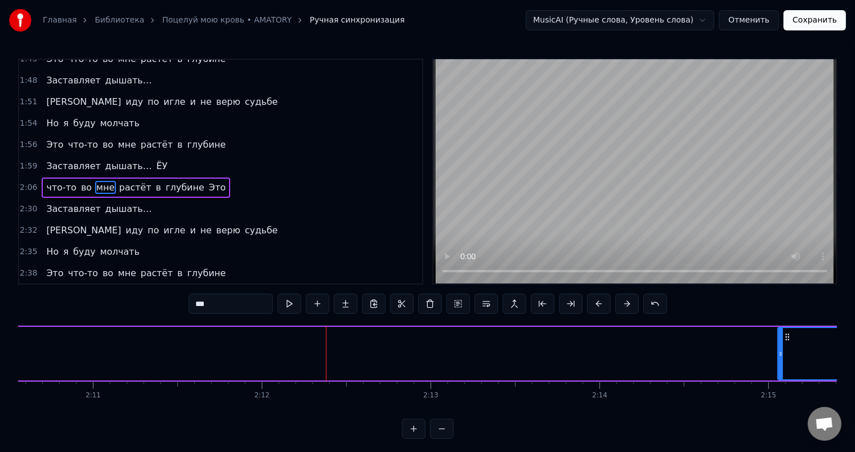
drag, startPoint x: 325, startPoint y: 351, endPoint x: 768, endPoint y: 351, distance: 442.6
click at [779, 351] on icon at bounding box center [781, 353] width 5 height 9
drag, startPoint x: 90, startPoint y: 350, endPoint x: 753, endPoint y: 351, distance: 663.3
click at [753, 351] on icon at bounding box center [750, 353] width 5 height 9
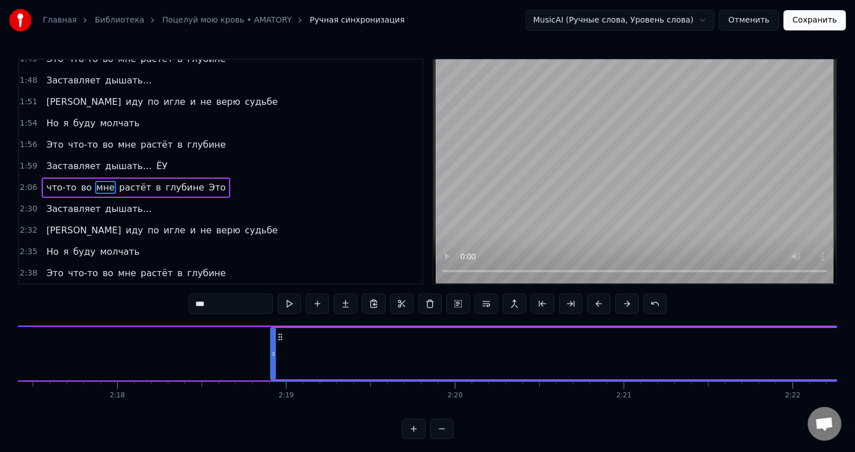
scroll to position [0, 23247]
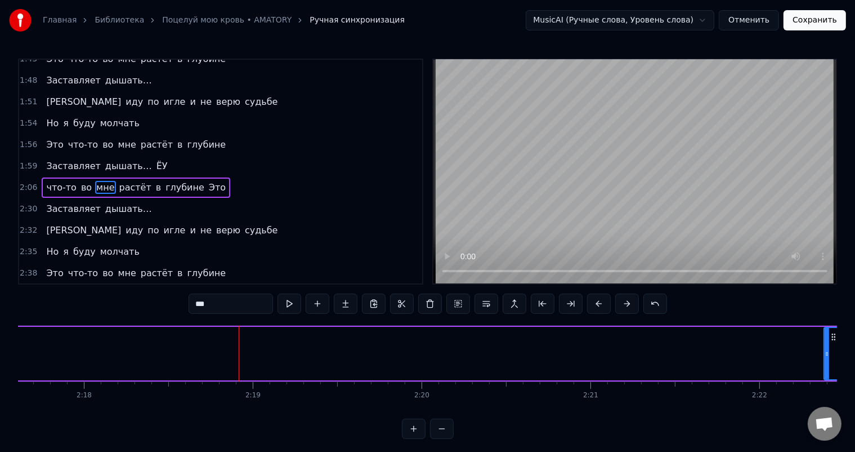
drag, startPoint x: 241, startPoint y: 349, endPoint x: 828, endPoint y: 350, distance: 586.8
click at [828, 350] on icon at bounding box center [827, 353] width 5 height 9
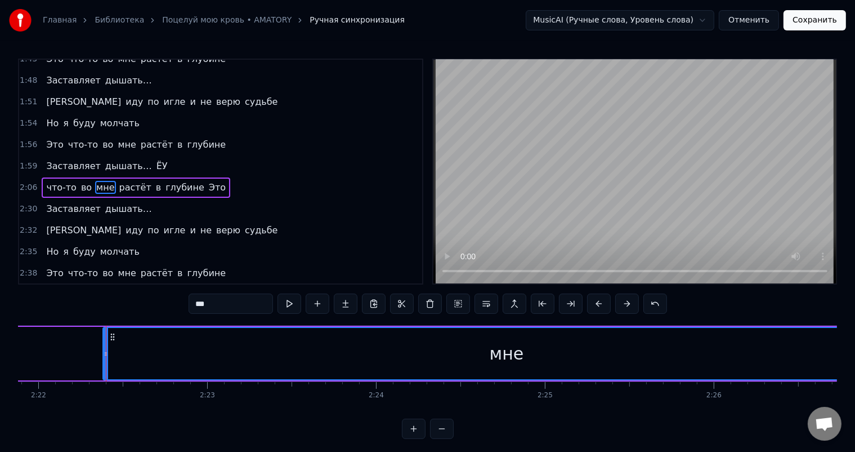
scroll to position [0, 23999]
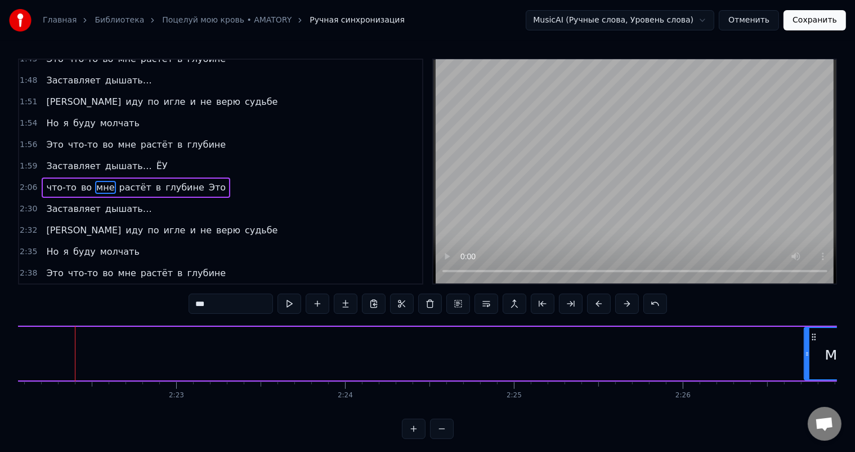
drag, startPoint x: 74, startPoint y: 353, endPoint x: 806, endPoint y: 354, distance: 732.6
click at [806, 354] on icon at bounding box center [807, 353] width 5 height 9
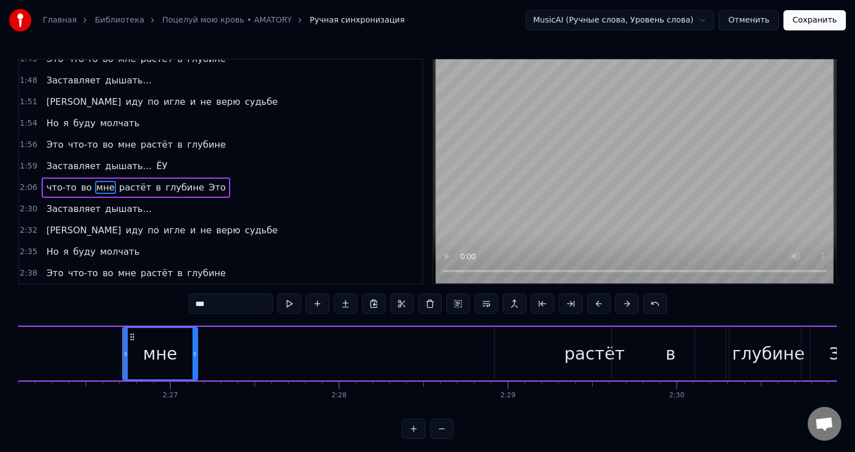
scroll to position [0, 24730]
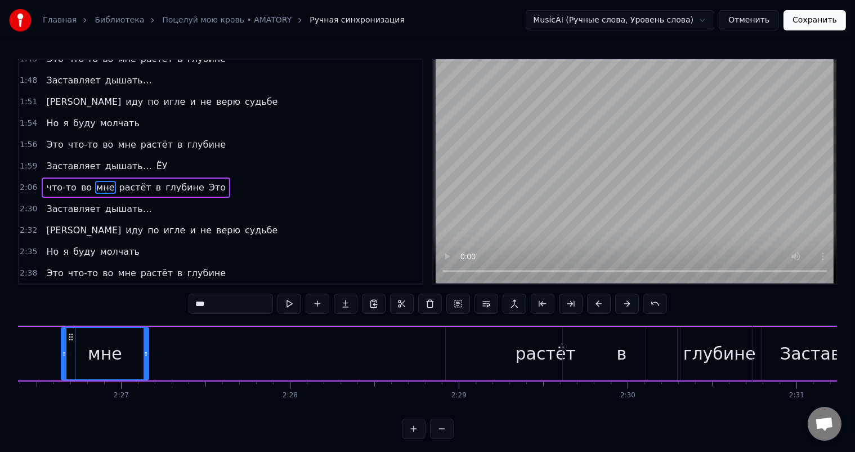
drag, startPoint x: 75, startPoint y: 356, endPoint x: 63, endPoint y: 358, distance: 12.6
click at [64, 360] on div at bounding box center [64, 353] width 5 height 51
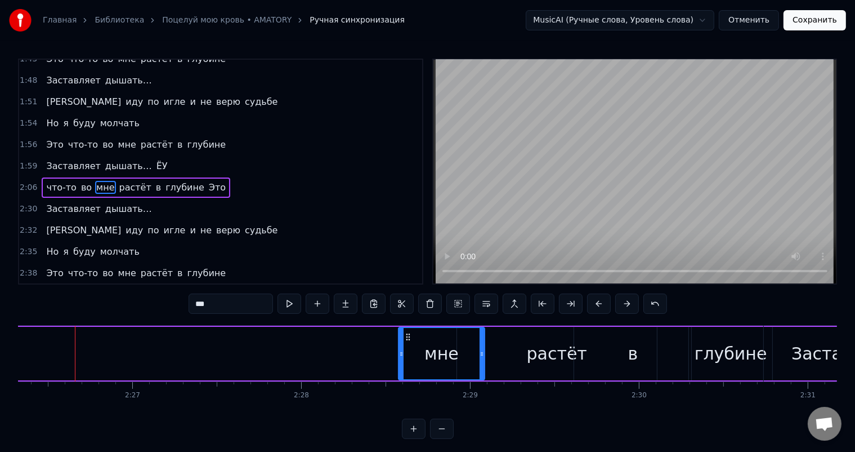
drag, startPoint x: 82, startPoint y: 337, endPoint x: 410, endPoint y: 331, distance: 327.8
click at [410, 331] on div "мне" at bounding box center [441, 353] width 85 height 51
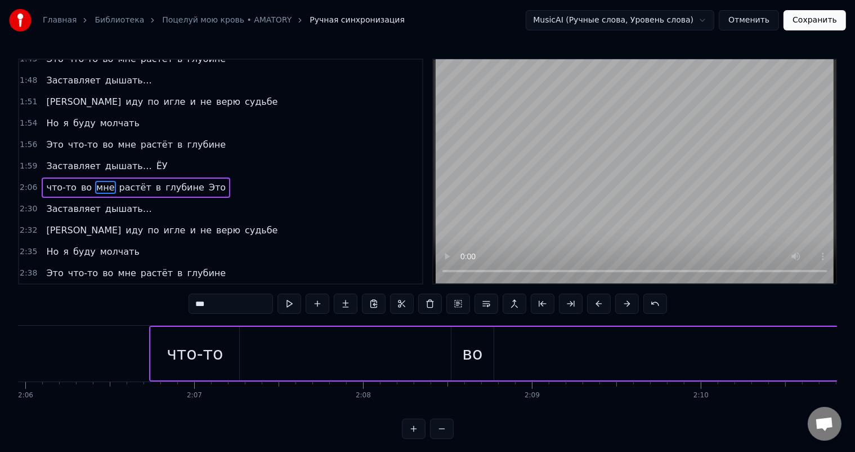
scroll to position [0, 21245]
click at [514, 330] on div "во" at bounding box center [506, 353] width 42 height 53
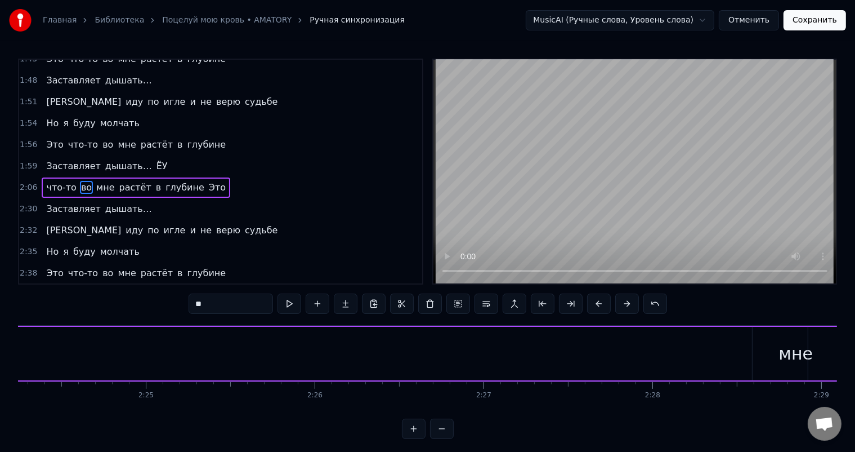
scroll to position [0, 24505]
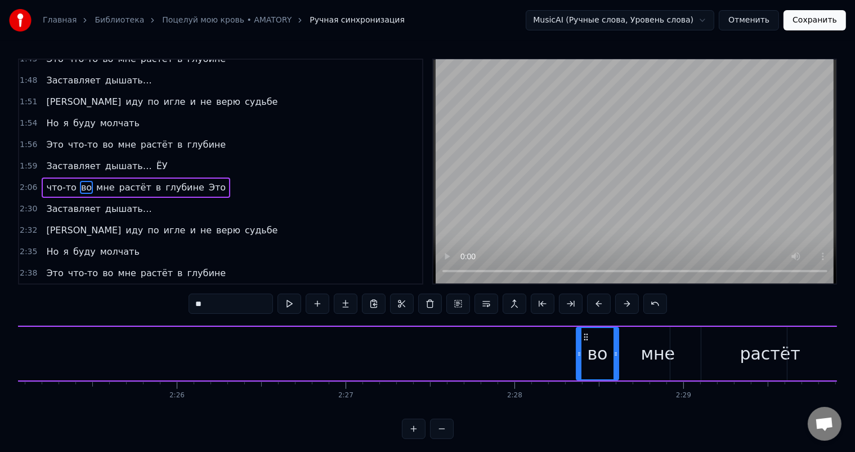
drag, startPoint x: 494, startPoint y: 336, endPoint x: 586, endPoint y: 352, distance: 93.2
click at [586, 352] on div "во" at bounding box center [597, 353] width 41 height 51
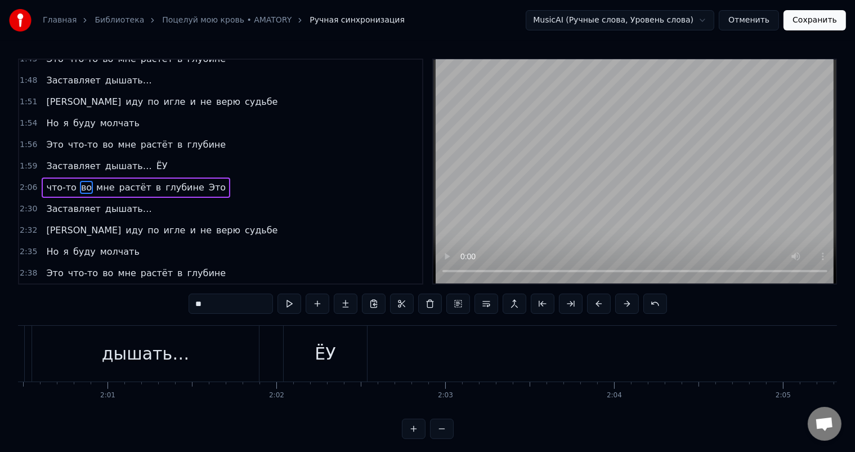
scroll to position [0, 20666]
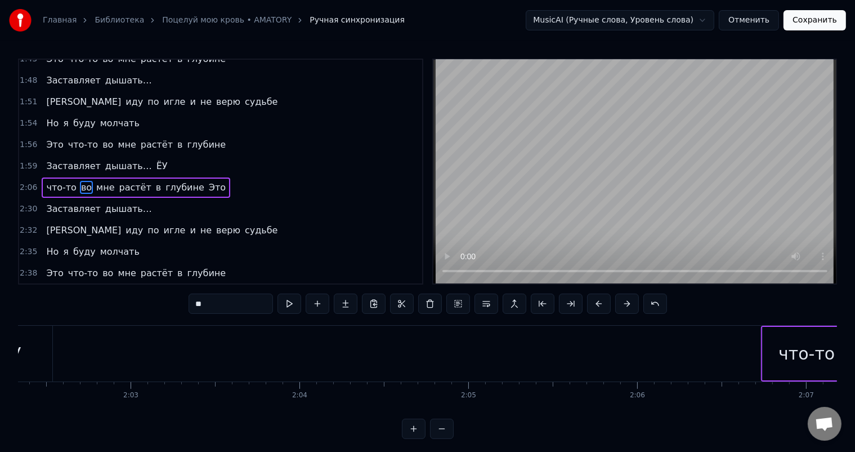
click at [775, 333] on div "что-то" at bounding box center [807, 353] width 88 height 53
type input "******"
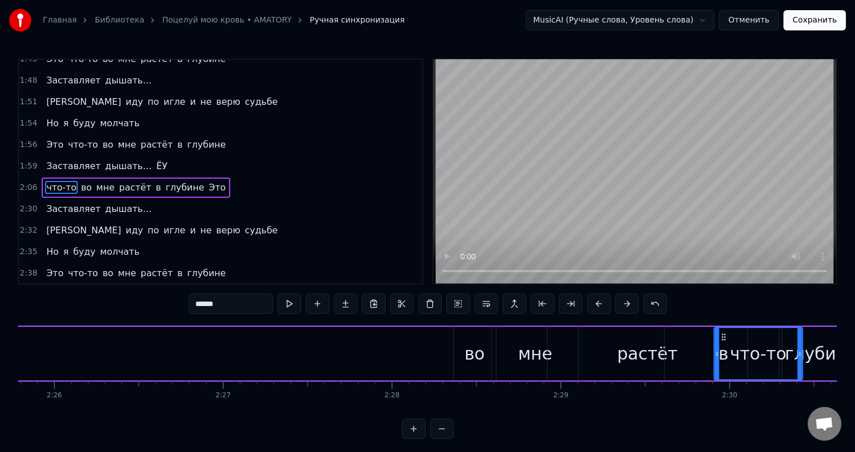
scroll to position [0, 24644]
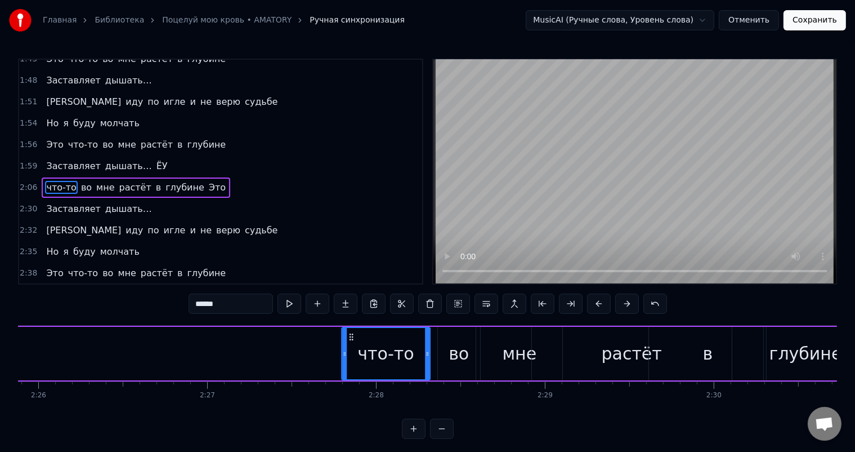
drag, startPoint x: 771, startPoint y: 332, endPoint x: 350, endPoint y: 337, distance: 421.8
click at [350, 337] on icon at bounding box center [351, 336] width 9 height 9
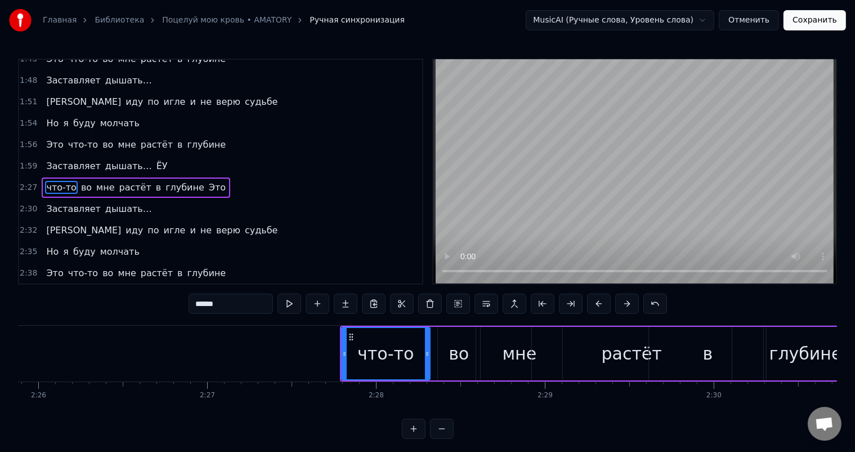
click at [301, 198] on div "2:30 Заставляет дышать…" at bounding box center [220, 208] width 403 height 21
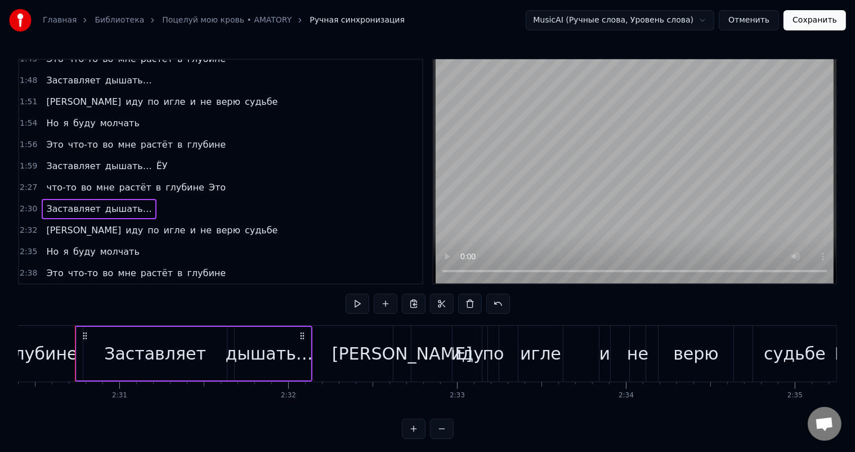
click at [208, 181] on span "Это" at bounding box center [217, 187] width 19 height 13
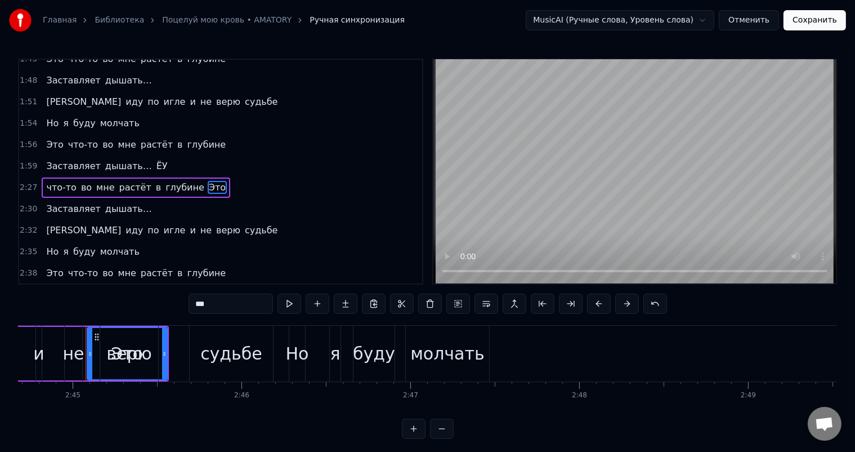
scroll to position [0, 27830]
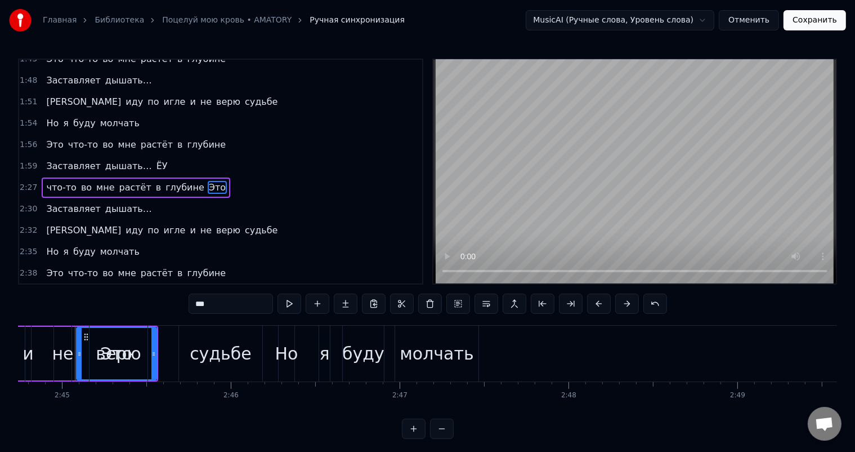
drag, startPoint x: 83, startPoint y: 334, endPoint x: 103, endPoint y: 326, distance: 21.4
click at [103, 326] on div "Я иду по игле и не верю судьбе" at bounding box center [42, 353] width 447 height 56
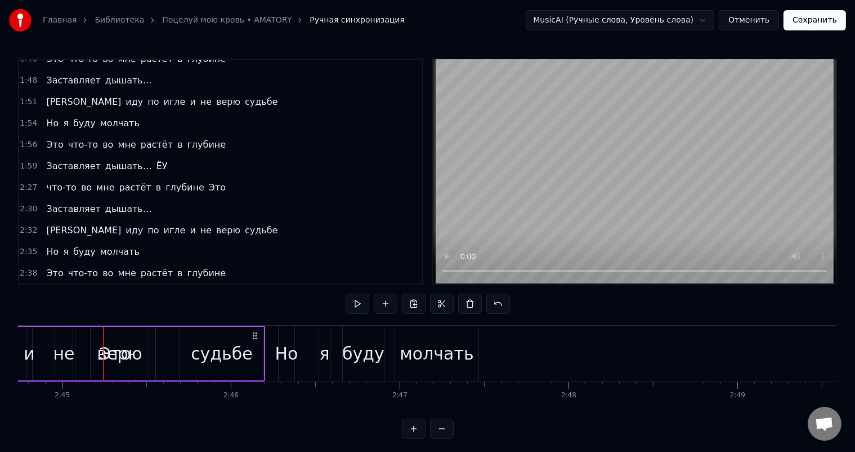
click at [120, 336] on div "верю" at bounding box center [120, 353] width 58 height 53
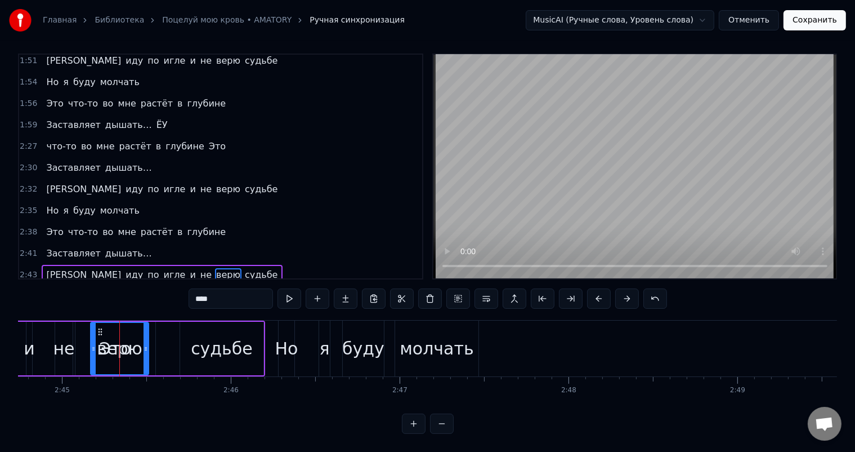
scroll to position [398, 0]
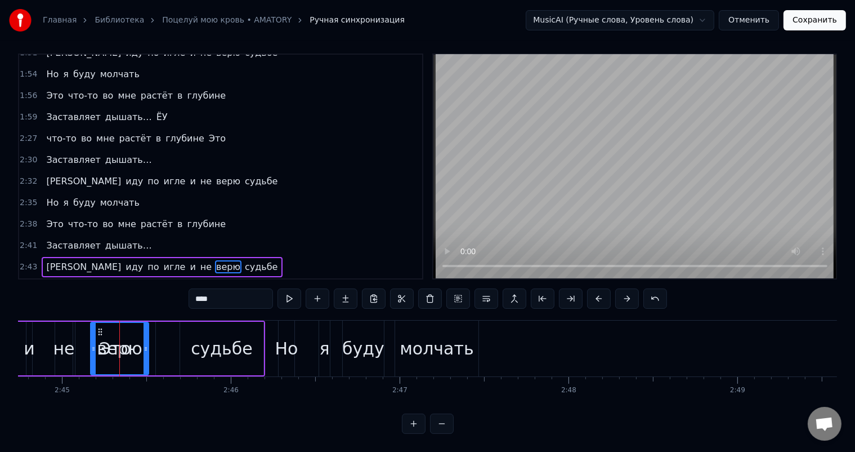
click at [208, 132] on span "Это" at bounding box center [217, 138] width 19 height 13
type input "***"
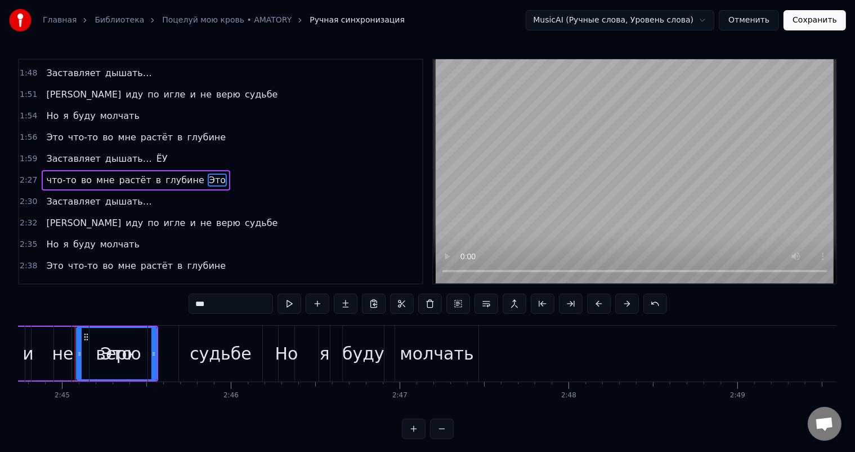
scroll to position [354, 0]
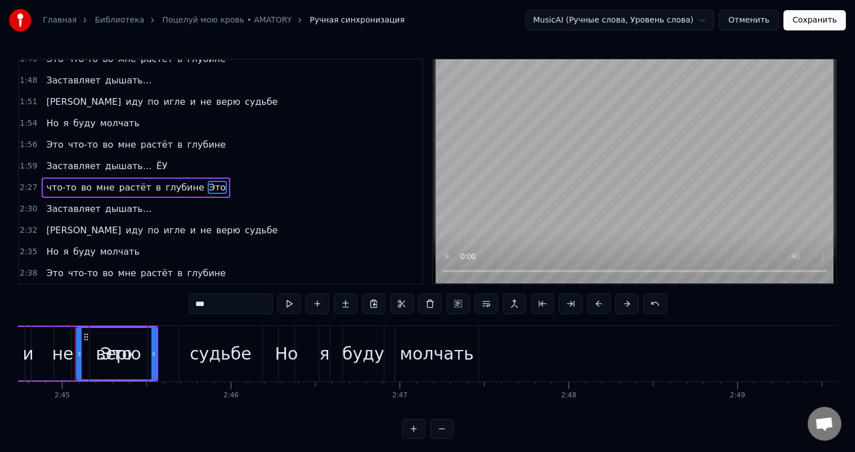
drag, startPoint x: 83, startPoint y: 335, endPoint x: 75, endPoint y: 327, distance: 11.9
click at [75, 327] on div "Я иду по игле и не верю судьбе" at bounding box center [42, 353] width 447 height 56
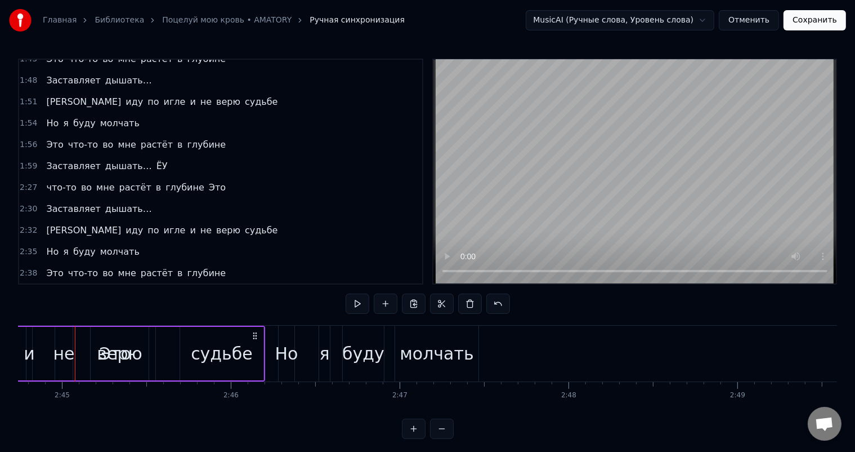
click at [208, 181] on span "Это" at bounding box center [217, 187] width 19 height 13
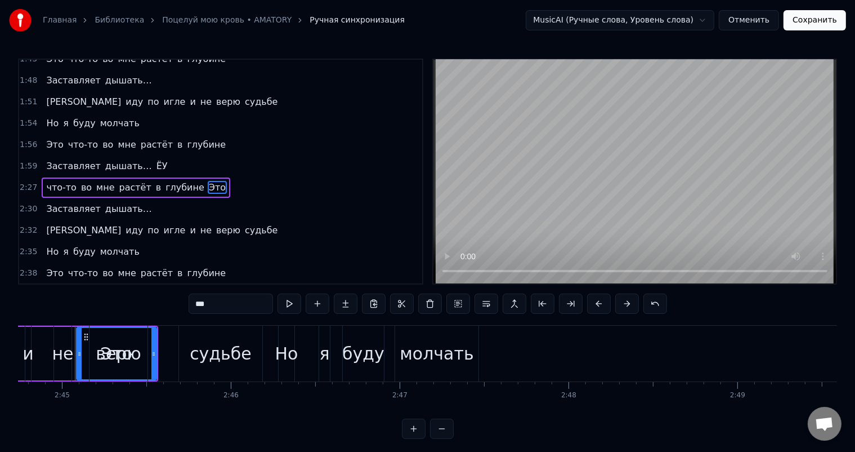
drag, startPoint x: 85, startPoint y: 333, endPoint x: 135, endPoint y: 331, distance: 50.2
click at [135, 331] on div "Я иду по игле и не верю судьбе" at bounding box center [42, 353] width 447 height 56
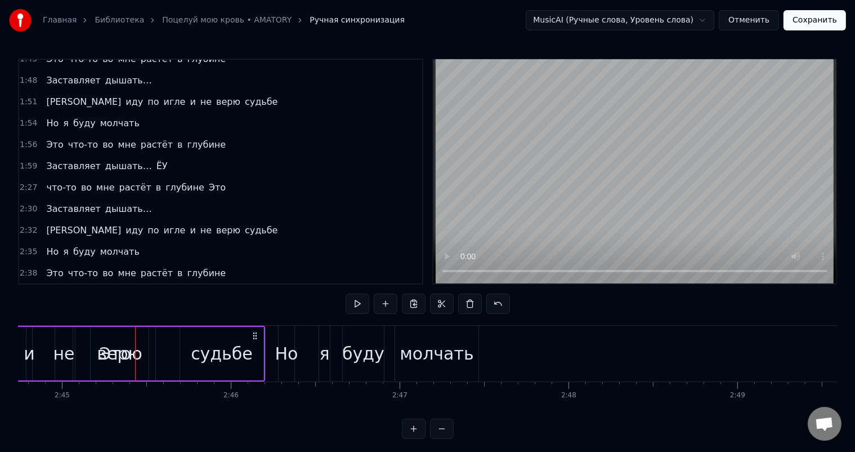
click at [187, 179] on div "что-то во мне растёт в глубине Это" at bounding box center [136, 187] width 189 height 20
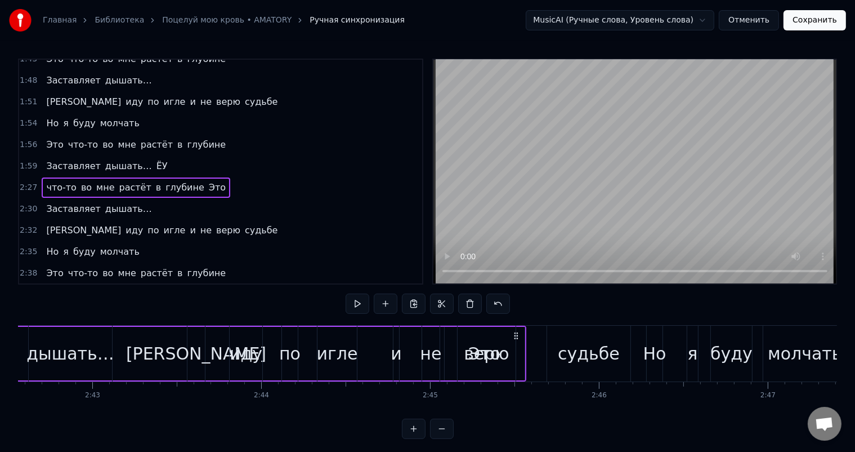
click at [208, 181] on span "Это" at bounding box center [217, 187] width 19 height 13
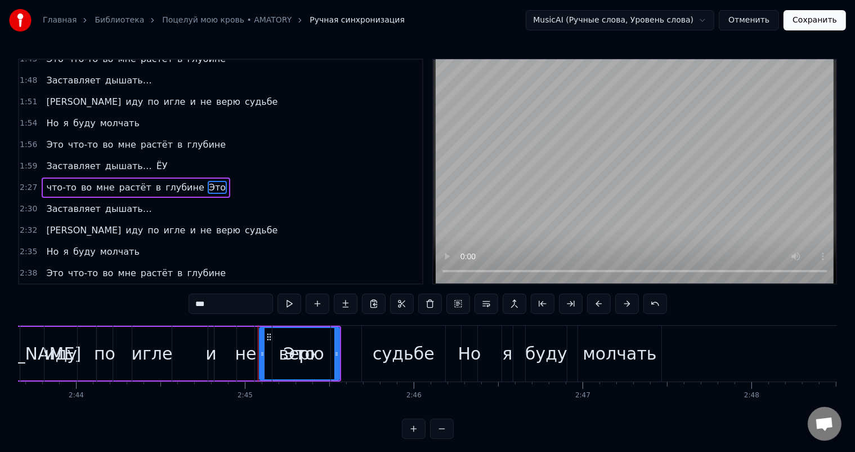
scroll to position [0, 27830]
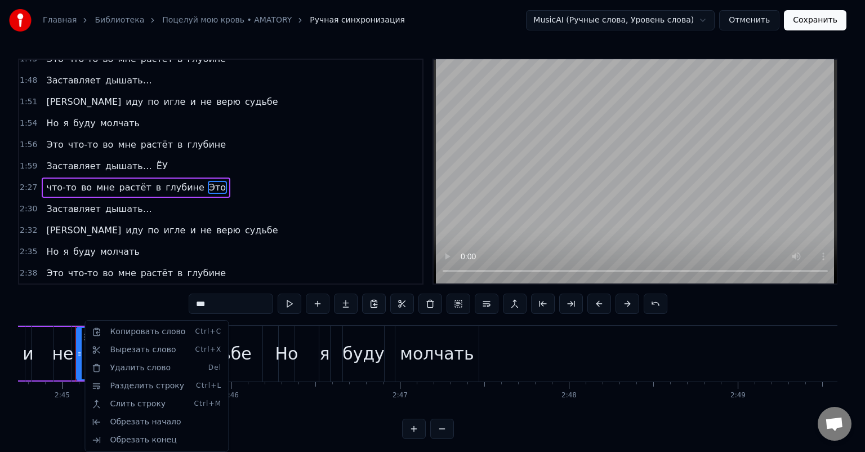
click at [191, 171] on html "Главная Библиотека Поцелуй мою кровь • AMATORY Ручная синхронизация MusicAI (Ру…" at bounding box center [432, 228] width 865 height 457
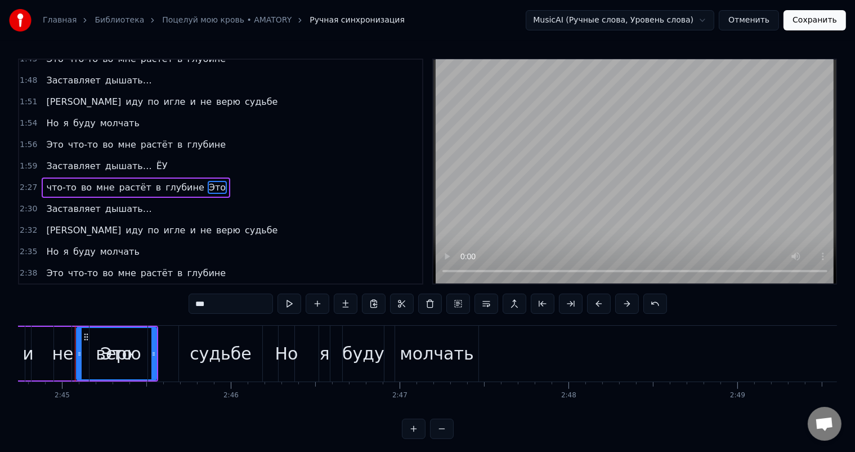
type input "****"
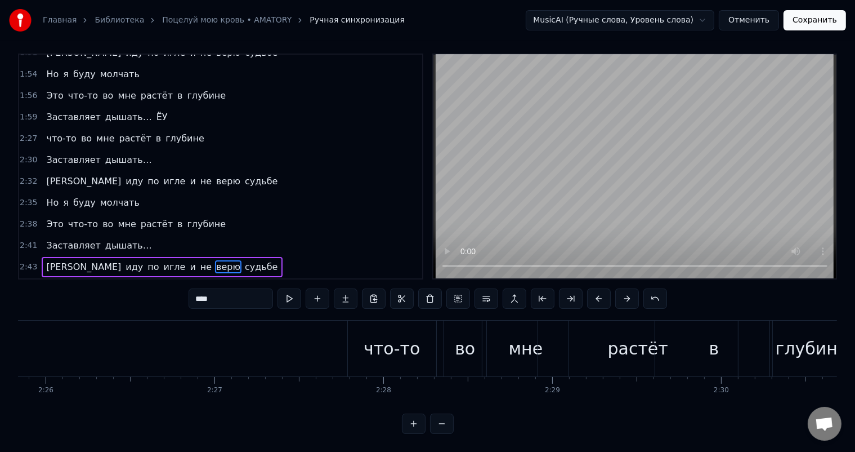
scroll to position [0, 24537]
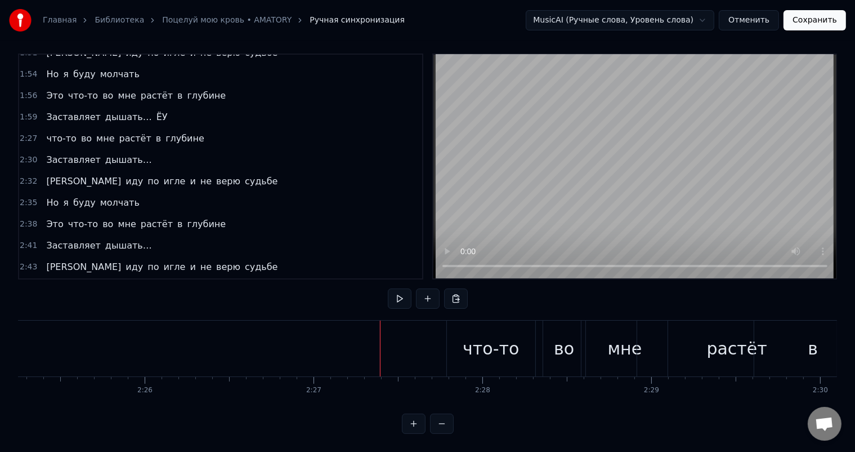
click at [426, 288] on button at bounding box center [428, 298] width 24 height 20
click at [472, 338] on div "что-то" at bounding box center [491, 348] width 56 height 25
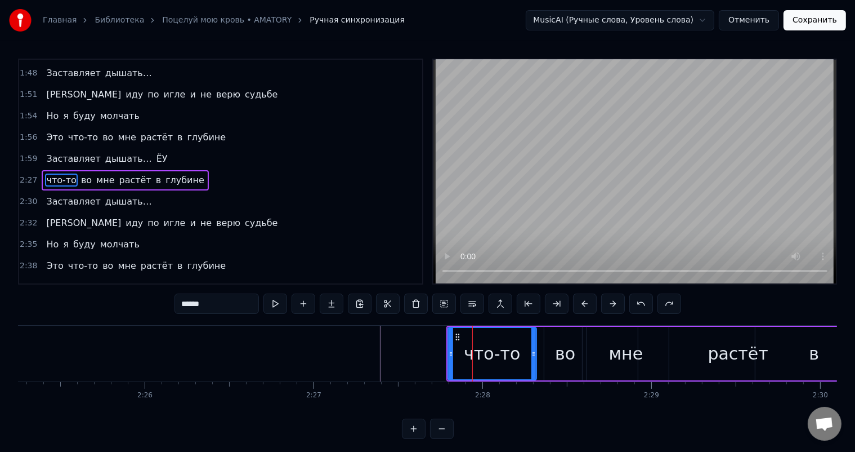
scroll to position [354, 0]
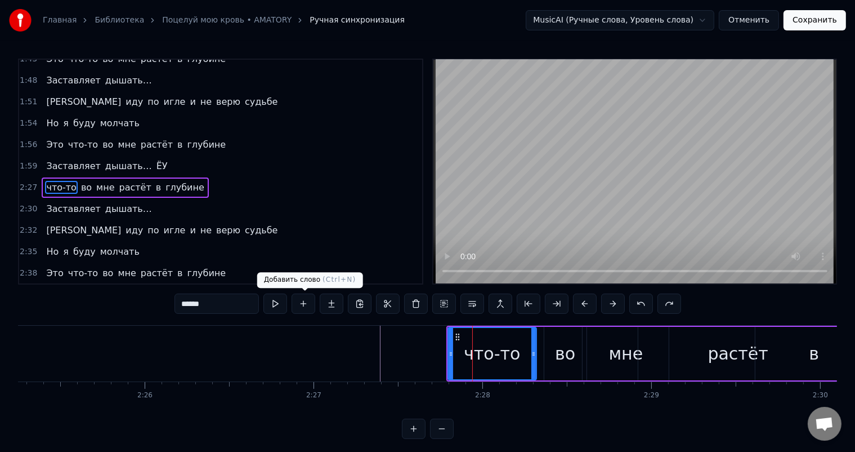
click at [306, 306] on button at bounding box center [304, 303] width 24 height 20
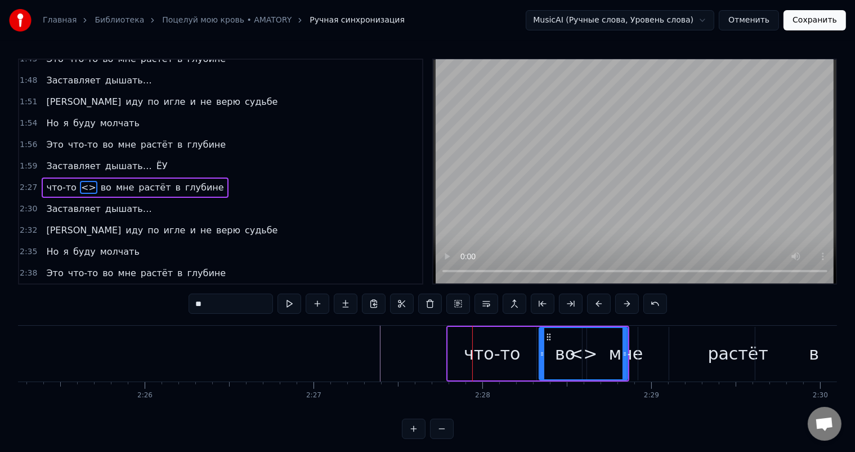
drag, startPoint x: 236, startPoint y: 303, endPoint x: 182, endPoint y: 297, distance: 53.8
click at [182, 297] on div "0:32 Эй ты посмотри мне в глаза 0:34 Вскрой своё тело покажи мне себя 0:38 Како…" at bounding box center [427, 249] width 819 height 380
type input "***"
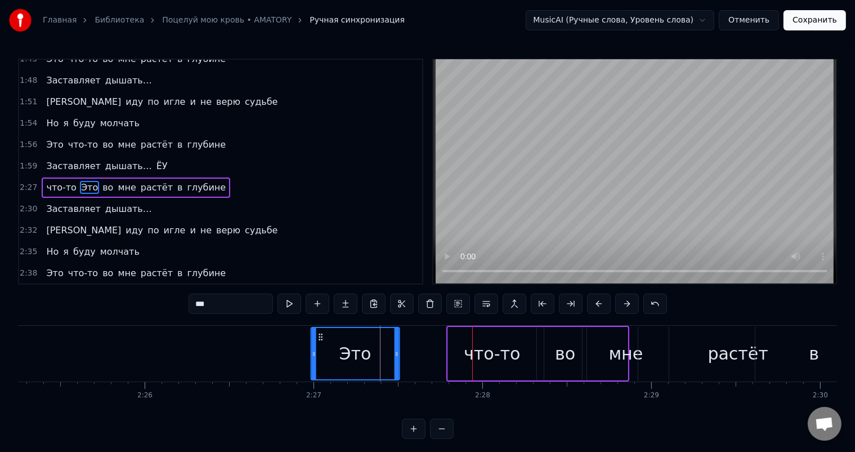
drag, startPoint x: 547, startPoint y: 334, endPoint x: 320, endPoint y: 324, distance: 227.7
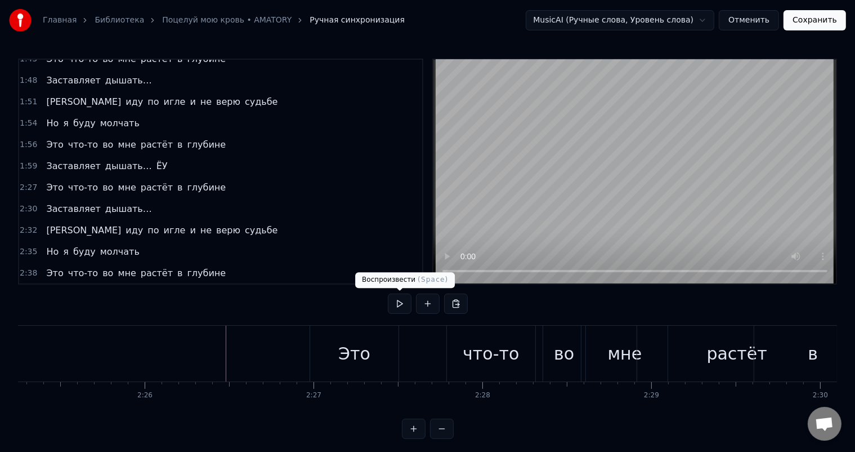
click at [398, 301] on button at bounding box center [400, 303] width 24 height 20
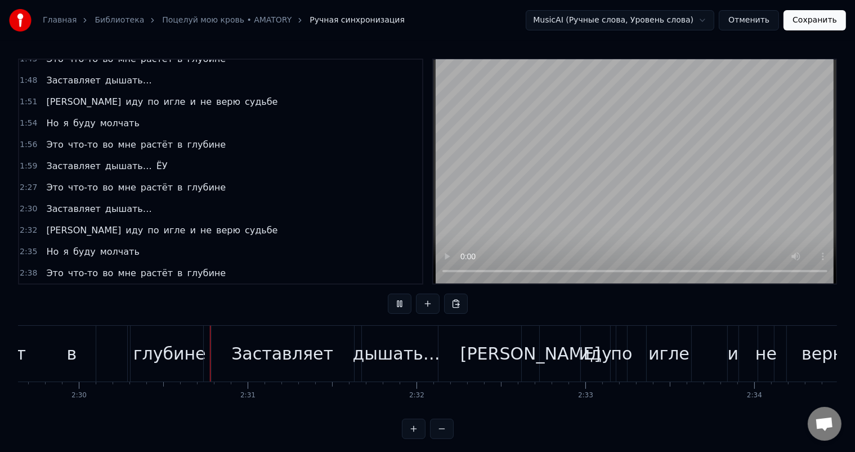
scroll to position [0, 25280]
click at [398, 306] on button at bounding box center [400, 303] width 24 height 20
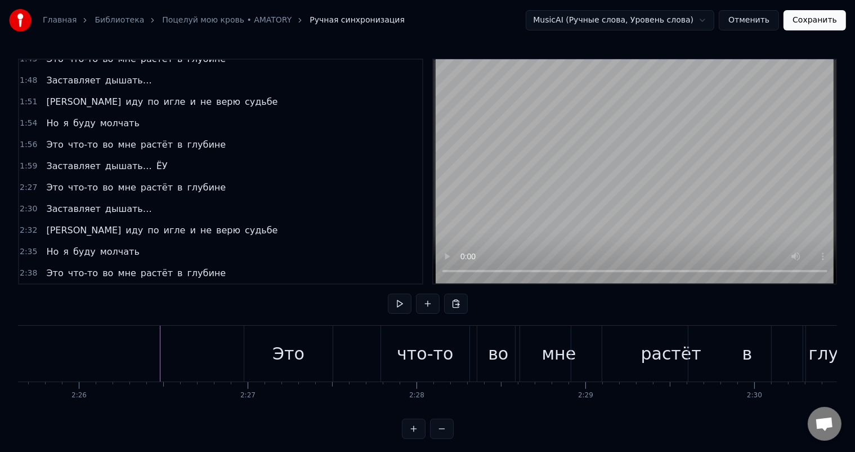
scroll to position [0, 24571]
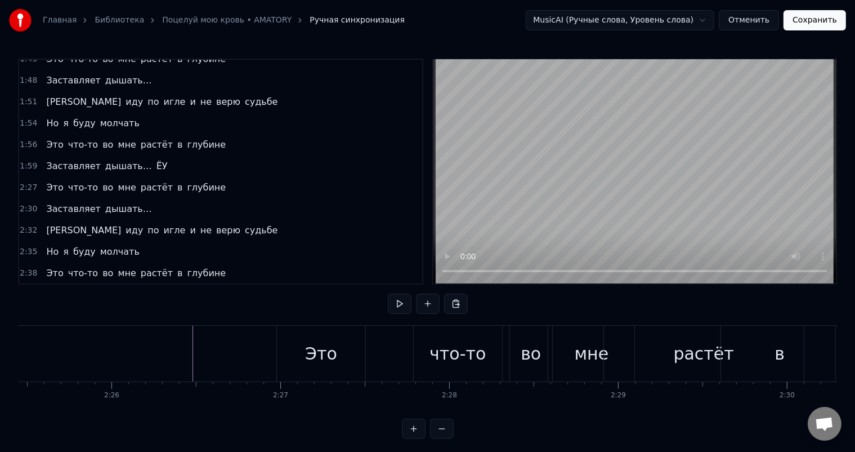
click at [449, 345] on div "что-то" at bounding box center [458, 353] width 56 height 25
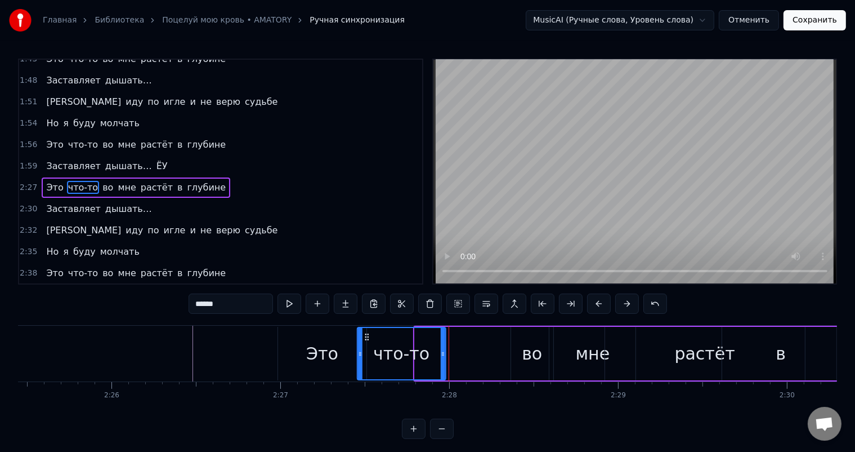
drag, startPoint x: 423, startPoint y: 333, endPoint x: 366, endPoint y: 333, distance: 57.4
click at [366, 333] on icon at bounding box center [366, 336] width 9 height 9
click at [520, 342] on div "во" at bounding box center [532, 353] width 42 height 53
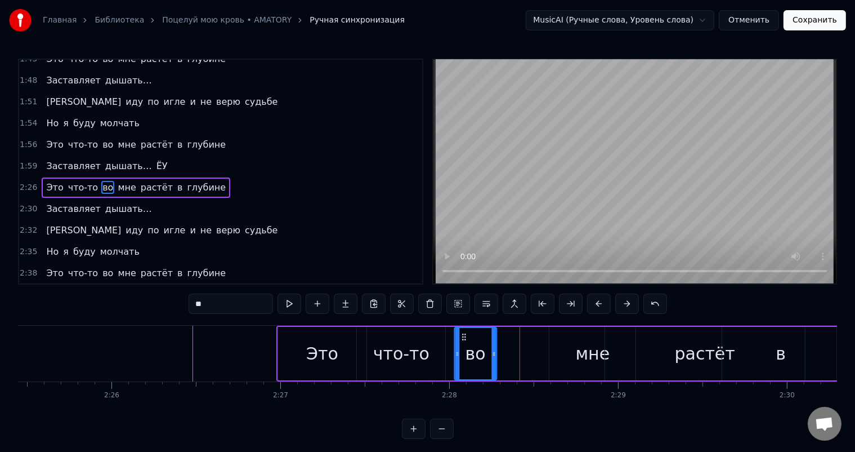
drag, startPoint x: 516, startPoint y: 333, endPoint x: 459, endPoint y: 334, distance: 56.3
click at [459, 334] on icon at bounding box center [463, 336] width 9 height 9
click at [577, 342] on div "мне" at bounding box center [593, 353] width 86 height 53
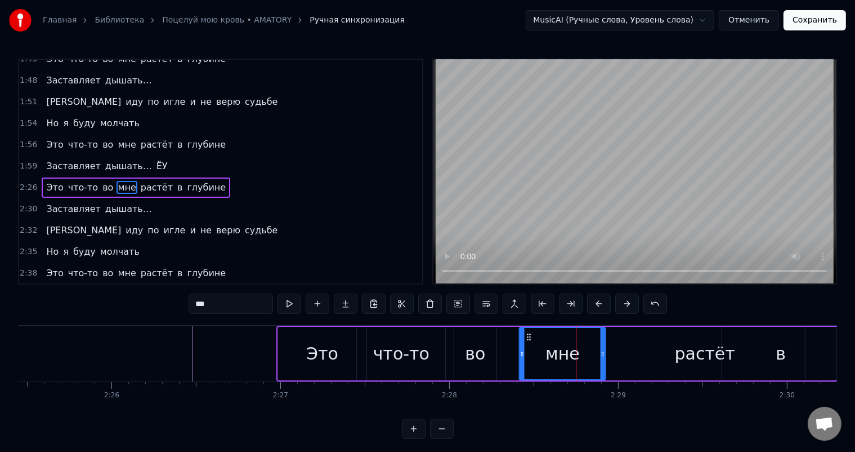
drag, startPoint x: 560, startPoint y: 333, endPoint x: 530, endPoint y: 333, distance: 30.4
click at [530, 334] on circle at bounding box center [530, 334] width 1 height 1
click at [678, 342] on div "растёт" at bounding box center [705, 353] width 200 height 53
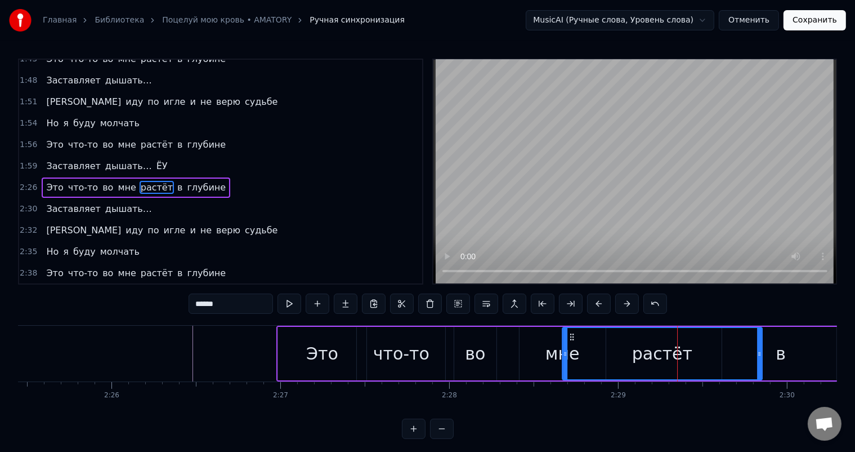
drag, startPoint x: 614, startPoint y: 333, endPoint x: 571, endPoint y: 330, distance: 42.9
click at [571, 330] on div "растёт" at bounding box center [662, 353] width 199 height 51
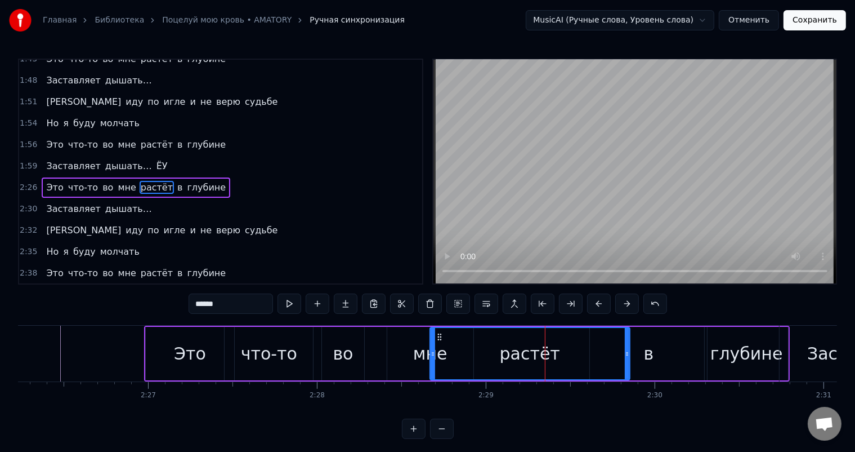
click at [660, 340] on div "в" at bounding box center [648, 353] width 117 height 53
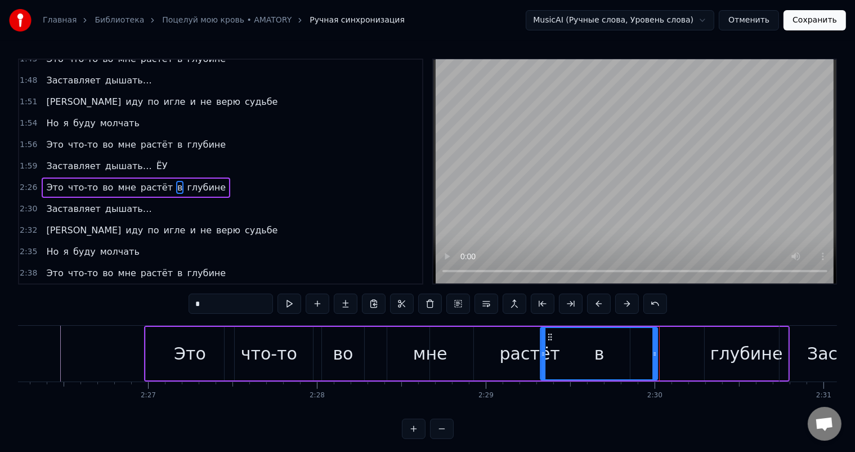
drag, startPoint x: 599, startPoint y: 333, endPoint x: 550, endPoint y: 327, distance: 50.0
click at [550, 327] on div "в" at bounding box center [599, 353] width 118 height 53
click at [734, 347] on div "глубине" at bounding box center [747, 353] width 73 height 25
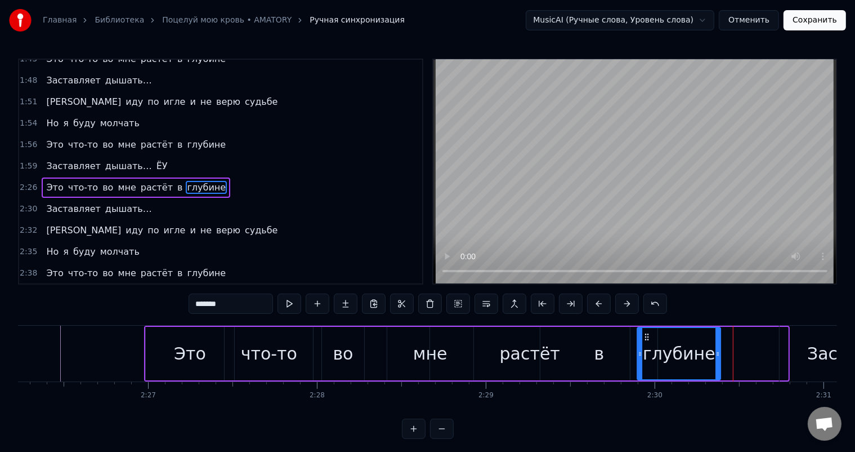
drag, startPoint x: 712, startPoint y: 337, endPoint x: 644, endPoint y: 331, distance: 67.8
click at [644, 332] on icon at bounding box center [647, 336] width 9 height 9
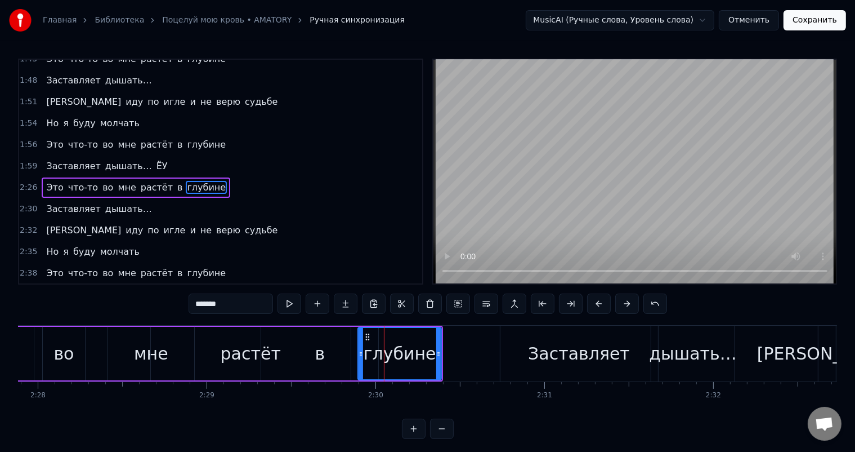
scroll to position [0, 24835]
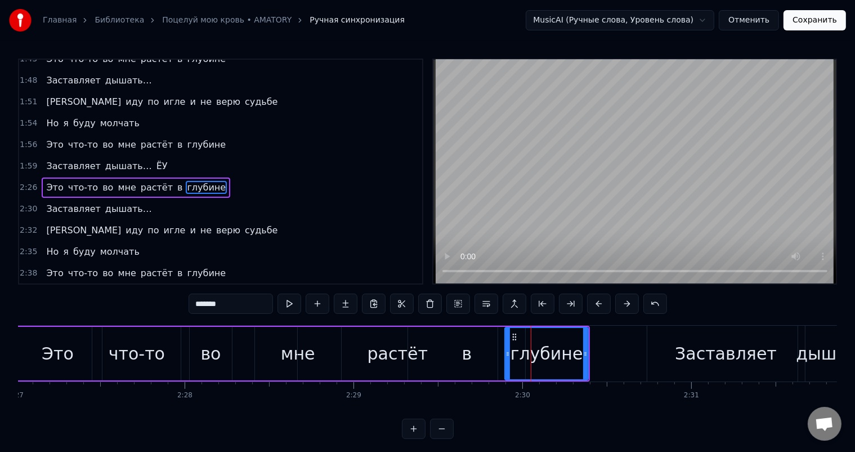
click at [471, 341] on div "в" at bounding box center [466, 353] width 117 height 53
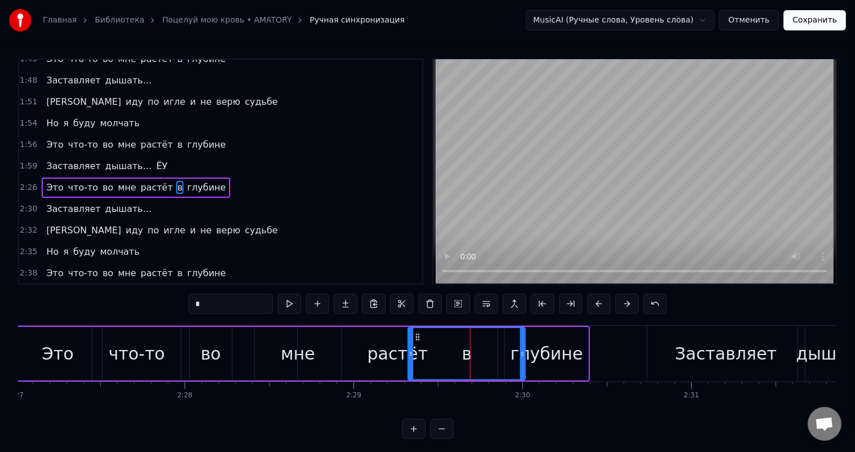
click at [372, 349] on div "растёт" at bounding box center [398, 353] width 60 height 25
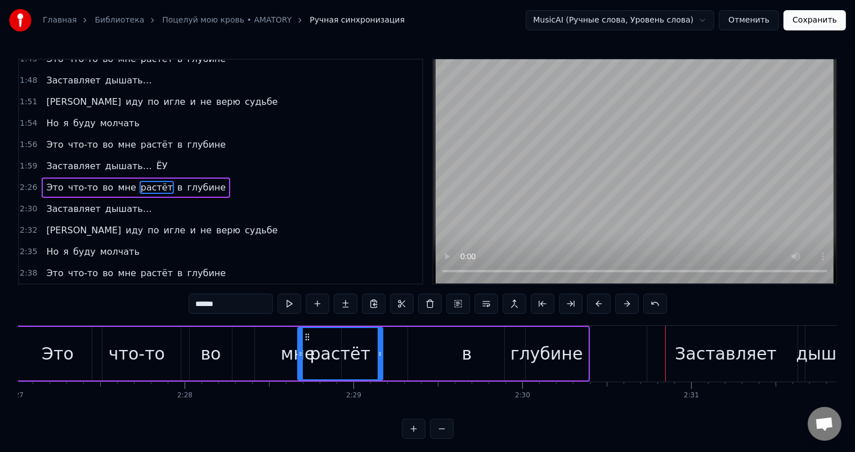
drag, startPoint x: 493, startPoint y: 351, endPoint x: 374, endPoint y: 341, distance: 119.8
click at [378, 341] on div at bounding box center [380, 353] width 5 height 51
click at [218, 351] on div "во" at bounding box center [210, 353] width 20 height 25
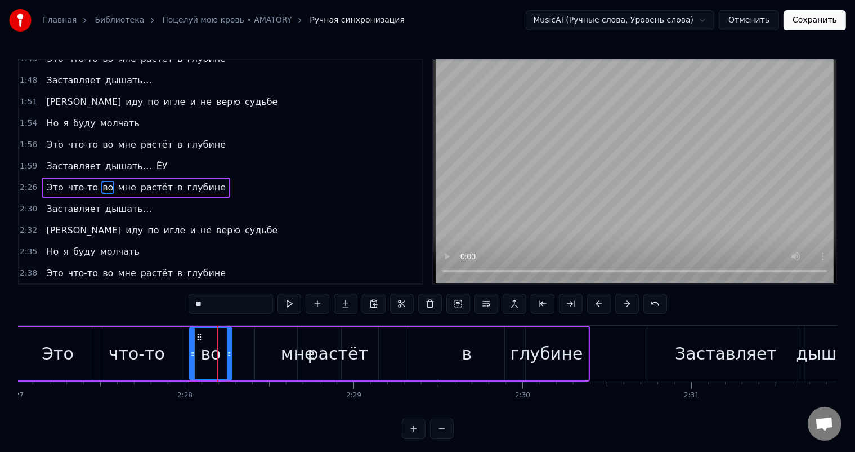
click at [165, 349] on div "что-то" at bounding box center [136, 353] width 88 height 53
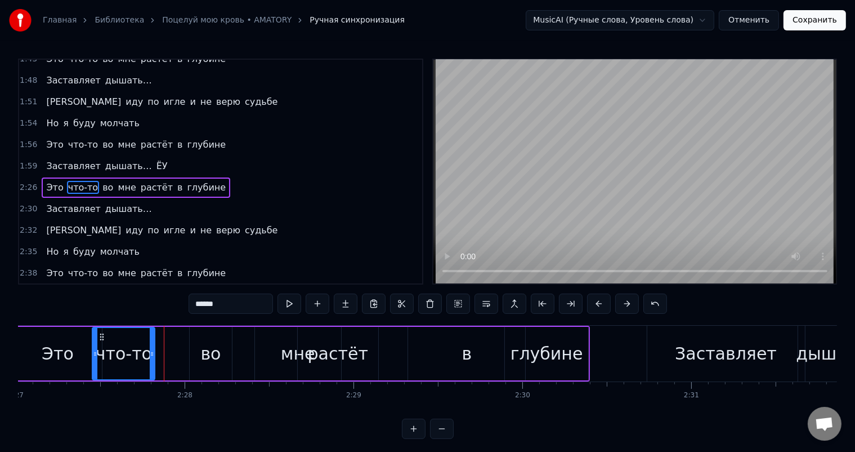
drag, startPoint x: 178, startPoint y: 338, endPoint x: 152, endPoint y: 338, distance: 25.9
click at [152, 338] on div at bounding box center [152, 353] width 5 height 51
click at [221, 343] on div "во" at bounding box center [211, 353] width 42 height 53
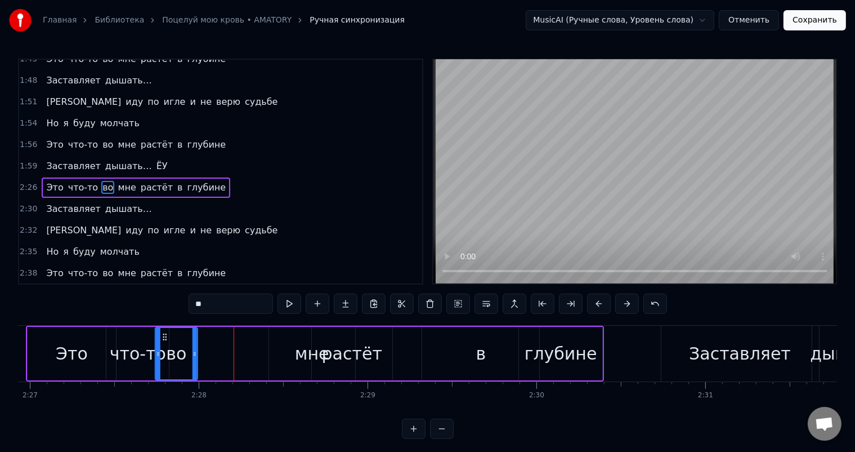
scroll to position [0, 24811]
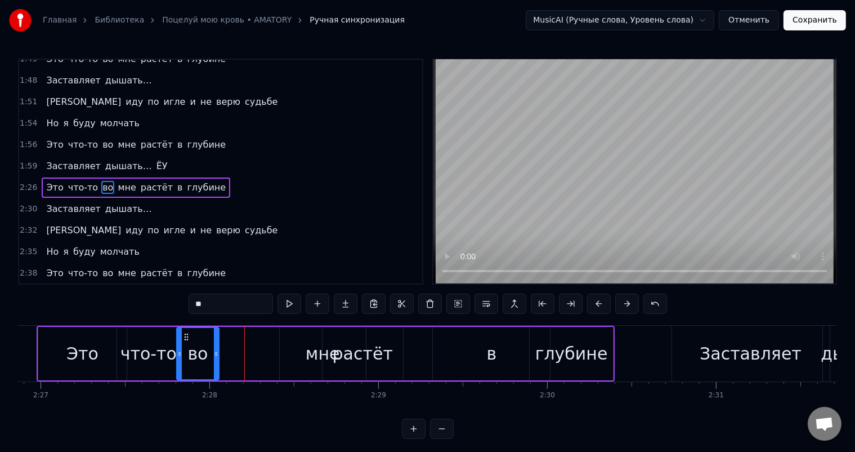
drag, startPoint x: 199, startPoint y: 334, endPoint x: 189, endPoint y: 331, distance: 10.7
click at [186, 331] on div "во" at bounding box center [197, 353] width 41 height 51
click at [318, 342] on div "мне" at bounding box center [323, 353] width 34 height 25
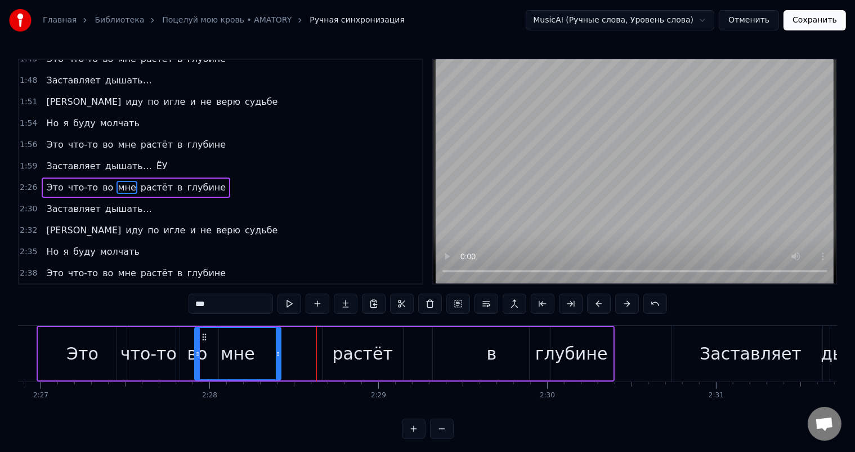
drag, startPoint x: 288, startPoint y: 333, endPoint x: 207, endPoint y: 329, distance: 81.2
click at [202, 329] on div "мне" at bounding box center [237, 353] width 85 height 51
click at [365, 349] on div "растёт" at bounding box center [363, 353] width 60 height 25
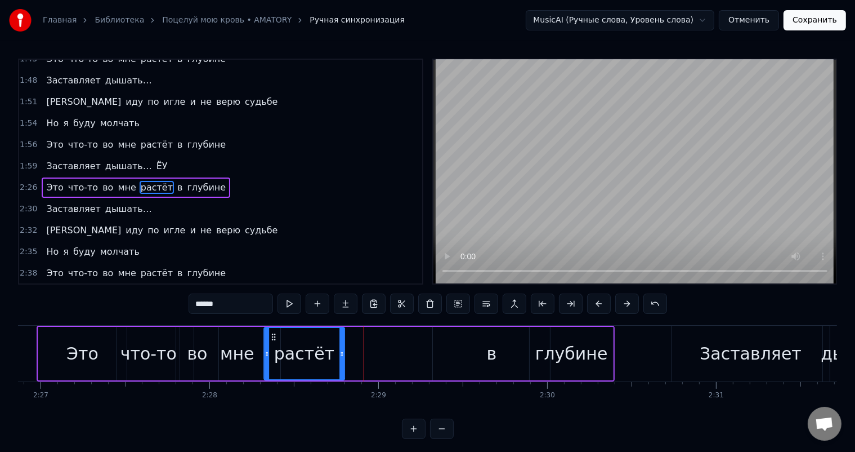
drag, startPoint x: 331, startPoint y: 333, endPoint x: 273, endPoint y: 334, distance: 58.6
click at [273, 334] on icon at bounding box center [273, 336] width 9 height 9
click at [463, 355] on div "в" at bounding box center [491, 353] width 117 height 53
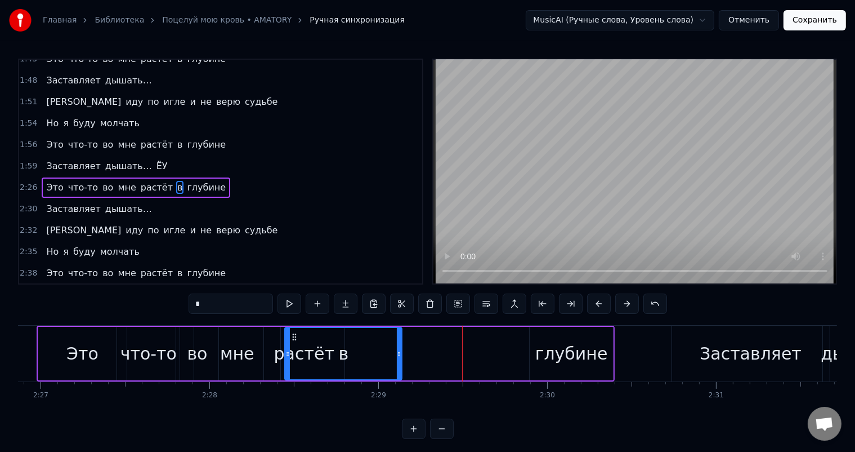
drag, startPoint x: 443, startPoint y: 336, endPoint x: 295, endPoint y: 325, distance: 149.1
click at [295, 324] on div "0:32 Эй ты посмотри мне в глаза 0:34 Вскрой своё тело покажи мне себя 0:38 Како…" at bounding box center [427, 249] width 819 height 380
click at [584, 355] on div "глубине" at bounding box center [572, 353] width 73 height 25
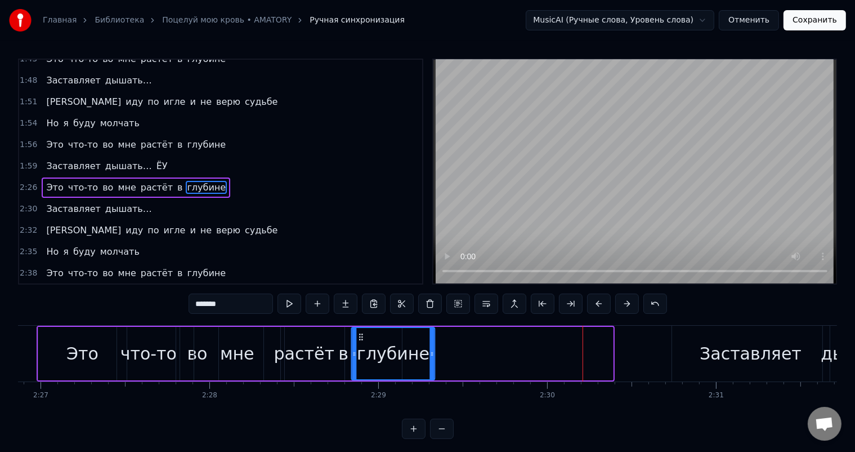
drag, startPoint x: 538, startPoint y: 332, endPoint x: 361, endPoint y: 336, distance: 177.4
click at [361, 337] on icon at bounding box center [360, 336] width 9 height 9
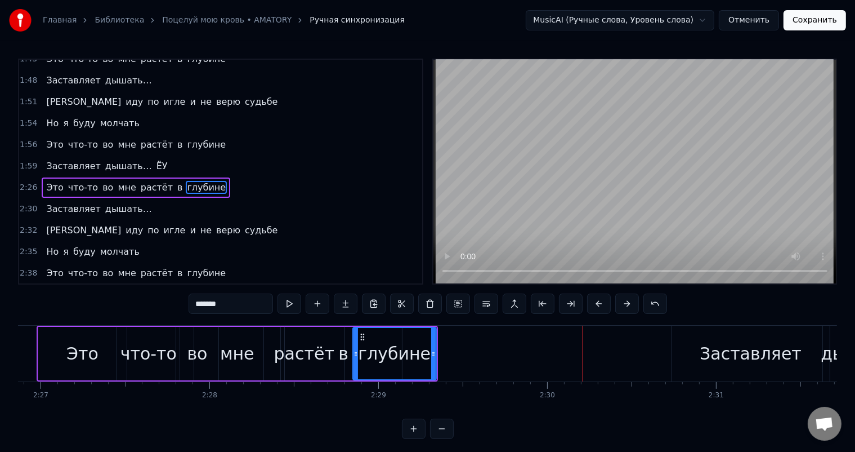
click at [743, 354] on div "Заставляет" at bounding box center [751, 353] width 102 height 25
type input "**********"
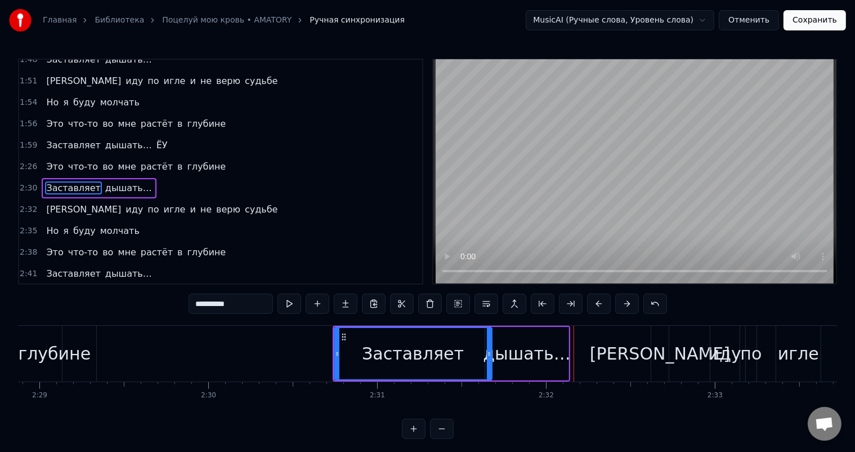
scroll to position [0, 25116]
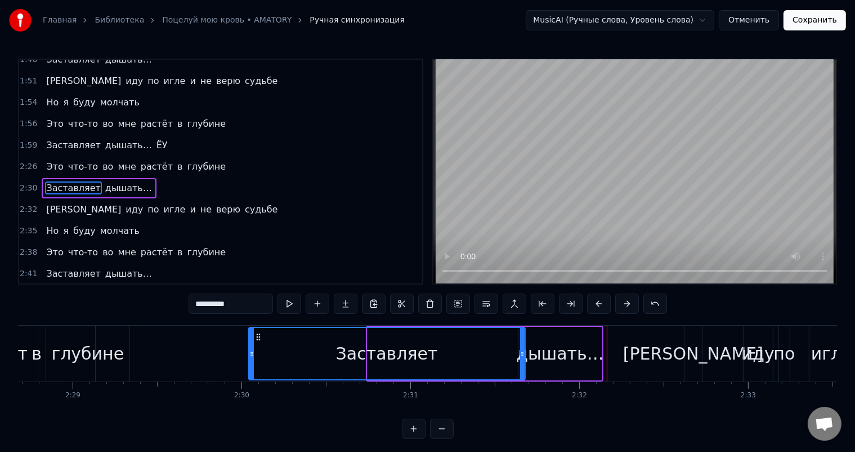
drag, startPoint x: 370, startPoint y: 351, endPoint x: 251, endPoint y: 360, distance: 119.2
click at [251, 360] on div at bounding box center [251, 353] width 5 height 51
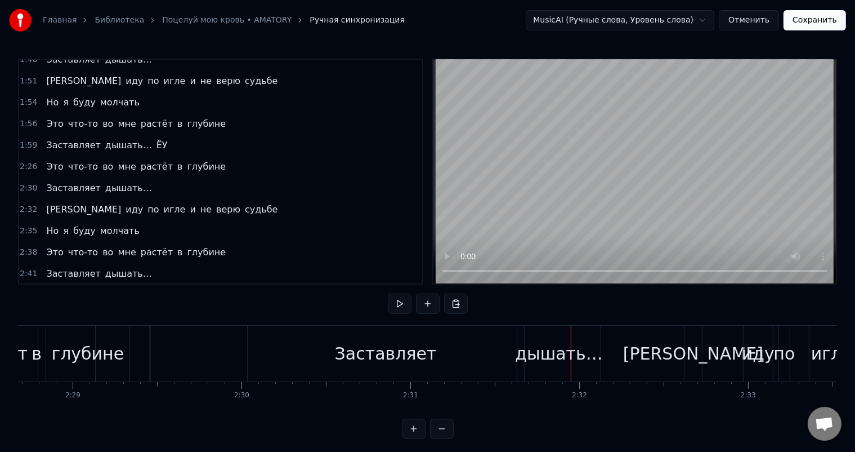
click at [343, 366] on div "Заставляет" at bounding box center [386, 353] width 276 height 56
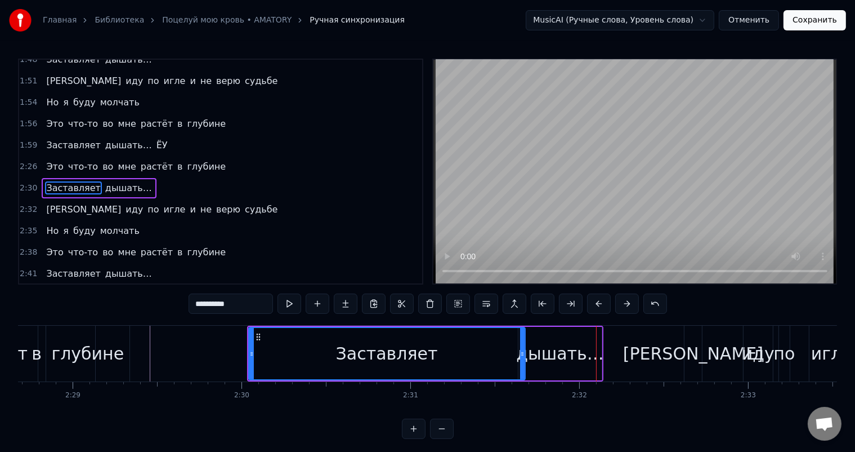
click at [547, 347] on div "дышать…" at bounding box center [559, 353] width 87 height 25
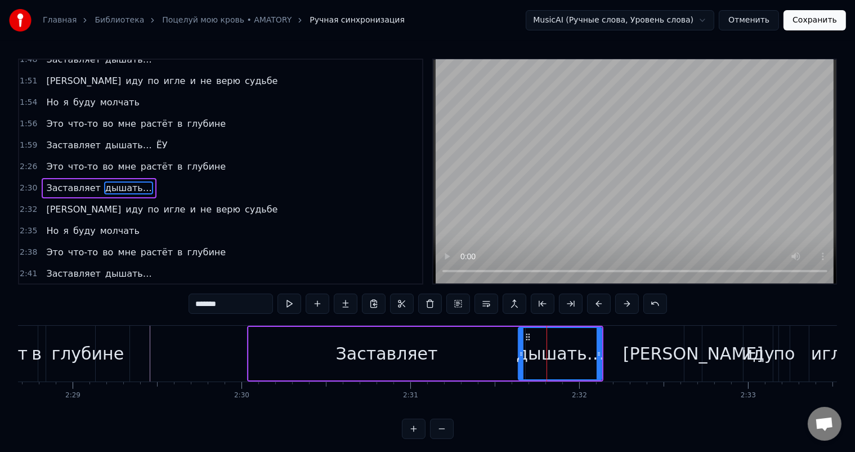
drag, startPoint x: 448, startPoint y: 340, endPoint x: 409, endPoint y: 342, distance: 38.4
click at [409, 342] on div "Заставляет" at bounding box center [387, 353] width 276 height 53
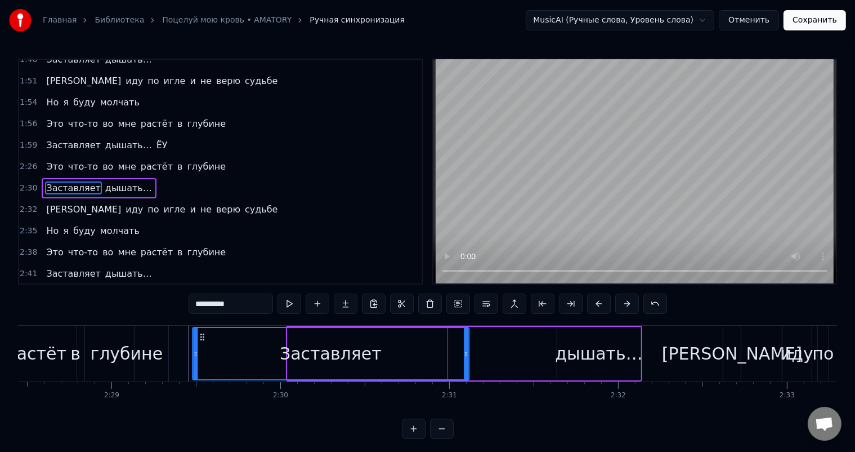
scroll to position [0, 25075]
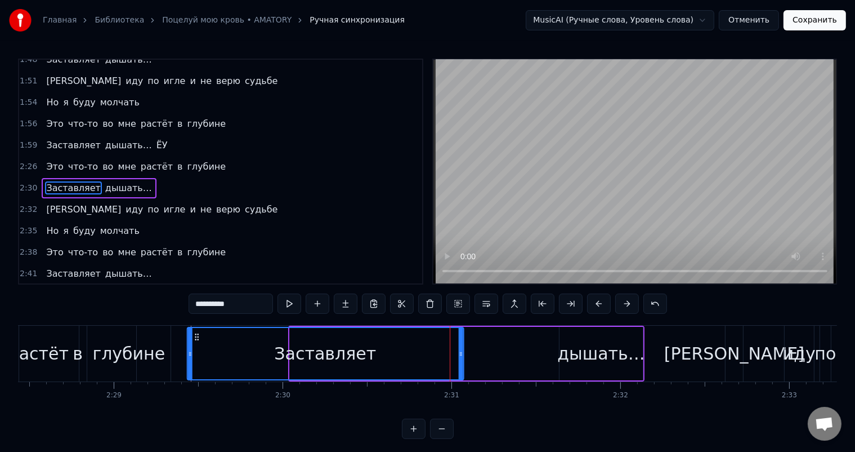
drag, startPoint x: 257, startPoint y: 336, endPoint x: 195, endPoint y: 337, distance: 62.0
click at [195, 337] on icon at bounding box center [196, 336] width 9 height 9
click at [588, 347] on div "дышать…" at bounding box center [600, 353] width 87 height 25
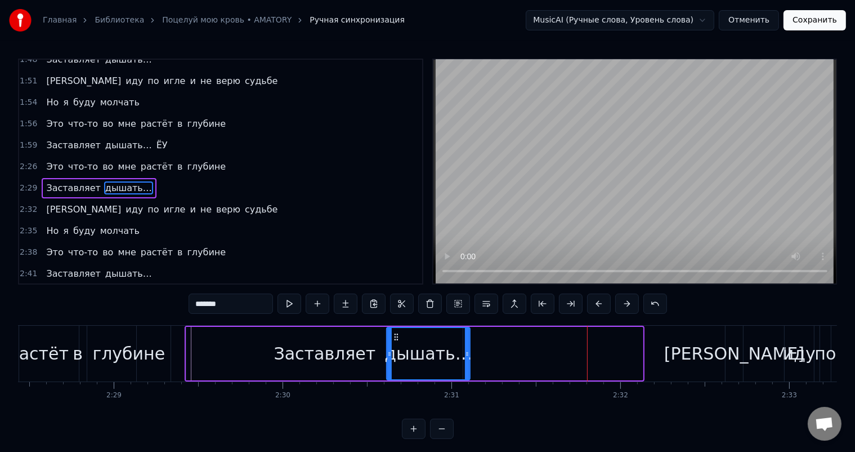
drag, startPoint x: 570, startPoint y: 340, endPoint x: 398, endPoint y: 343, distance: 172.9
click at [398, 343] on div "дышать…" at bounding box center [428, 353] width 82 height 51
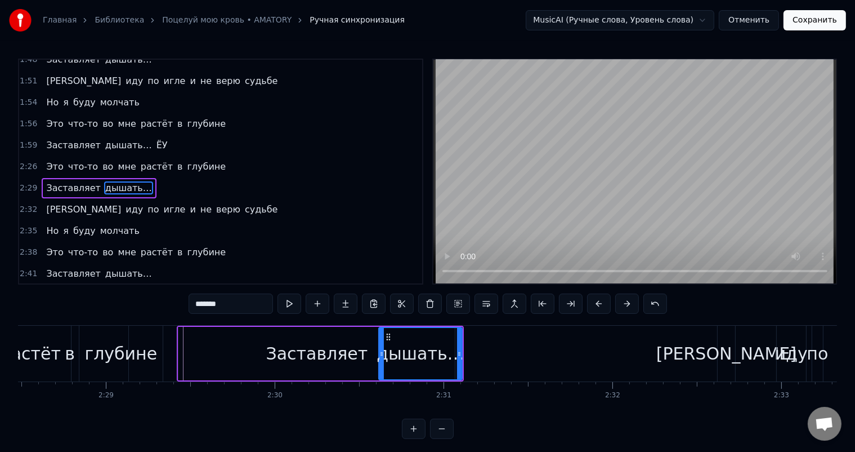
scroll to position [0, 25017]
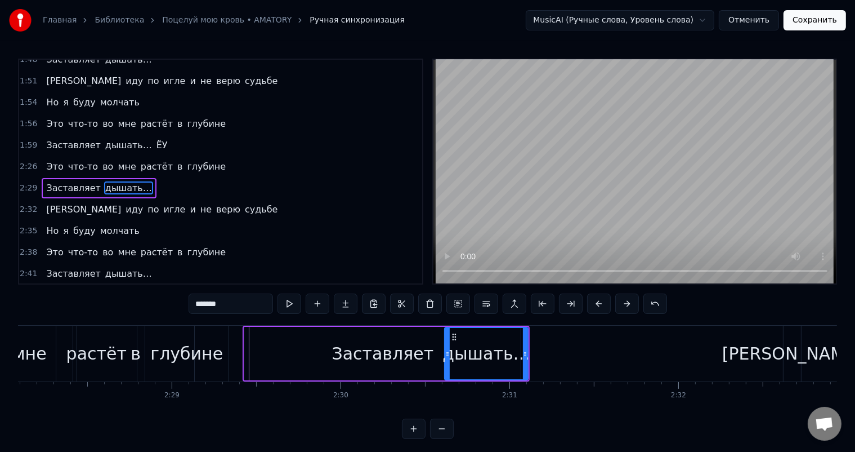
click at [463, 346] on div "дышать…" at bounding box center [486, 353] width 87 height 25
click at [449, 342] on div at bounding box center [448, 353] width 5 height 51
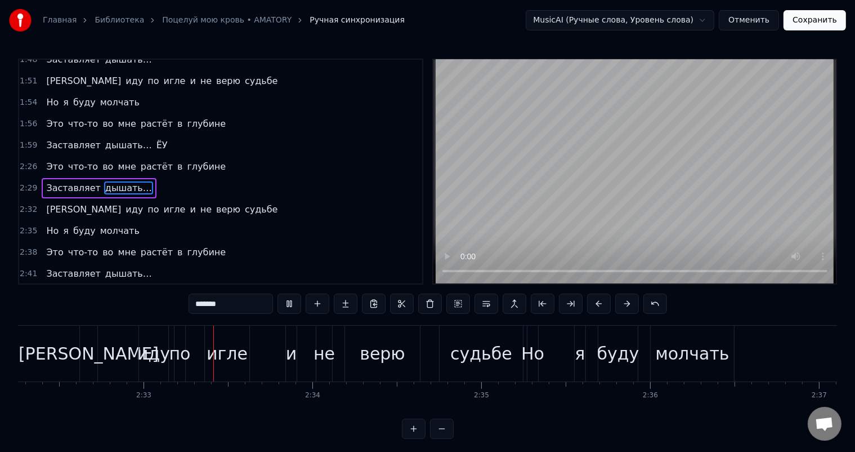
scroll to position [0, 25746]
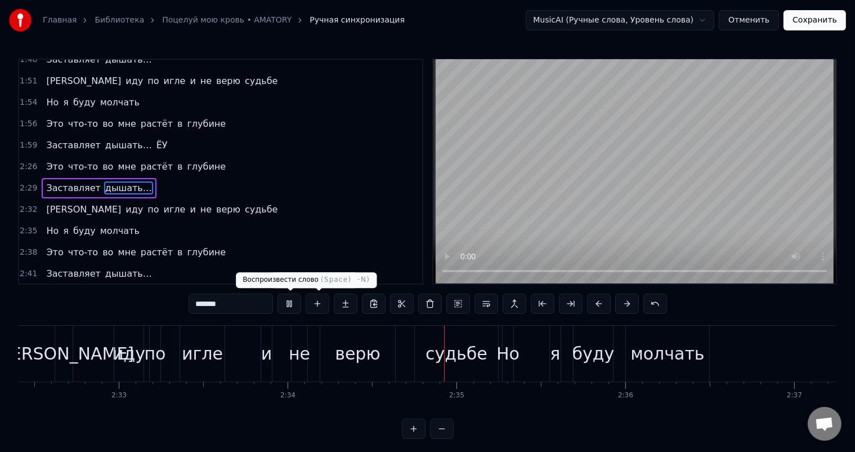
click at [288, 306] on button at bounding box center [290, 303] width 24 height 20
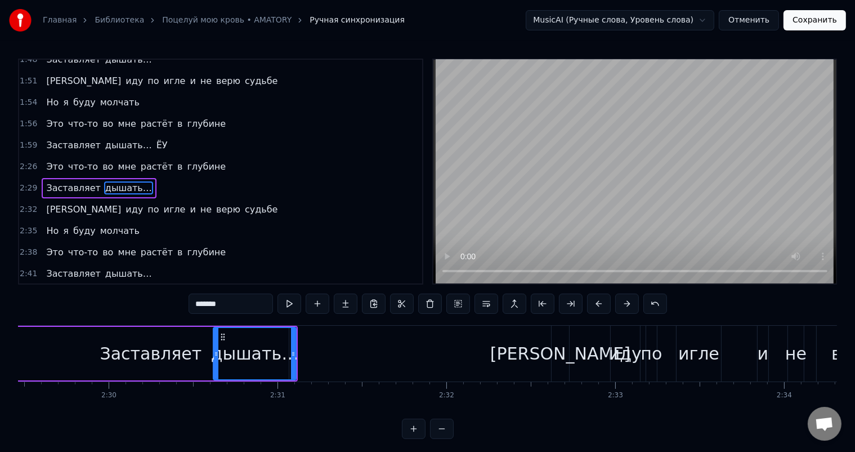
scroll to position [0, 25133]
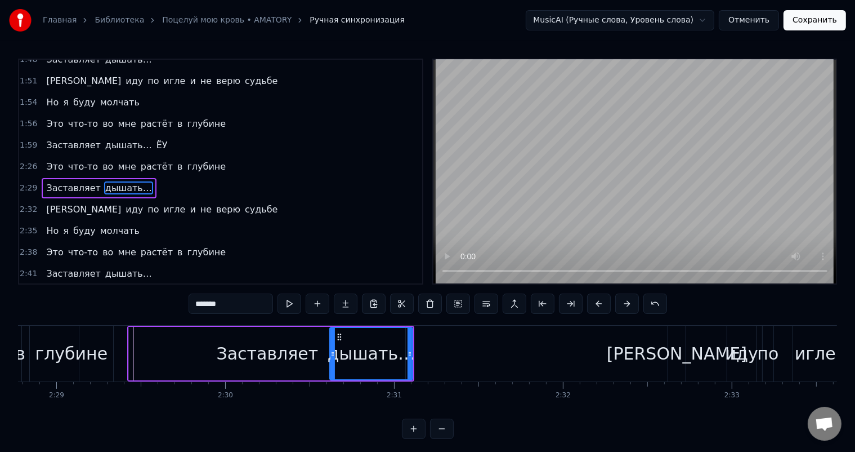
click at [393, 338] on div "дышать…" at bounding box center [372, 353] width 82 height 51
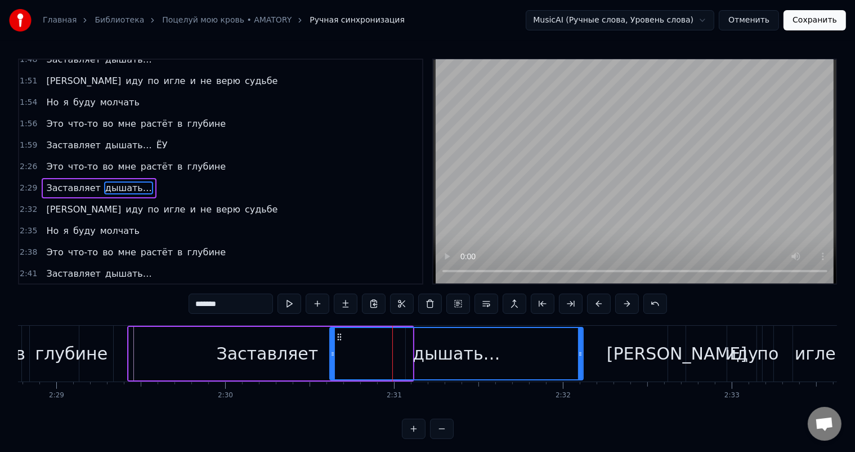
drag, startPoint x: 410, startPoint y: 345, endPoint x: 575, endPoint y: 347, distance: 165.6
click at [579, 345] on div at bounding box center [580, 353] width 5 height 51
click at [216, 358] on div "Заставляет" at bounding box center [267, 353] width 276 height 53
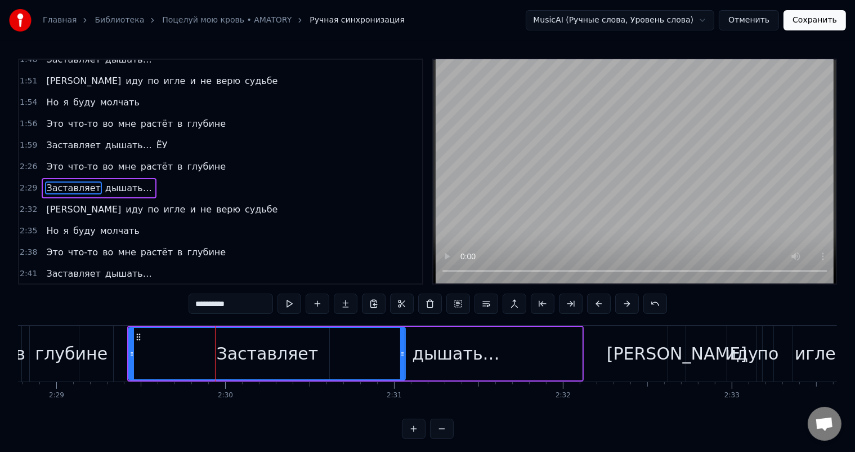
click at [148, 354] on div "Заставляет" at bounding box center [267, 353] width 275 height 51
click at [160, 347] on div "Заставляет" at bounding box center [267, 353] width 275 height 51
click at [149, 353] on div "Заставляет" at bounding box center [267, 353] width 275 height 51
drag, startPoint x: 131, startPoint y: 349, endPoint x: 131, endPoint y: 341, distance: 7.9
click at [131, 341] on div at bounding box center [132, 353] width 5 height 51
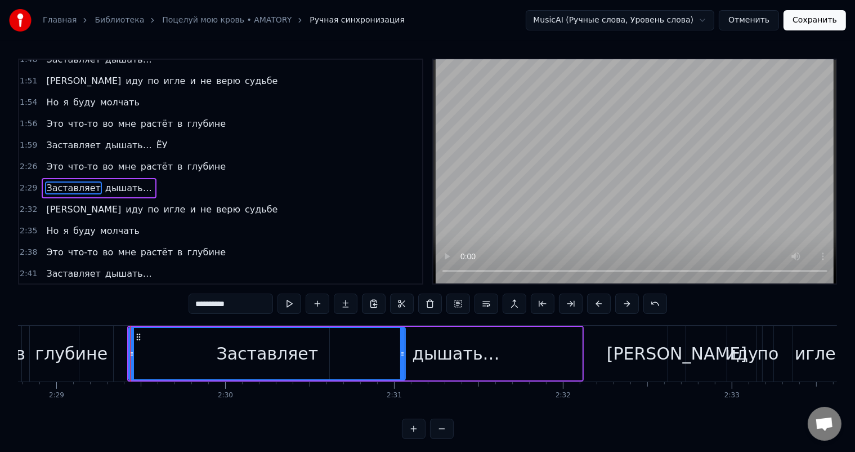
click at [49, 341] on div "глубине" at bounding box center [71, 353] width 83 height 56
type input "*******"
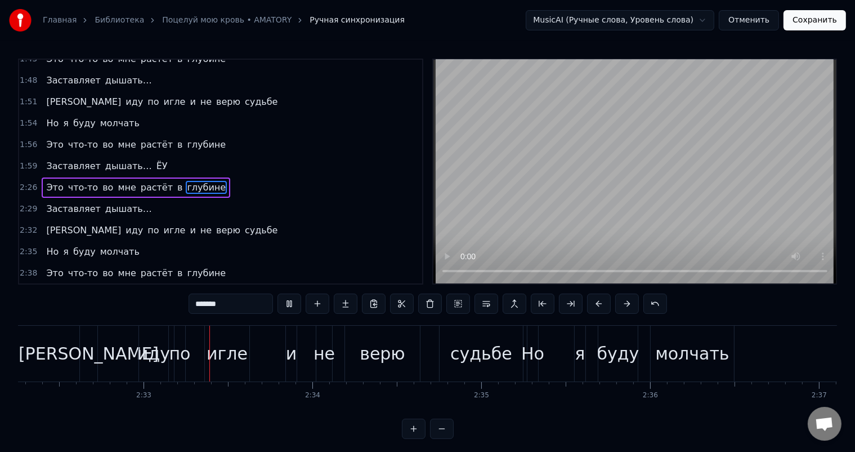
scroll to position [0, 25739]
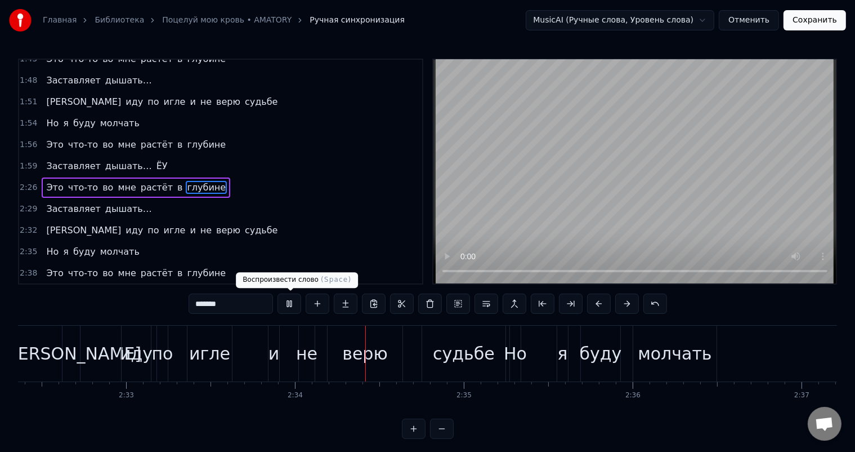
click at [286, 304] on button at bounding box center [290, 303] width 24 height 20
click at [163, 114] on div "1:54 Но я буду молчать" at bounding box center [220, 123] width 403 height 21
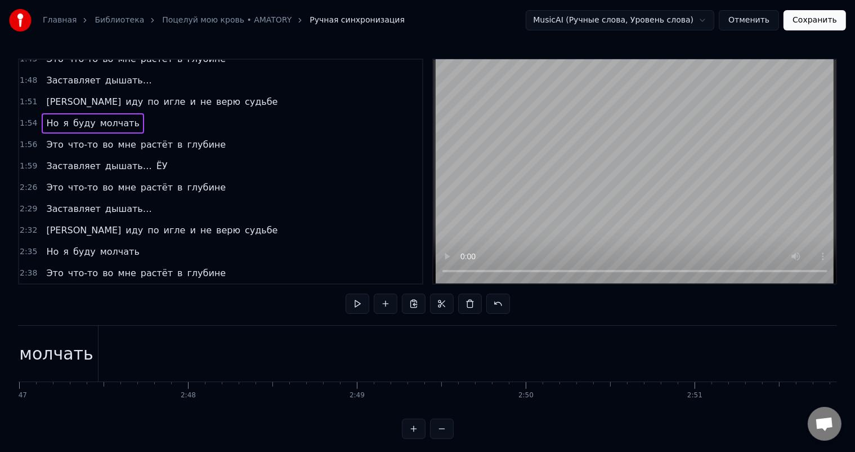
scroll to position [0, 27979]
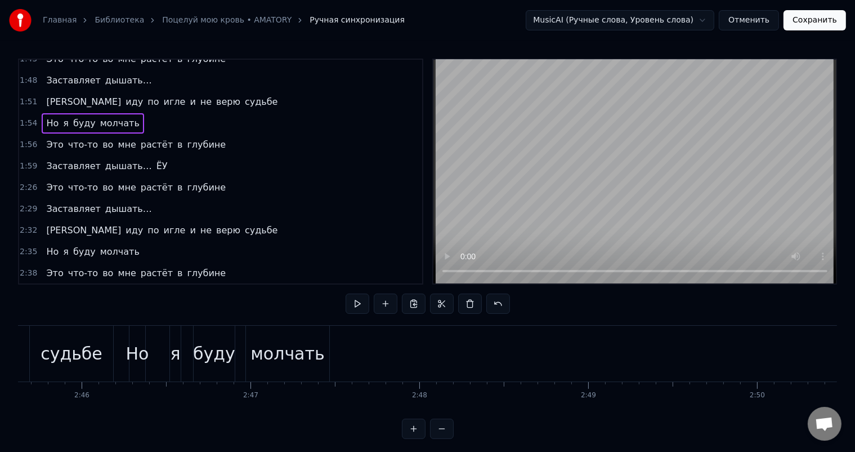
click at [278, 327] on div "молчать" at bounding box center [287, 353] width 83 height 56
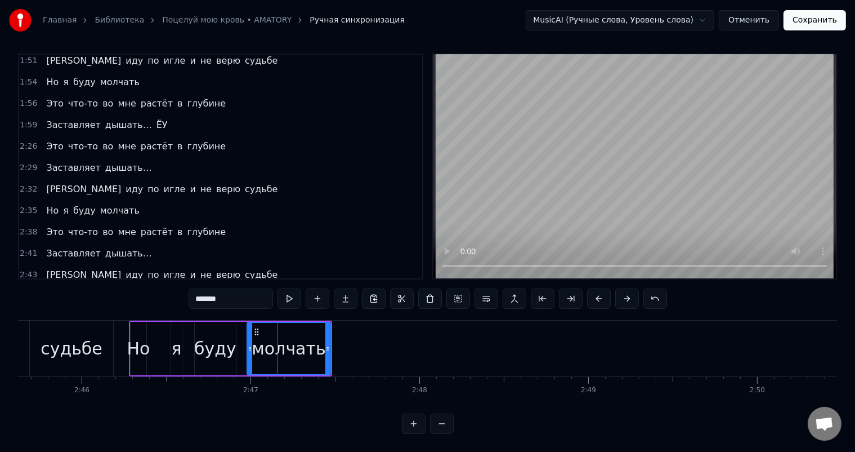
scroll to position [398, 0]
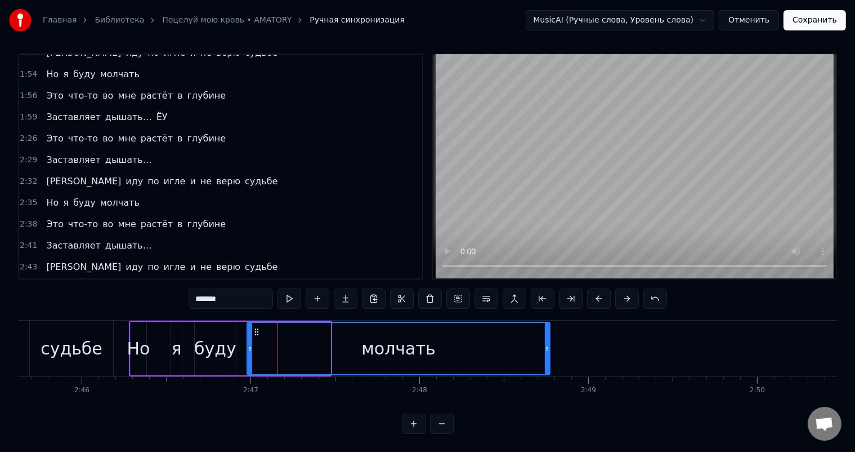
drag, startPoint x: 328, startPoint y: 330, endPoint x: 547, endPoint y: 333, distance: 219.6
click at [547, 333] on div at bounding box center [547, 348] width 5 height 51
click at [809, 19] on button "Сохранить" at bounding box center [815, 20] width 63 height 20
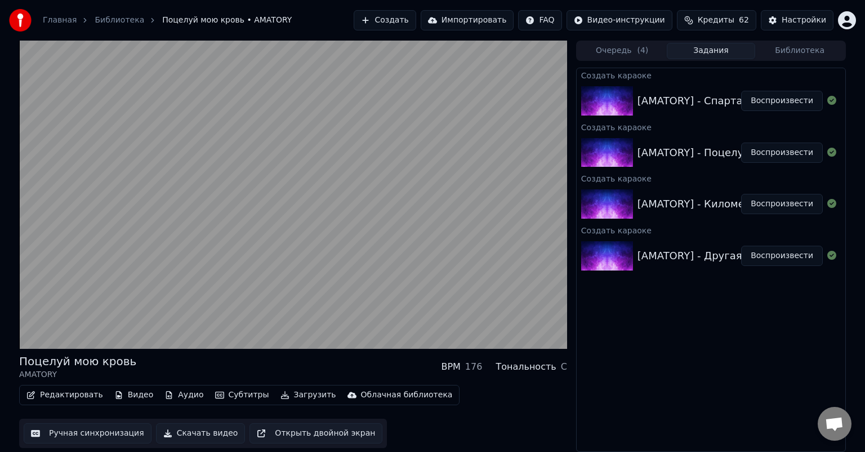
click at [684, 118] on div "[AMATORY] - Спарта Воспроизвести" at bounding box center [711, 101] width 269 height 38
click at [777, 102] on button "Воспроизвести" at bounding box center [782, 101] width 82 height 20
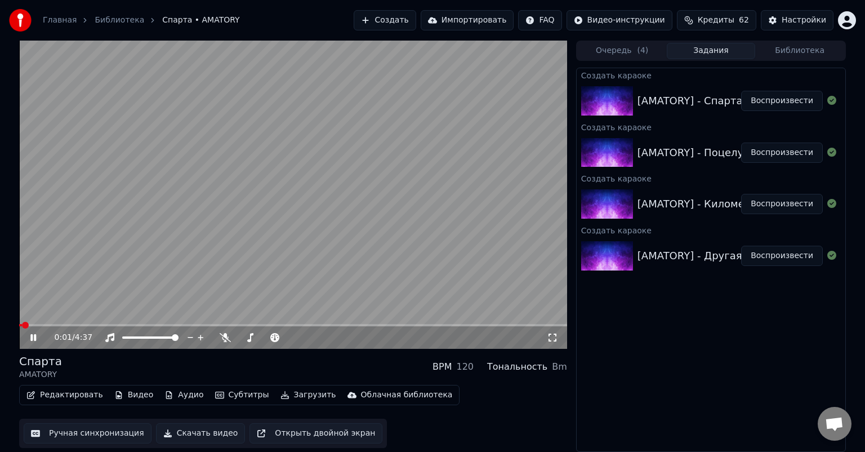
click at [32, 324] on span at bounding box center [293, 325] width 548 height 2
click at [46, 325] on span at bounding box center [293, 325] width 548 height 2
click at [63, 323] on video at bounding box center [293, 195] width 548 height 308
click at [68, 324] on span at bounding box center [293, 325] width 548 height 2
click at [36, 337] on icon at bounding box center [33, 337] width 7 height 8
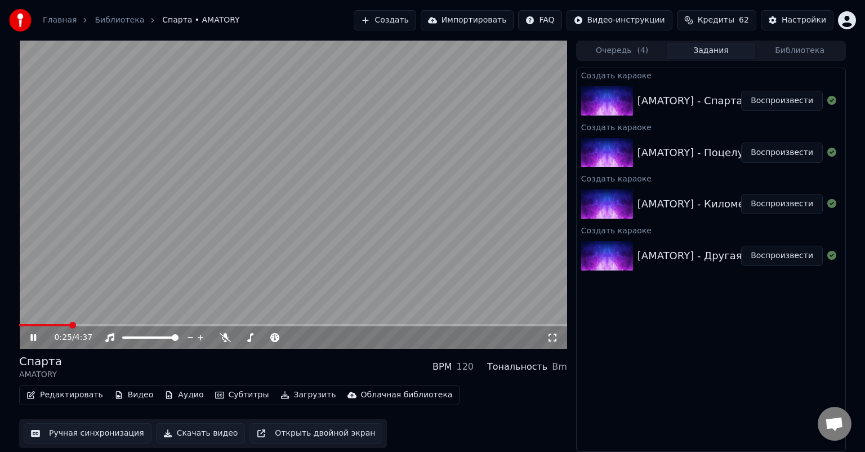
click at [80, 324] on span at bounding box center [293, 325] width 548 height 2
click at [93, 327] on div "0:31 / 4:37" at bounding box center [293, 337] width 548 height 23
click at [72, 327] on div "0:33 / 4:37" at bounding box center [293, 337] width 548 height 23
click at [36, 336] on icon at bounding box center [41, 337] width 26 height 9
click at [67, 397] on button "Редактировать" at bounding box center [65, 395] width 86 height 16
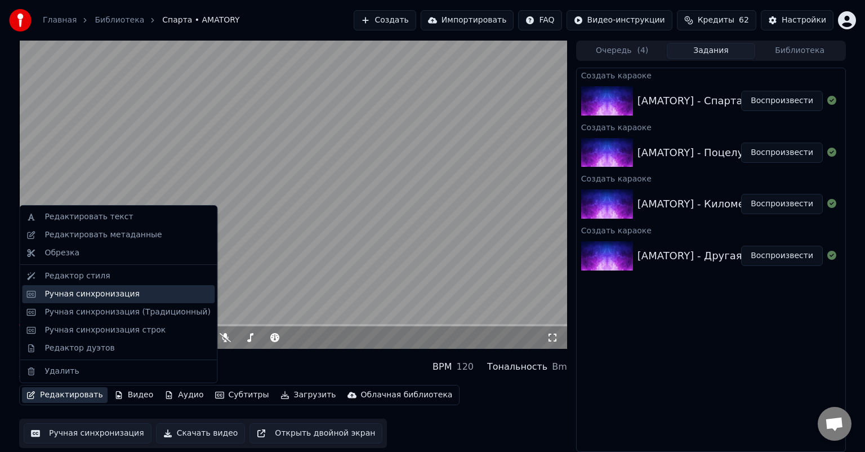
click at [122, 295] on div "Ручная синхронизация" at bounding box center [91, 293] width 95 height 11
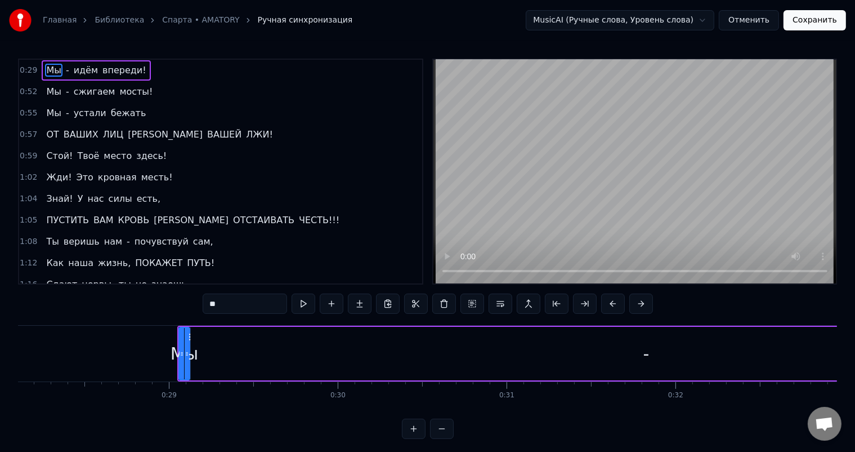
scroll to position [0, 4775]
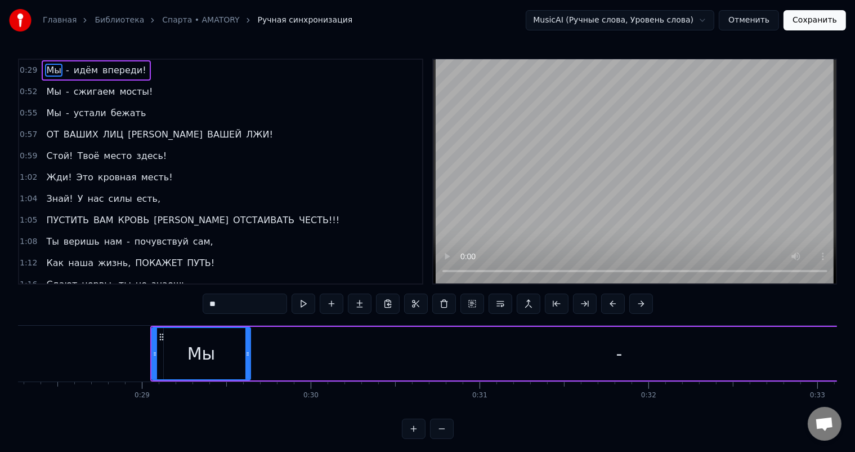
drag, startPoint x: 160, startPoint y: 335, endPoint x: 248, endPoint y: 328, distance: 88.1
click at [248, 328] on div at bounding box center [248, 353] width 5 height 51
click at [284, 333] on div "-" at bounding box center [619, 353] width 911 height 53
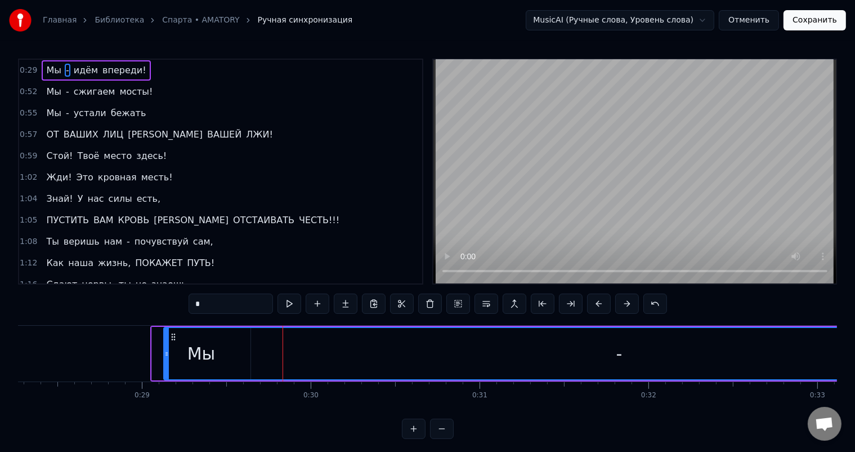
click at [162, 340] on div "Мы" at bounding box center [201, 353] width 99 height 53
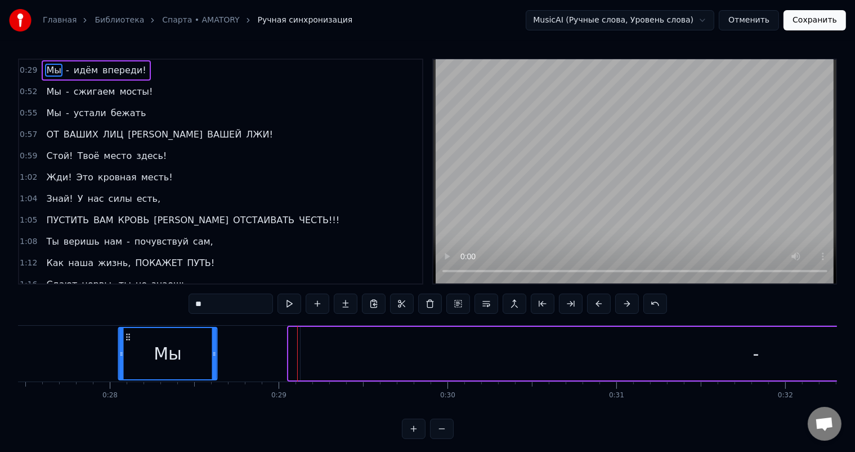
drag, startPoint x: 158, startPoint y: 334, endPoint x: 152, endPoint y: 329, distance: 7.2
click at [119, 329] on div "Мы" at bounding box center [167, 353] width 97 height 51
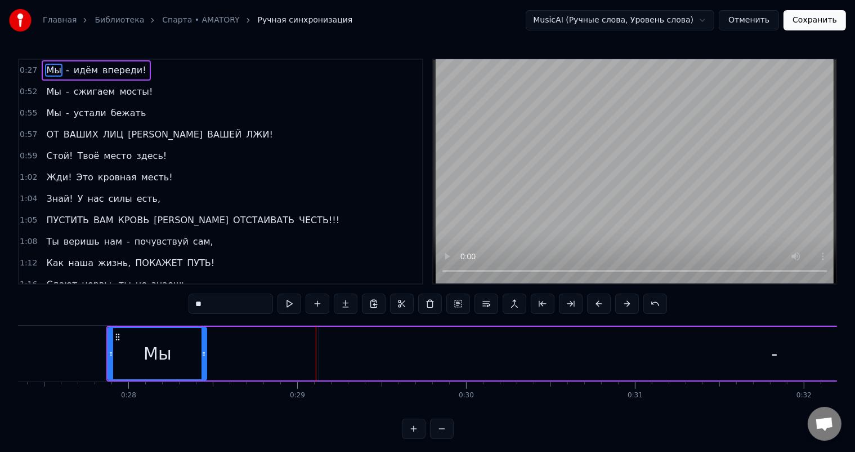
click at [342, 335] on div "-" at bounding box center [774, 353] width 911 height 53
type input "*"
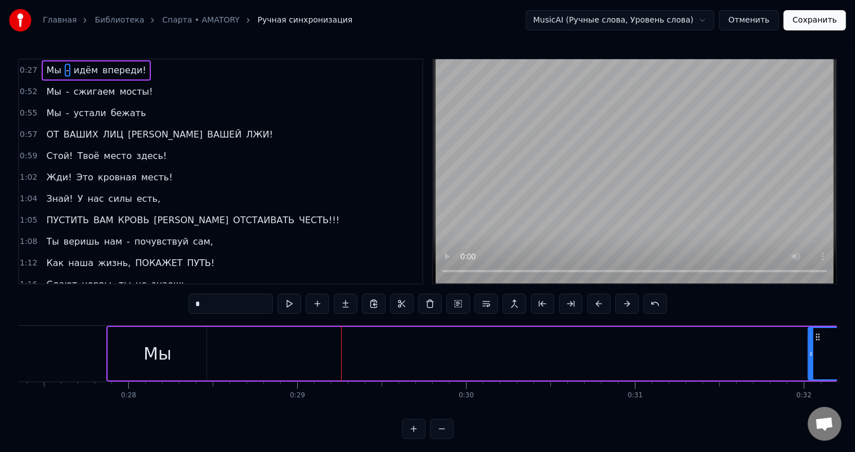
drag, startPoint x: 322, startPoint y: 348, endPoint x: 811, endPoint y: 348, distance: 489.3
click at [811, 348] on div at bounding box center [811, 353] width 5 height 51
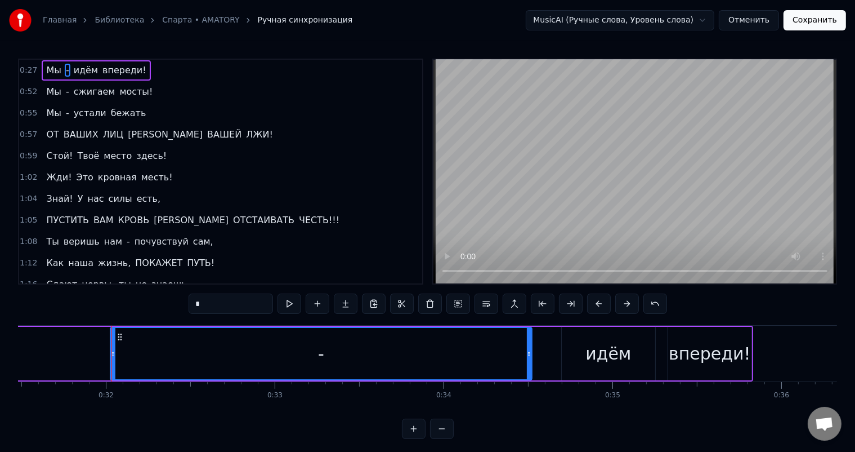
scroll to position [0, 5355]
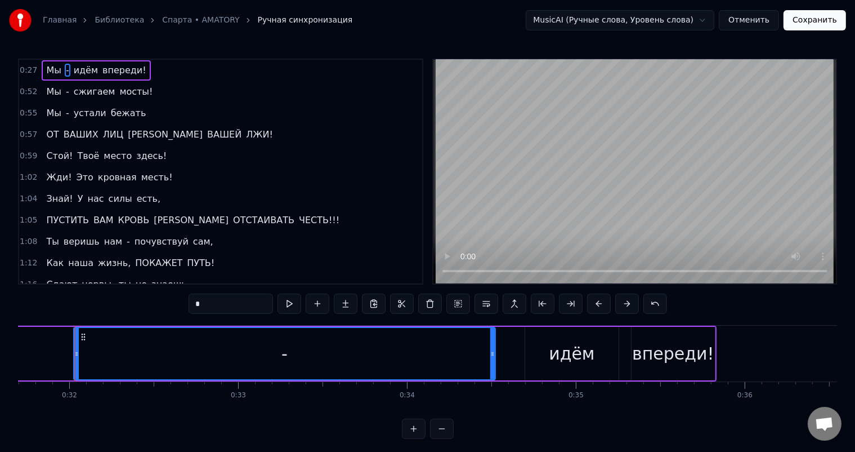
drag, startPoint x: 75, startPoint y: 350, endPoint x: 360, endPoint y: 354, distance: 285.5
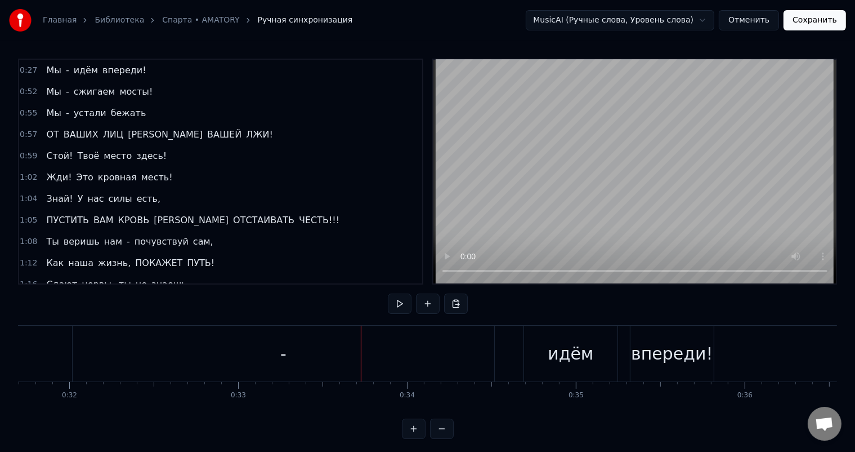
click at [78, 348] on div "-" at bounding box center [284, 353] width 422 height 56
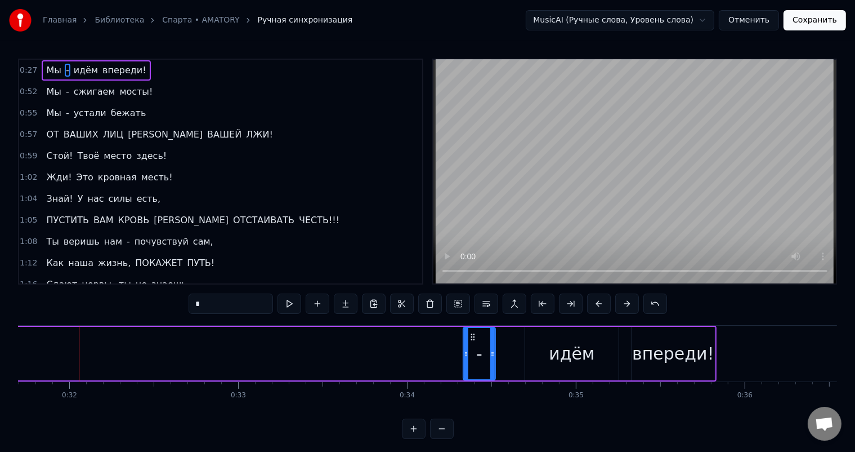
drag, startPoint x: 77, startPoint y: 350, endPoint x: 466, endPoint y: 320, distance: 390.8
click at [466, 320] on div "0:27 Мы - идём впереди! 0:52 Мы - сжигаем мосты! 0:55 Мы - устали бежать 0:57 О…" at bounding box center [427, 249] width 819 height 380
click at [560, 336] on div "идём" at bounding box center [571, 353] width 93 height 53
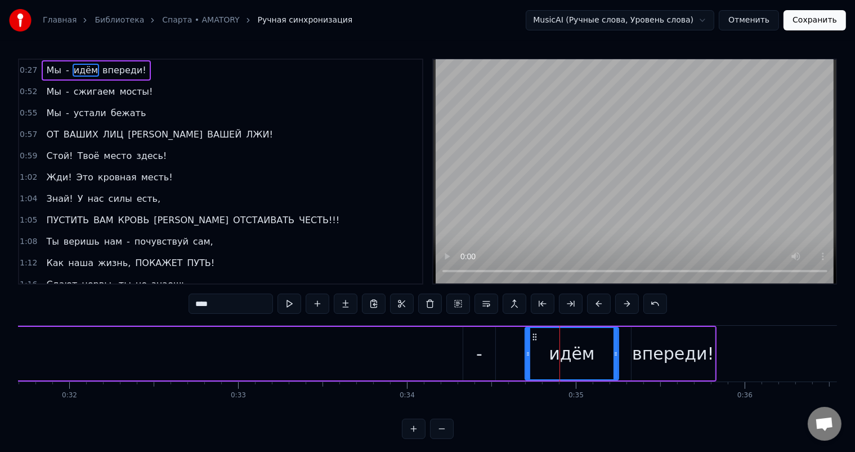
click at [676, 343] on div "впереди!" at bounding box center [673, 353] width 82 height 25
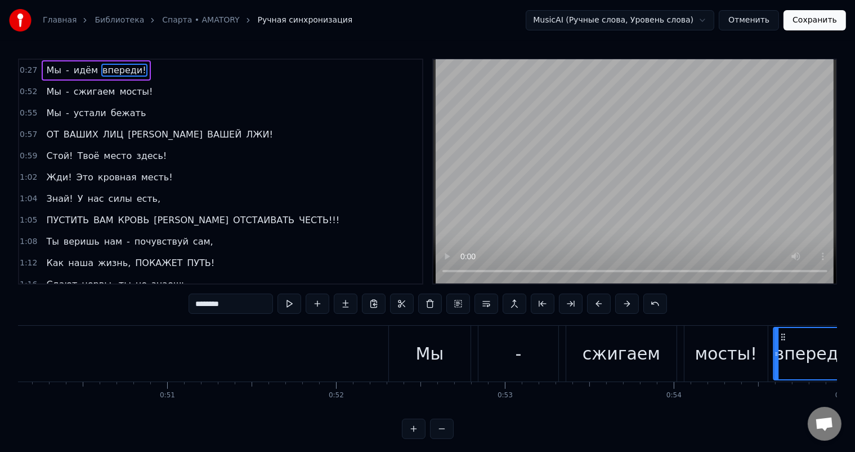
scroll to position [0, 8471]
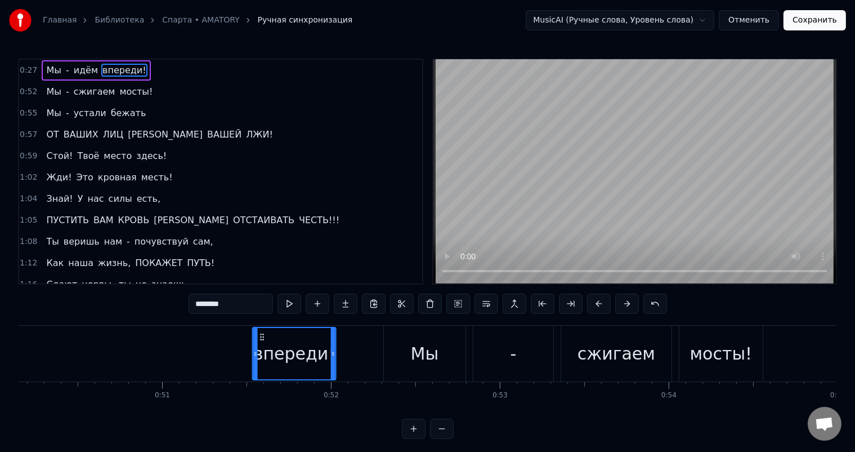
drag, startPoint x: 639, startPoint y: 335, endPoint x: 260, endPoint y: 362, distance: 379.9
click at [260, 362] on div "впереди!" at bounding box center [294, 353] width 82 height 51
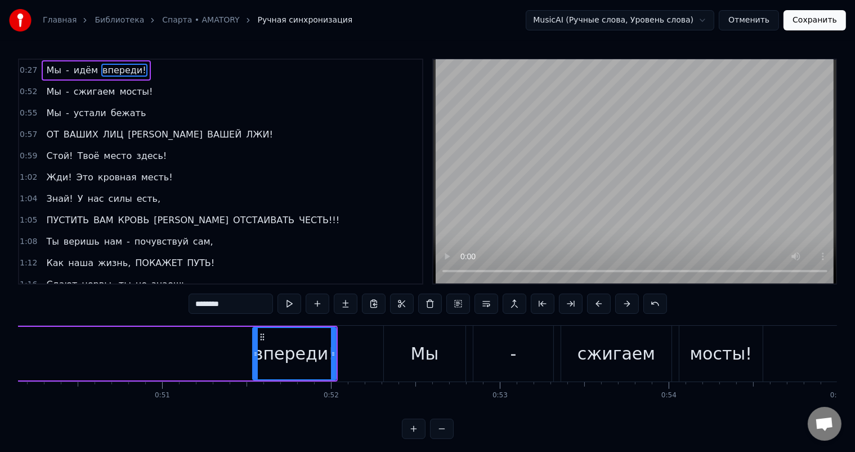
click at [424, 334] on div "Мы" at bounding box center [425, 353] width 82 height 56
type input "**"
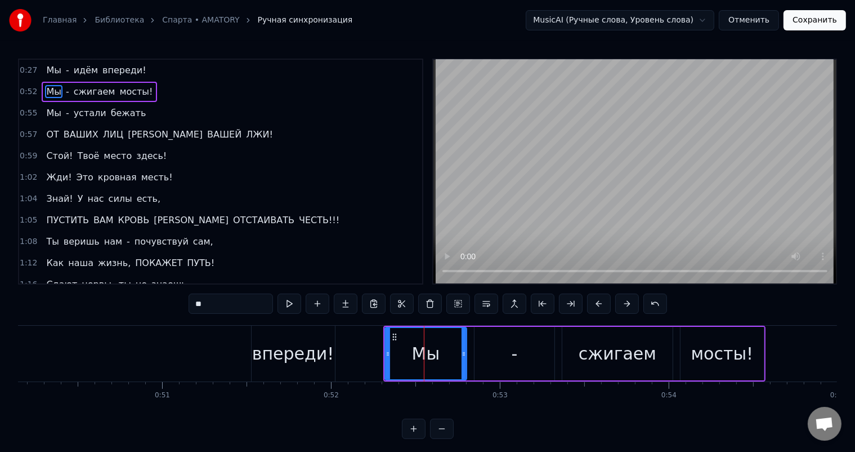
drag, startPoint x: 394, startPoint y: 331, endPoint x: 494, endPoint y: 327, distance: 100.3
click at [494, 327] on div "Мы - сжигаем мосты!" at bounding box center [574, 353] width 382 height 56
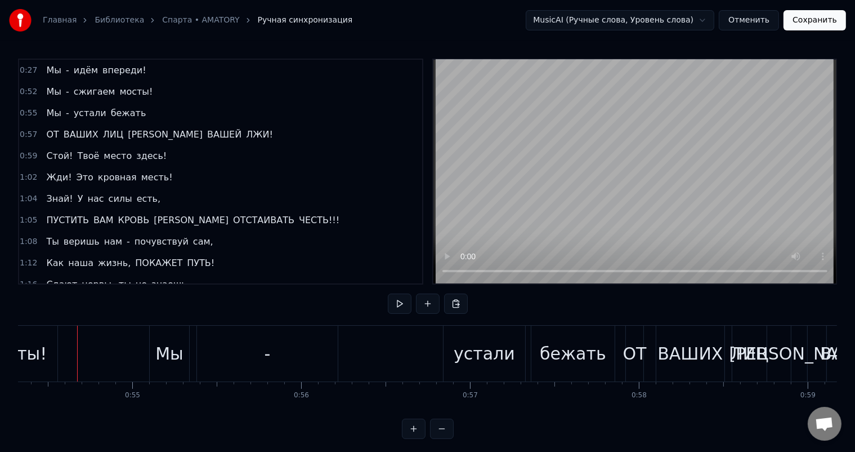
scroll to position [0, 9179]
click at [171, 341] on div "Мы" at bounding box center [167, 353] width 28 height 25
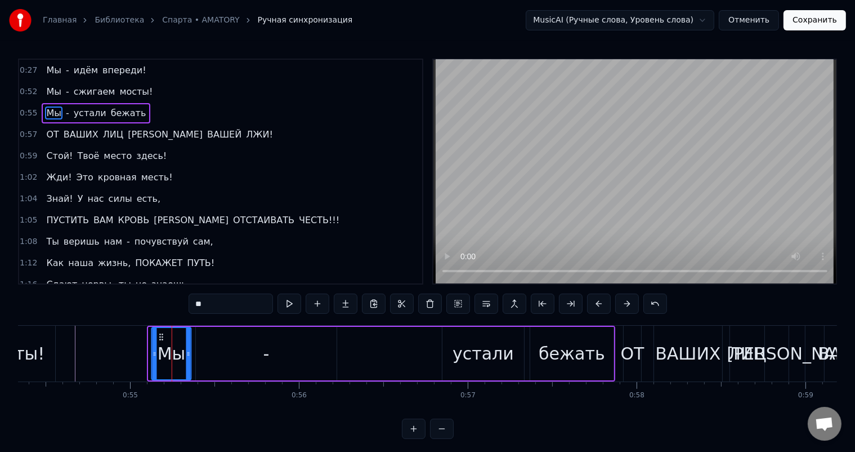
scroll to position [0, 9175]
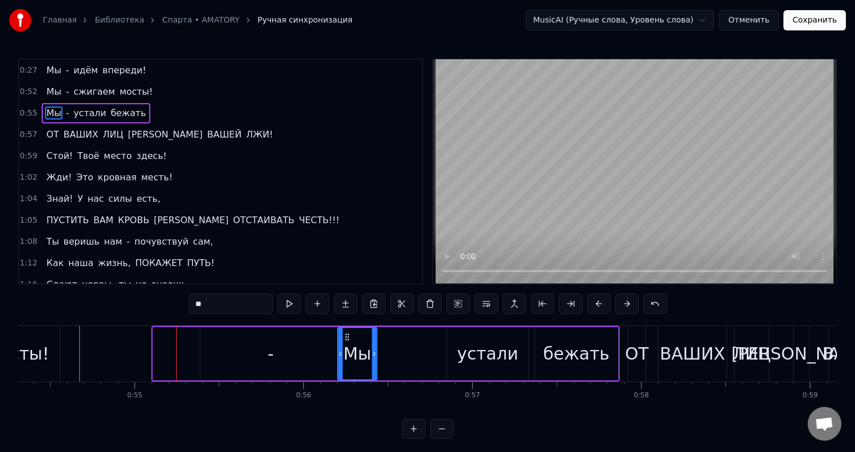
drag, startPoint x: 164, startPoint y: 338, endPoint x: 347, endPoint y: 336, distance: 183.0
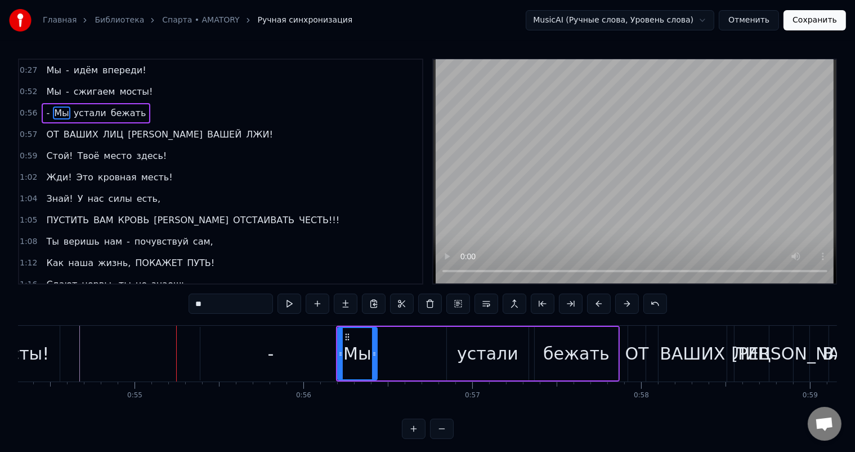
click at [275, 350] on div "-" at bounding box center [270, 353] width 141 height 53
type input "*"
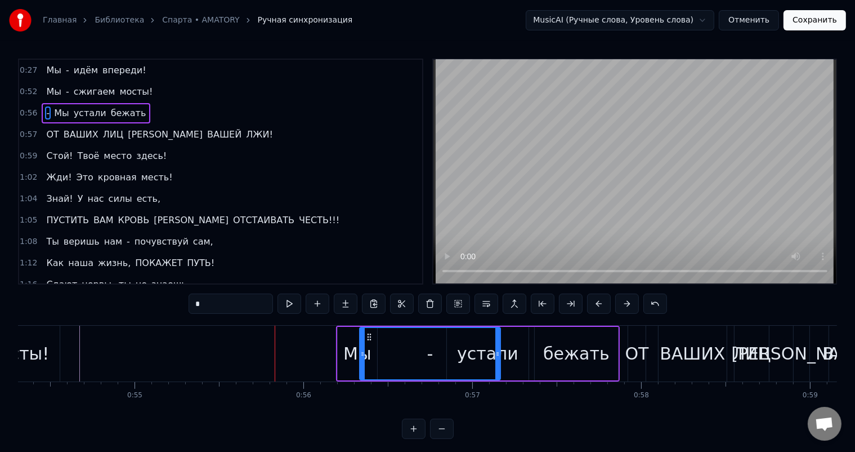
drag, startPoint x: 208, startPoint y: 338, endPoint x: 368, endPoint y: 344, distance: 159.5
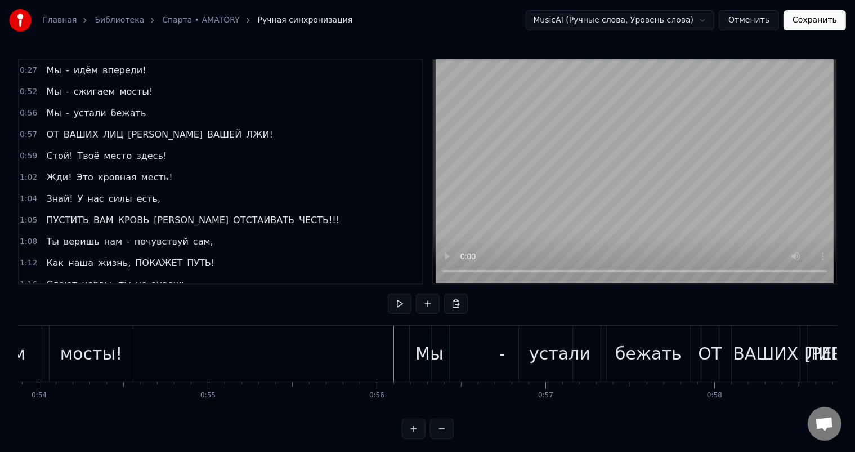
scroll to position [0, 9022]
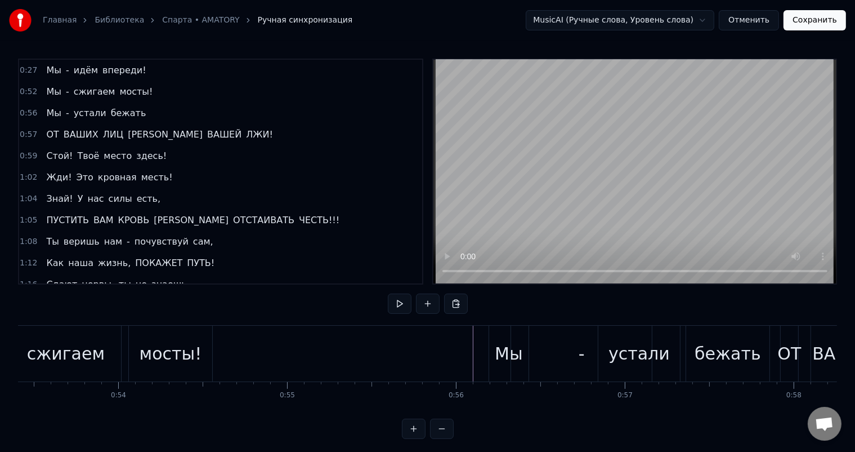
click at [177, 342] on div "мосты!" at bounding box center [171, 353] width 63 height 25
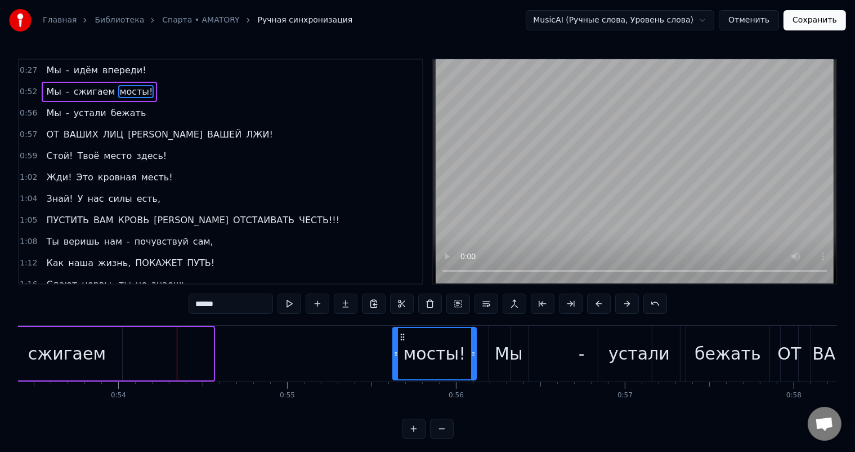
drag, startPoint x: 138, startPoint y: 336, endPoint x: 401, endPoint y: 329, distance: 263.0
click at [401, 329] on div "мосты!" at bounding box center [435, 353] width 82 height 51
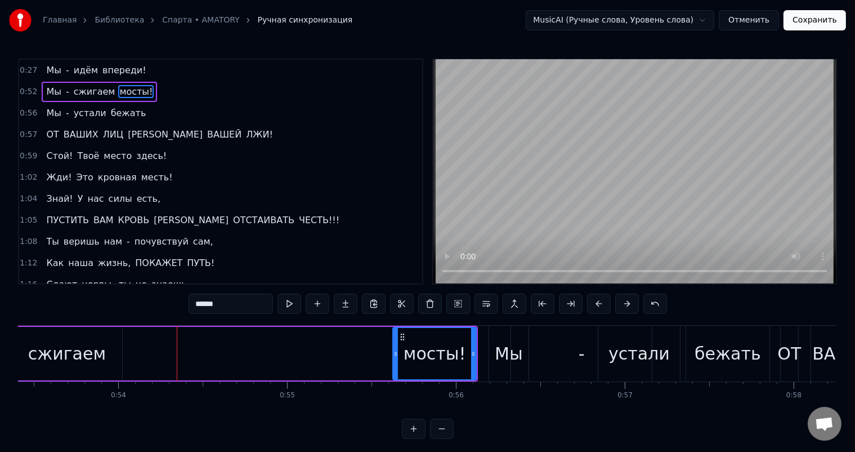
scroll to position [0, 8943]
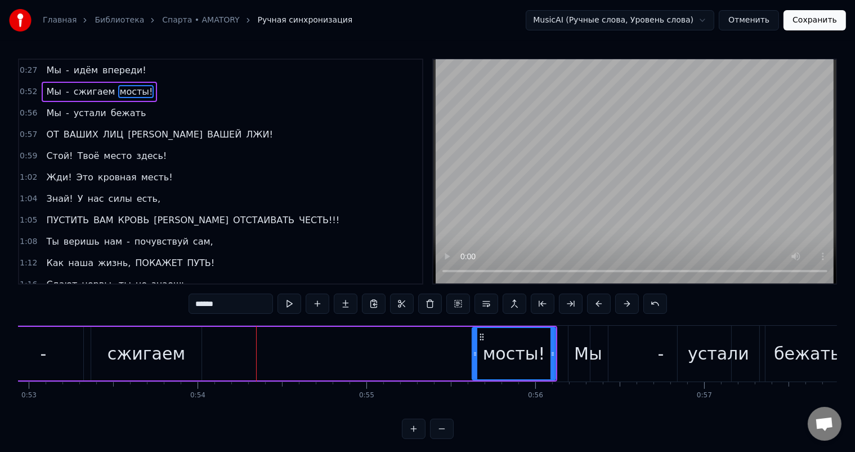
click at [171, 339] on div "сжигаем" at bounding box center [146, 353] width 110 height 53
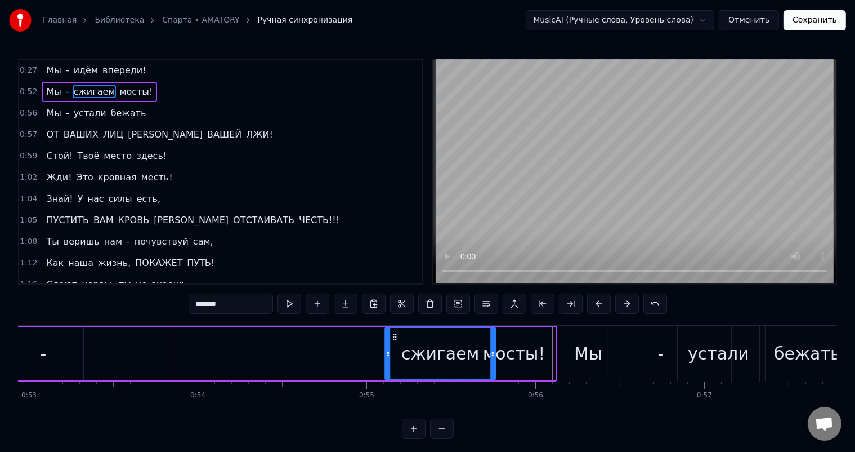
drag, startPoint x: 99, startPoint y: 333, endPoint x: 392, endPoint y: 324, distance: 294.1
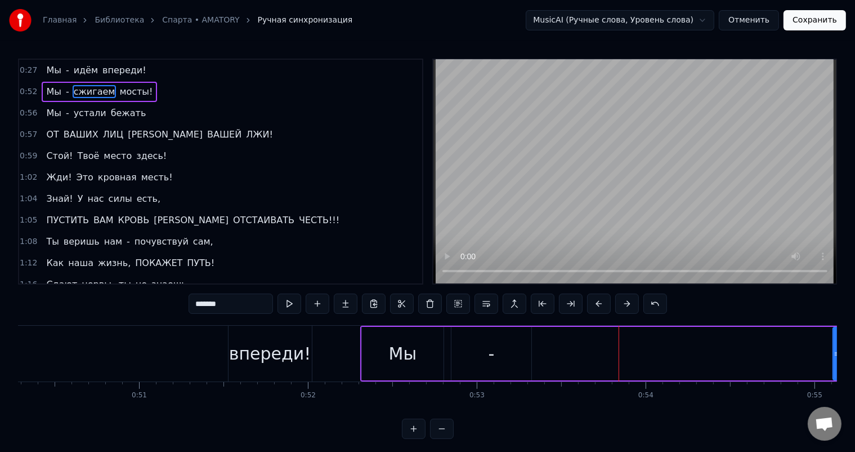
click at [387, 340] on div "Мы" at bounding box center [403, 353] width 82 height 53
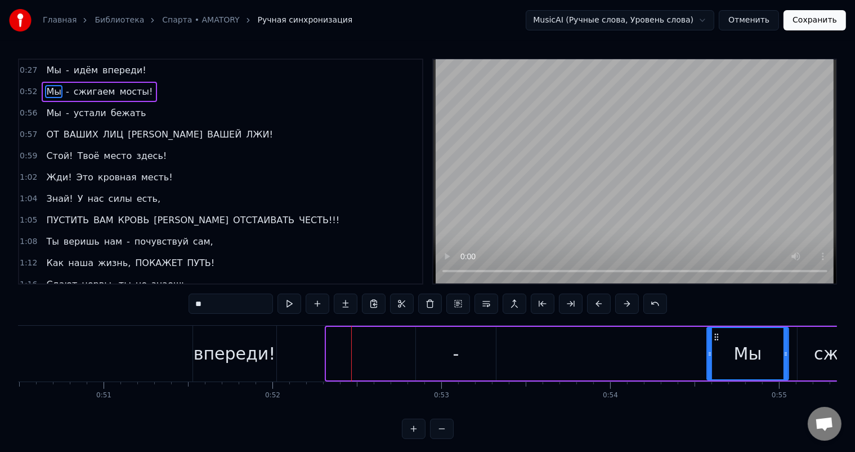
scroll to position [0, 8536]
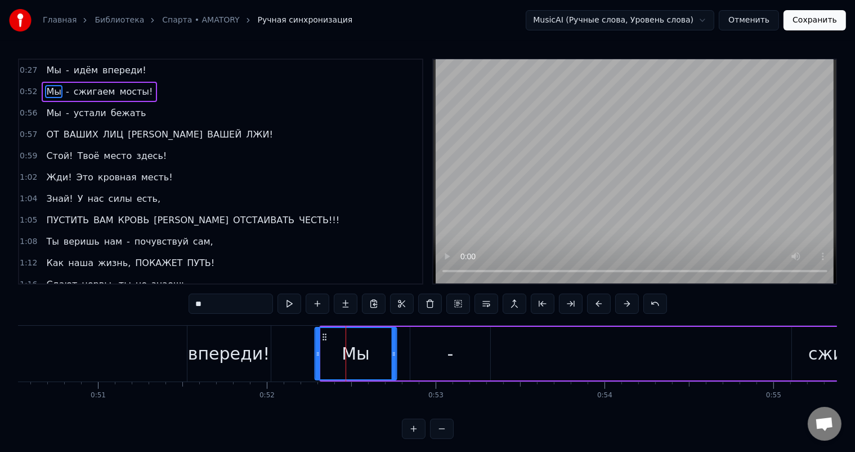
drag, startPoint x: 370, startPoint y: 333, endPoint x: 358, endPoint y: 327, distance: 13.6
click at [329, 319] on div "0:27 Мы - идём впереди! 0:52 Мы - сжигаем мосты! 0:56 Мы - устали бежать 0:57 О…" at bounding box center [427, 249] width 819 height 380
click at [459, 354] on div "-" at bounding box center [451, 353] width 80 height 53
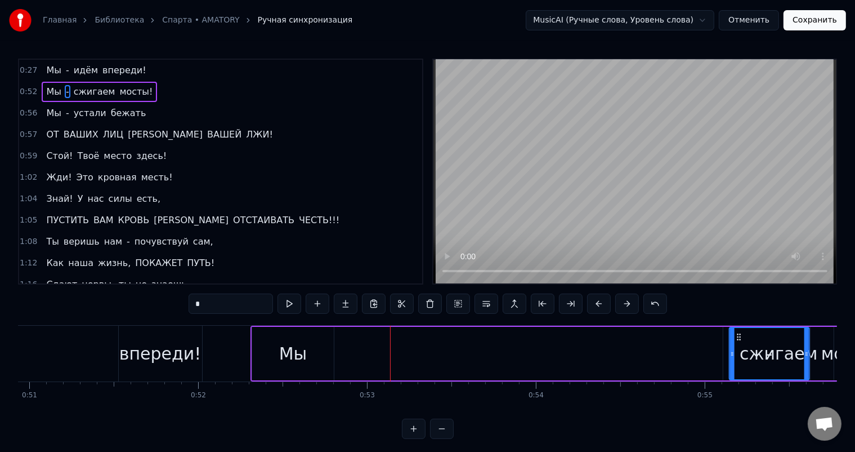
scroll to position [0, 8616]
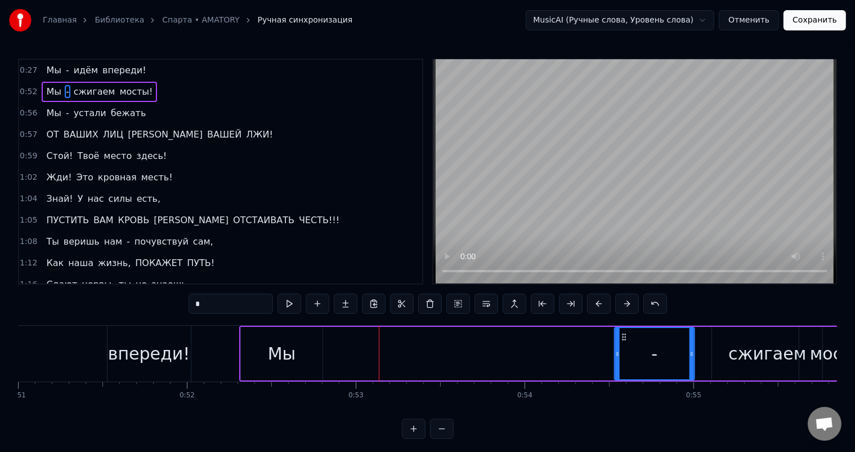
drag, startPoint x: 415, startPoint y: 333, endPoint x: 617, endPoint y: 340, distance: 202.3
click at [620, 340] on icon at bounding box center [624, 336] width 9 height 9
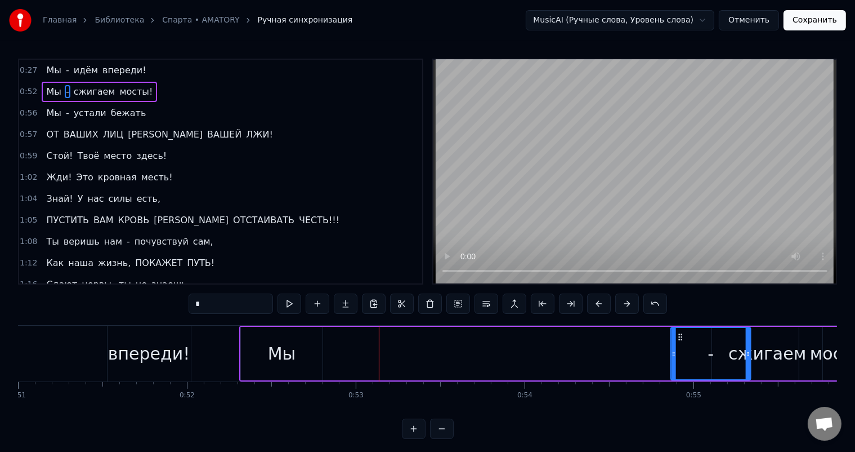
drag, startPoint x: 621, startPoint y: 336, endPoint x: 678, endPoint y: 336, distance: 56.9
click at [678, 336] on icon at bounding box center [680, 336] width 9 height 9
click at [252, 333] on div "Мы" at bounding box center [282, 353] width 82 height 53
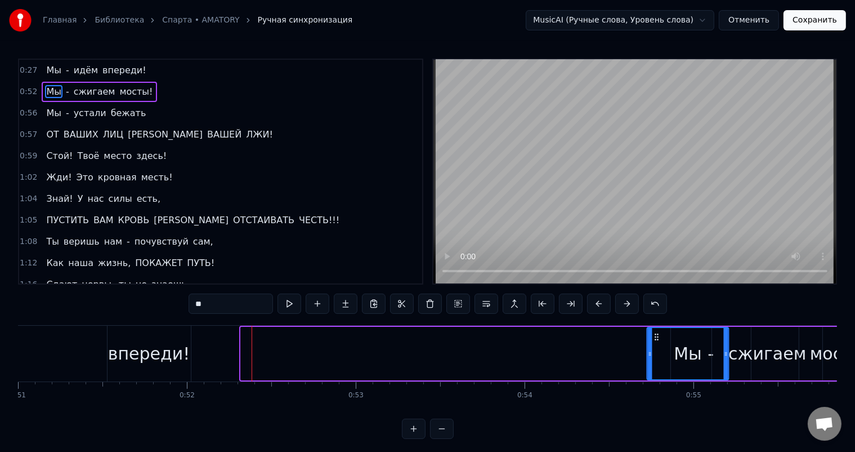
drag, startPoint x: 248, startPoint y: 333, endPoint x: 654, endPoint y: 349, distance: 406.8
click at [654, 349] on div "Мы" at bounding box center [688, 353] width 81 height 51
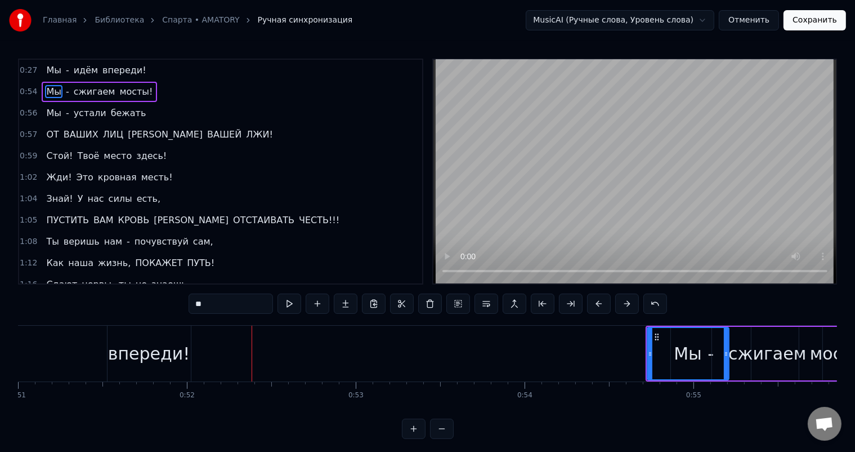
click at [137, 347] on div "впереди!" at bounding box center [149, 353] width 82 height 25
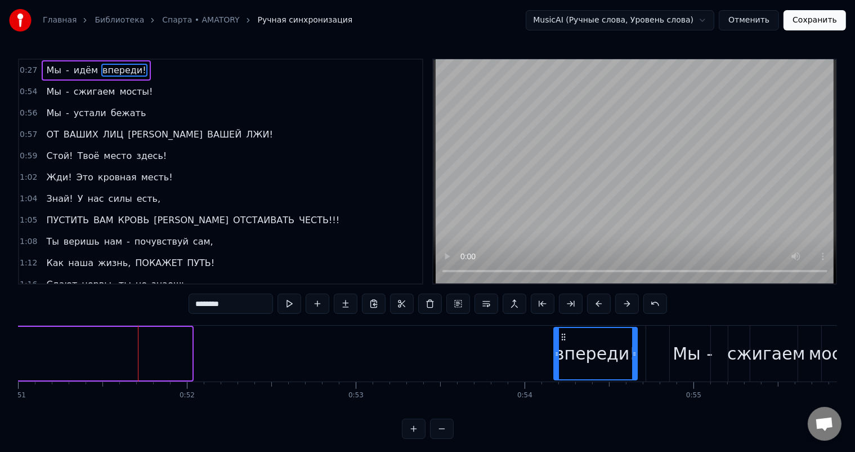
drag, startPoint x: 115, startPoint y: 336, endPoint x: 561, endPoint y: 340, distance: 445.4
click at [561, 340] on icon at bounding box center [563, 336] width 9 height 9
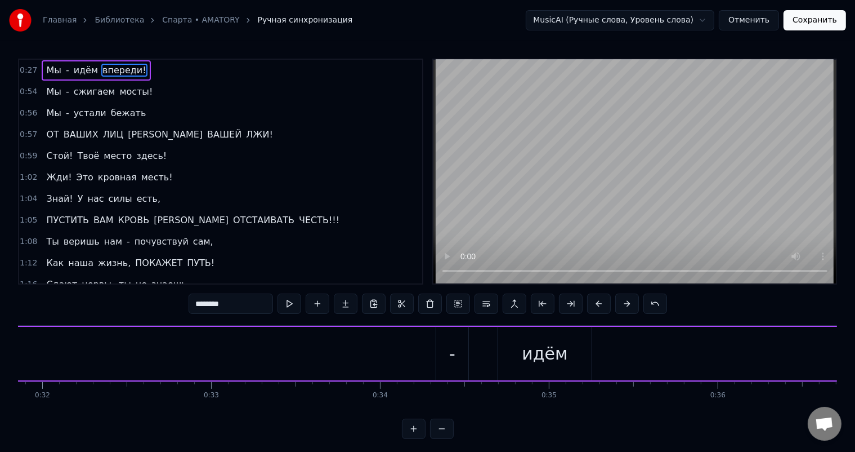
scroll to position [0, 5856]
click at [58, 333] on div "идём" at bounding box center [70, 353] width 93 height 53
type input "****"
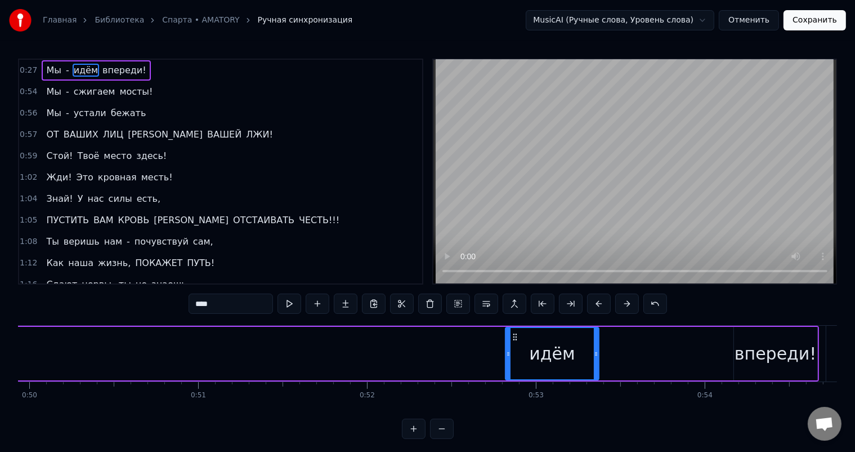
scroll to position [0, 8443]
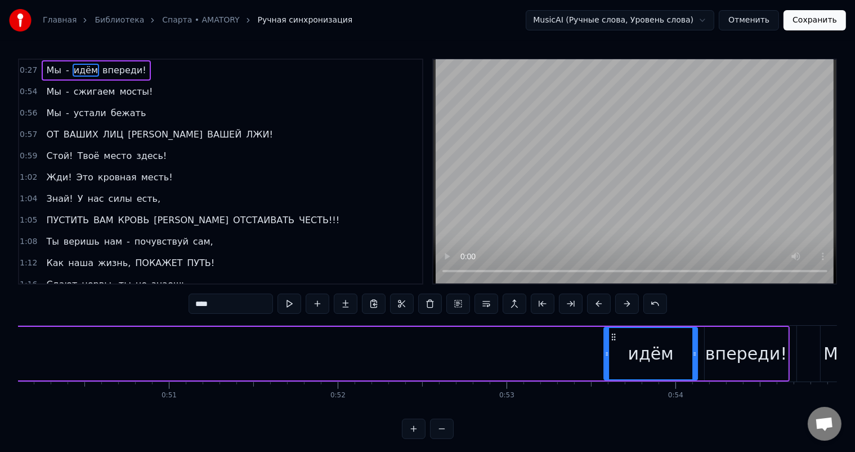
drag, startPoint x: 49, startPoint y: 335, endPoint x: 680, endPoint y: 337, distance: 631.2
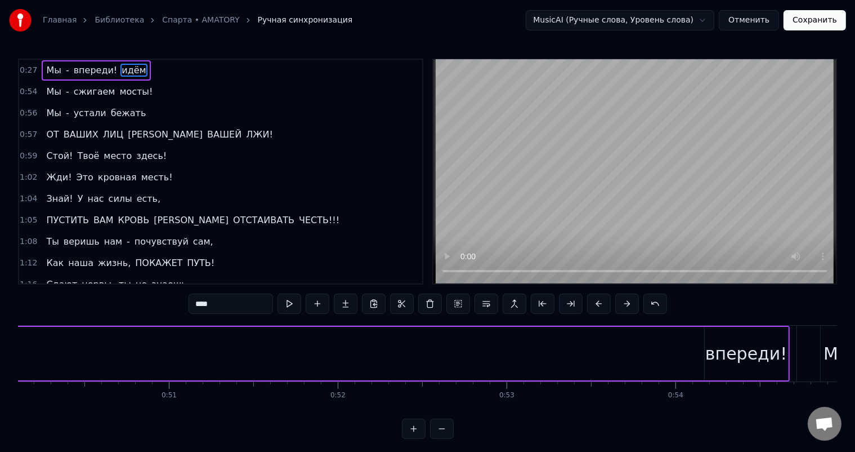
scroll to position [0, 8465]
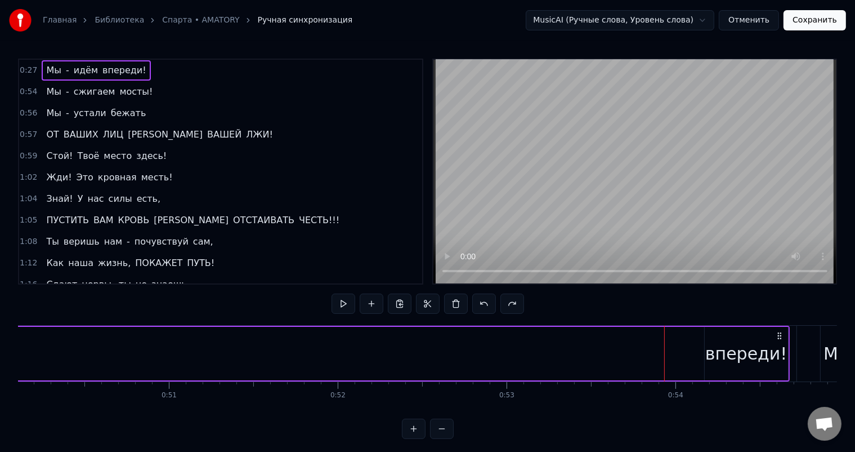
click at [475, 324] on div "0:27 Мы - идём впереди! 0:54 Мы - сжигаем мосты! 0:56 Мы - устали бежать 0:57 О…" at bounding box center [427, 249] width 819 height 380
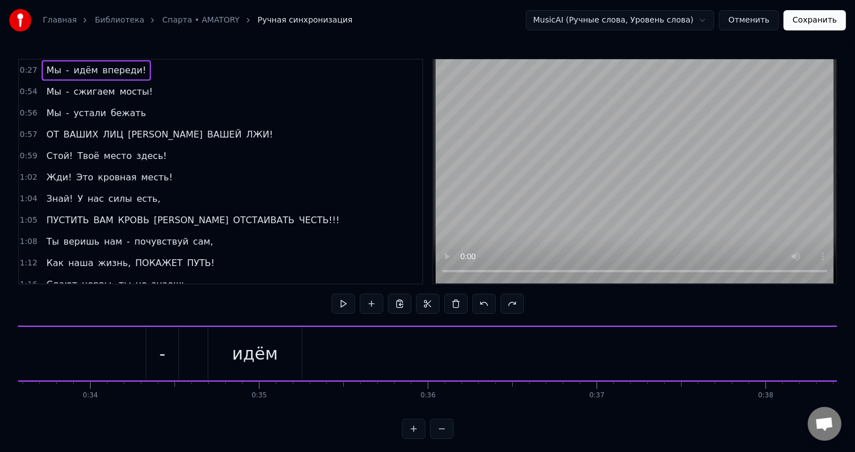
scroll to position [0, 5725]
click at [184, 329] on div "идём" at bounding box center [201, 353] width 93 height 53
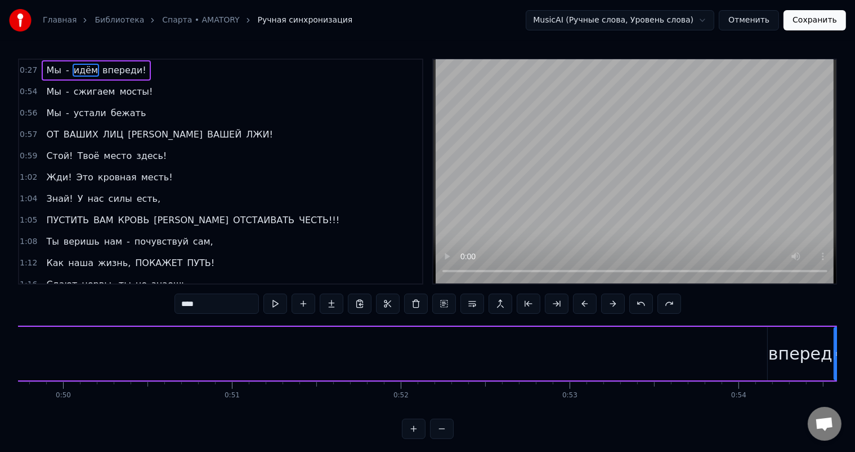
scroll to position [0, 8482]
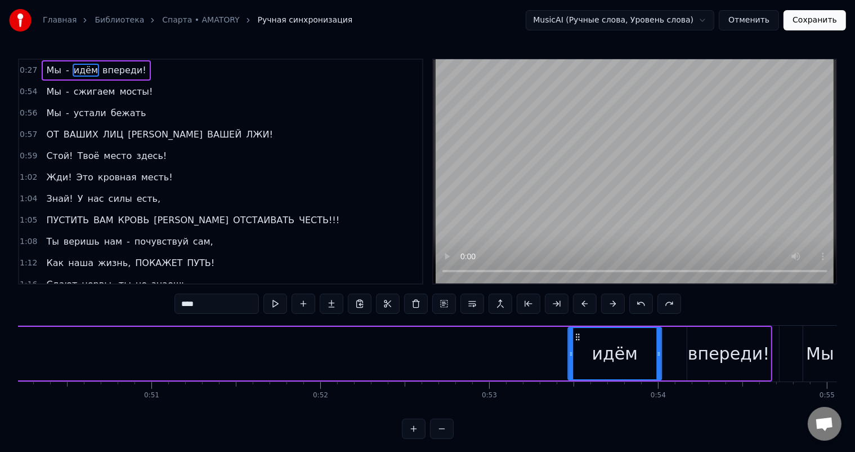
drag, startPoint x: 165, startPoint y: 334, endPoint x: 577, endPoint y: 357, distance: 412.2
click at [577, 357] on div "идём" at bounding box center [615, 353] width 92 height 51
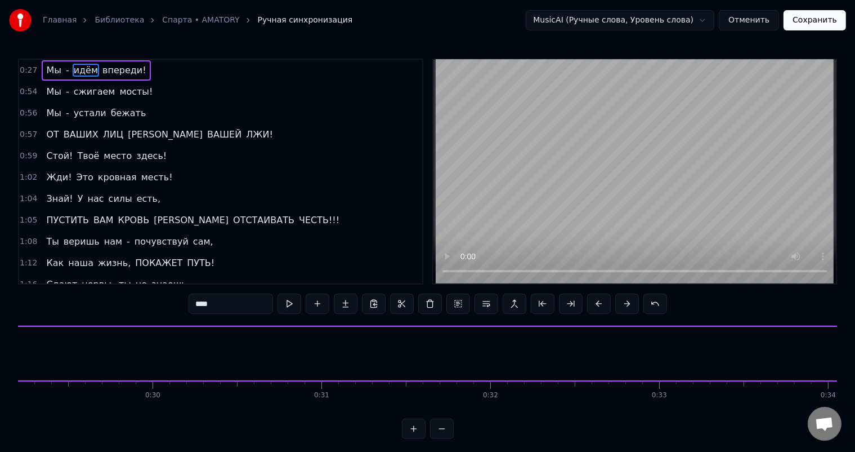
scroll to position [0, 4590]
click at [149, 342] on div "Мы" at bounding box center [186, 353] width 99 height 53
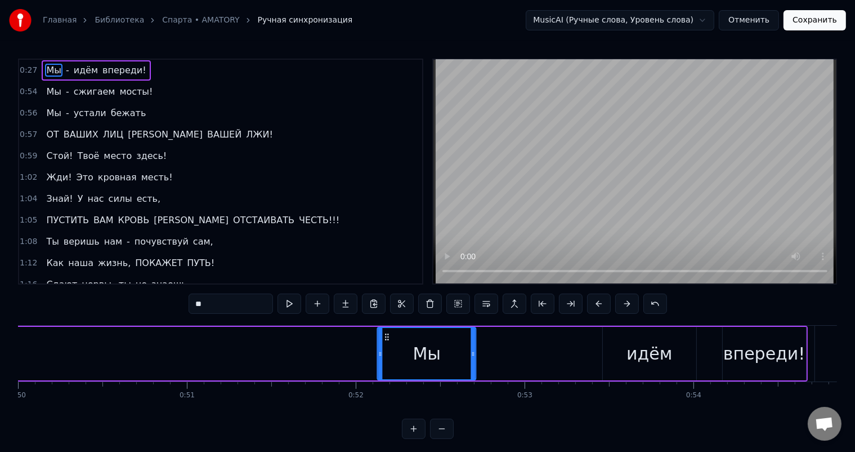
drag, startPoint x: 145, startPoint y: 336, endPoint x: 386, endPoint y: 345, distance: 241.2
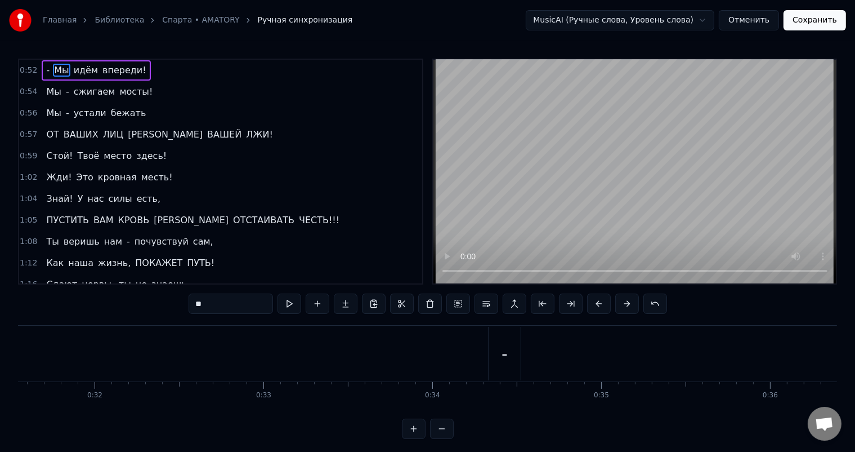
scroll to position [0, 5487]
click at [352, 345] on div "-" at bounding box center [347, 353] width 32 height 53
type input "*"
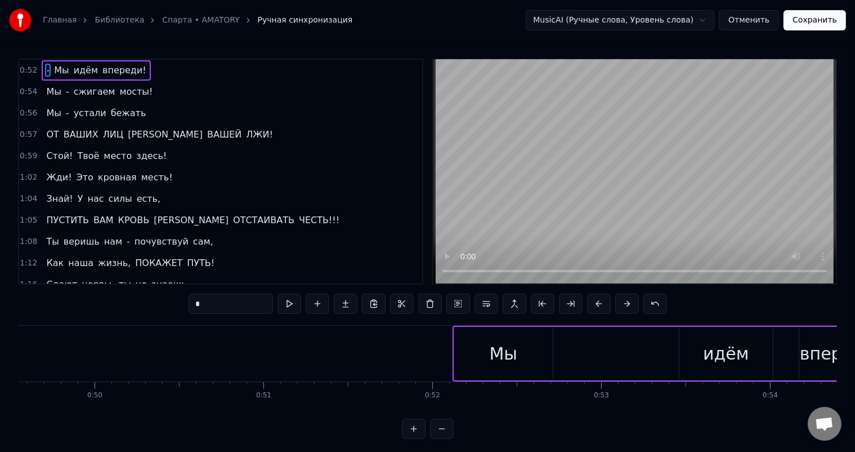
scroll to position [0, 8407]
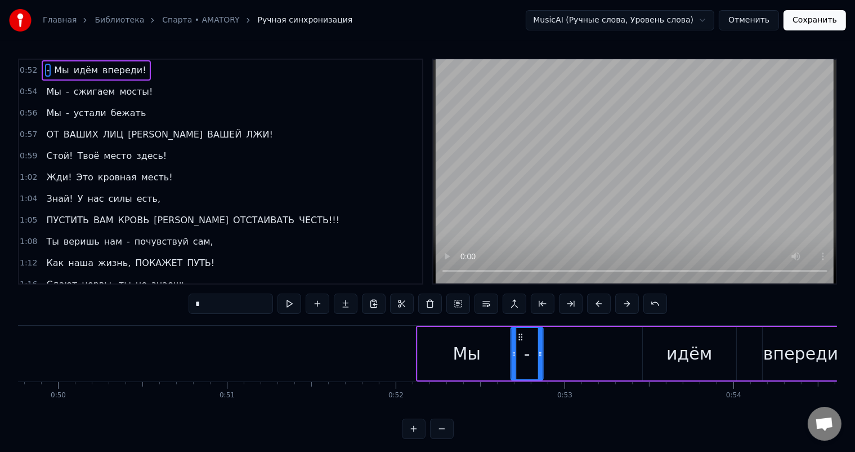
drag, startPoint x: 338, startPoint y: 336, endPoint x: 518, endPoint y: 324, distance: 180.5
click at [338, 323] on div "0:52 Мы - идём впереди! 0:54 Мы - сжигаем мосты! 0:56 Мы - устали бежать 0:57 О…" at bounding box center [427, 249] width 819 height 380
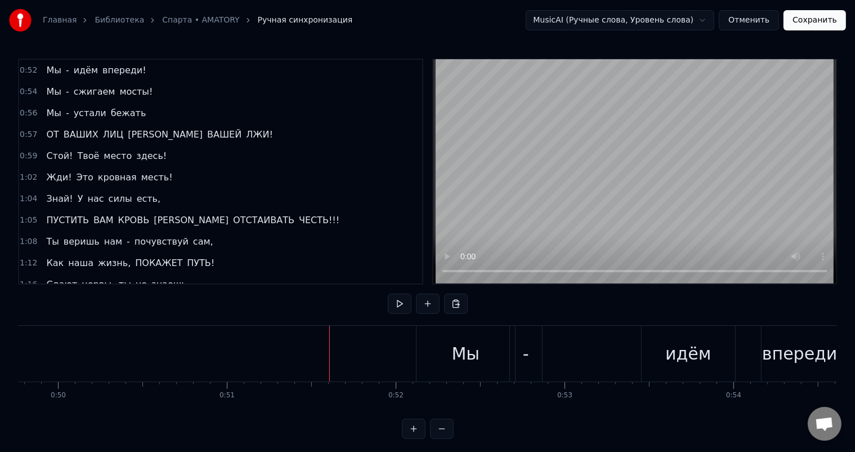
click at [671, 345] on div "идём" at bounding box center [689, 353] width 46 height 25
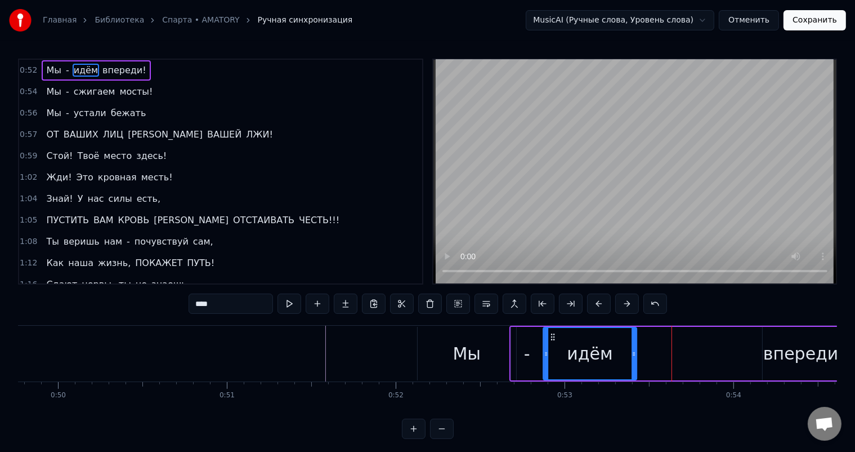
drag, startPoint x: 648, startPoint y: 335, endPoint x: 548, endPoint y: 328, distance: 99.9
click at [548, 328] on div "идём" at bounding box center [590, 353] width 92 height 51
click at [770, 336] on div "впереди!" at bounding box center [804, 353] width 83 height 53
type input "********"
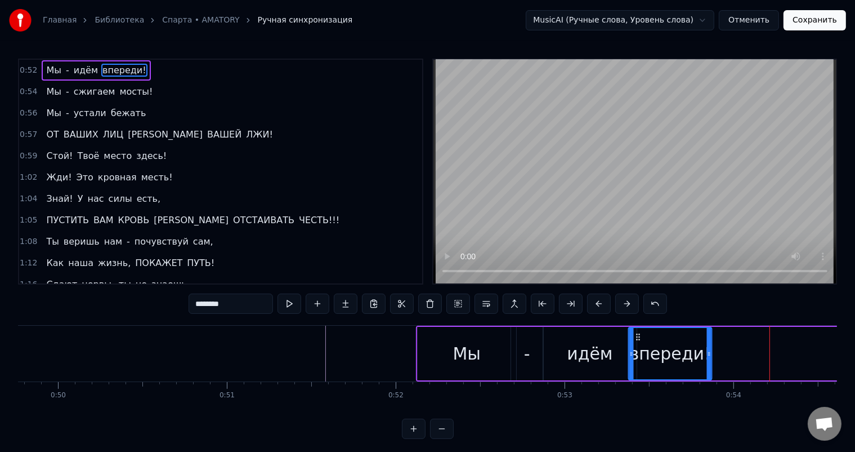
drag, startPoint x: 772, startPoint y: 334, endPoint x: 637, endPoint y: 334, distance: 134.6
click at [637, 334] on icon at bounding box center [637, 336] width 9 height 9
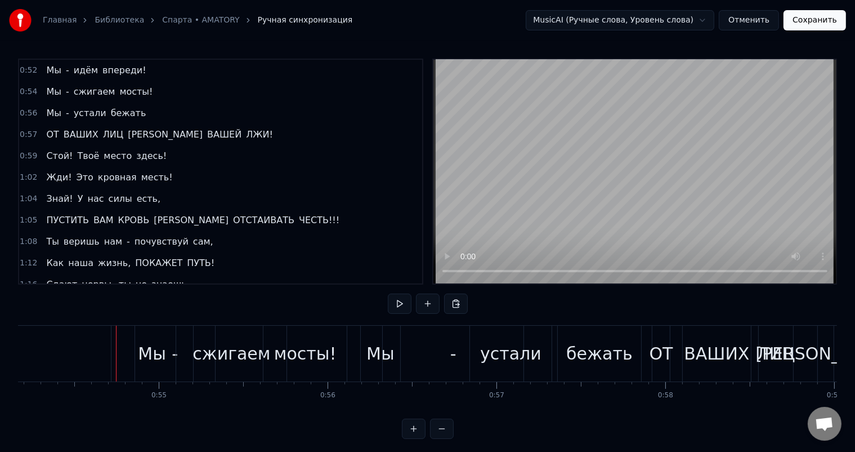
scroll to position [0, 9153]
click at [162, 331] on div "-" at bounding box center [172, 353] width 80 height 56
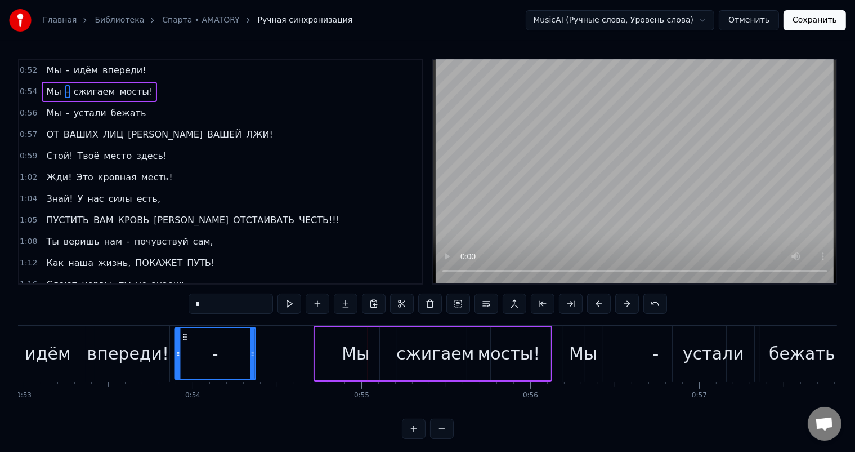
scroll to position [0, 8946]
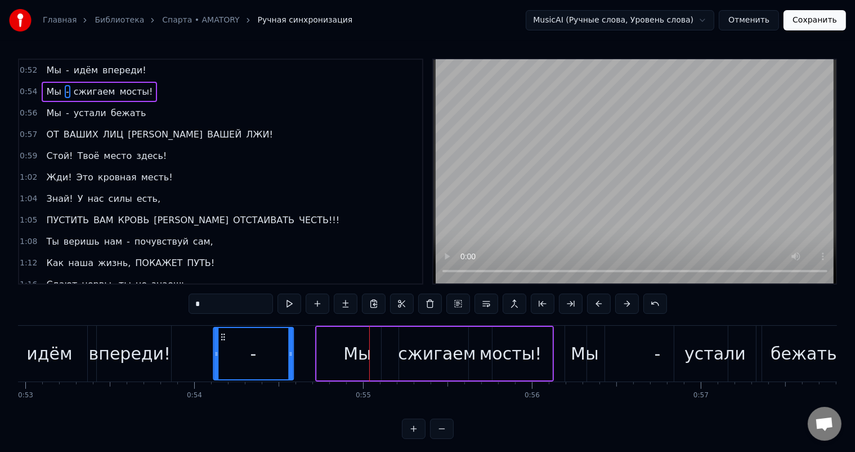
drag, startPoint x: 274, startPoint y: 333, endPoint x: 223, endPoint y: 342, distance: 52.0
click at [223, 343] on div "-" at bounding box center [253, 353] width 79 height 51
click at [417, 353] on div "сжигаем" at bounding box center [437, 353] width 78 height 25
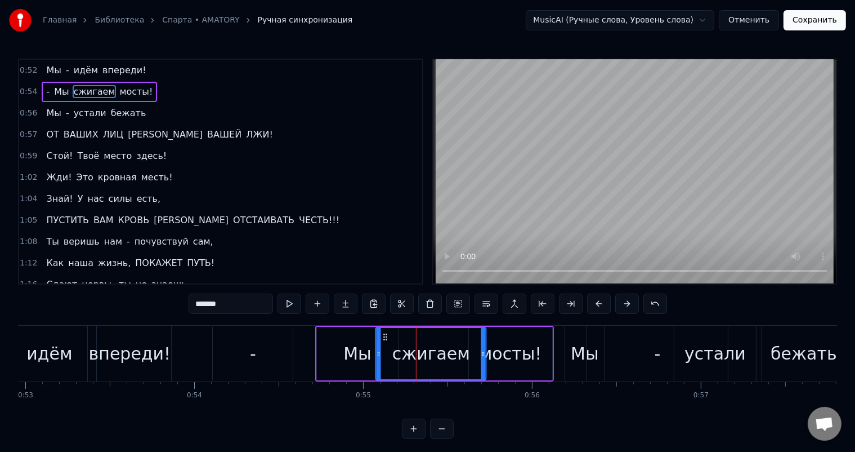
drag, startPoint x: 389, startPoint y: 333, endPoint x: 383, endPoint y: 333, distance: 5.7
click at [383, 333] on icon at bounding box center [385, 336] width 9 height 9
click at [233, 342] on div "-" at bounding box center [253, 353] width 80 height 53
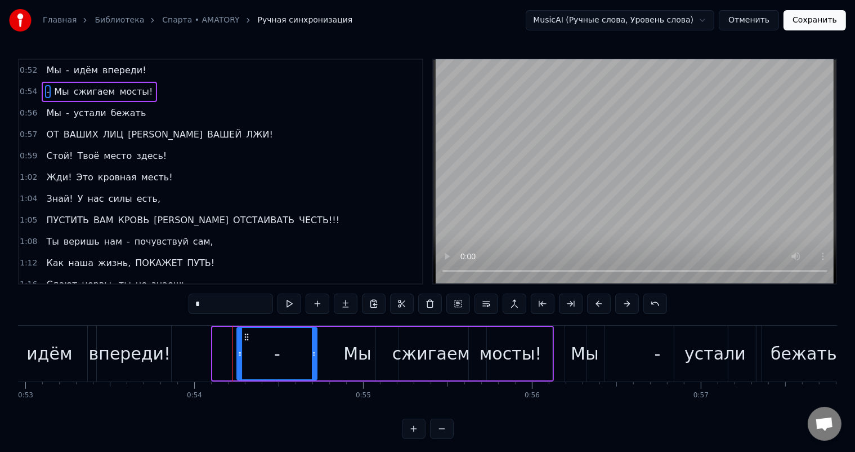
drag, startPoint x: 220, startPoint y: 332, endPoint x: 248, endPoint y: 332, distance: 28.2
click at [248, 332] on icon at bounding box center [247, 336] width 9 height 9
click at [353, 341] on div "Мы" at bounding box center [357, 353] width 28 height 25
type input "**"
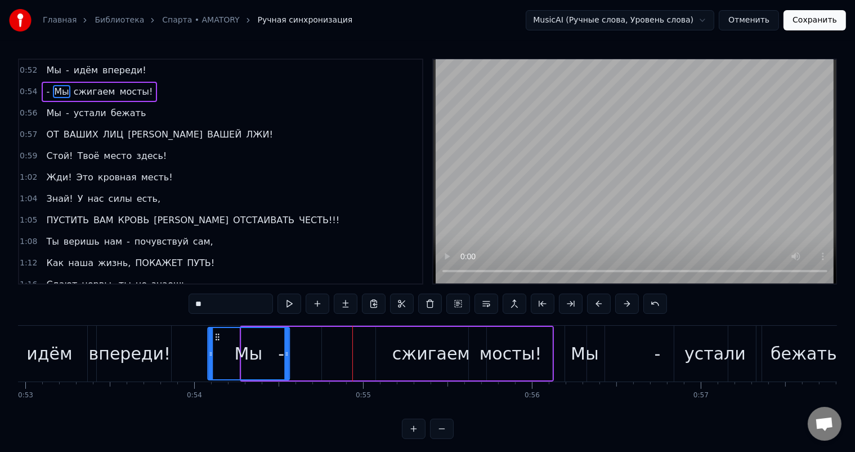
drag, startPoint x: 326, startPoint y: 333, endPoint x: 217, endPoint y: 331, distance: 109.3
click at [217, 332] on icon at bounding box center [217, 336] width 9 height 9
click at [276, 337] on div "Мы" at bounding box center [248, 353] width 81 height 51
click at [218, 335] on icon at bounding box center [221, 336] width 9 height 9
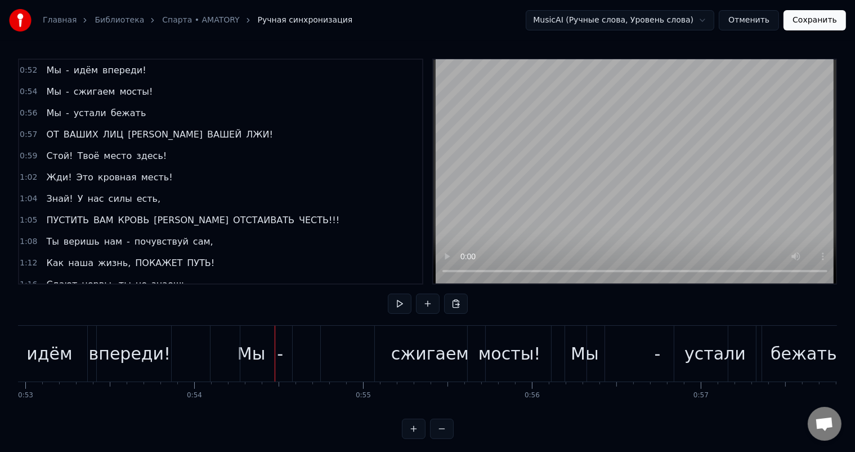
click at [247, 332] on div "-" at bounding box center [280, 353] width 80 height 56
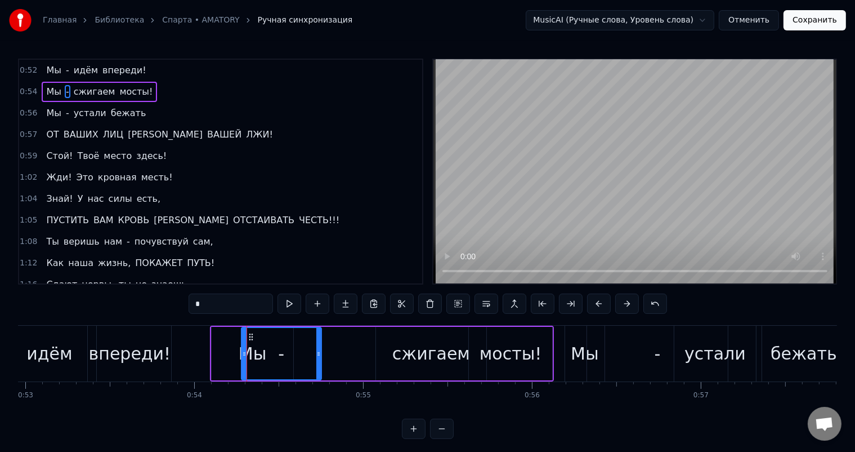
click at [286, 339] on div "-" at bounding box center [281, 353] width 79 height 51
click at [372, 358] on div "Мы - сжигаем мосты!" at bounding box center [382, 353] width 344 height 56
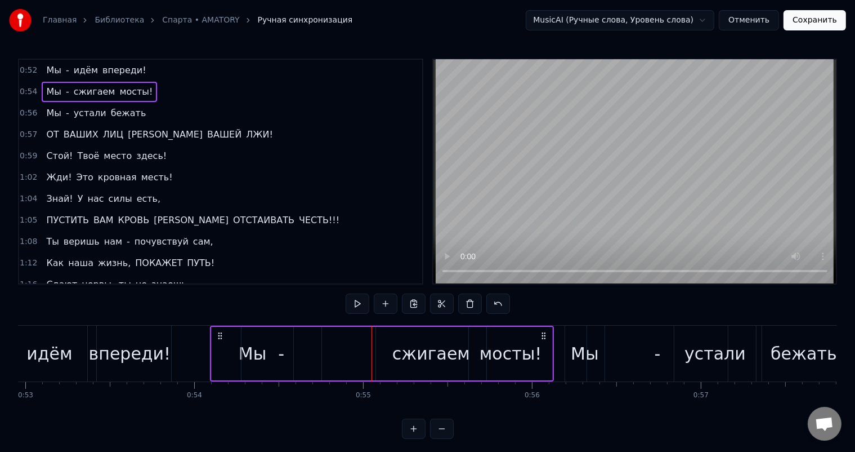
click at [423, 354] on div "сжигаем" at bounding box center [431, 353] width 78 height 25
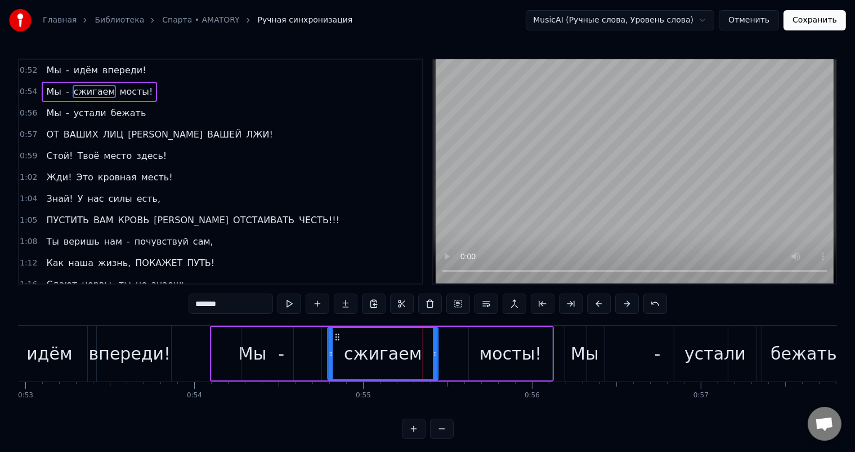
drag, startPoint x: 382, startPoint y: 335, endPoint x: 334, endPoint y: 331, distance: 48.6
click at [334, 331] on div "сжигаем" at bounding box center [382, 353] width 109 height 51
click at [481, 351] on div "мосты!" at bounding box center [510, 353] width 83 height 53
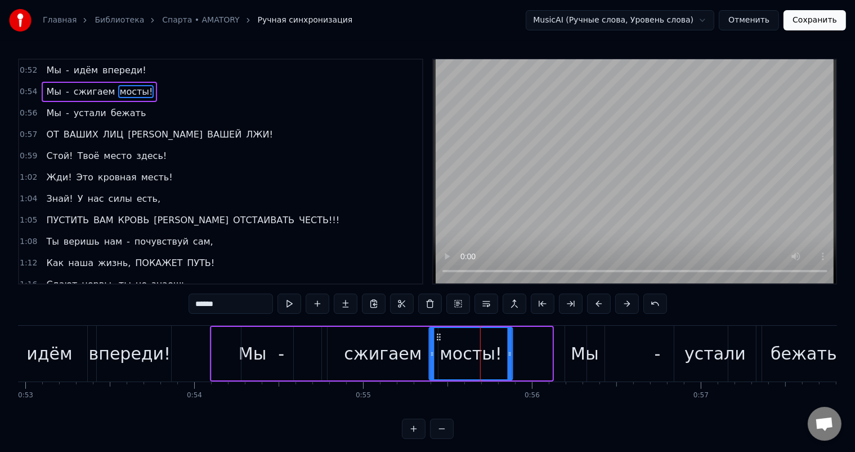
drag, startPoint x: 475, startPoint y: 337, endPoint x: 435, endPoint y: 329, distance: 40.6
click at [435, 329] on div "мосты!" at bounding box center [471, 353] width 82 height 51
drag, startPoint x: 511, startPoint y: 348, endPoint x: 536, endPoint y: 344, distance: 25.6
click at [542, 345] on div at bounding box center [540, 353] width 5 height 51
click at [70, 327] on div "идём" at bounding box center [49, 353] width 93 height 56
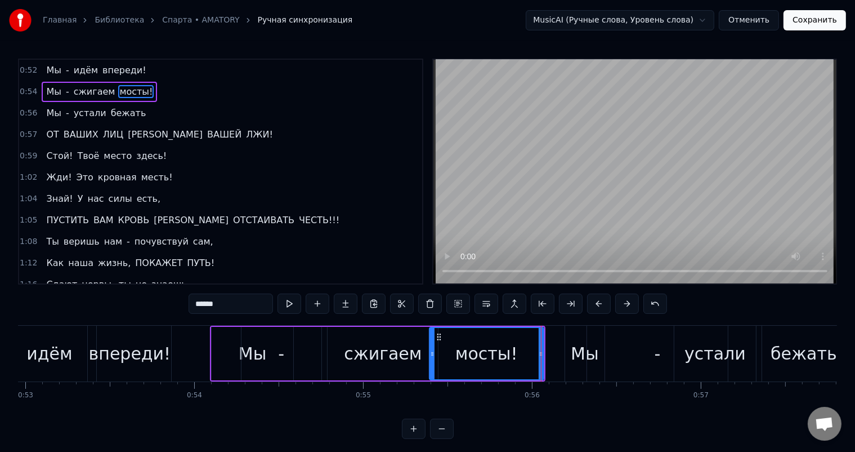
type input "****"
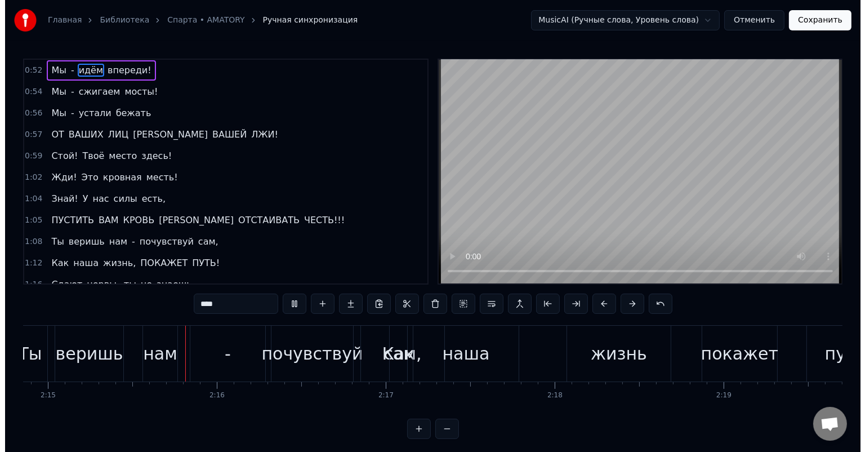
scroll to position [0, 22786]
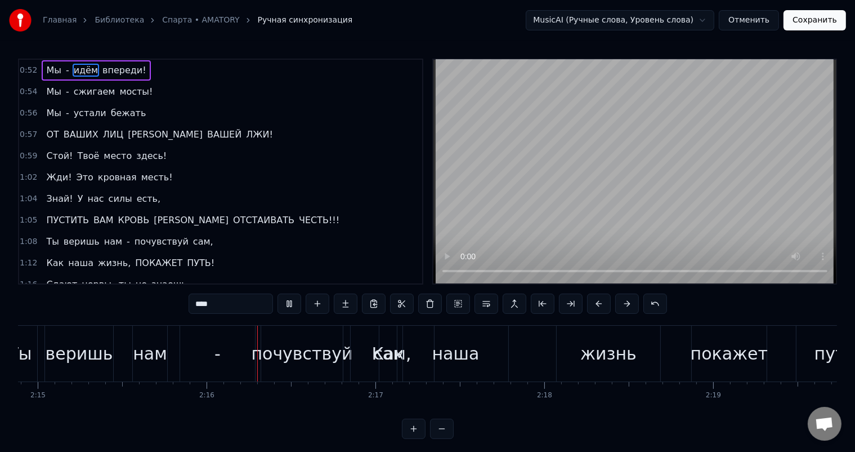
click at [740, 16] on button "Отменить" at bounding box center [749, 20] width 60 height 20
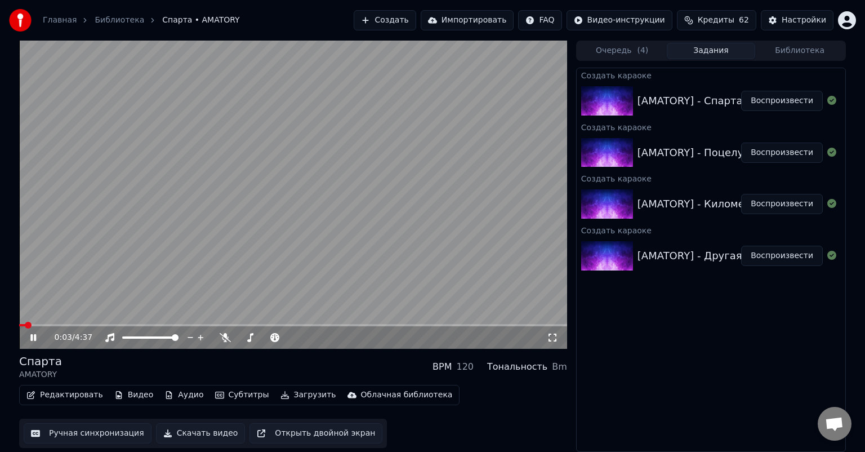
click at [32, 334] on icon at bounding box center [33, 337] width 6 height 7
click at [690, 94] on div "[AMATORY] - Спарта" at bounding box center [689, 101] width 105 height 16
